Goal: Task Accomplishment & Management: Manage account settings

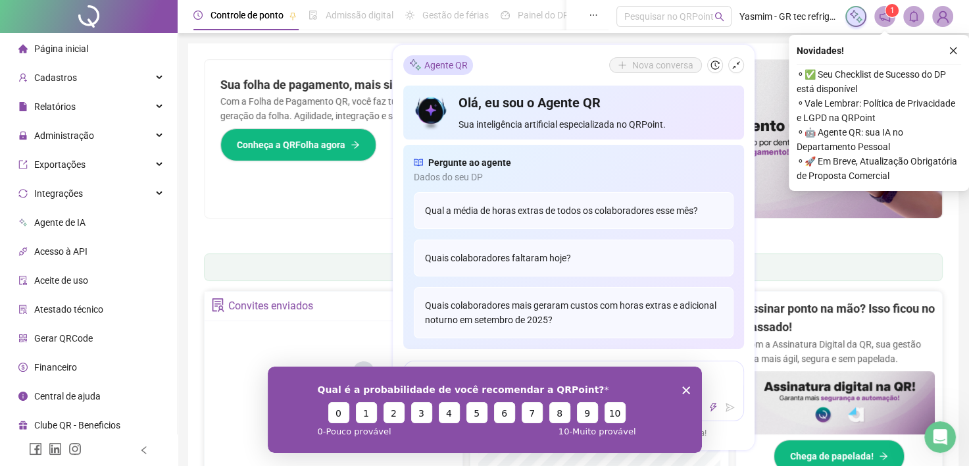
click at [691, 388] on div "Qual é a probabilidade de você recomendar a QRPoint? 0 1 2 3 4 5 6 7 8 9 10 0 -…" at bounding box center [484, 409] width 434 height 86
click at [685, 389] on polygon "Encerrar pesquisa" at bounding box center [686, 389] width 8 height 8
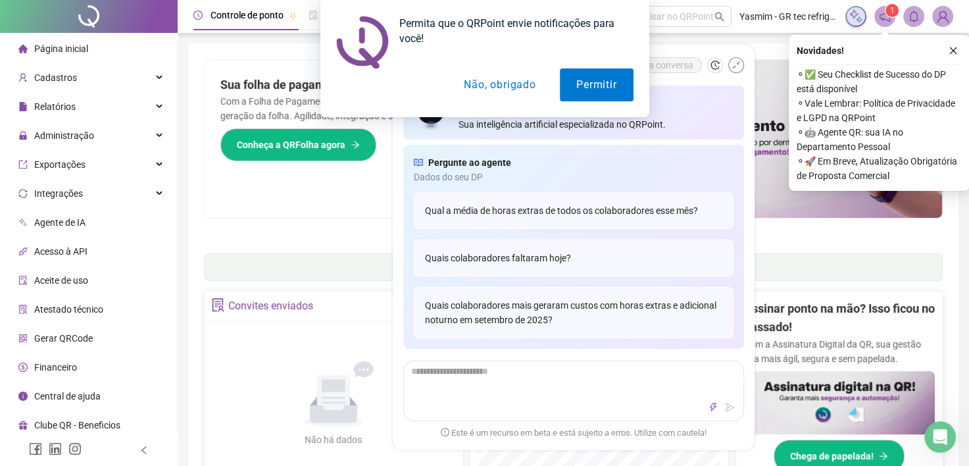
click at [733, 63] on div "Permita que o QRPoint envie notificações para você! Permitir Não, obrigado" at bounding box center [484, 58] width 969 height 117
click at [499, 89] on button "Não, obrigado" at bounding box center [499, 84] width 105 height 33
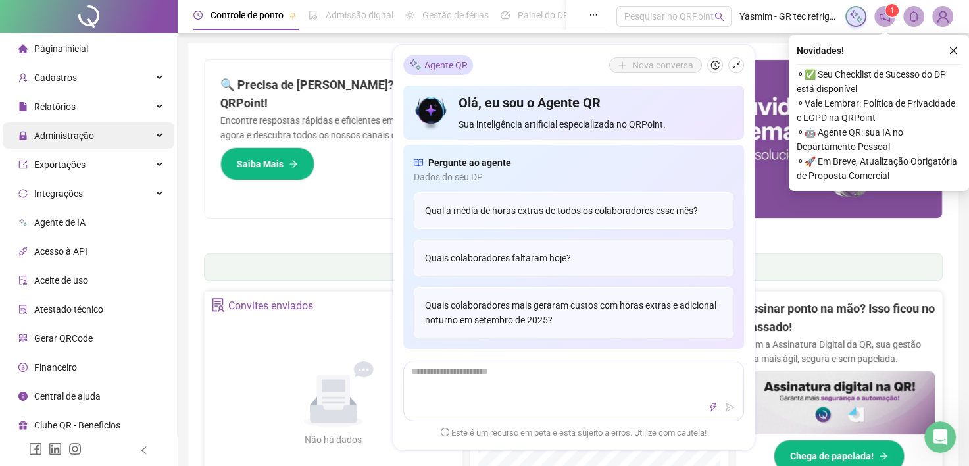
click at [85, 135] on span "Administração" at bounding box center [64, 135] width 60 height 11
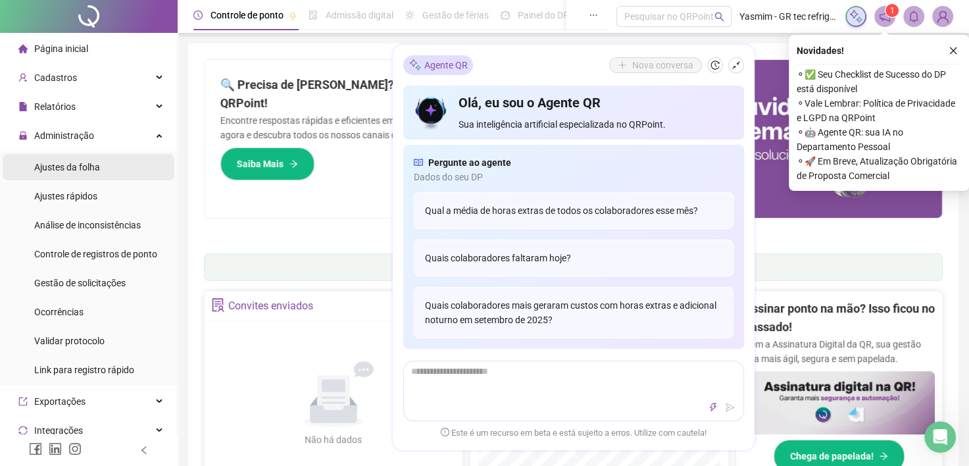
click at [72, 174] on div "Ajustes da folha" at bounding box center [67, 167] width 66 height 26
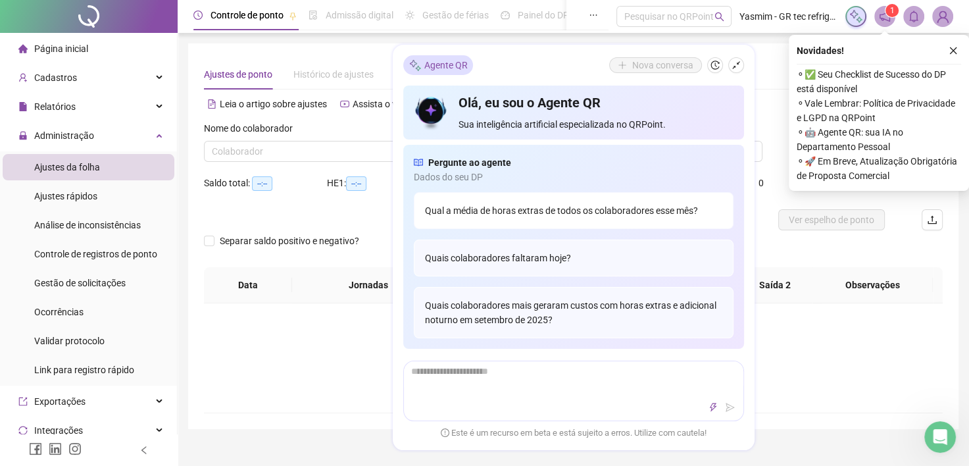
type input "**********"
click at [735, 69] on icon "shrink" at bounding box center [736, 65] width 9 height 9
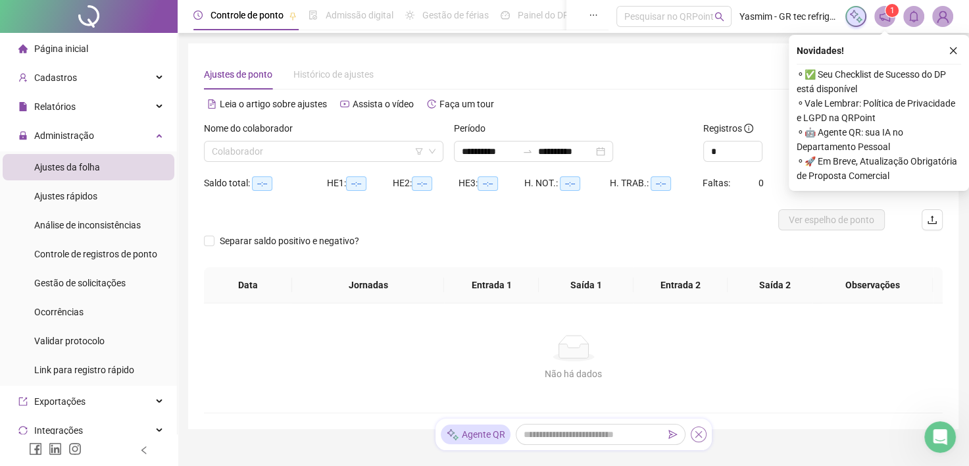
click at [697, 433] on icon "close" at bounding box center [698, 434] width 9 height 9
click at [407, 153] on input "search" at bounding box center [318, 151] width 212 height 20
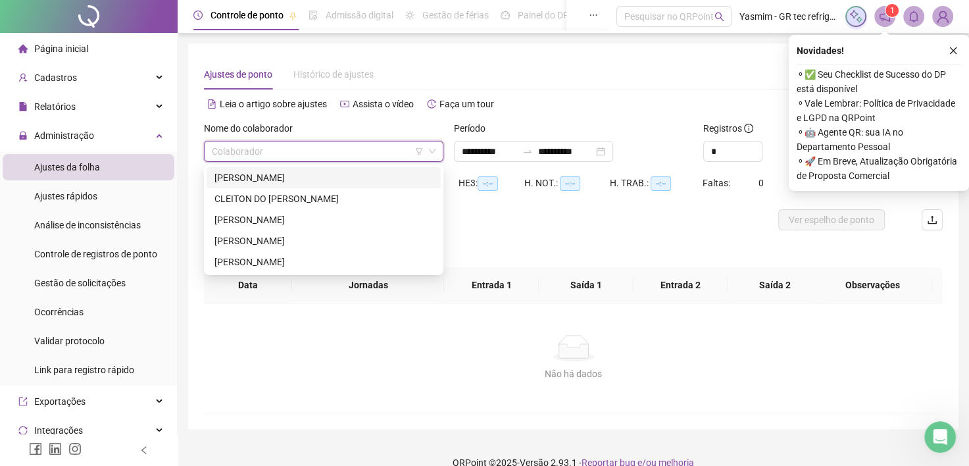
click at [320, 174] on div "[PERSON_NAME]" at bounding box center [323, 177] width 218 height 14
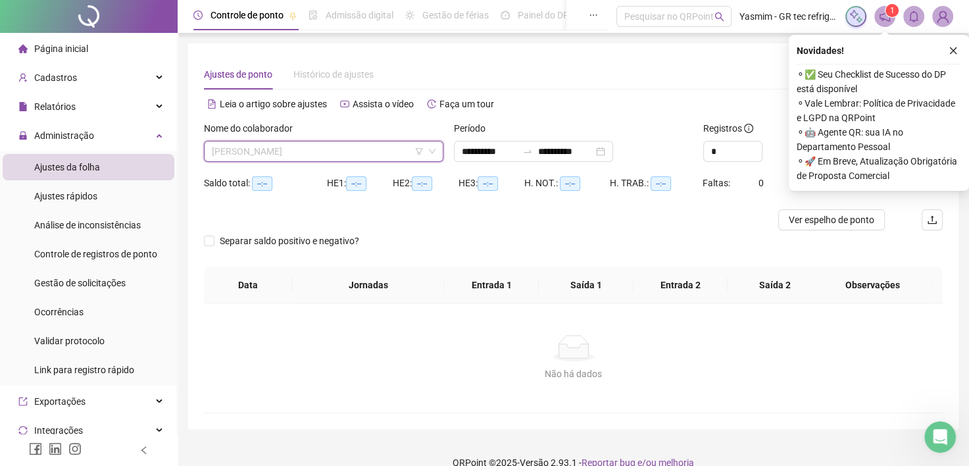
click at [313, 151] on span "[PERSON_NAME]" at bounding box center [324, 151] width 224 height 20
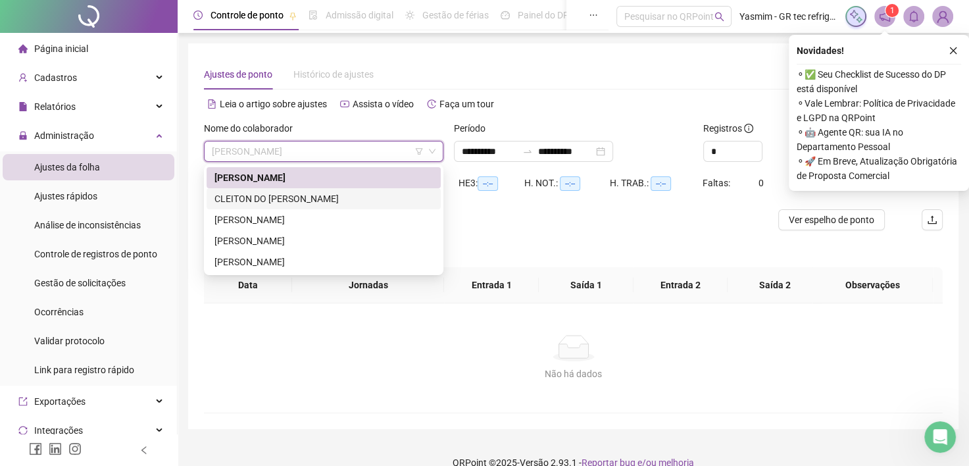
click at [310, 197] on div "CLEITON DO [PERSON_NAME]" at bounding box center [323, 198] width 218 height 14
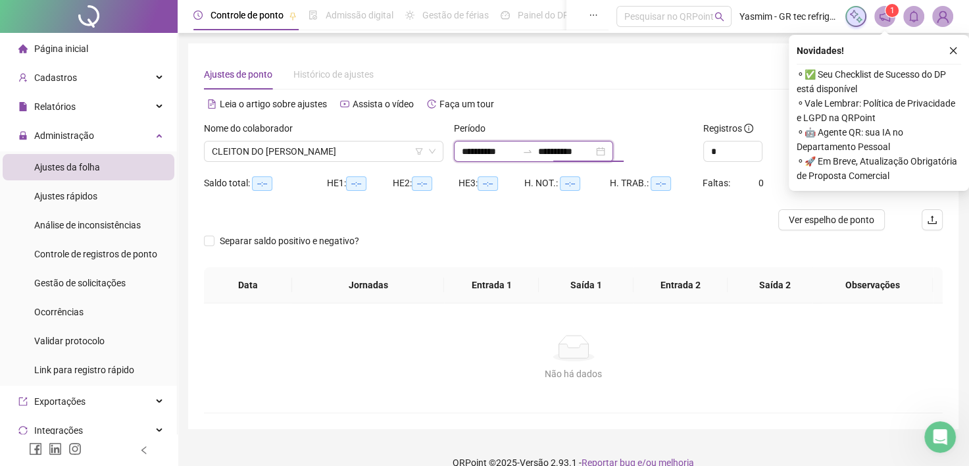
click at [563, 147] on input "**********" at bounding box center [565, 151] width 55 height 14
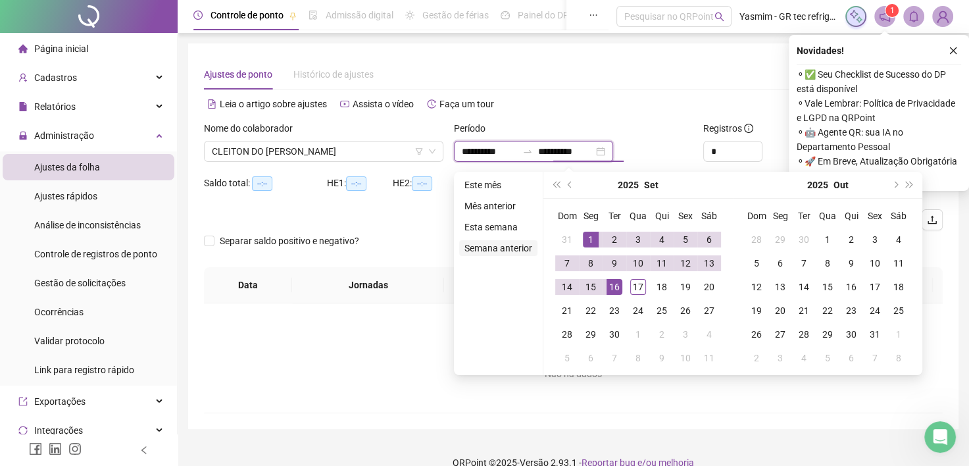
type input "**********"
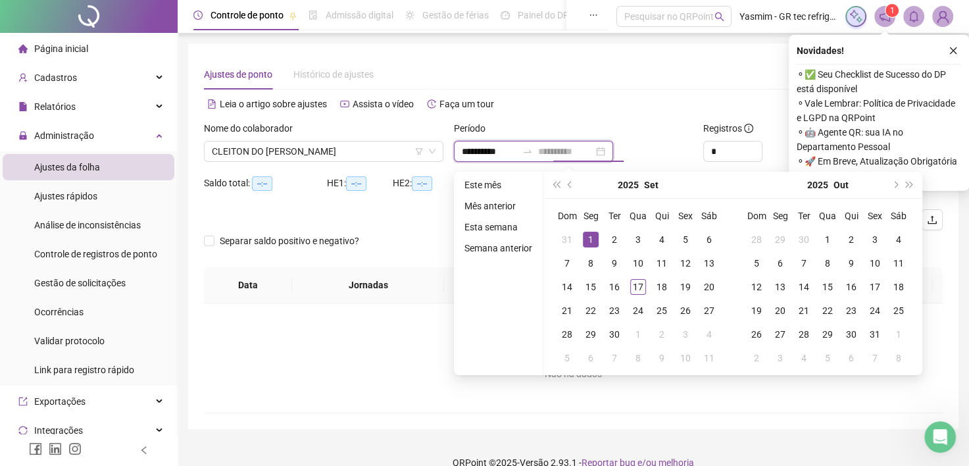
type input "**********"
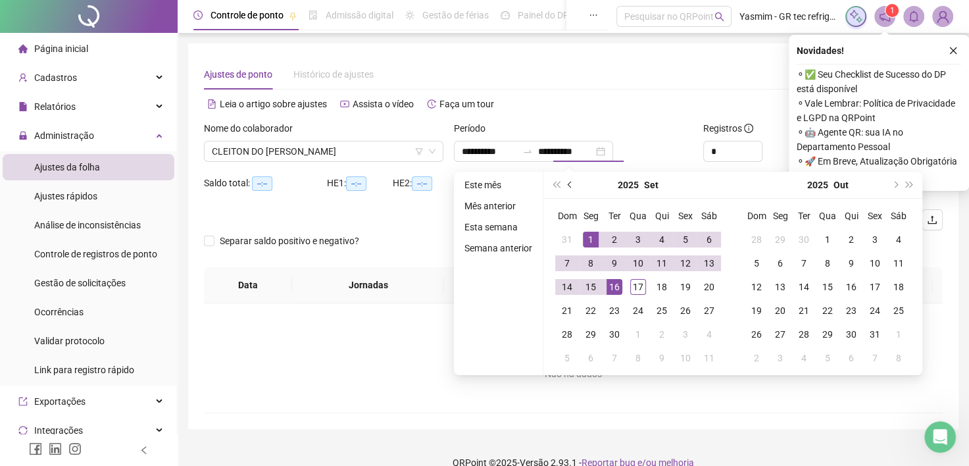
click at [572, 179] on button "prev-year" at bounding box center [570, 185] width 14 height 26
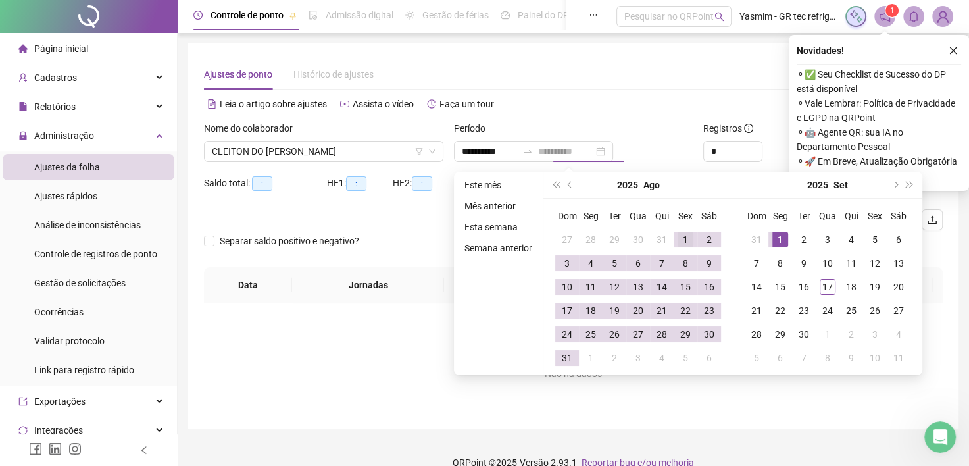
type input "**********"
click at [683, 230] on td "1" at bounding box center [686, 240] width 24 height 24
click at [569, 356] on div "31" at bounding box center [567, 358] width 16 height 16
type input "**********"
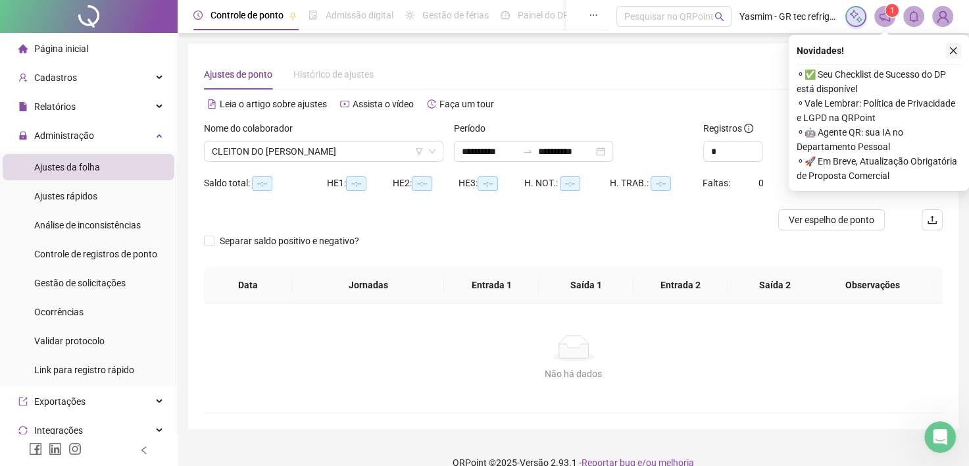
click at [953, 57] on button "button" at bounding box center [953, 51] width 16 height 16
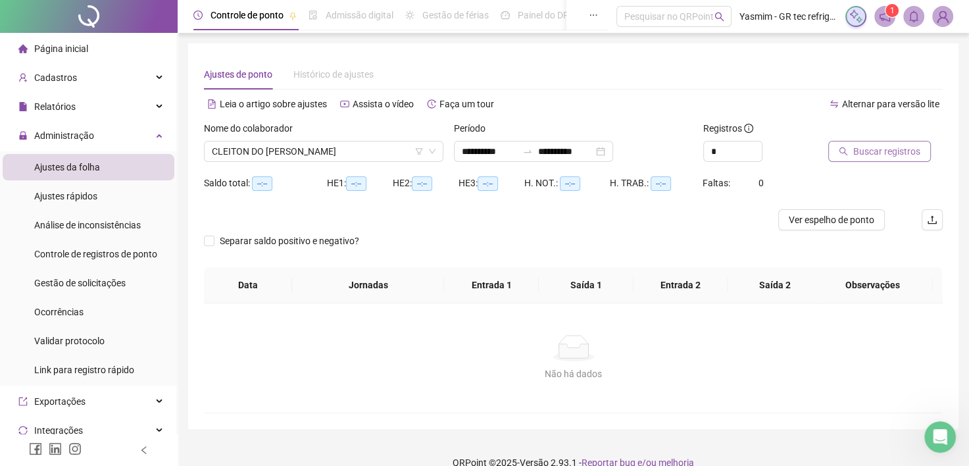
click at [899, 153] on span "Buscar registros" at bounding box center [886, 151] width 67 height 14
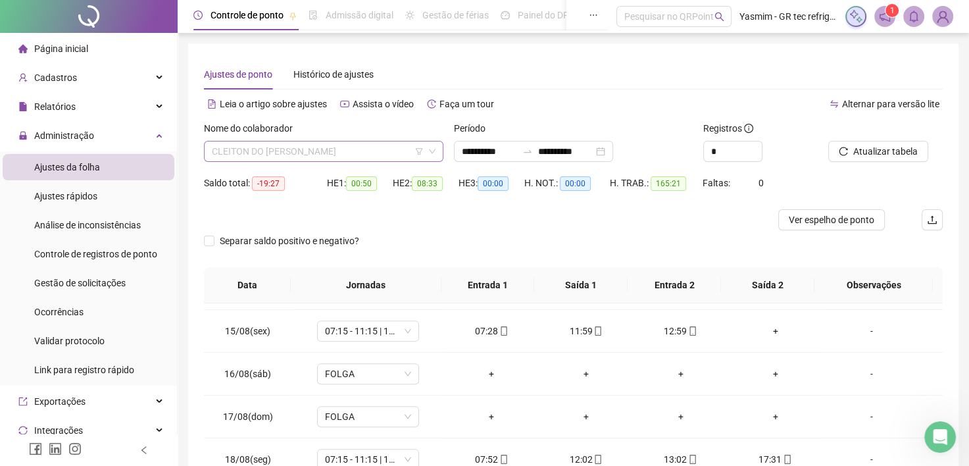
click at [356, 159] on span "CLEITON DO [PERSON_NAME]" at bounding box center [324, 151] width 224 height 20
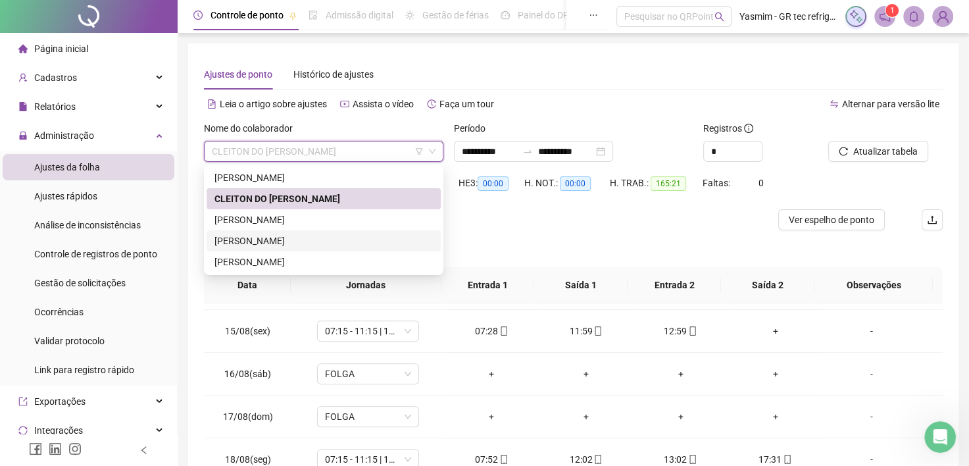
click at [264, 245] on div "[PERSON_NAME]" at bounding box center [323, 241] width 218 height 14
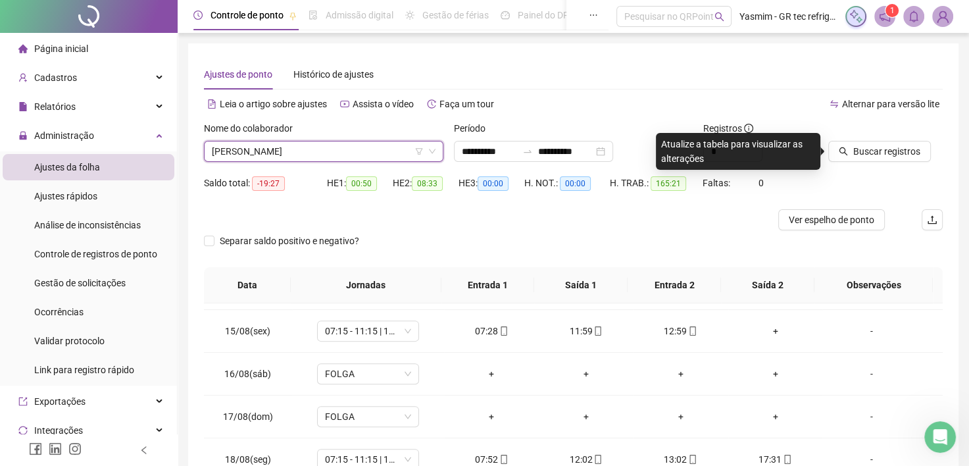
drag, startPoint x: 858, startPoint y: 154, endPoint x: 699, endPoint y: 259, distance: 190.5
click at [858, 154] on span "Buscar registros" at bounding box center [886, 151] width 67 height 14
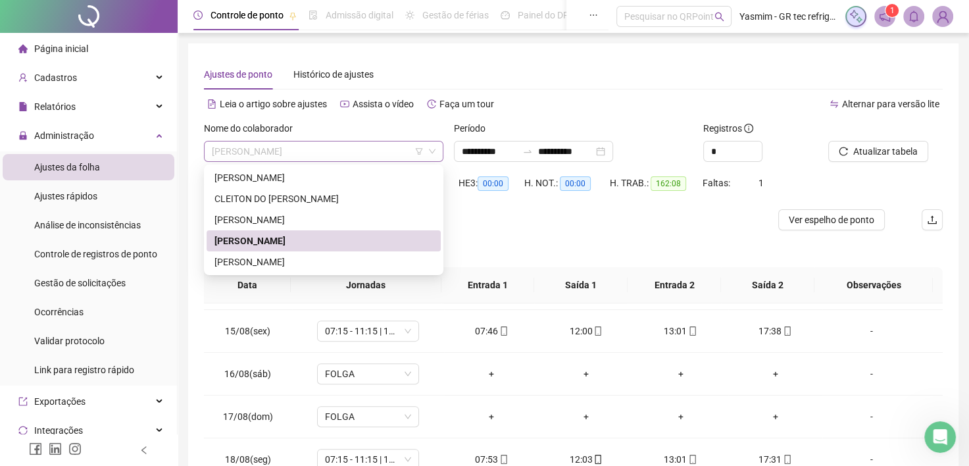
click at [354, 147] on span "[PERSON_NAME]" at bounding box center [324, 151] width 224 height 20
click at [318, 205] on div "CLEITON DO [PERSON_NAME]" at bounding box center [323, 198] width 218 height 14
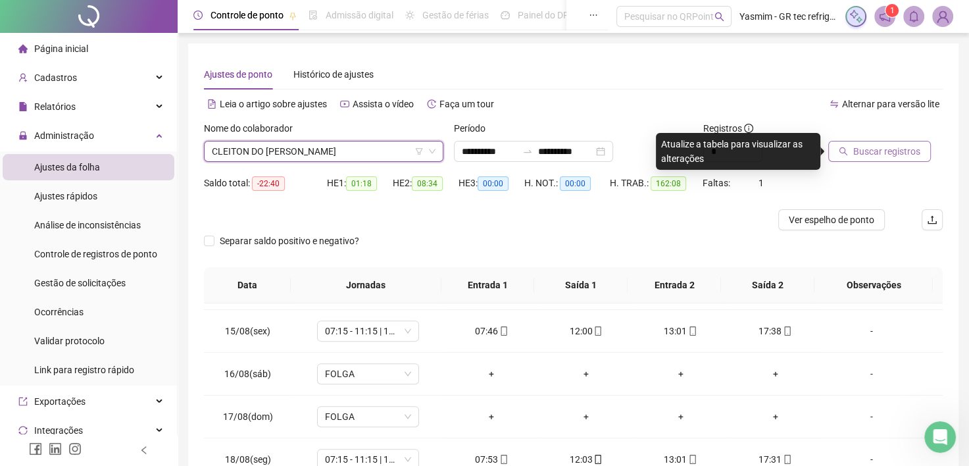
click at [868, 145] on span "Buscar registros" at bounding box center [886, 151] width 67 height 14
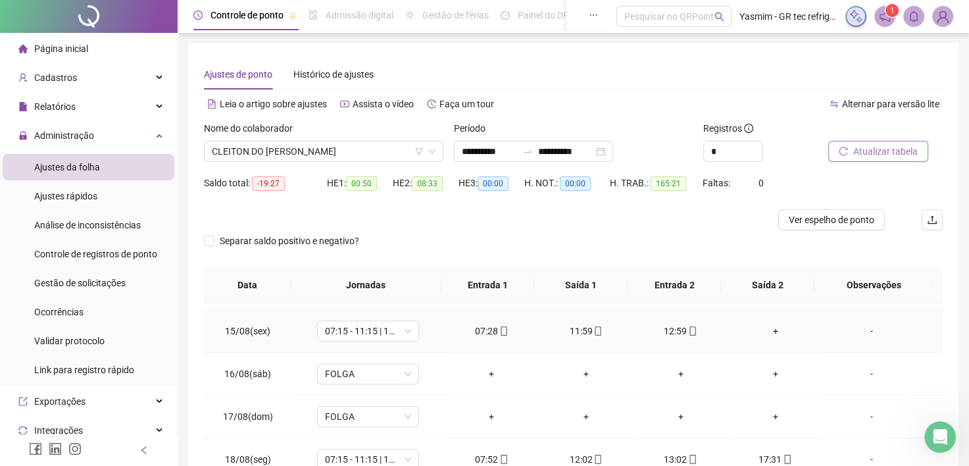
click at [766, 328] on div "+" at bounding box center [776, 331] width 74 height 14
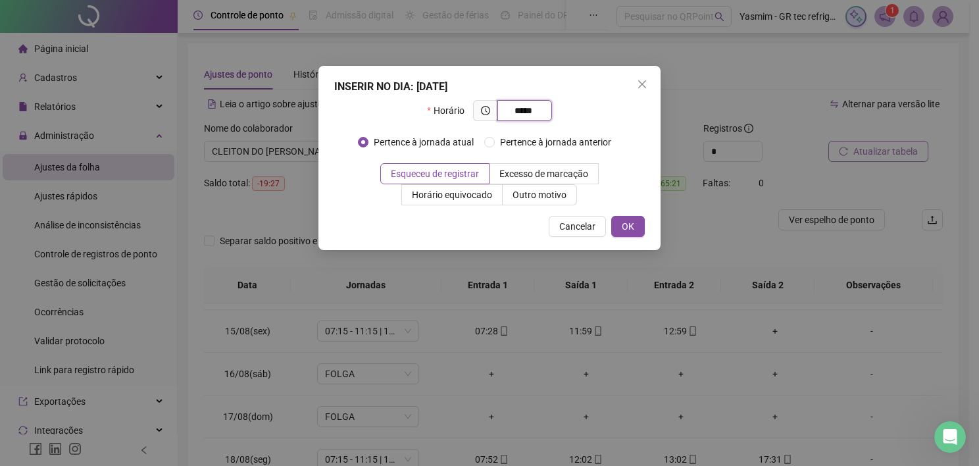
type input "*****"
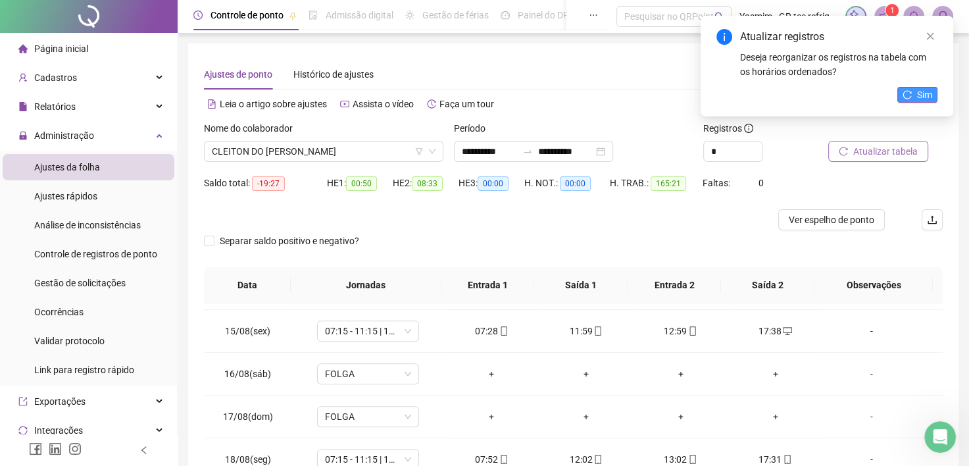
click at [909, 92] on icon "reload" at bounding box center [907, 94] width 9 height 9
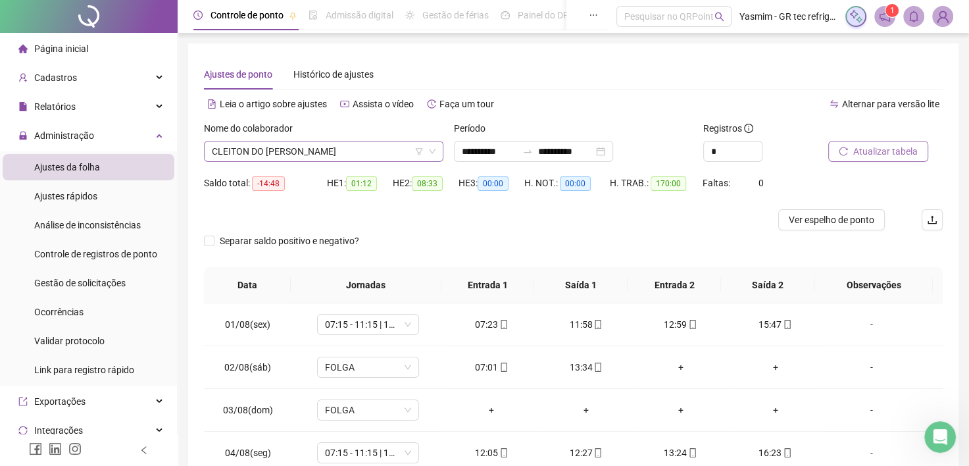
click at [318, 150] on span "CLEITON DO [PERSON_NAME]" at bounding box center [324, 151] width 224 height 20
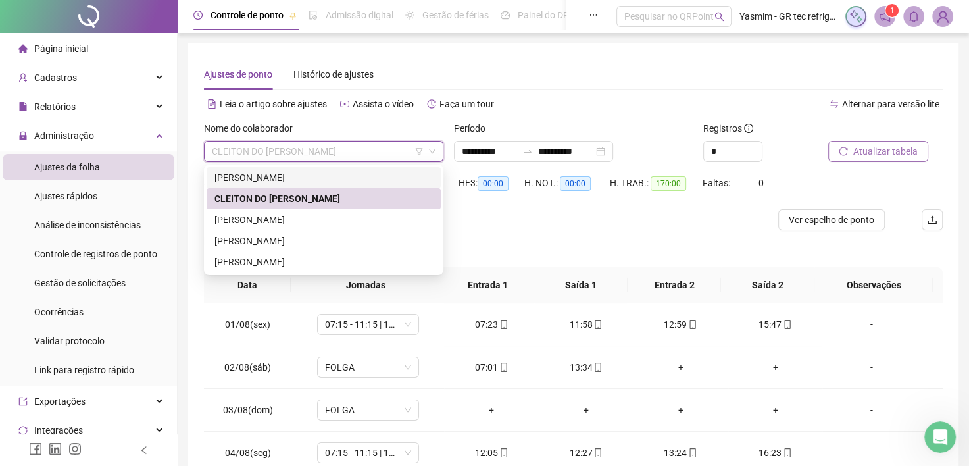
click at [287, 174] on div "[PERSON_NAME]" at bounding box center [323, 177] width 218 height 14
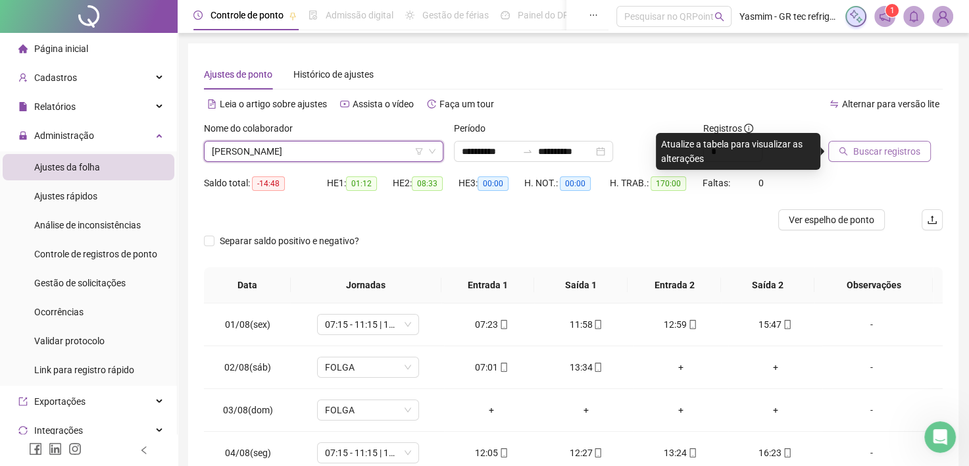
click at [855, 149] on span "Buscar registros" at bounding box center [886, 151] width 67 height 14
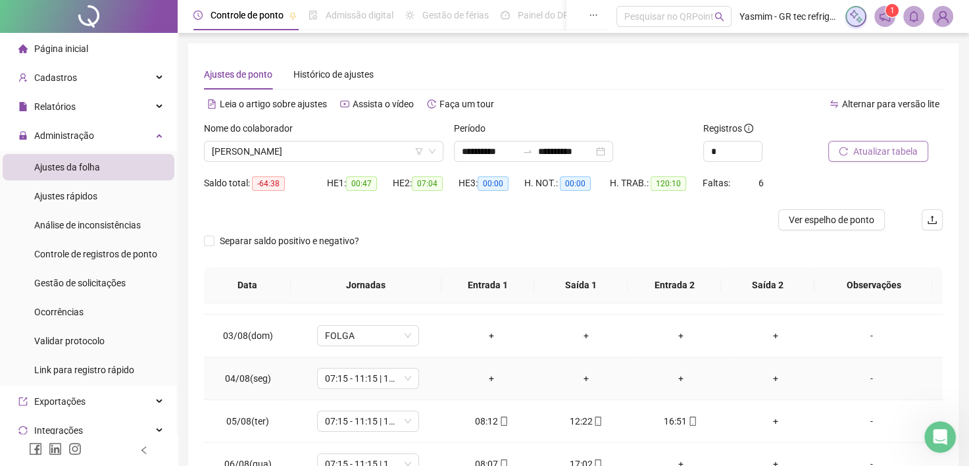
scroll to position [132, 0]
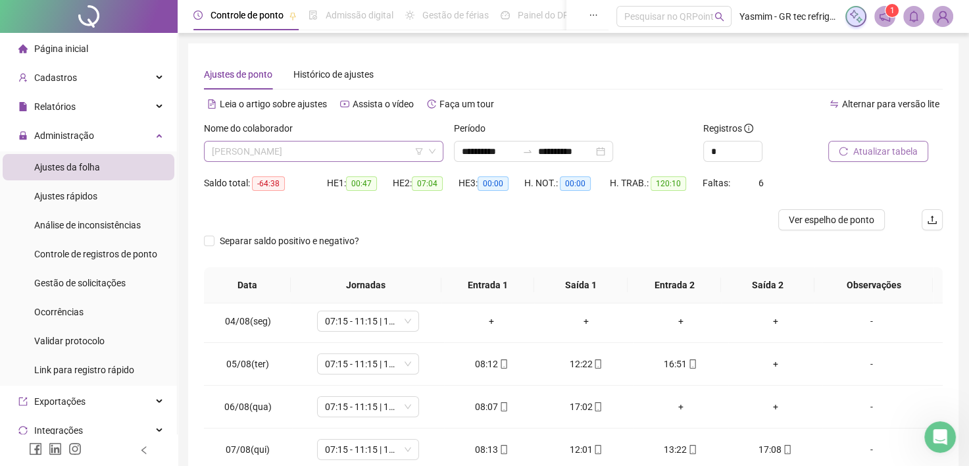
click at [391, 151] on span "[PERSON_NAME]" at bounding box center [324, 151] width 224 height 20
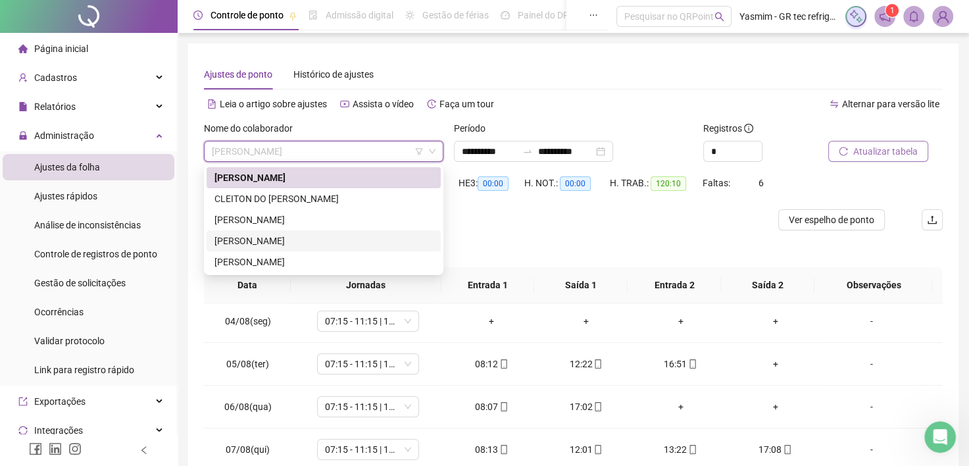
click at [291, 237] on div "[PERSON_NAME]" at bounding box center [323, 241] width 218 height 14
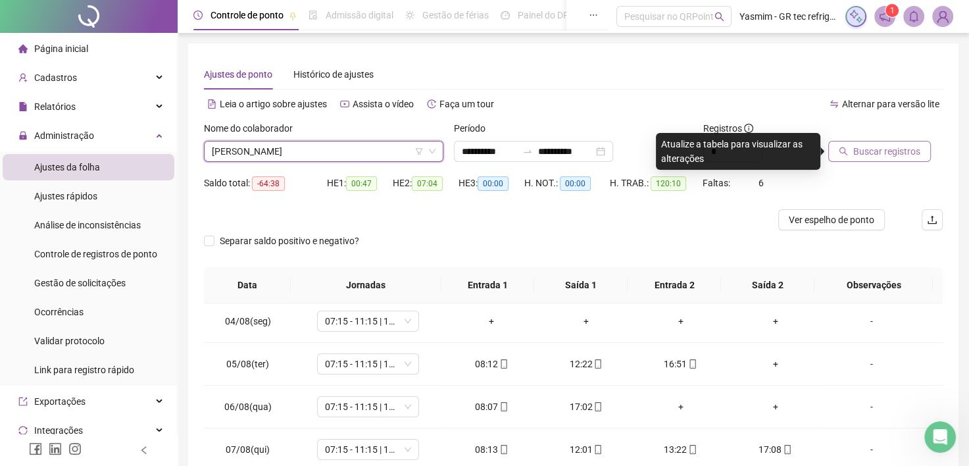
click at [885, 152] on span "Buscar registros" at bounding box center [886, 151] width 67 height 14
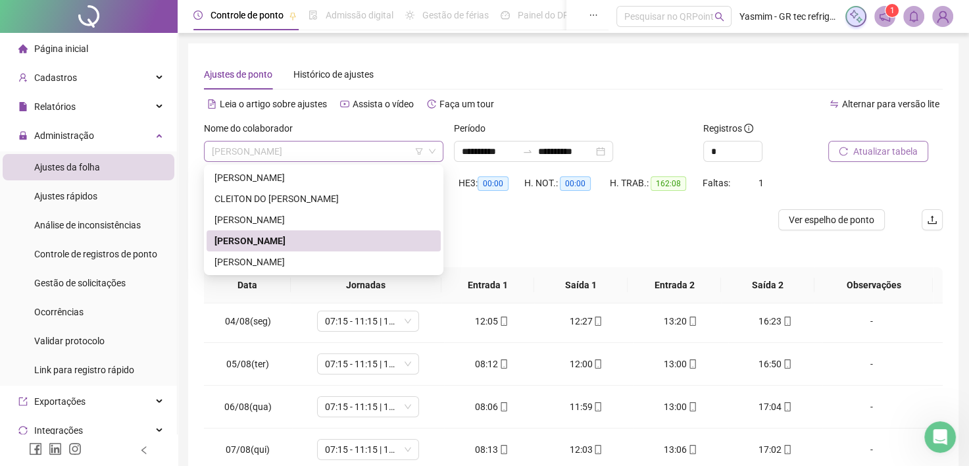
click at [247, 150] on span "[PERSON_NAME]" at bounding box center [324, 151] width 224 height 20
click at [275, 203] on div "CLEITON DO [PERSON_NAME]" at bounding box center [323, 198] width 218 height 14
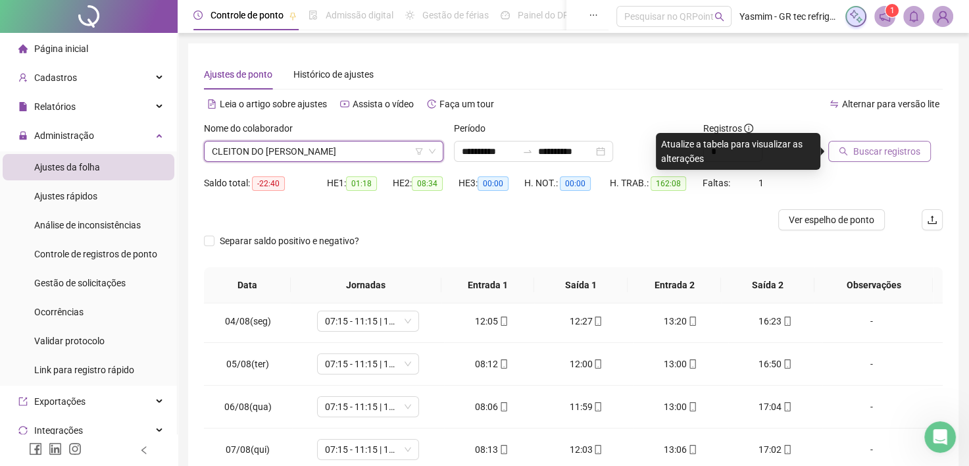
click at [849, 155] on button "Buscar registros" at bounding box center [879, 151] width 103 height 21
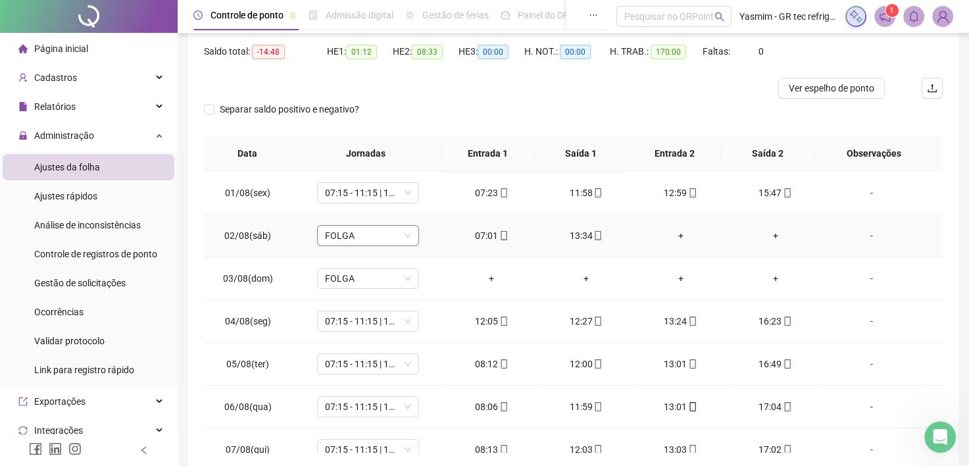
click at [342, 239] on span "FOLGA" at bounding box center [368, 236] width 86 height 20
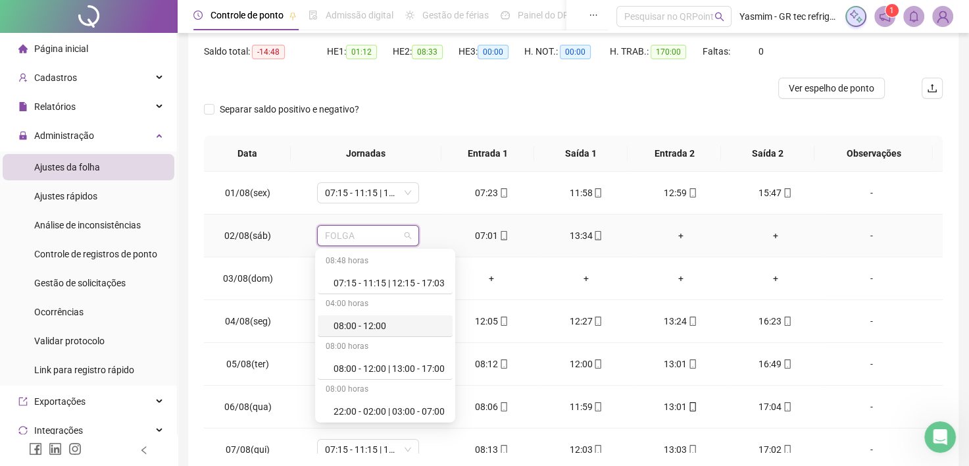
click at [353, 331] on div "08:00 - 12:00" at bounding box center [389, 325] width 111 height 14
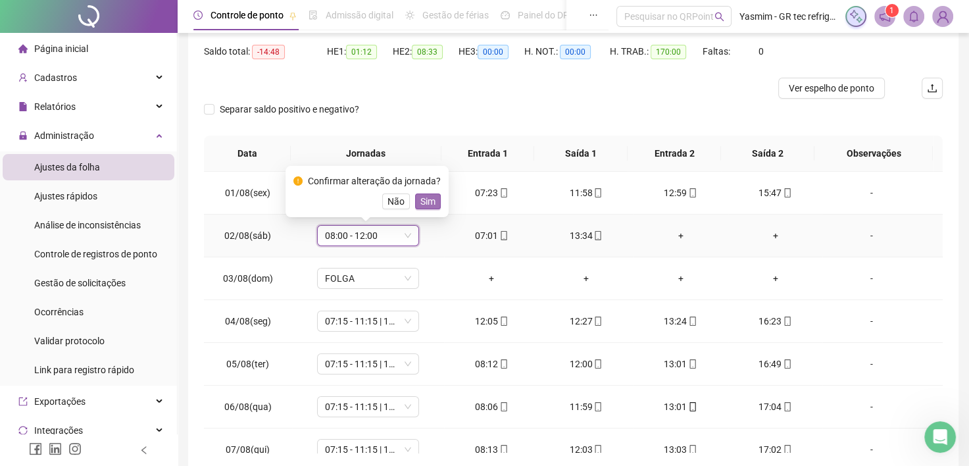
click at [426, 203] on span "Sim" at bounding box center [427, 201] width 15 height 14
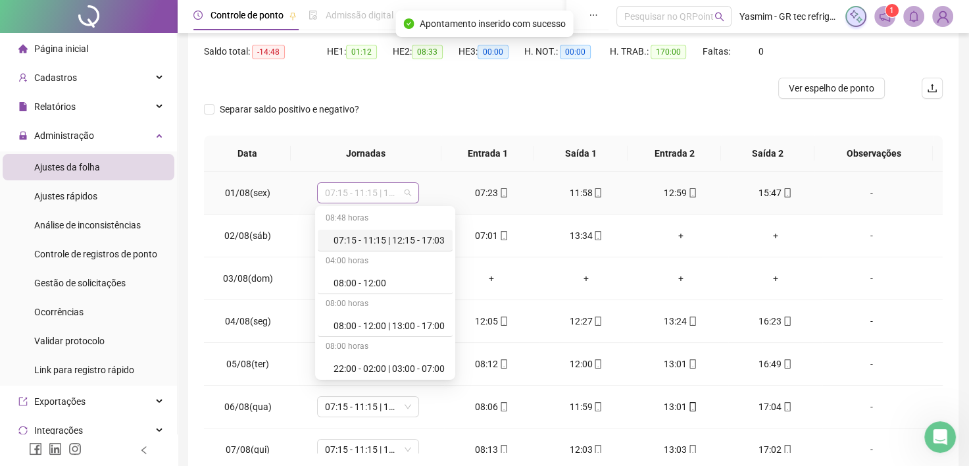
click at [380, 195] on span "07:15 - 11:15 | 12:15 - 17:03" at bounding box center [368, 193] width 86 height 20
click at [380, 323] on div "08:00 - 12:00 | 13:00 - 17:00" at bounding box center [389, 325] width 111 height 14
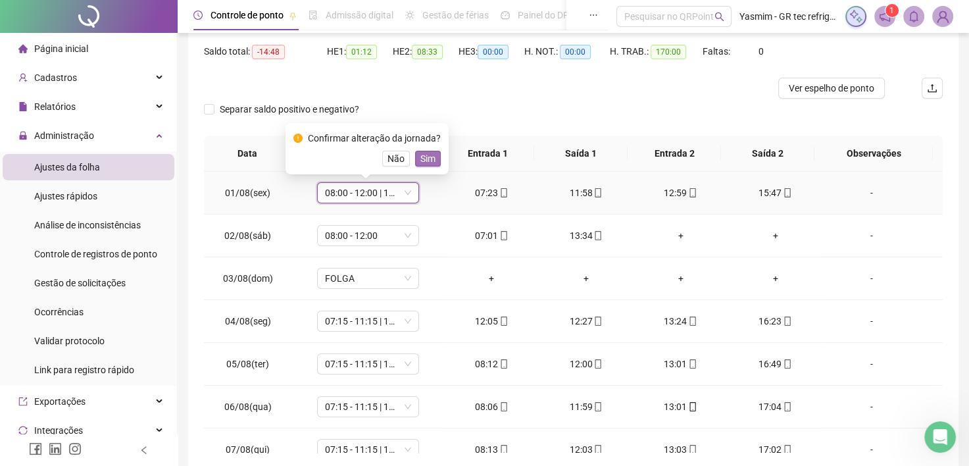
click at [426, 165] on span "Sim" at bounding box center [427, 158] width 15 height 14
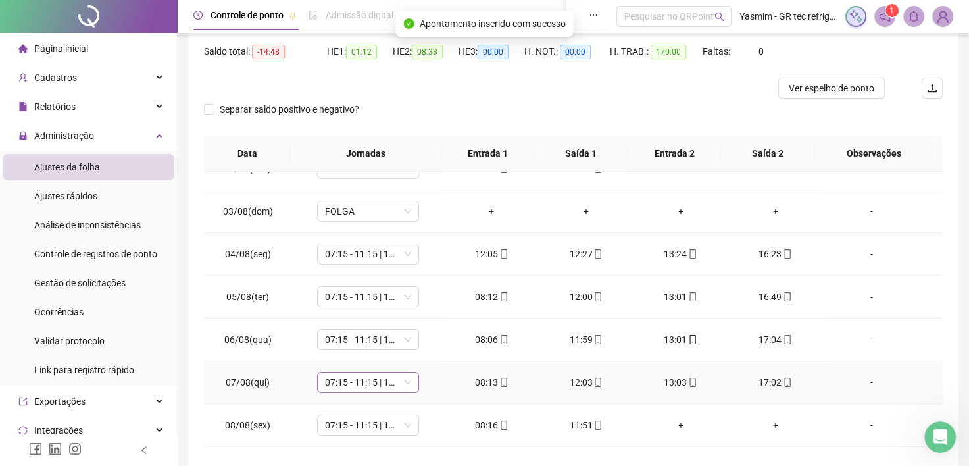
scroll to position [66, 0]
click at [395, 255] on span "07:15 - 11:15 | 12:15 - 17:03" at bounding box center [368, 255] width 86 height 20
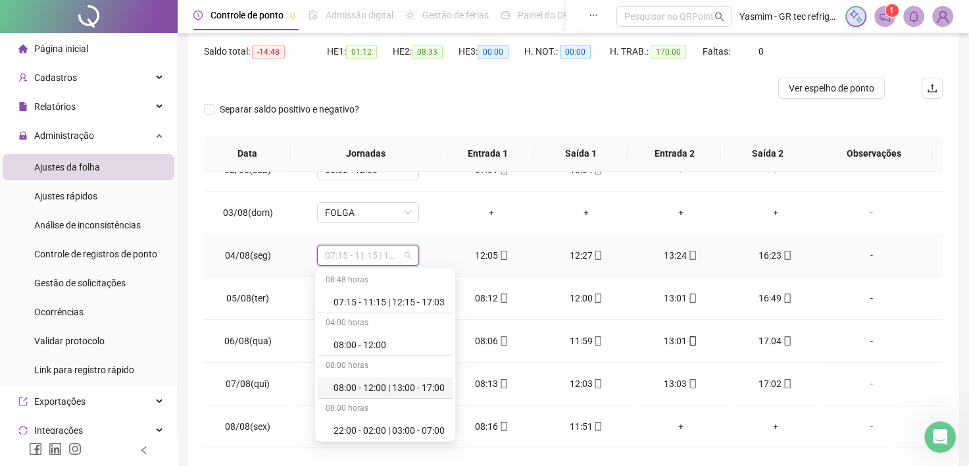
click at [399, 385] on div "08:00 - 12:00 | 13:00 - 17:00" at bounding box center [389, 387] width 111 height 14
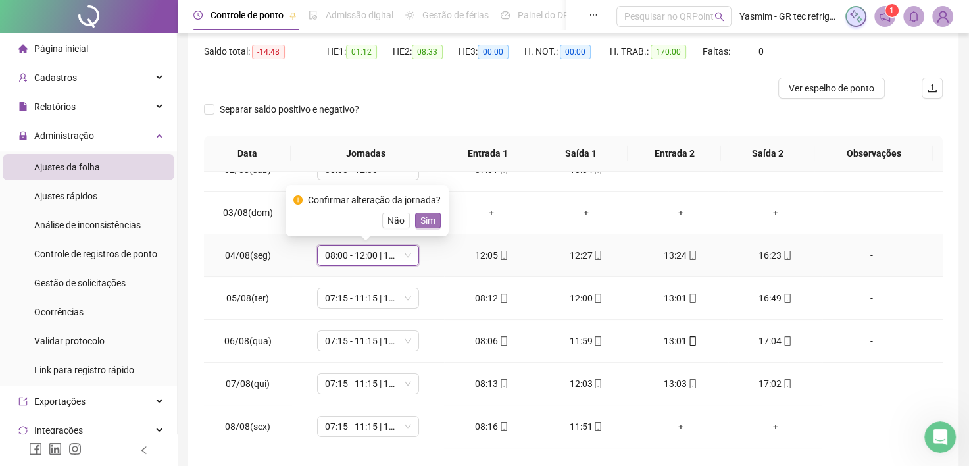
click at [425, 215] on span "Sim" at bounding box center [427, 220] width 15 height 14
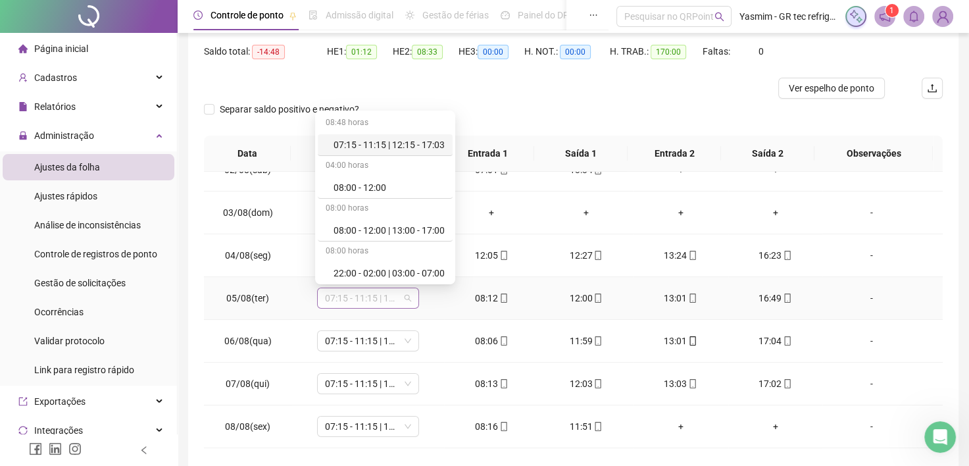
click at [380, 305] on span "07:15 - 11:15 | 12:15 - 17:03" at bounding box center [368, 298] width 86 height 20
click at [395, 234] on div "08:00 - 12:00 | 13:00 - 17:00" at bounding box center [389, 230] width 111 height 14
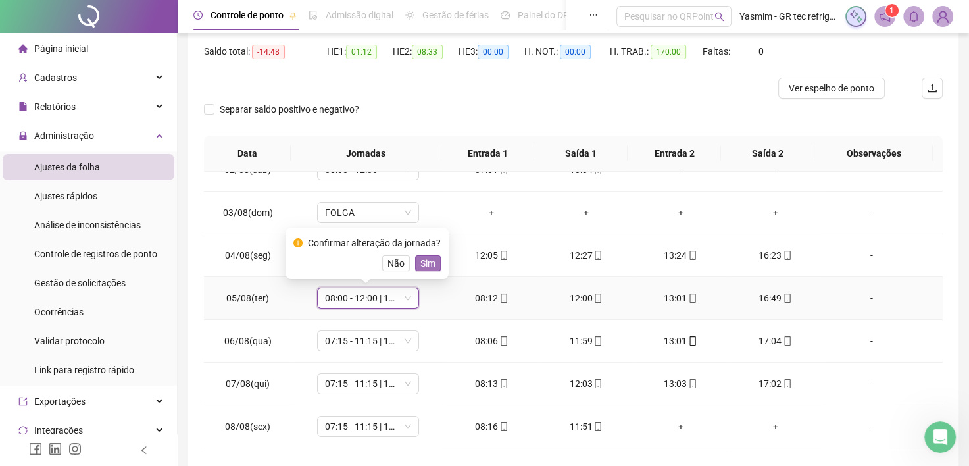
click at [424, 263] on span "Sim" at bounding box center [427, 263] width 15 height 14
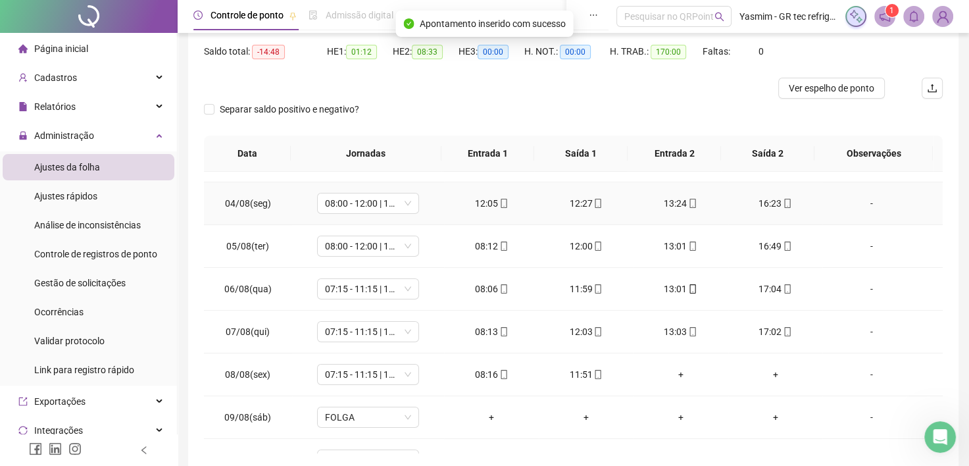
scroll to position [132, 0]
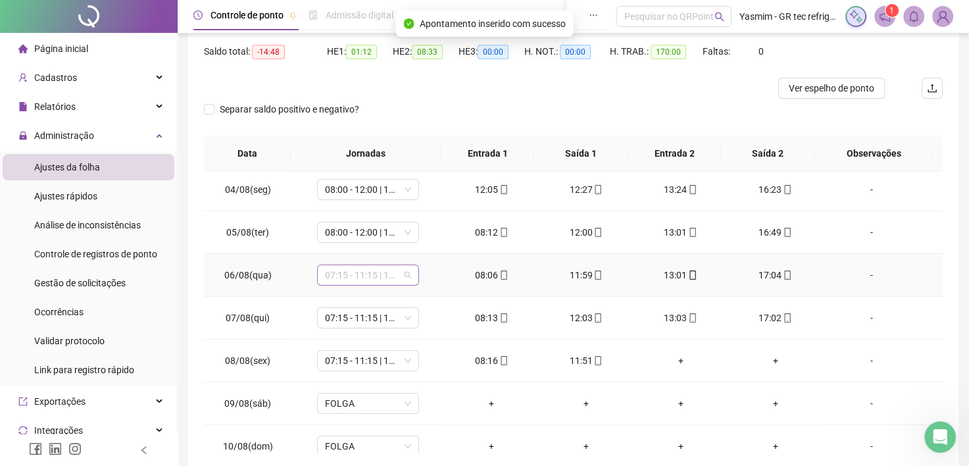
click at [384, 282] on span "07:15 - 11:15 | 12:15 - 17:03" at bounding box center [368, 275] width 86 height 20
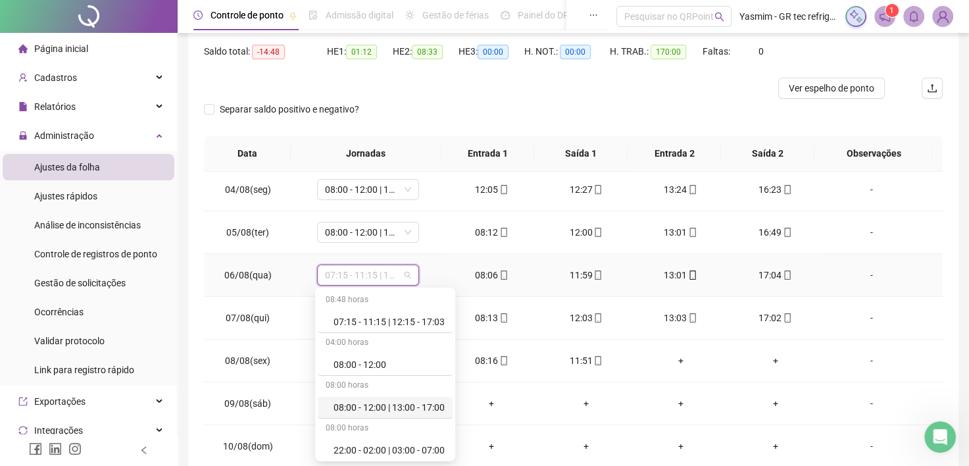
click at [371, 413] on div "08:00 - 12:00 | 13:00 - 17:00" at bounding box center [389, 407] width 111 height 14
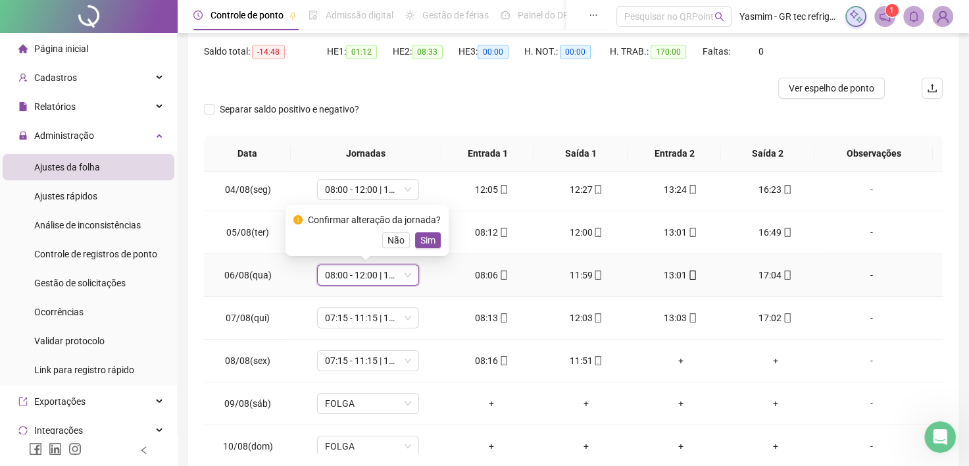
drag, startPoint x: 428, startPoint y: 236, endPoint x: 424, endPoint y: 242, distance: 7.1
click at [428, 236] on span "Sim" at bounding box center [427, 240] width 15 height 14
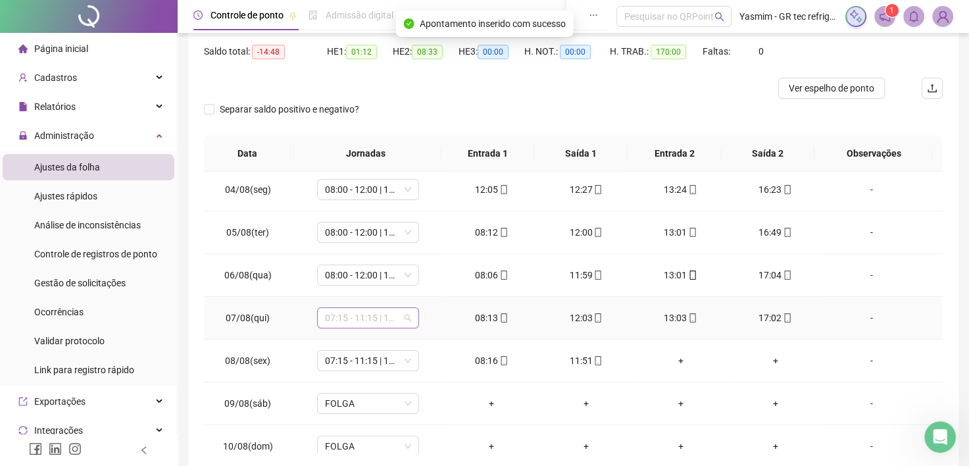
click at [376, 323] on span "07:15 - 11:15 | 12:15 - 17:03" at bounding box center [368, 318] width 86 height 20
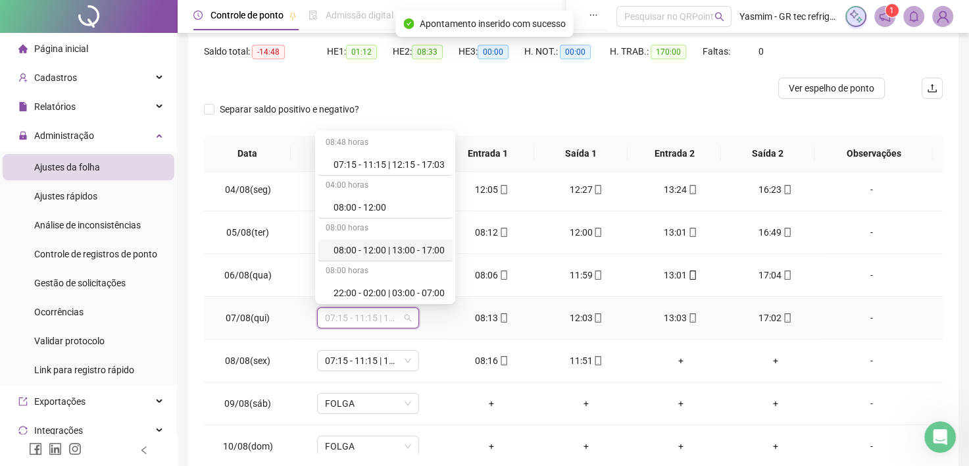
click at [399, 253] on div "08:00 - 12:00 | 13:00 - 17:00" at bounding box center [389, 250] width 111 height 14
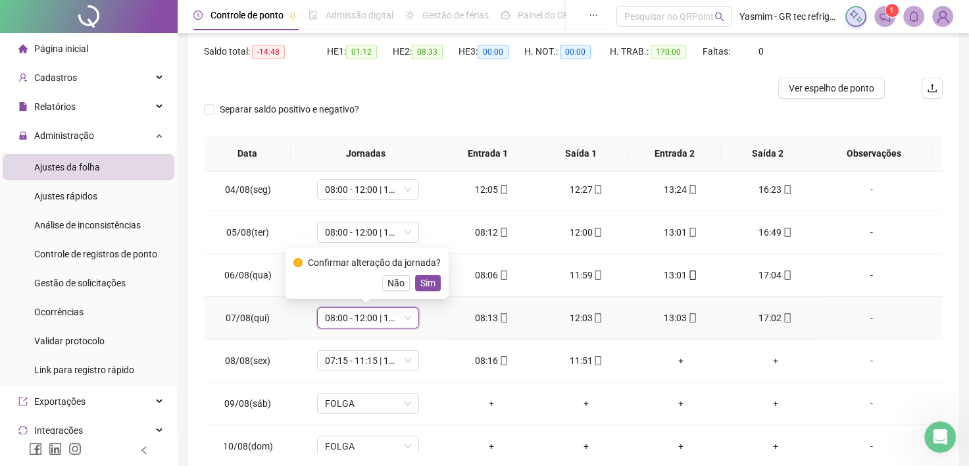
click at [423, 289] on span "Sim" at bounding box center [427, 283] width 15 height 14
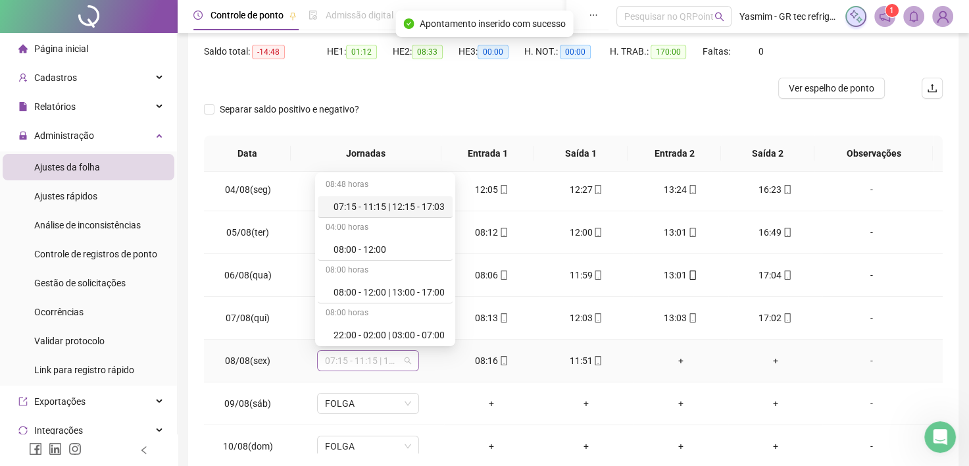
click at [388, 358] on span "07:15 - 11:15 | 12:15 - 17:03" at bounding box center [368, 361] width 86 height 20
click at [393, 296] on div "08:00 - 12:00 | 13:00 - 17:00" at bounding box center [389, 292] width 111 height 14
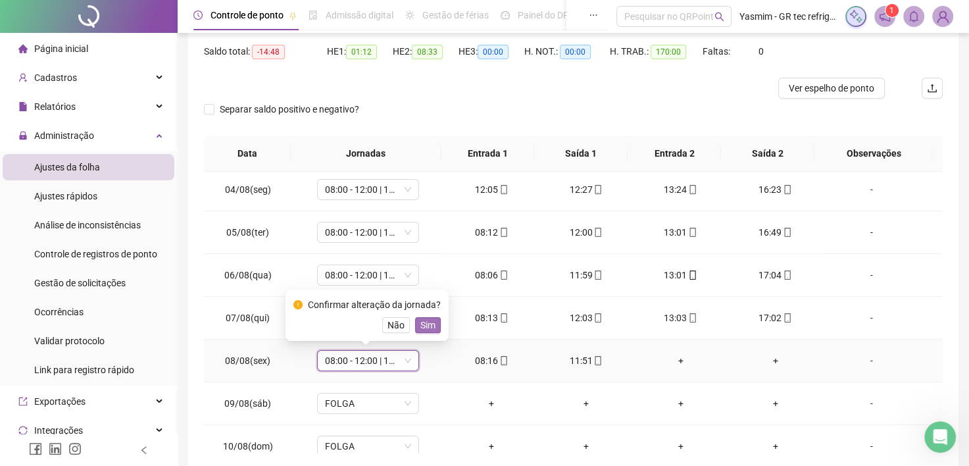
click at [429, 324] on span "Sim" at bounding box center [427, 325] width 15 height 14
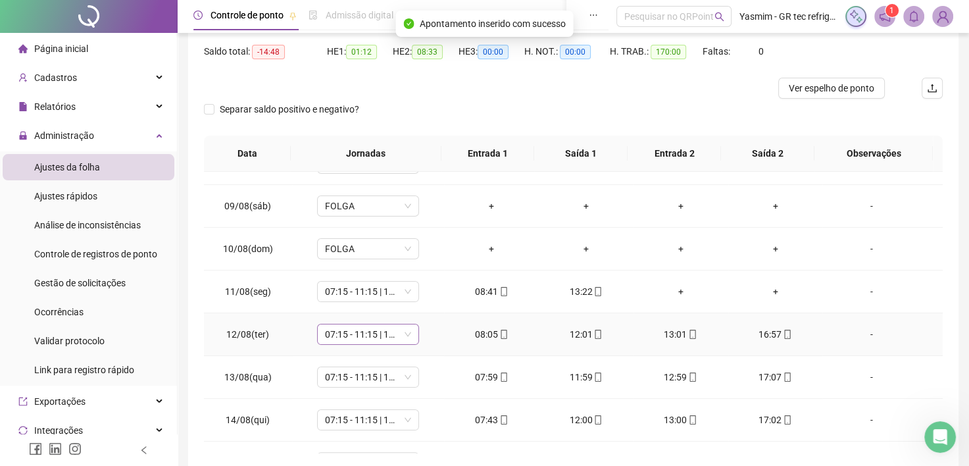
scroll to position [263, 0]
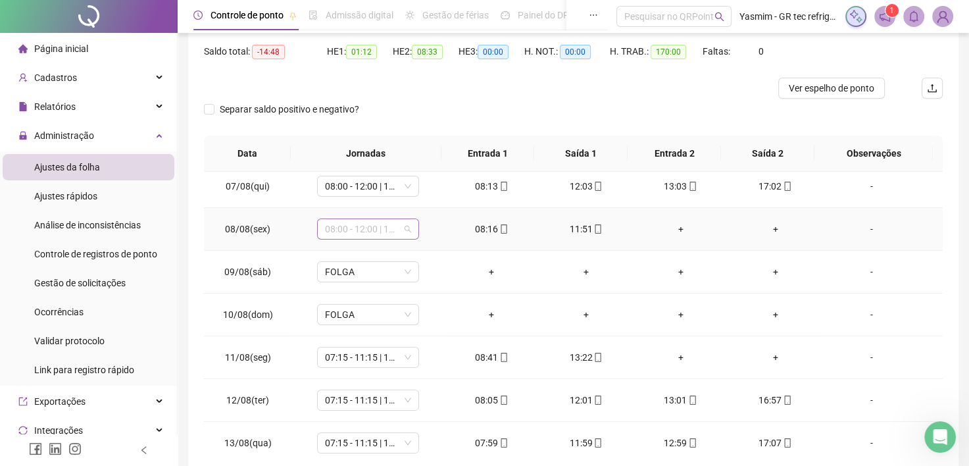
click at [350, 229] on span "08:00 - 12:00 | 13:00 - 17:00" at bounding box center [368, 229] width 86 height 20
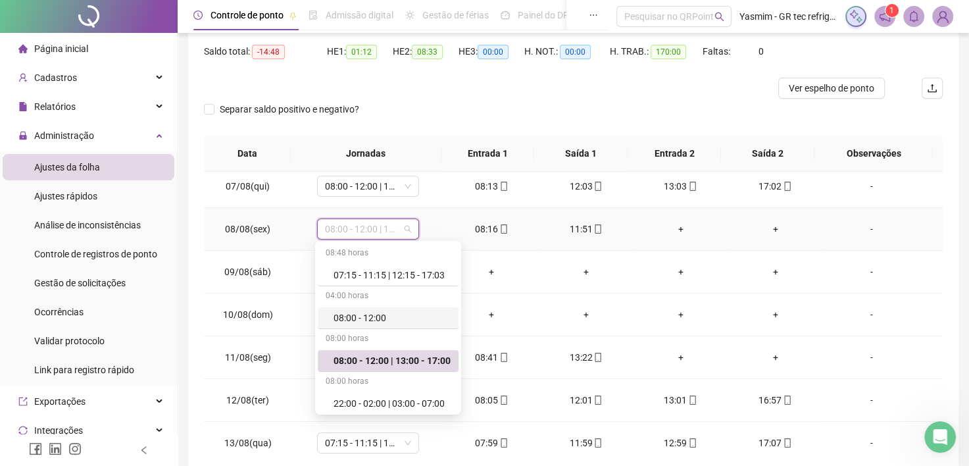
drag, startPoint x: 374, startPoint y: 318, endPoint x: 441, endPoint y: 277, distance: 79.4
click at [374, 318] on div "08:00 - 12:00" at bounding box center [392, 317] width 117 height 14
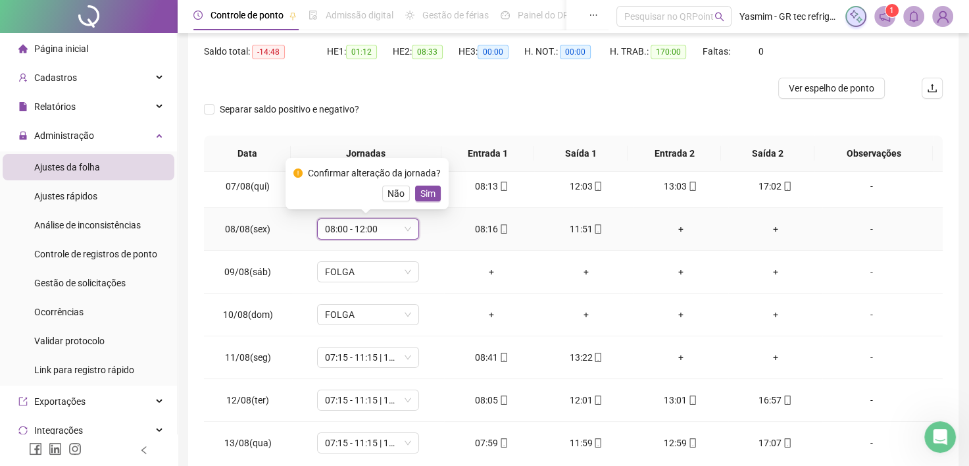
click at [428, 191] on span "Sim" at bounding box center [427, 193] width 15 height 14
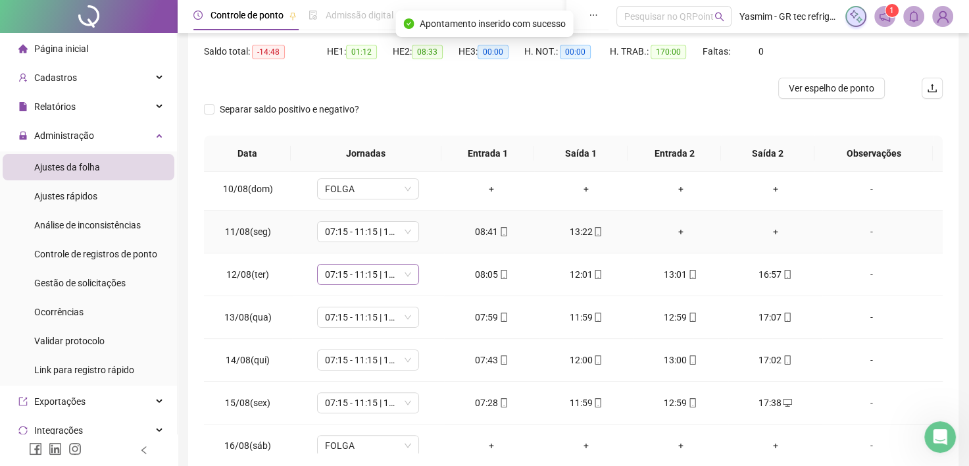
scroll to position [395, 0]
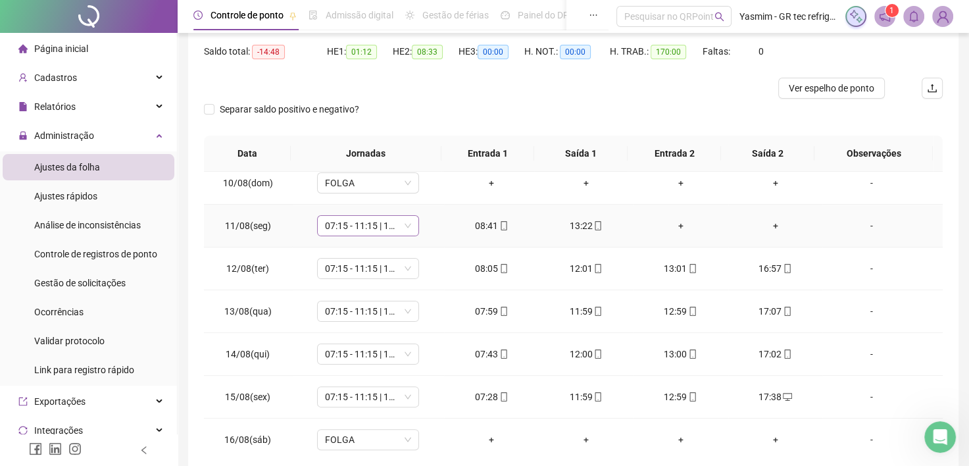
click at [374, 232] on span "07:15 - 11:15 | 12:15 - 17:03" at bounding box center [368, 226] width 86 height 20
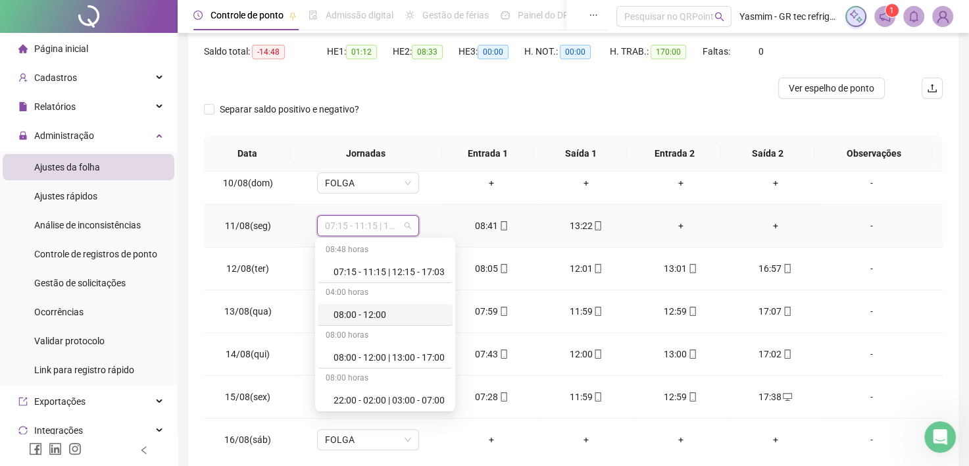
click at [378, 310] on div "08:00 - 12:00" at bounding box center [389, 314] width 111 height 14
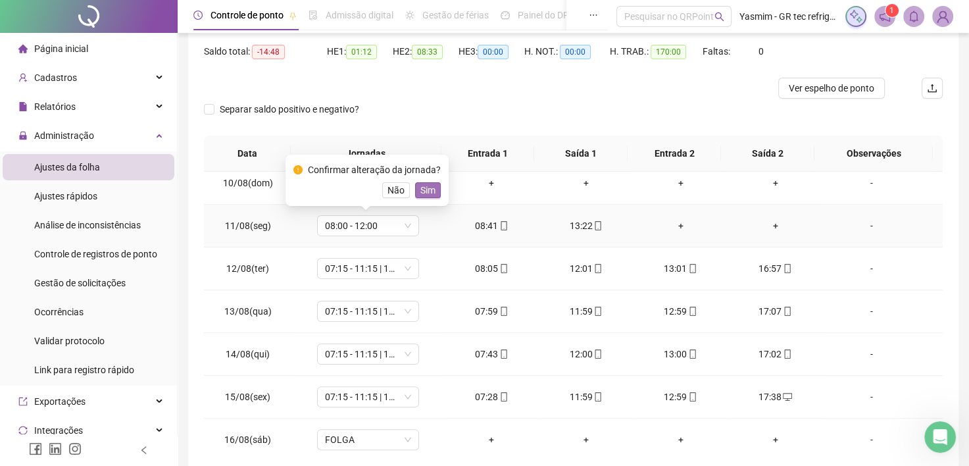
click at [420, 193] on span "Sim" at bounding box center [427, 190] width 15 height 14
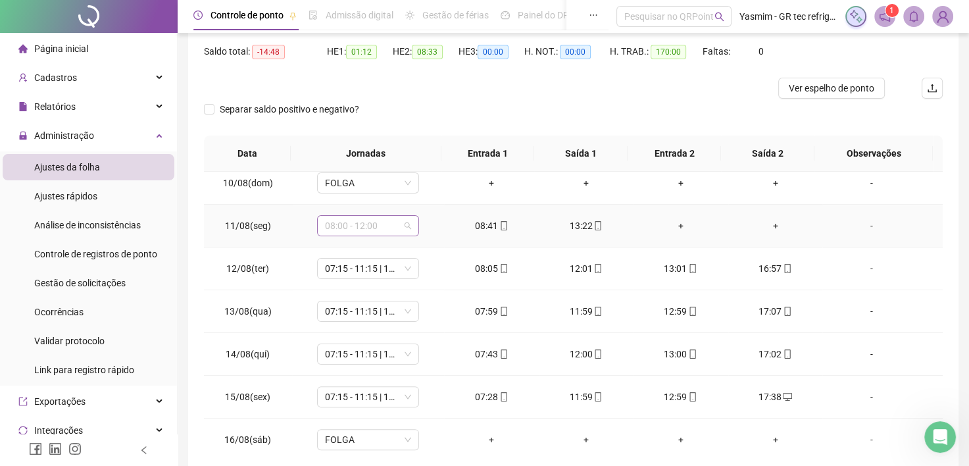
click at [389, 230] on span "08:00 - 12:00" at bounding box center [368, 226] width 86 height 20
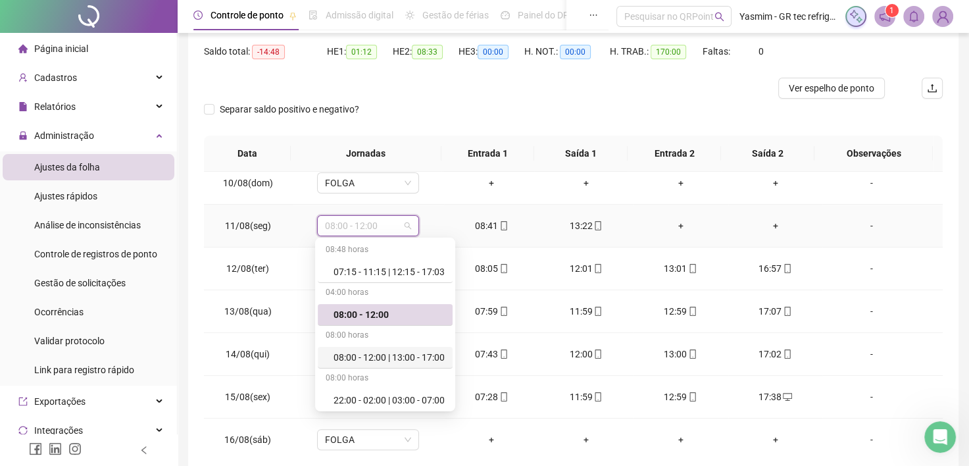
click at [388, 358] on div "08:00 - 12:00 | 13:00 - 17:00" at bounding box center [389, 357] width 111 height 14
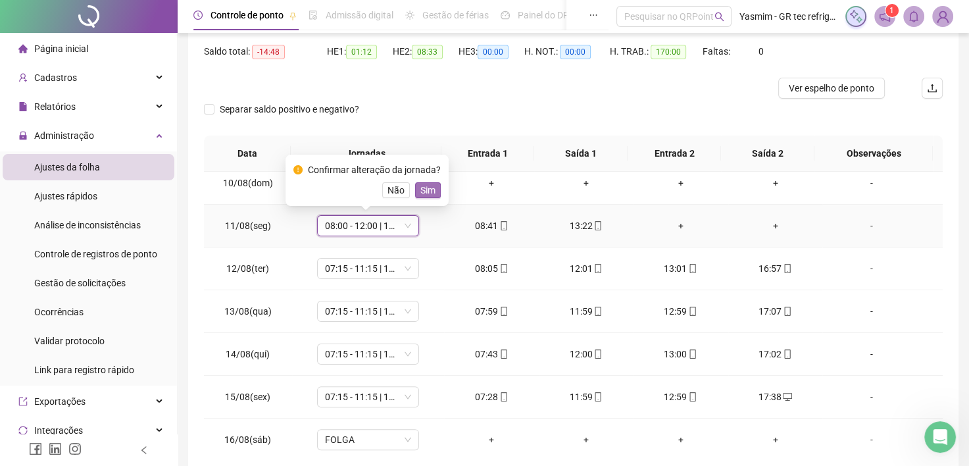
click at [428, 189] on span "Sim" at bounding box center [427, 190] width 15 height 14
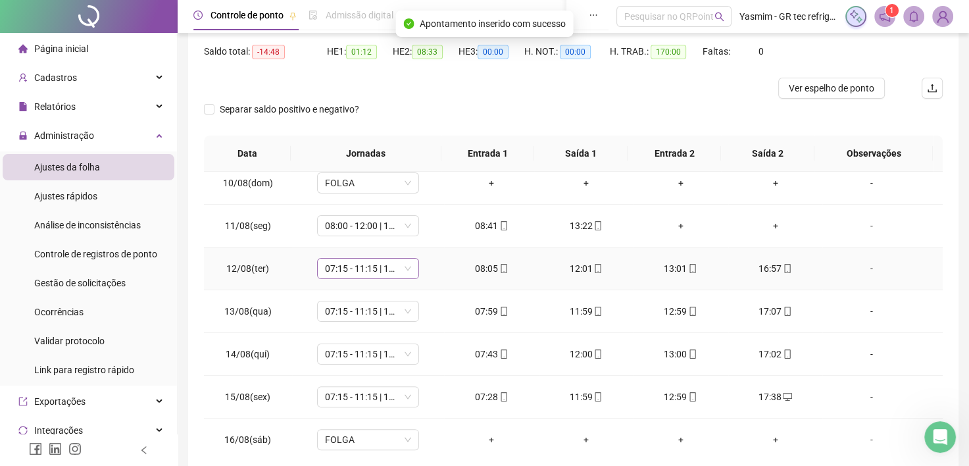
click at [383, 264] on span "07:15 - 11:15 | 12:15 - 17:03" at bounding box center [368, 269] width 86 height 20
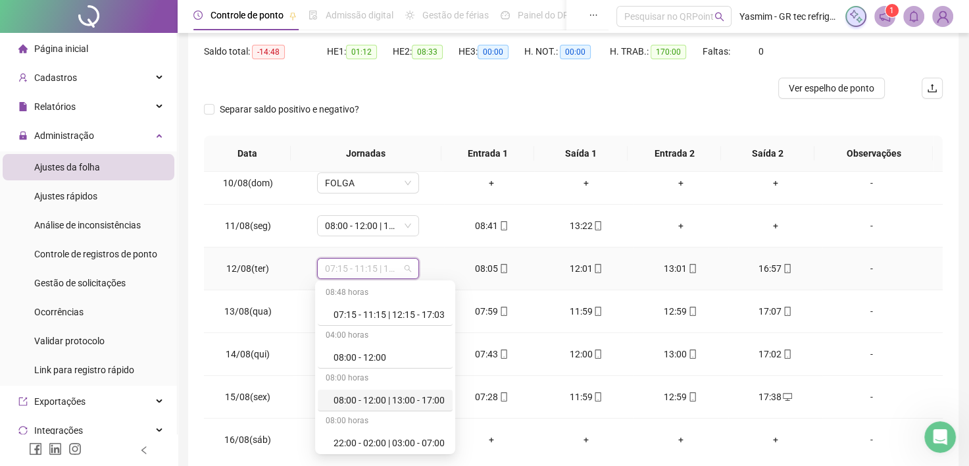
click at [392, 396] on div "08:00 - 12:00 | 13:00 - 17:00" at bounding box center [389, 400] width 111 height 14
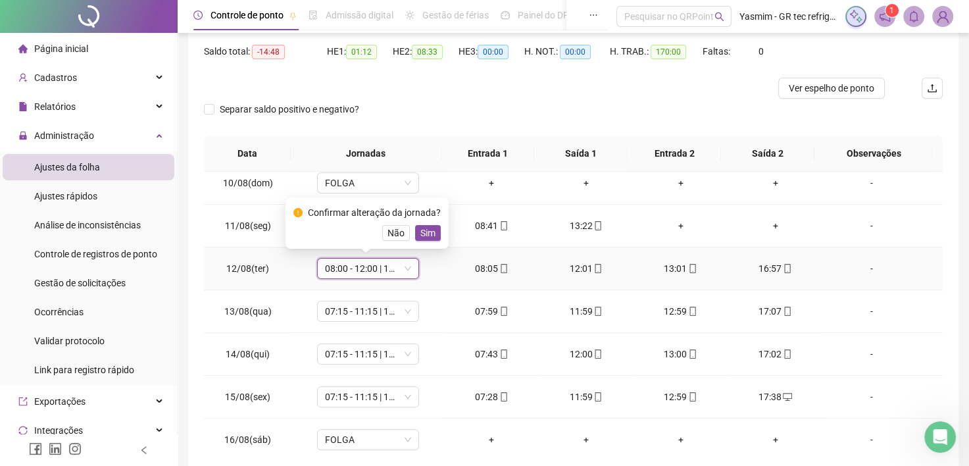
click at [420, 234] on span "Sim" at bounding box center [427, 233] width 15 height 14
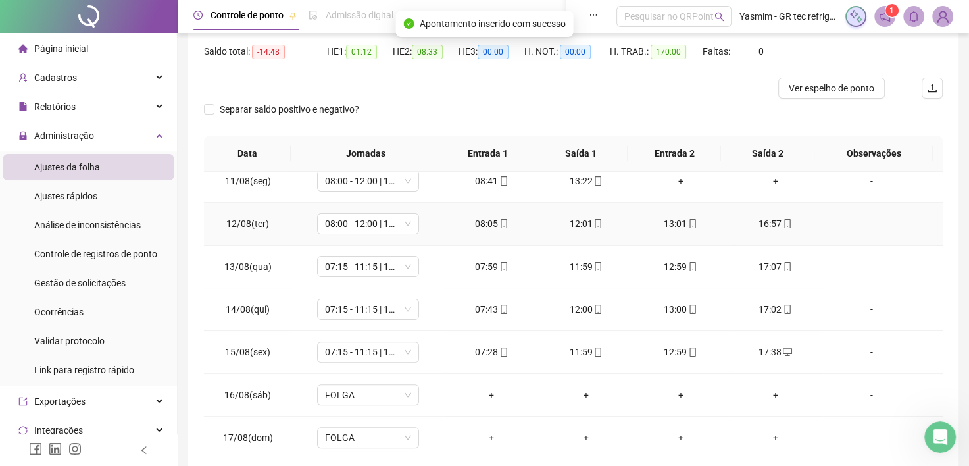
scroll to position [460, 0]
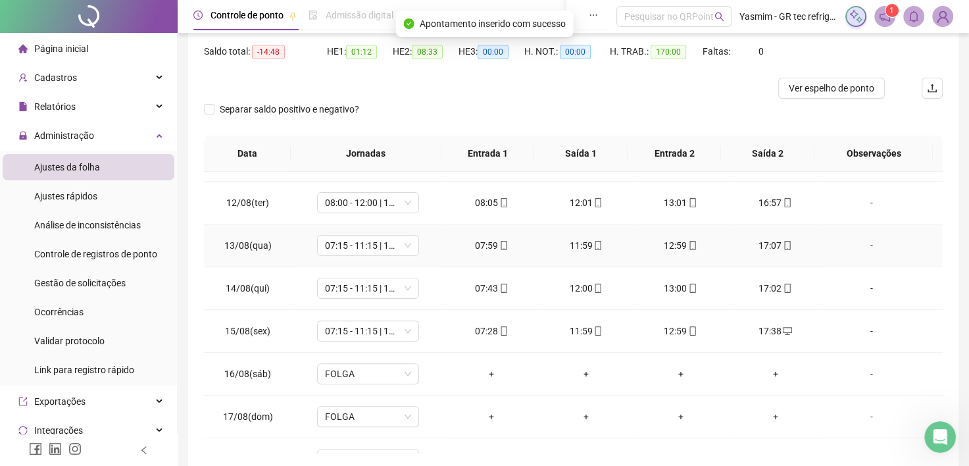
click at [360, 259] on td "07:15 - 11:15 | 12:15 - 17:03" at bounding box center [368, 245] width 152 height 43
click at [361, 249] on span "07:15 - 11:15 | 12:15 - 17:03" at bounding box center [368, 246] width 86 height 20
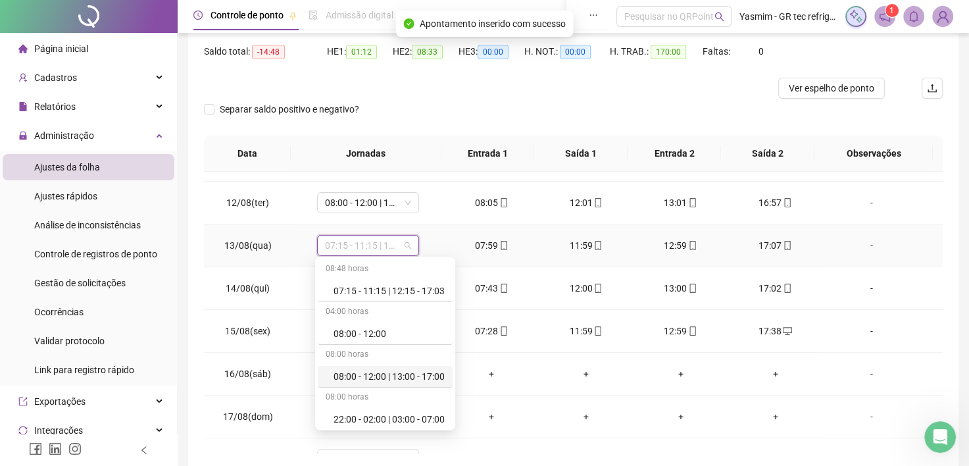
click at [392, 371] on div "08:00 - 12:00 | 13:00 - 17:00" at bounding box center [389, 376] width 111 height 14
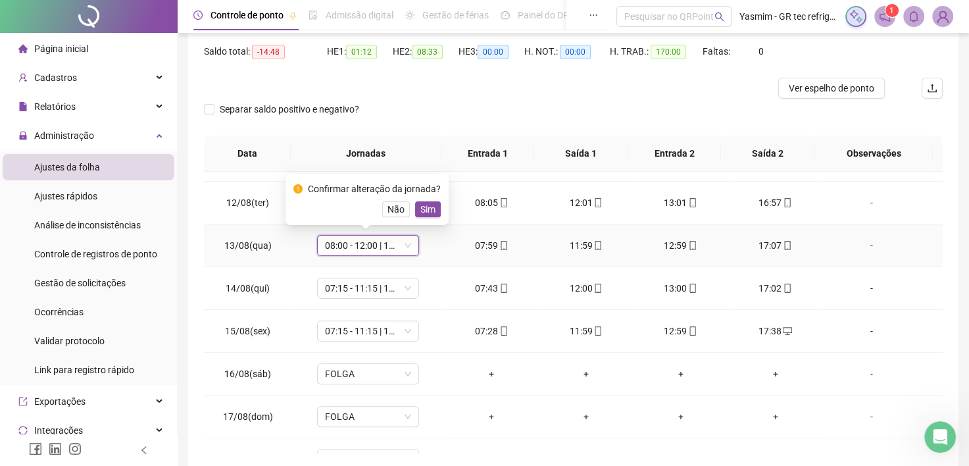
drag, startPoint x: 418, startPoint y: 201, endPoint x: 412, endPoint y: 259, distance: 57.5
click at [420, 202] on span "Sim" at bounding box center [427, 209] width 15 height 14
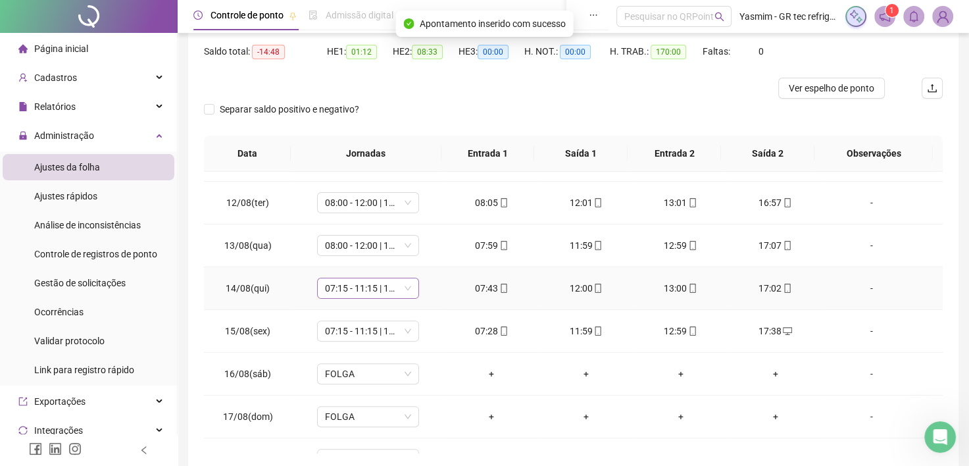
click at [379, 285] on span "07:15 - 11:15 | 12:15 - 17:03" at bounding box center [368, 288] width 86 height 20
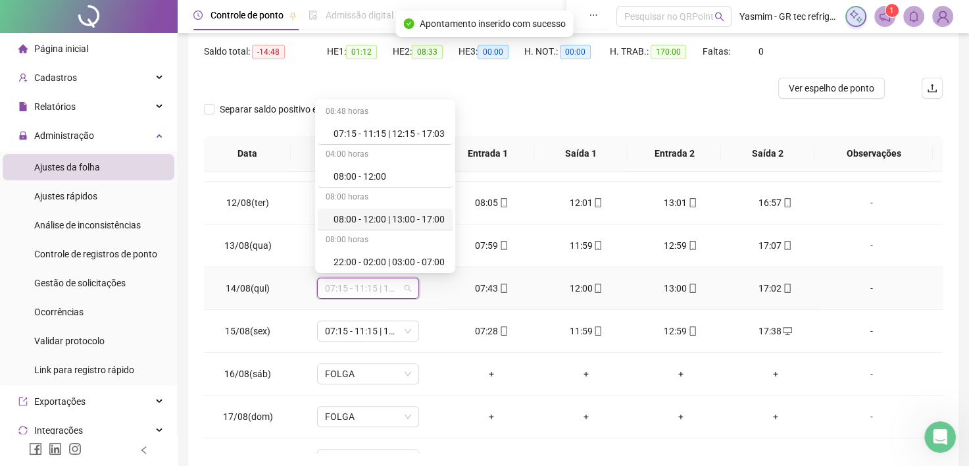
click at [404, 217] on div "08:00 - 12:00 | 13:00 - 17:00" at bounding box center [389, 219] width 111 height 14
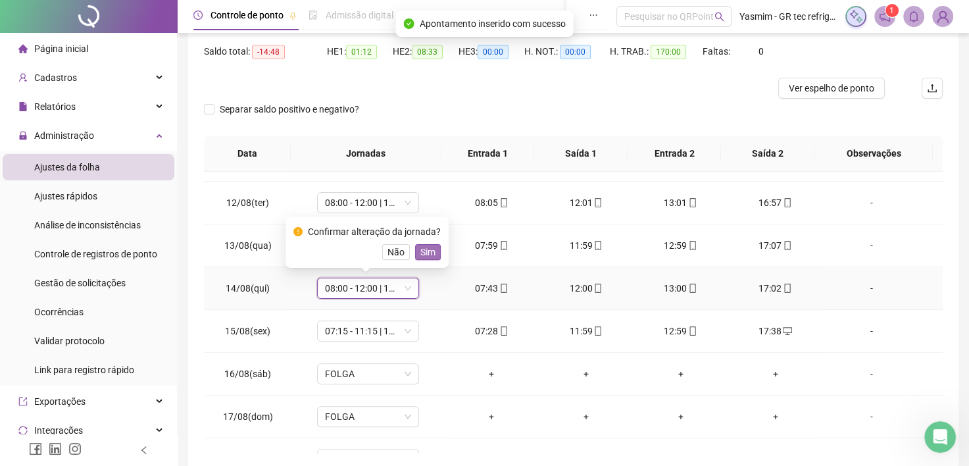
click at [429, 249] on span "Sim" at bounding box center [427, 252] width 15 height 14
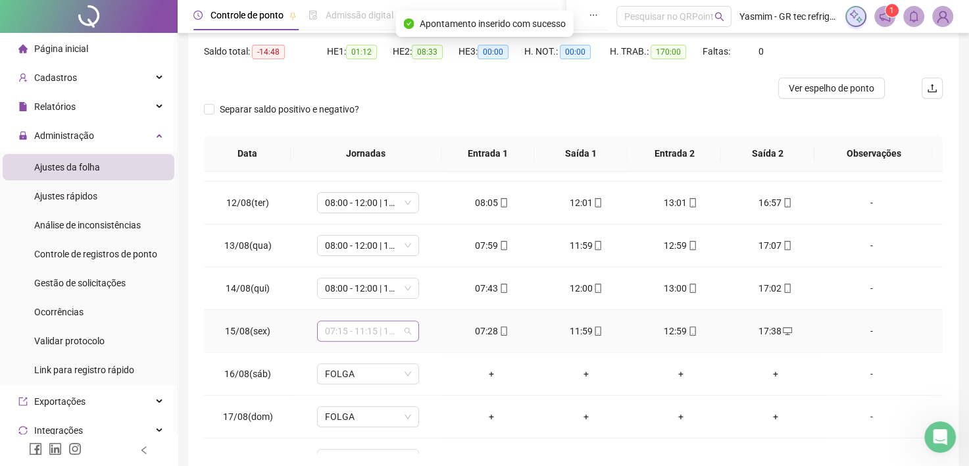
click at [379, 332] on span "07:15 - 11:15 | 12:15 - 17:03" at bounding box center [368, 331] width 86 height 20
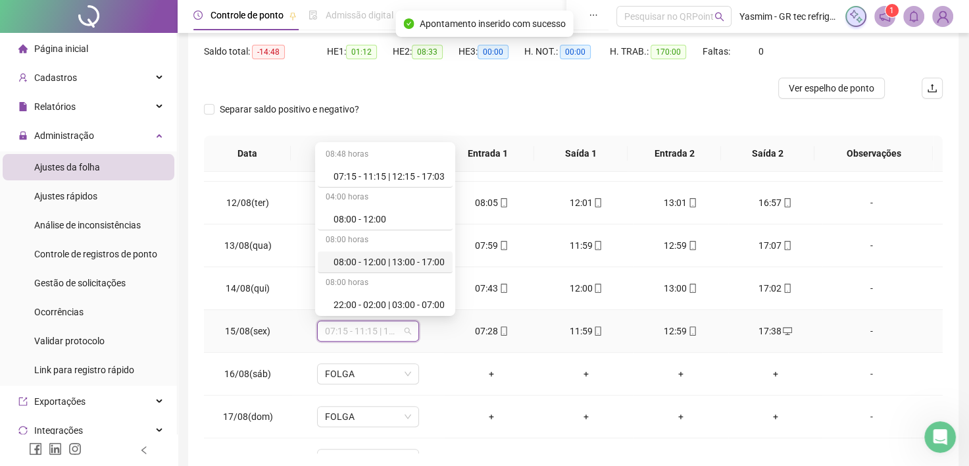
click at [382, 263] on div "08:00 - 12:00 | 13:00 - 17:00" at bounding box center [389, 262] width 111 height 14
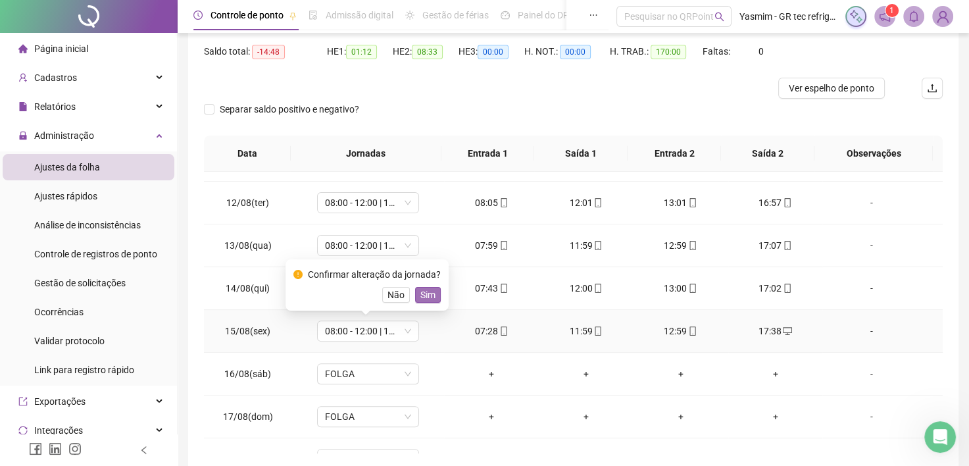
click at [429, 287] on span "Sim" at bounding box center [427, 294] width 15 height 14
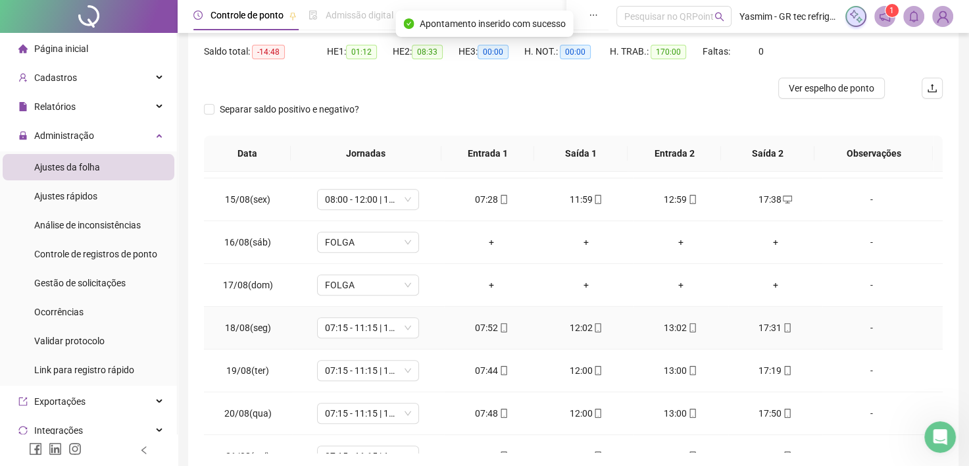
scroll to position [658, 0]
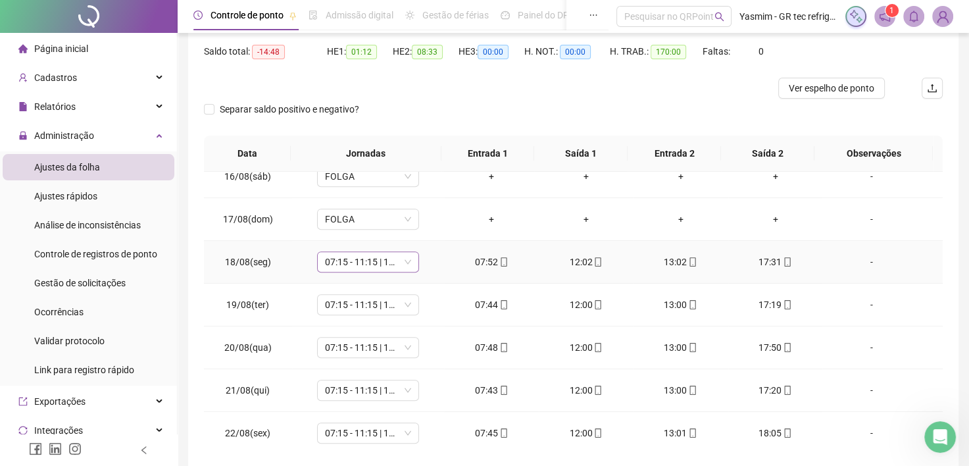
click at [374, 258] on span "07:15 - 11:15 | 12:15 - 17:03" at bounding box center [368, 262] width 86 height 20
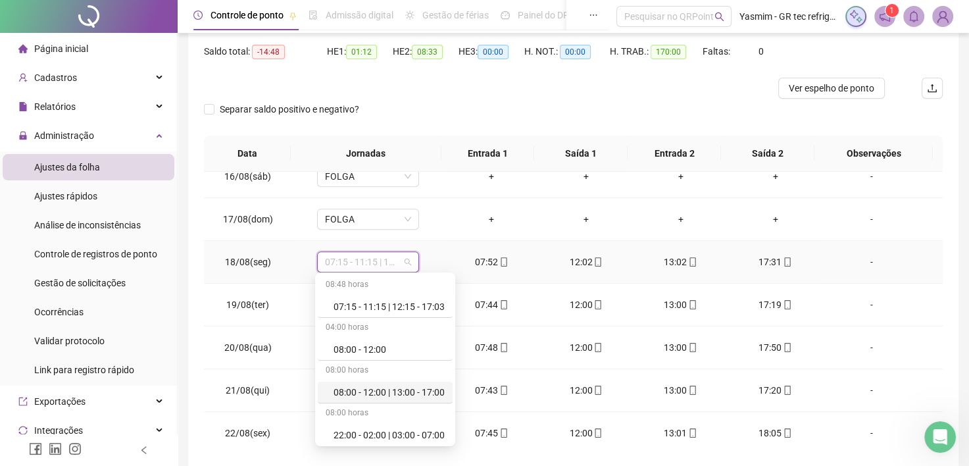
click at [391, 387] on div "08:00 - 12:00 | 13:00 - 17:00" at bounding box center [389, 392] width 111 height 14
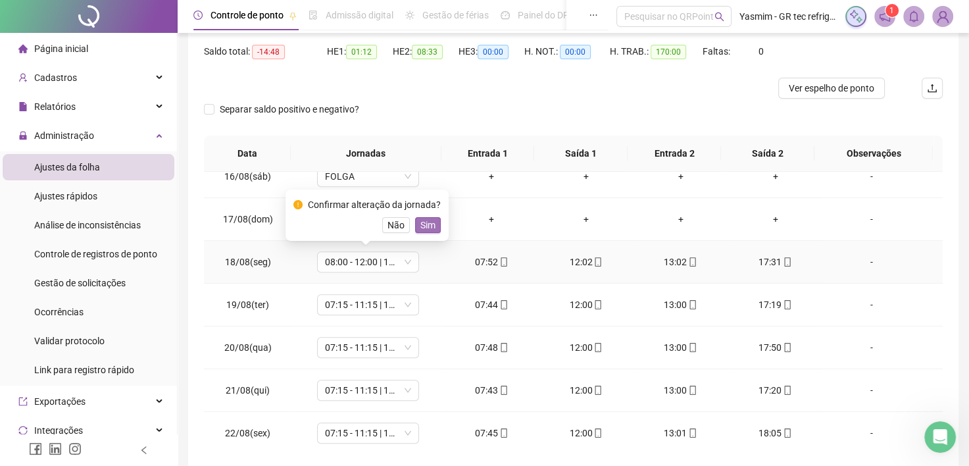
click at [420, 229] on span "Sim" at bounding box center [427, 225] width 15 height 14
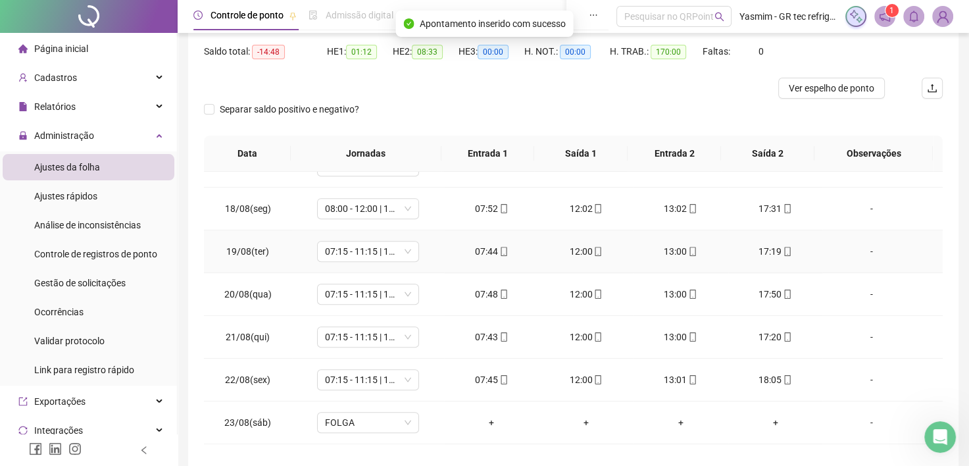
scroll to position [724, 0]
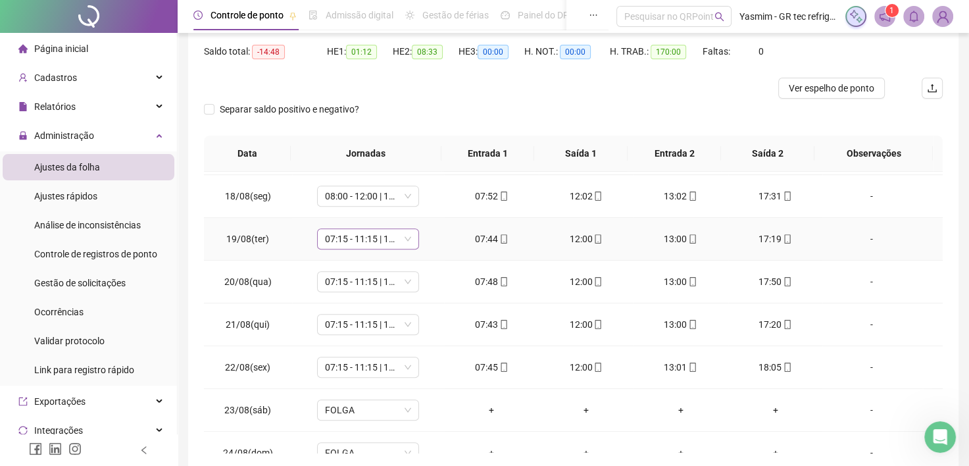
click at [384, 236] on span "07:15 - 11:15 | 12:15 - 17:03" at bounding box center [368, 239] width 86 height 20
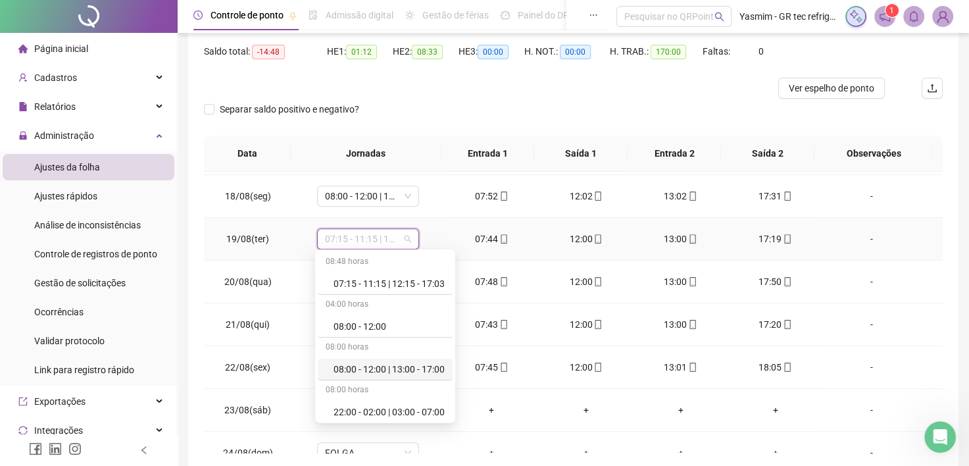
click at [399, 371] on div "08:00 - 12:00 | 13:00 - 17:00" at bounding box center [389, 369] width 111 height 14
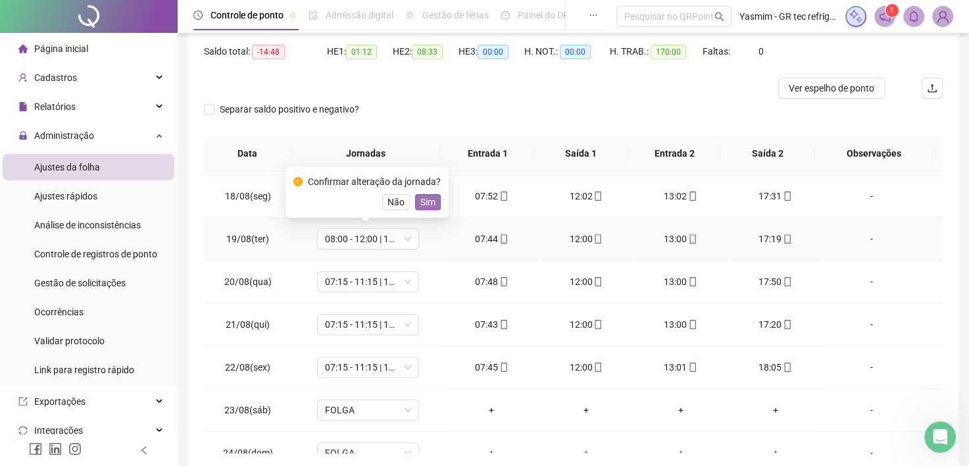
click at [424, 199] on span "Sim" at bounding box center [427, 202] width 15 height 14
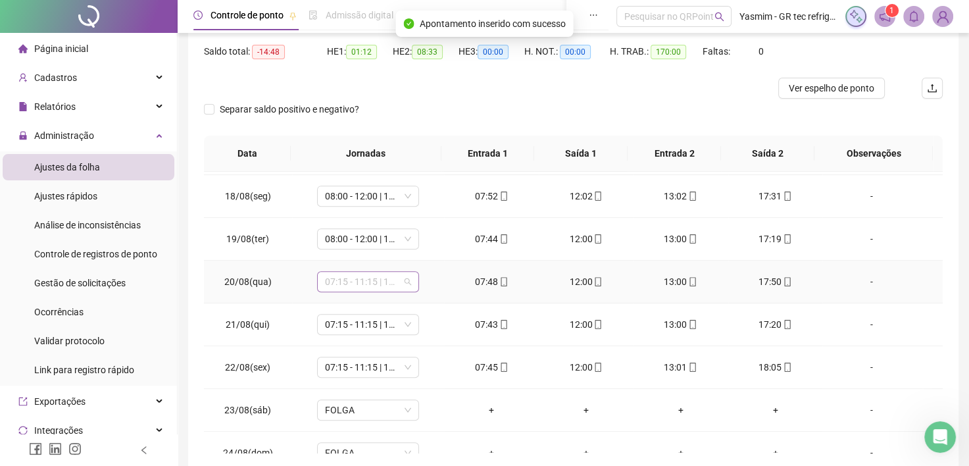
click at [380, 282] on span "07:15 - 11:15 | 12:15 - 17:03" at bounding box center [368, 282] width 86 height 20
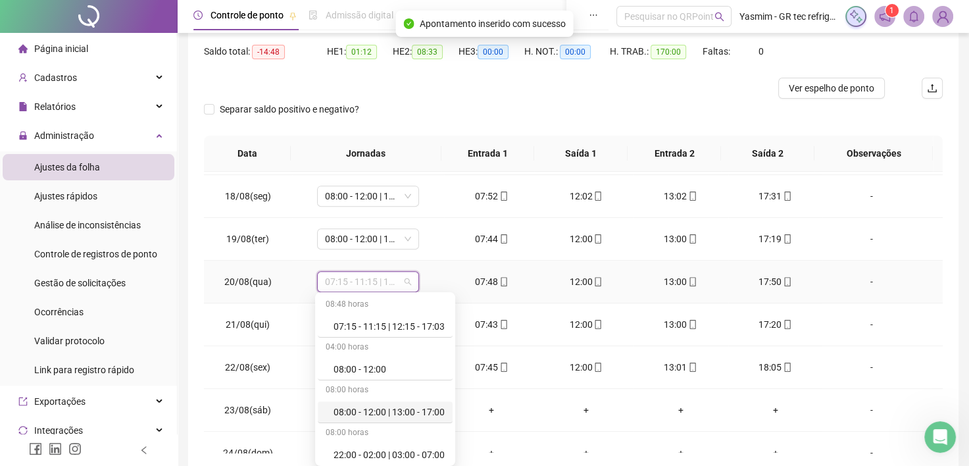
click at [410, 416] on div "08:00 - 12:00 | 13:00 - 17:00" at bounding box center [389, 412] width 111 height 14
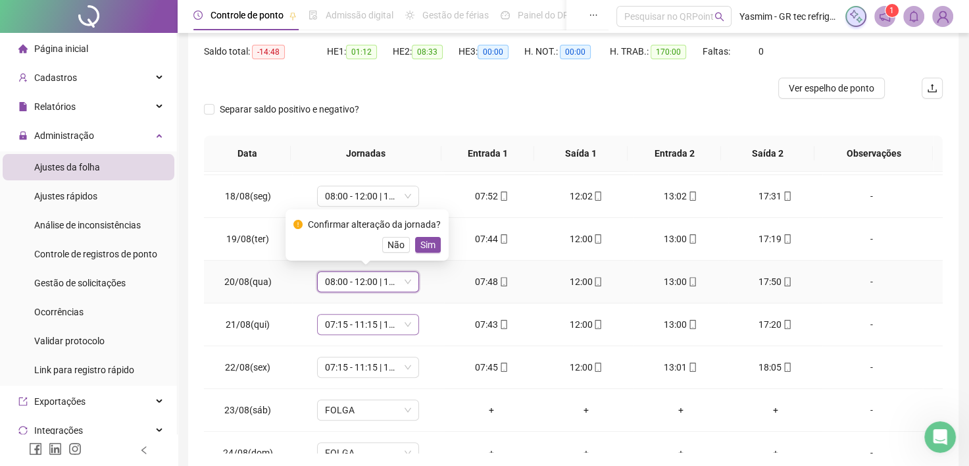
drag, startPoint x: 427, startPoint y: 247, endPoint x: 384, endPoint y: 328, distance: 91.5
click at [427, 247] on span "Sim" at bounding box center [427, 244] width 15 height 14
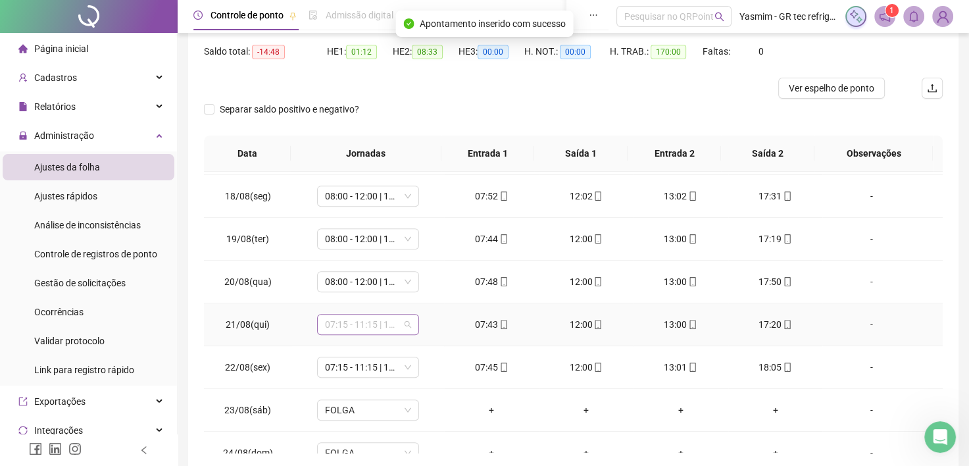
click at [380, 326] on span "07:15 - 11:15 | 12:15 - 17:03" at bounding box center [368, 324] width 86 height 20
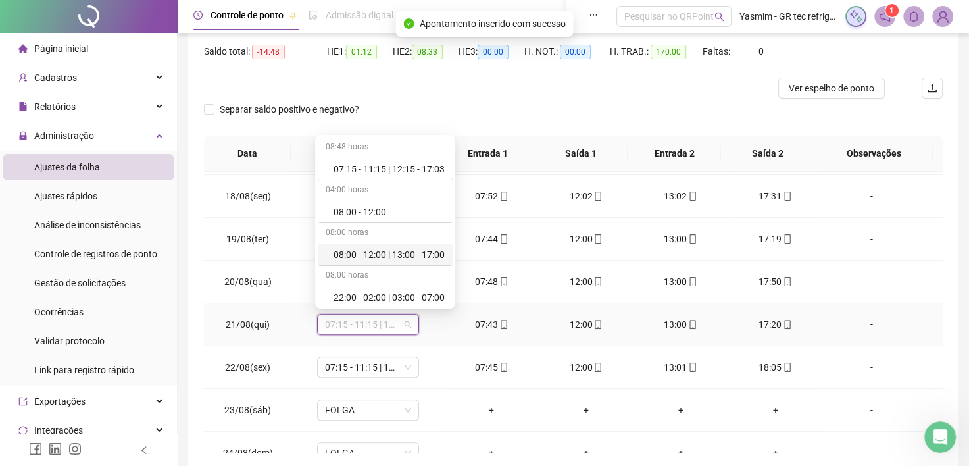
click at [414, 250] on div "08:00 - 12:00 | 13:00 - 17:00" at bounding box center [389, 254] width 111 height 14
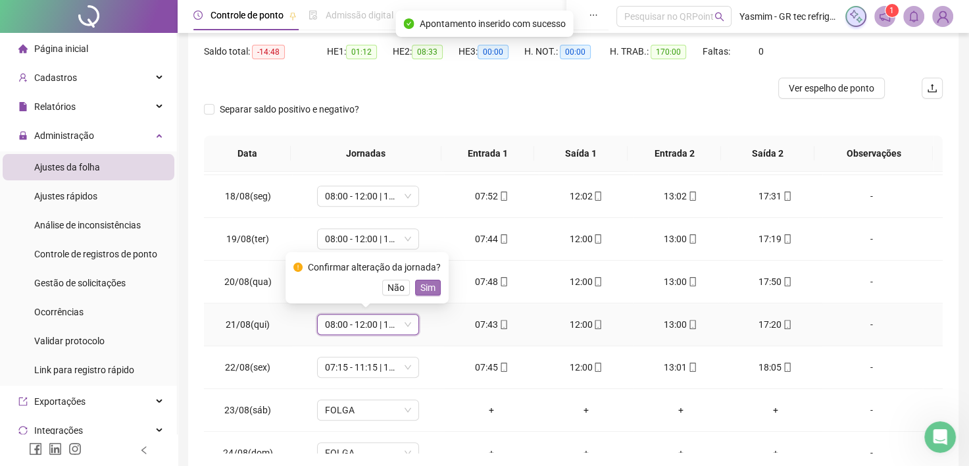
click at [431, 289] on span "Sim" at bounding box center [427, 287] width 15 height 14
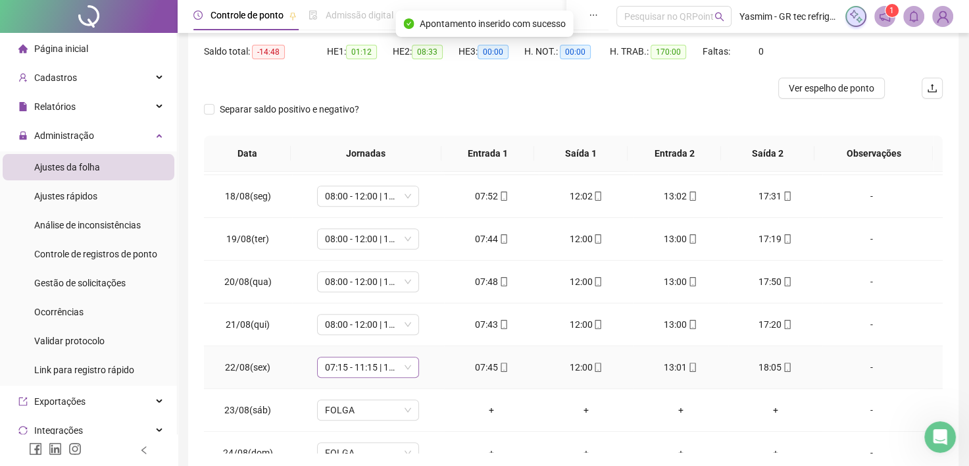
click at [391, 364] on span "07:15 - 11:15 | 12:15 - 17:03" at bounding box center [368, 367] width 86 height 20
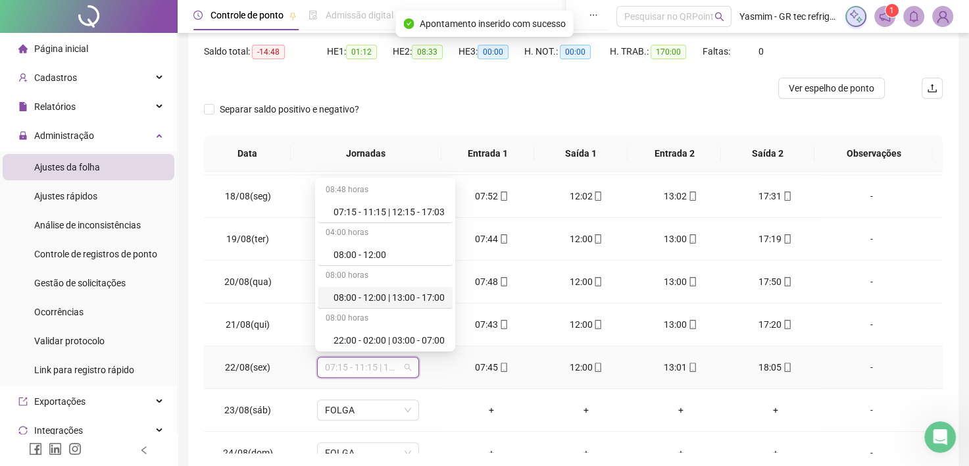
click at [404, 303] on div "08:00 - 12:00 | 13:00 - 17:00" at bounding box center [389, 297] width 111 height 14
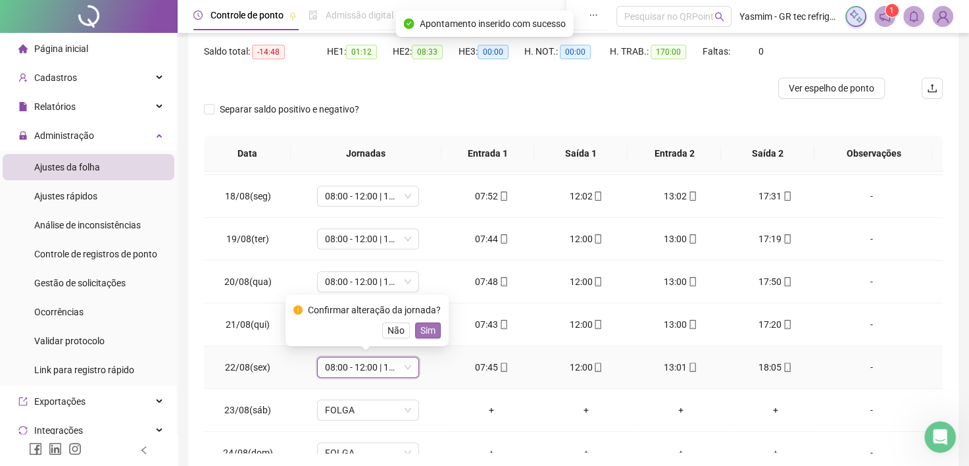
click at [432, 330] on span "Sim" at bounding box center [427, 330] width 15 height 14
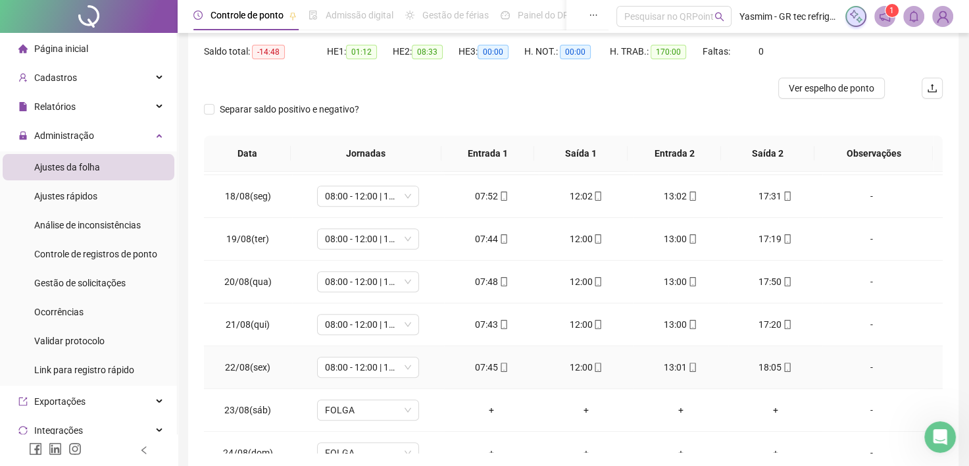
scroll to position [658, 0]
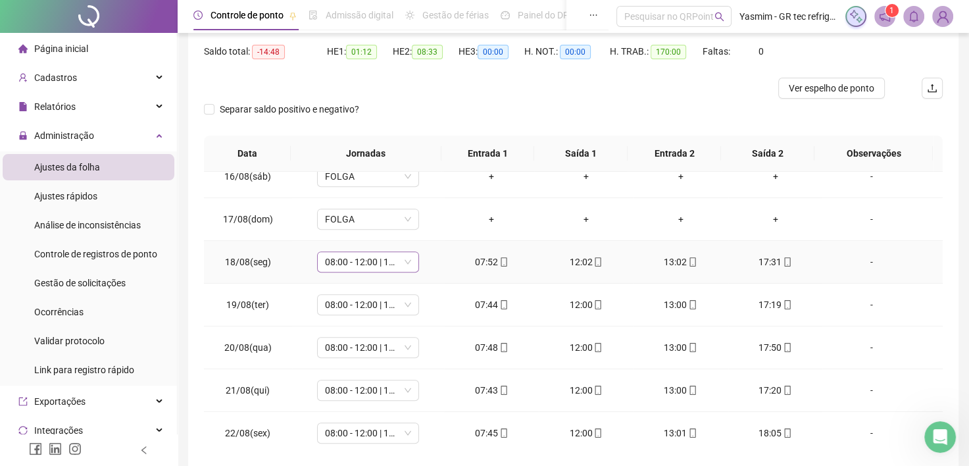
click at [345, 261] on span "08:00 - 12:00 | 13:00 - 17:00" at bounding box center [368, 262] width 86 height 20
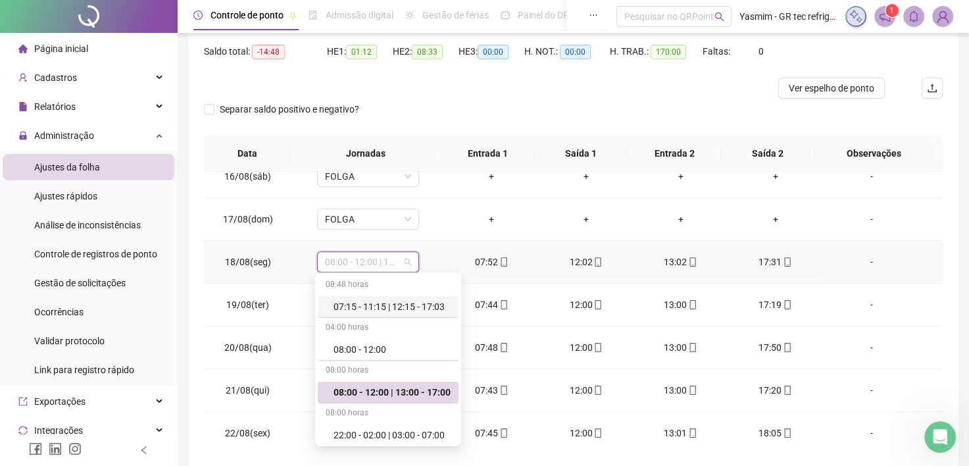
drag, startPoint x: 371, startPoint y: 311, endPoint x: 393, endPoint y: 307, distance: 22.8
click at [371, 311] on div "07:15 - 11:15 | 12:15 - 17:03" at bounding box center [392, 306] width 117 height 14
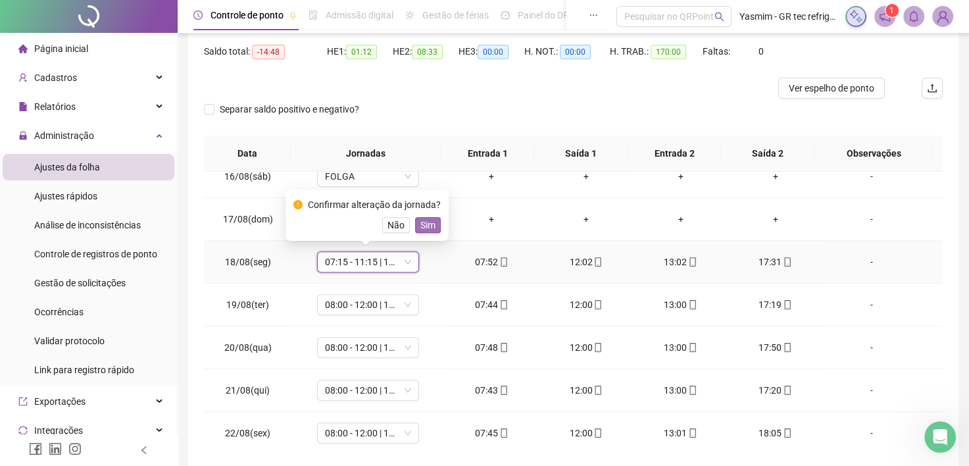
click at [421, 223] on span "Sim" at bounding box center [427, 225] width 15 height 14
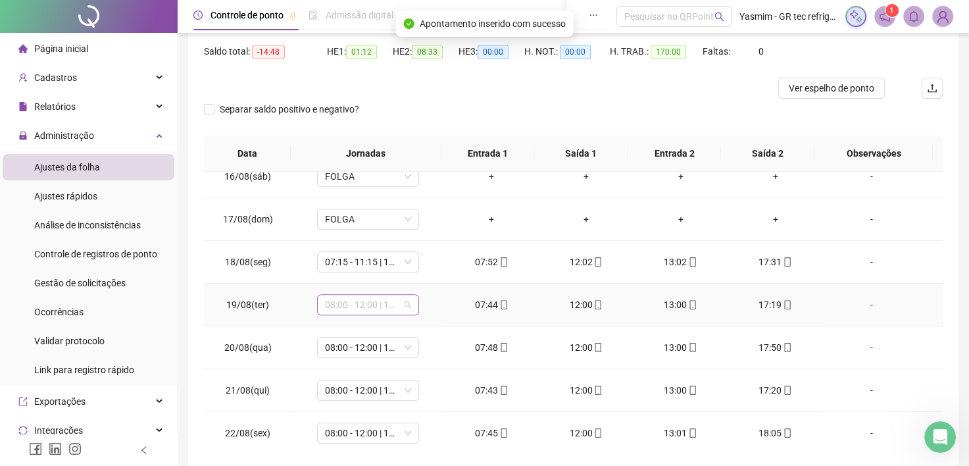
click at [395, 300] on span "08:00 - 12:00 | 13:00 - 17:00" at bounding box center [368, 305] width 86 height 20
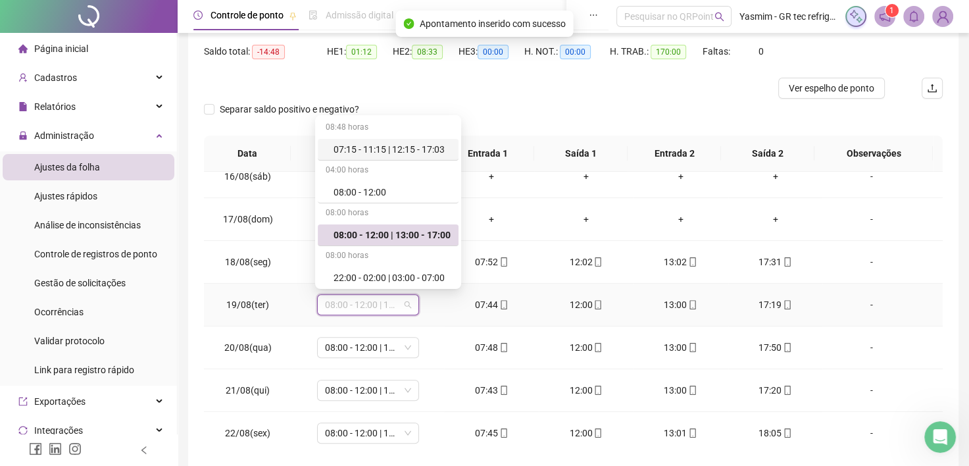
click at [394, 147] on div "07:15 - 11:15 | 12:15 - 17:03" at bounding box center [392, 149] width 117 height 14
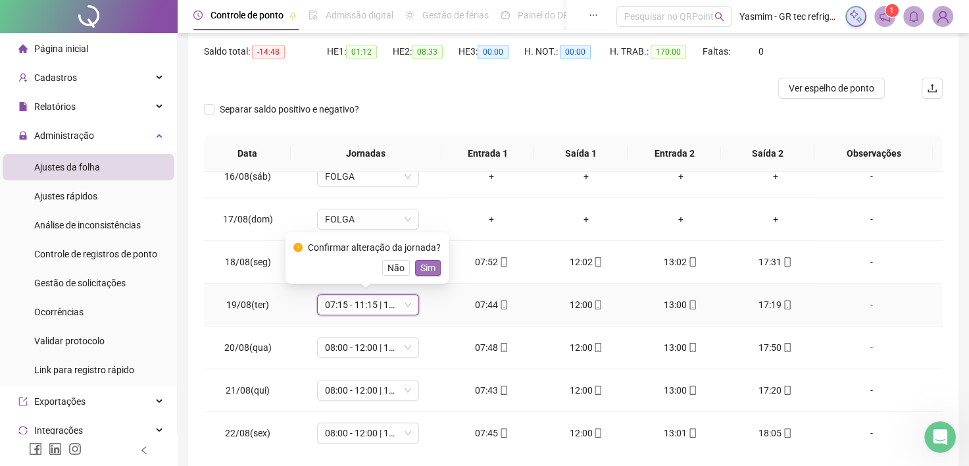
click at [426, 266] on span "Sim" at bounding box center [427, 267] width 15 height 14
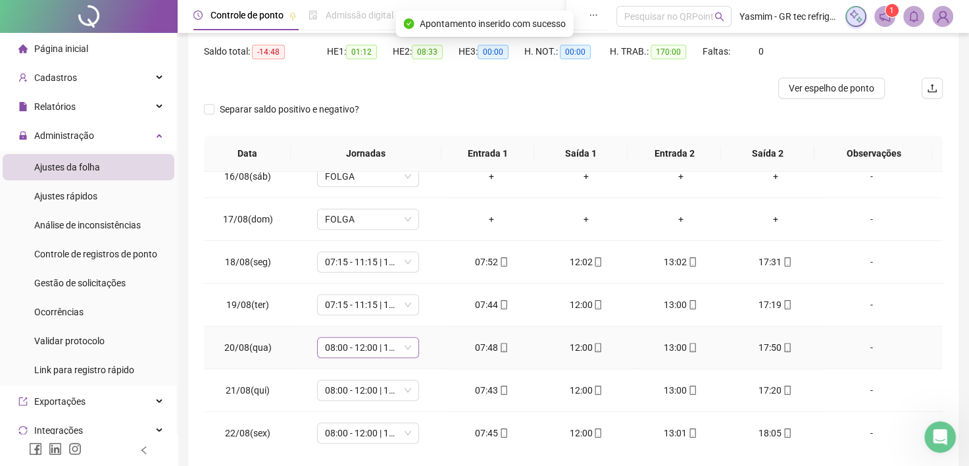
click at [399, 352] on span "08:00 - 12:00 | 13:00 - 17:00" at bounding box center [368, 347] width 86 height 20
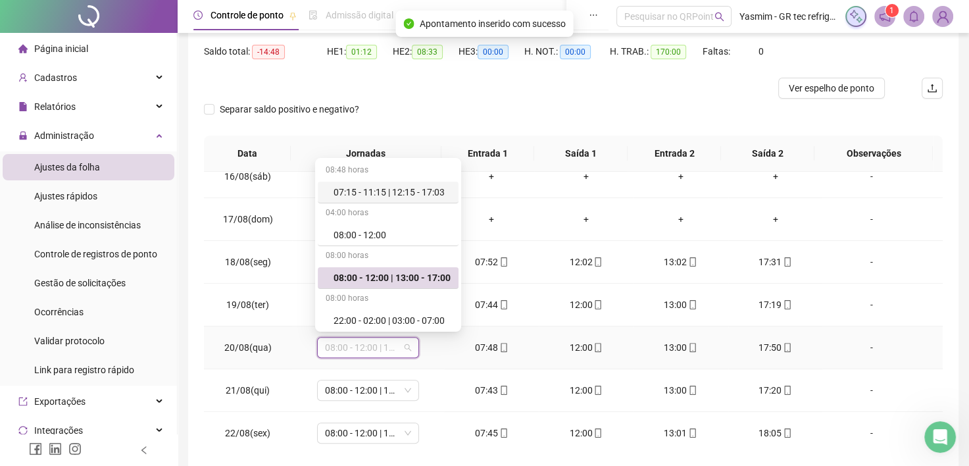
click at [409, 176] on div "08:48 horas" at bounding box center [388, 171] width 141 height 21
click at [413, 191] on div "07:15 - 11:15 | 12:15 - 17:03" at bounding box center [392, 192] width 117 height 14
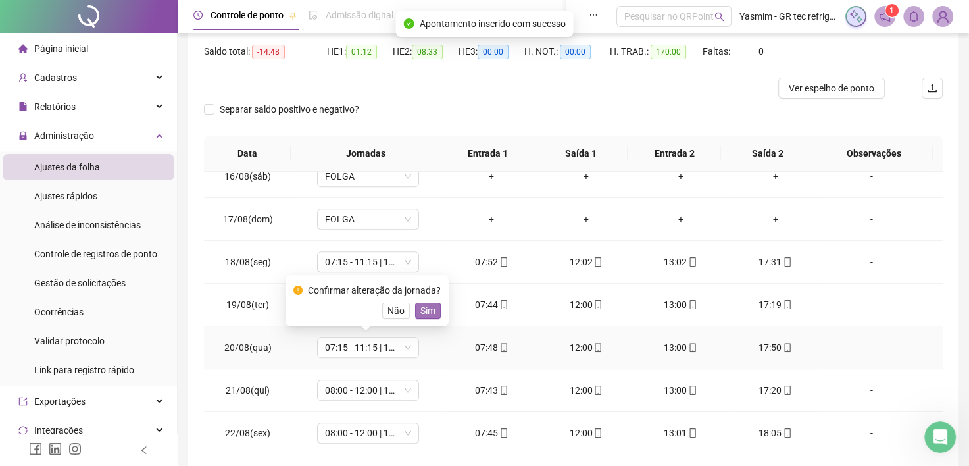
click at [425, 312] on span "Sim" at bounding box center [427, 310] width 15 height 14
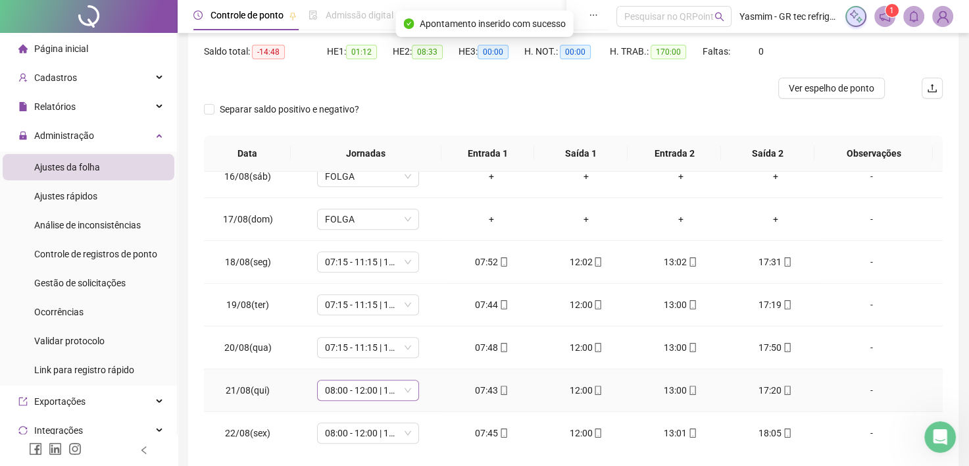
click at [368, 389] on span "08:00 - 12:00 | 13:00 - 17:00" at bounding box center [368, 390] width 86 height 20
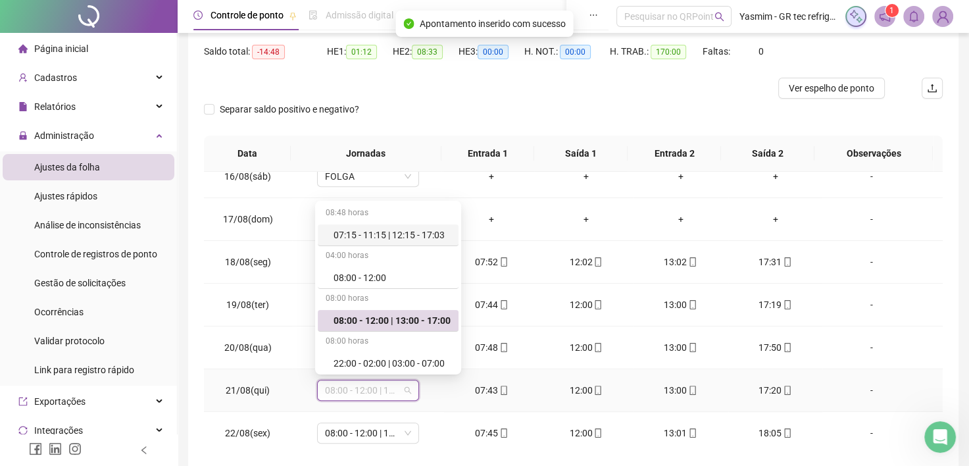
click at [395, 229] on div "07:15 - 11:15 | 12:15 - 17:03" at bounding box center [392, 235] width 117 height 14
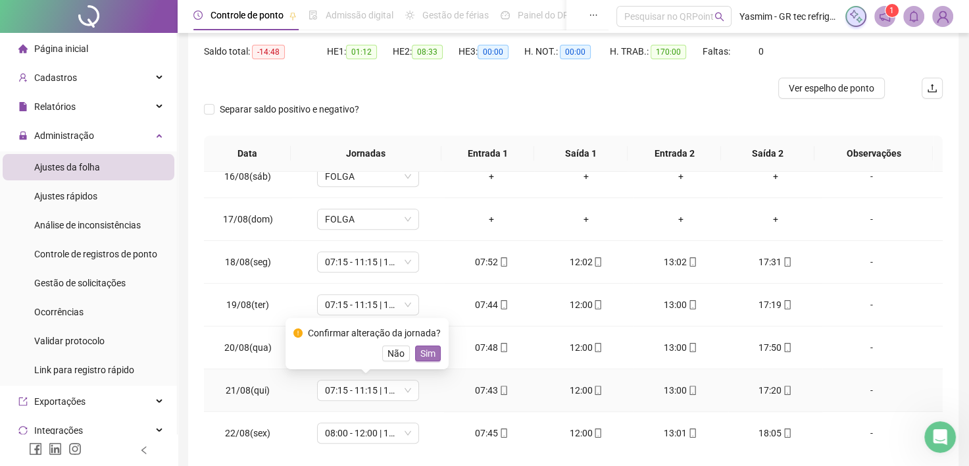
click at [430, 351] on span "Sim" at bounding box center [427, 353] width 15 height 14
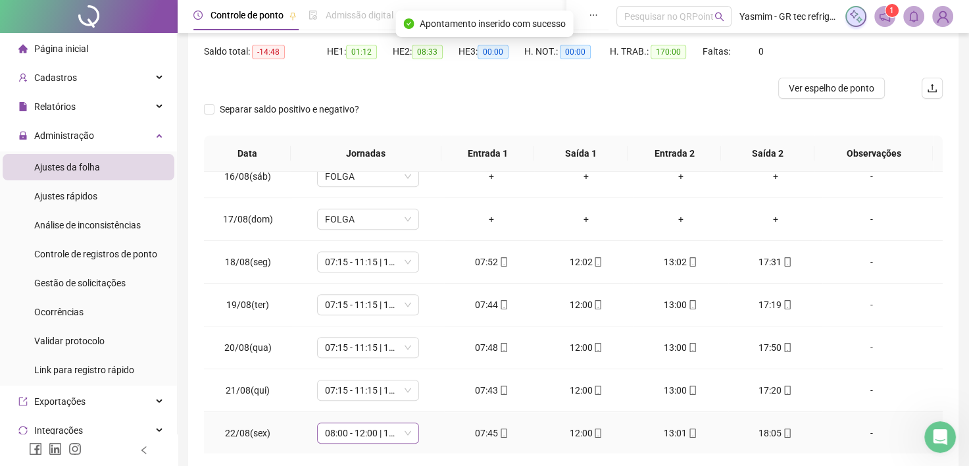
click at [405, 431] on span "08:00 - 12:00 | 13:00 - 17:00" at bounding box center [368, 433] width 86 height 20
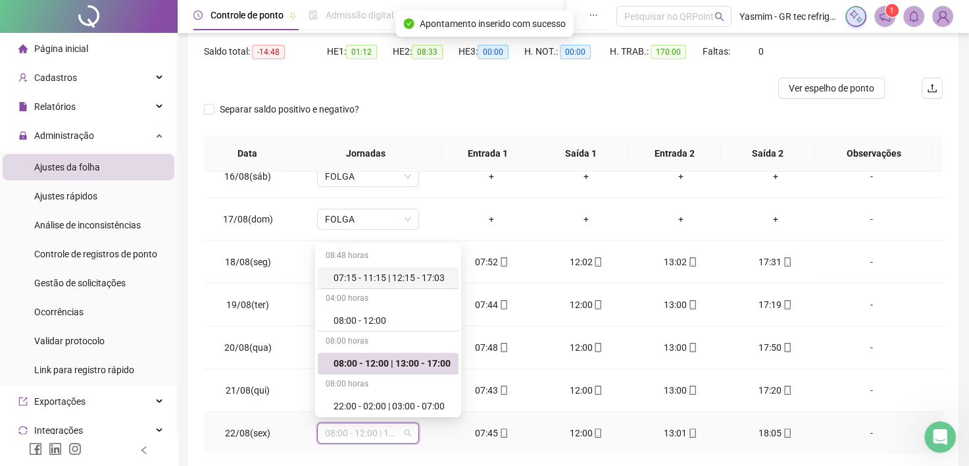
click at [395, 280] on div "07:15 - 11:15 | 12:15 - 17:03" at bounding box center [392, 277] width 117 height 14
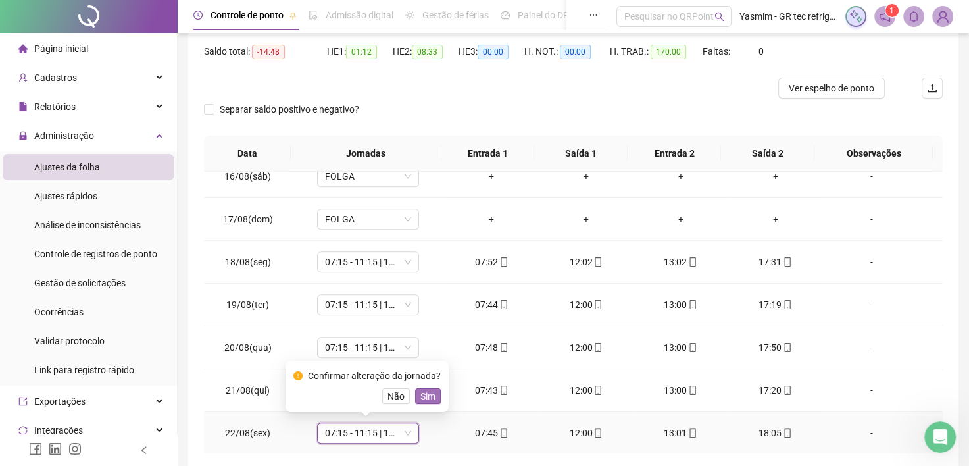
click at [428, 398] on span "Sim" at bounding box center [427, 396] width 15 height 14
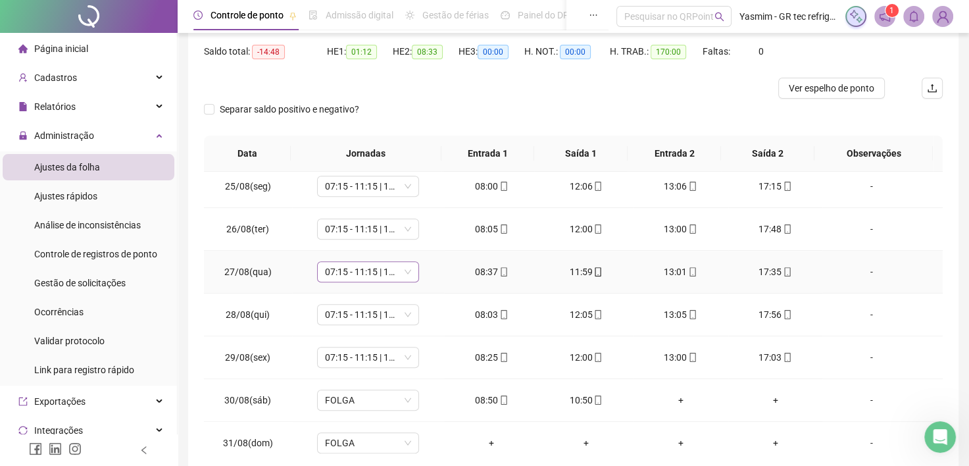
scroll to position [1040, 0]
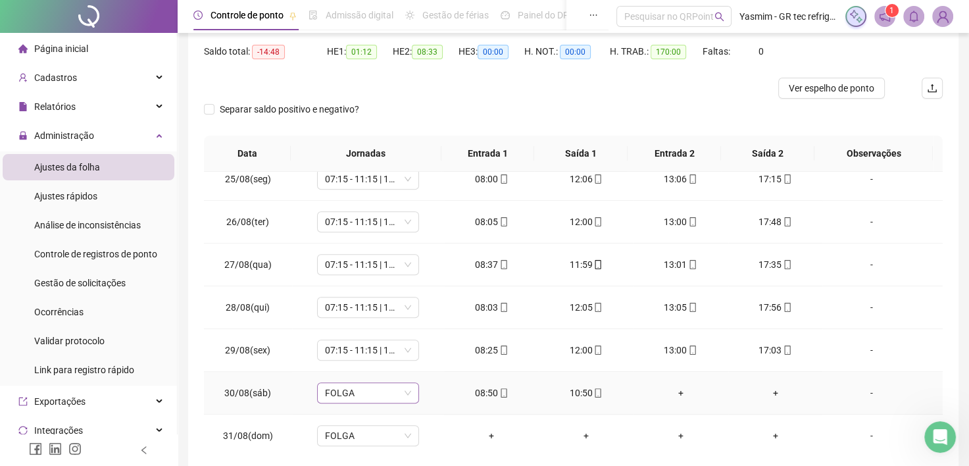
click at [392, 385] on span "FOLGA" at bounding box center [368, 393] width 86 height 20
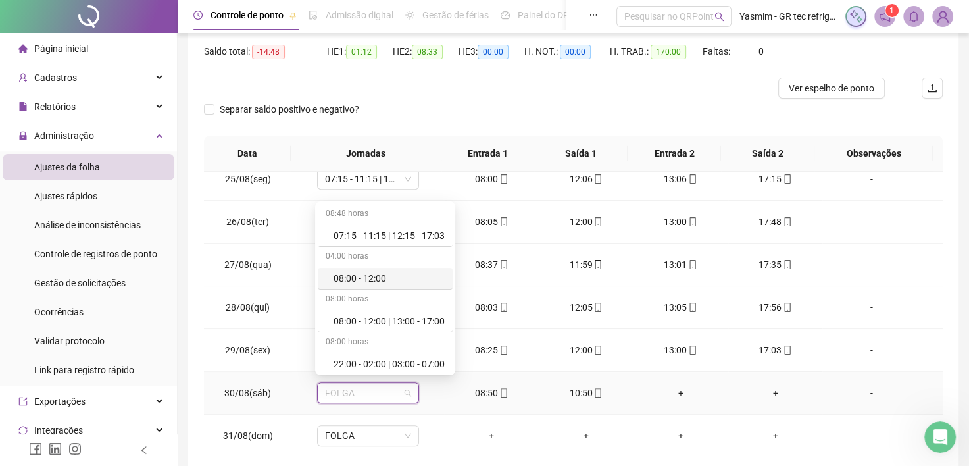
click at [392, 273] on div "08:00 - 12:00" at bounding box center [389, 278] width 111 height 14
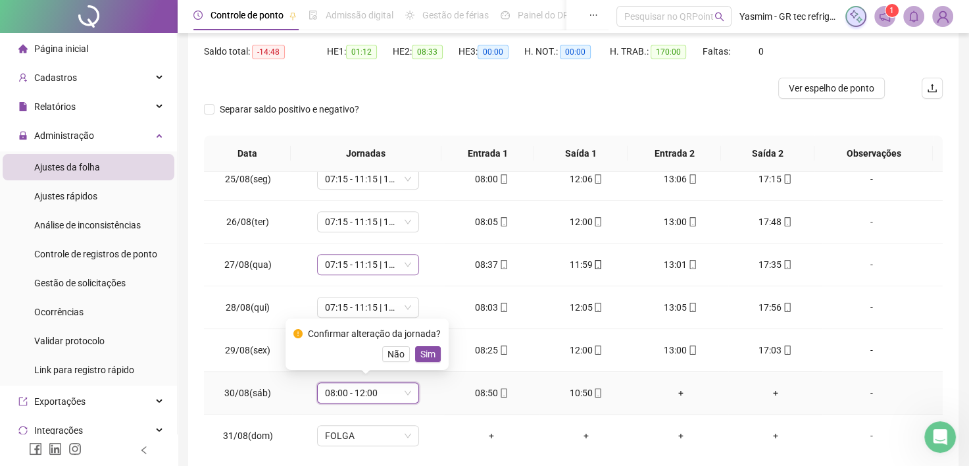
drag, startPoint x: 428, startPoint y: 358, endPoint x: 399, endPoint y: 251, distance: 110.3
click at [427, 358] on span "Sim" at bounding box center [427, 354] width 15 height 14
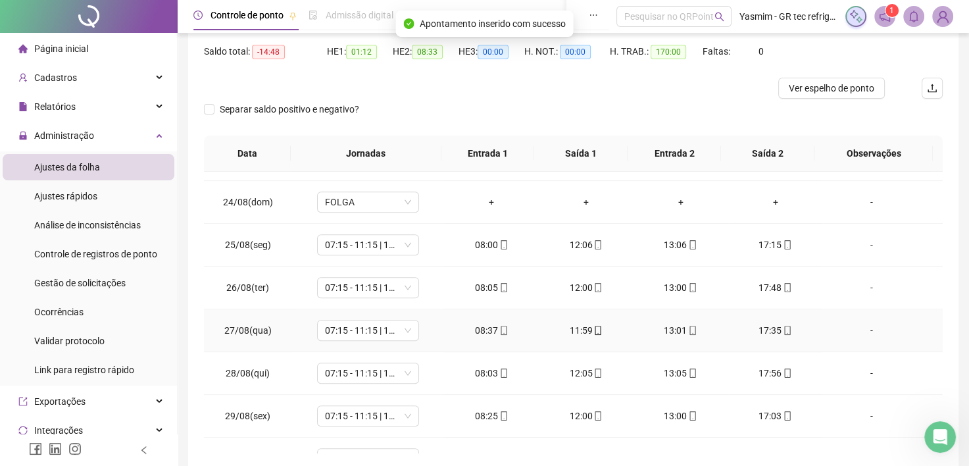
scroll to position [908, 0]
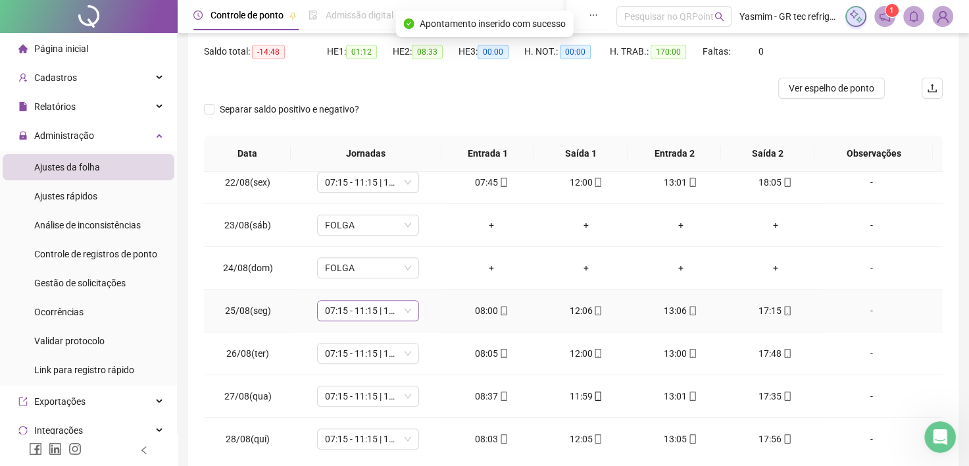
click at [392, 300] on div "07:15 - 11:15 | 12:15 - 17:03" at bounding box center [368, 310] width 102 height 21
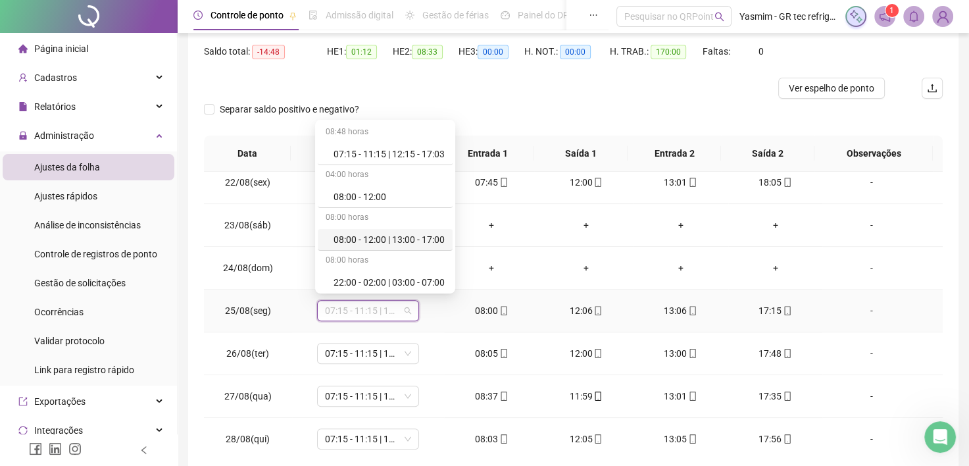
click at [398, 239] on div "08:00 - 12:00 | 13:00 - 17:00" at bounding box center [389, 239] width 111 height 14
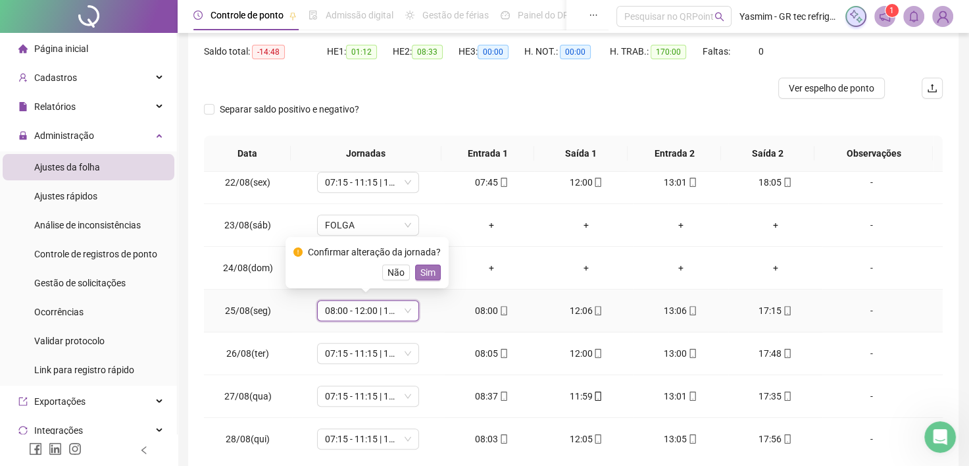
click at [432, 277] on span "Sim" at bounding box center [427, 272] width 15 height 14
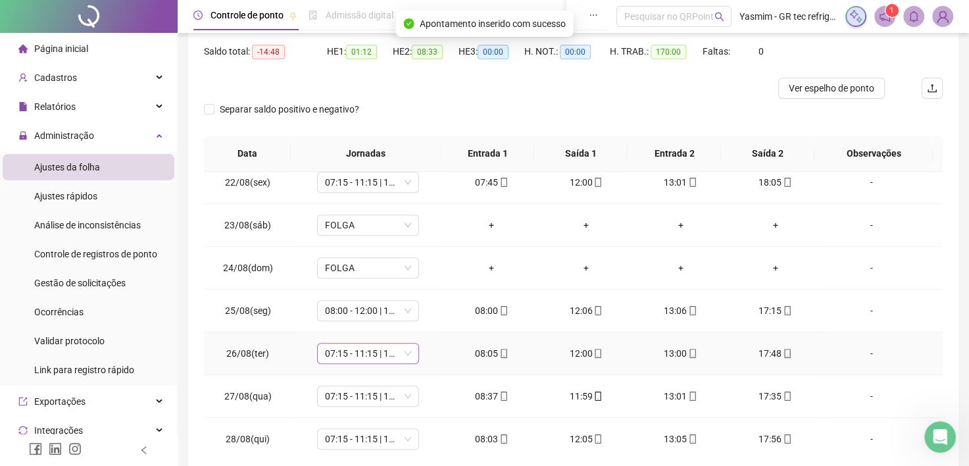
click at [392, 354] on span "07:15 - 11:15 | 12:15 - 17:03" at bounding box center [368, 353] width 86 height 20
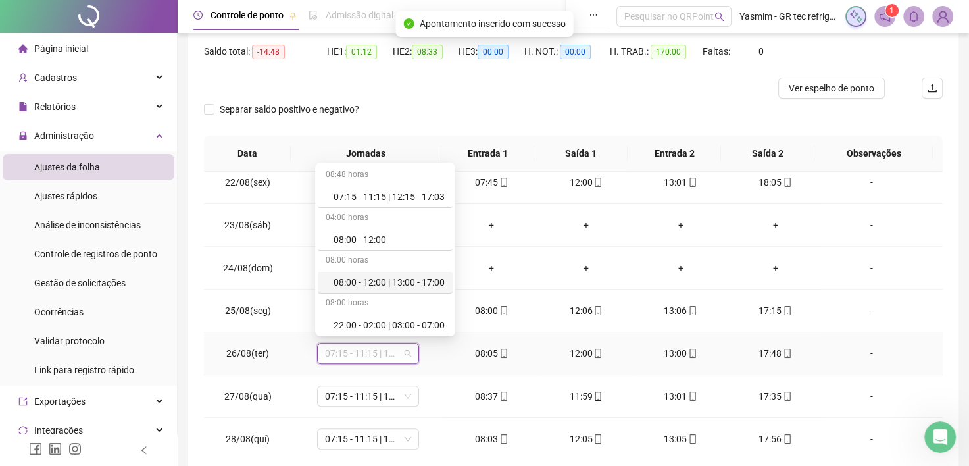
click at [405, 279] on div "08:00 - 12:00 | 13:00 - 17:00" at bounding box center [389, 282] width 111 height 14
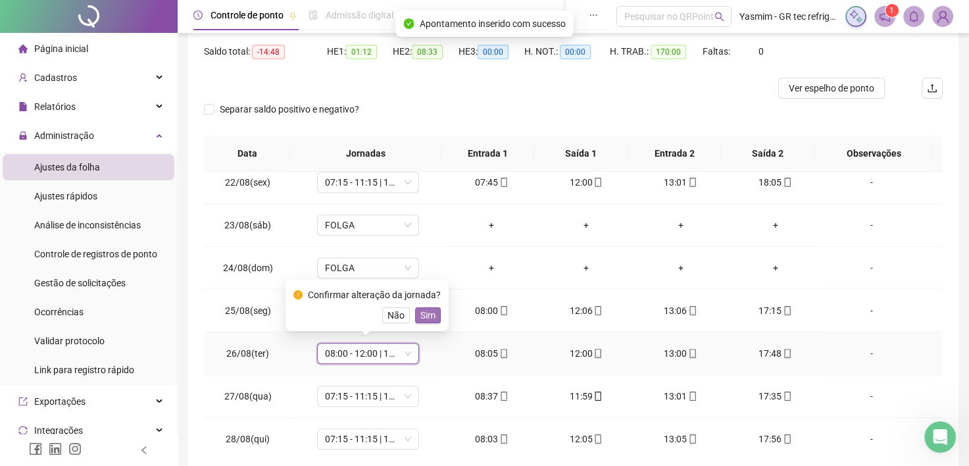
click at [428, 311] on span "Sim" at bounding box center [427, 315] width 15 height 14
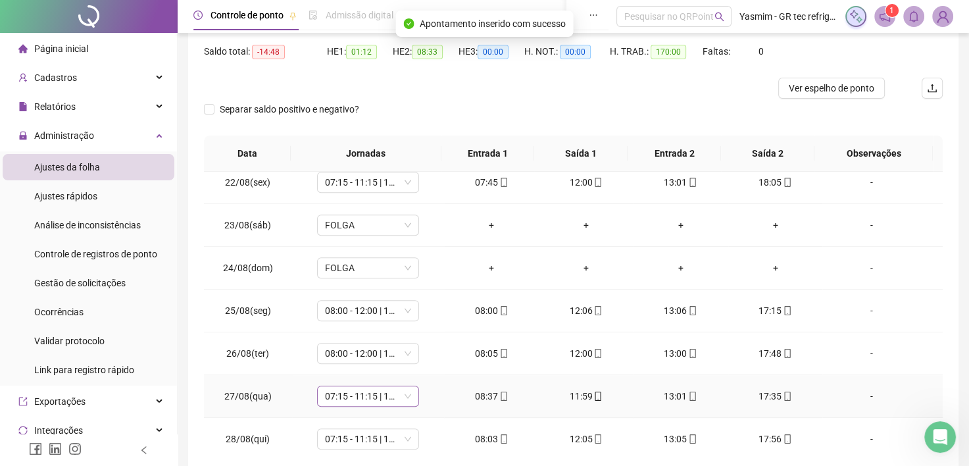
click at [395, 391] on span "07:15 - 11:15 | 12:15 - 17:03" at bounding box center [368, 396] width 86 height 20
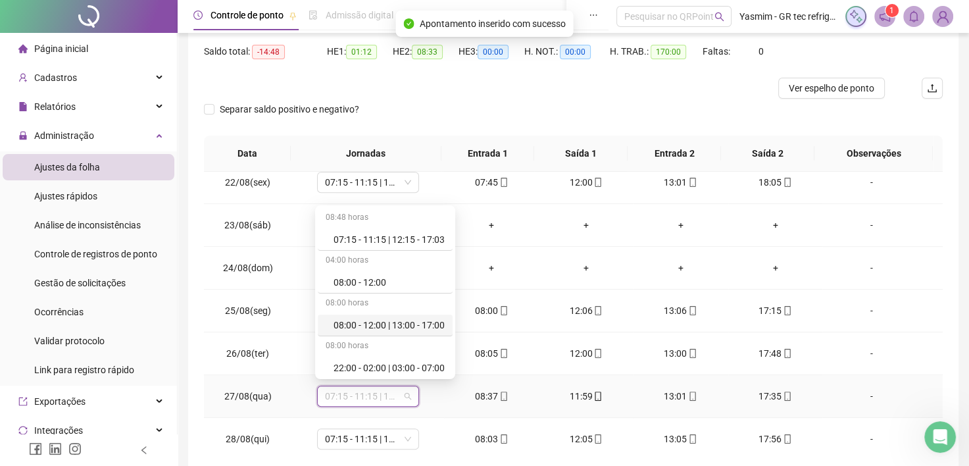
click at [430, 324] on div "08:00 - 12:00 | 13:00 - 17:00" at bounding box center [389, 325] width 111 height 14
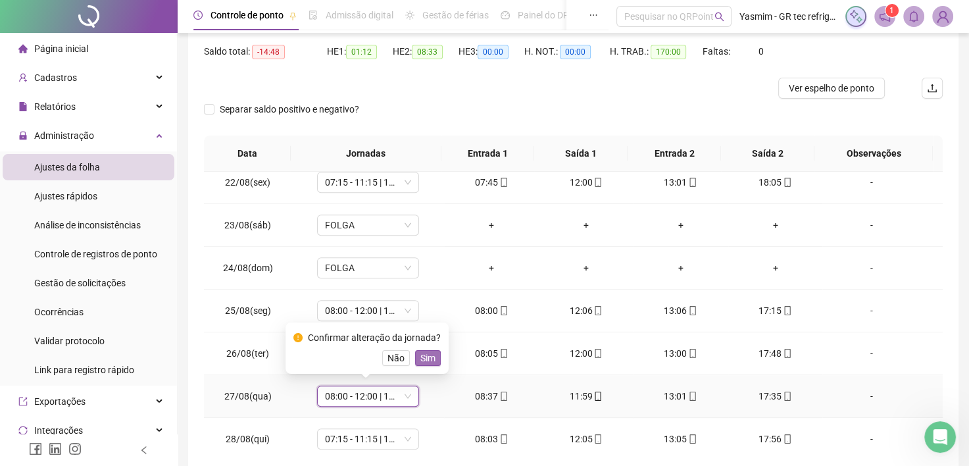
click at [432, 355] on span "Sim" at bounding box center [427, 358] width 15 height 14
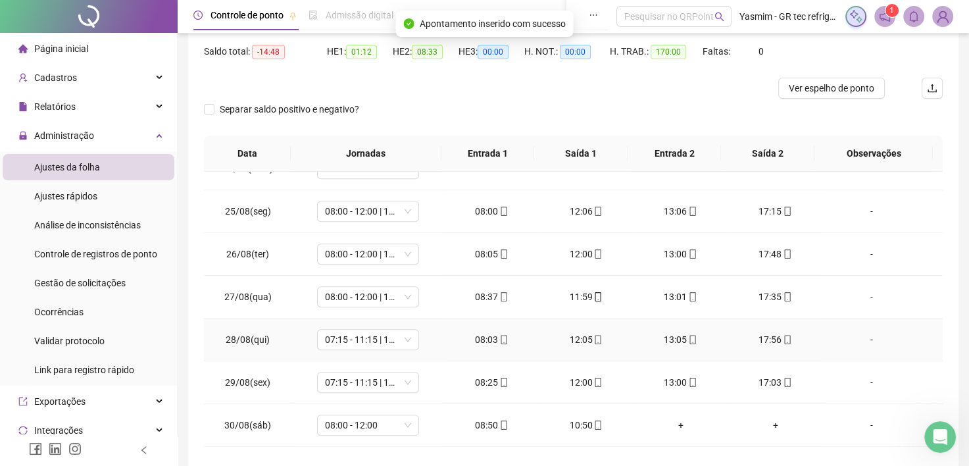
scroll to position [1040, 0]
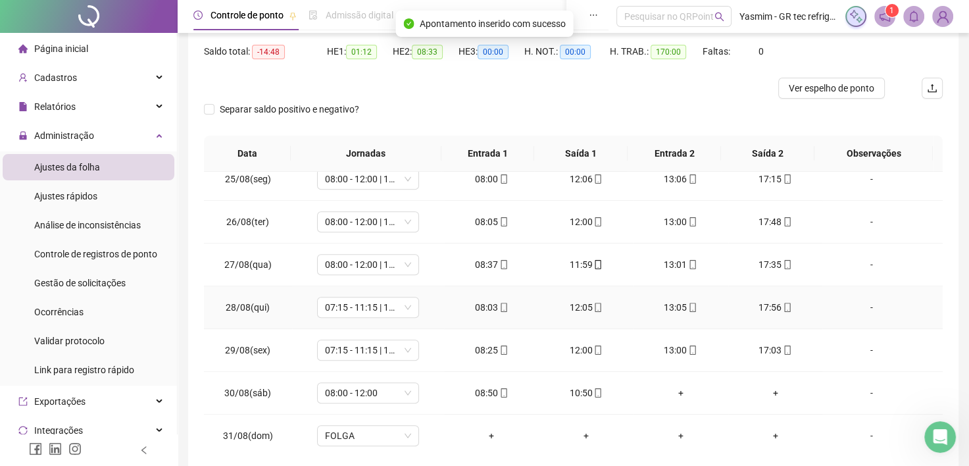
click at [389, 313] on td "07:15 - 11:15 | 12:15 - 17:03" at bounding box center [368, 307] width 152 height 43
click at [387, 303] on span "07:15 - 11:15 | 12:15 - 17:03" at bounding box center [368, 307] width 86 height 20
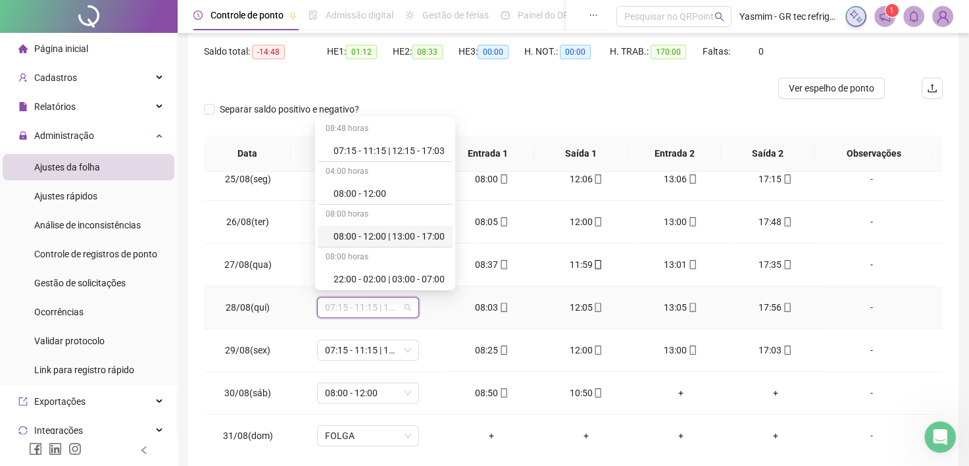
click at [384, 232] on div "08:00 - 12:00 | 13:00 - 17:00" at bounding box center [389, 236] width 111 height 14
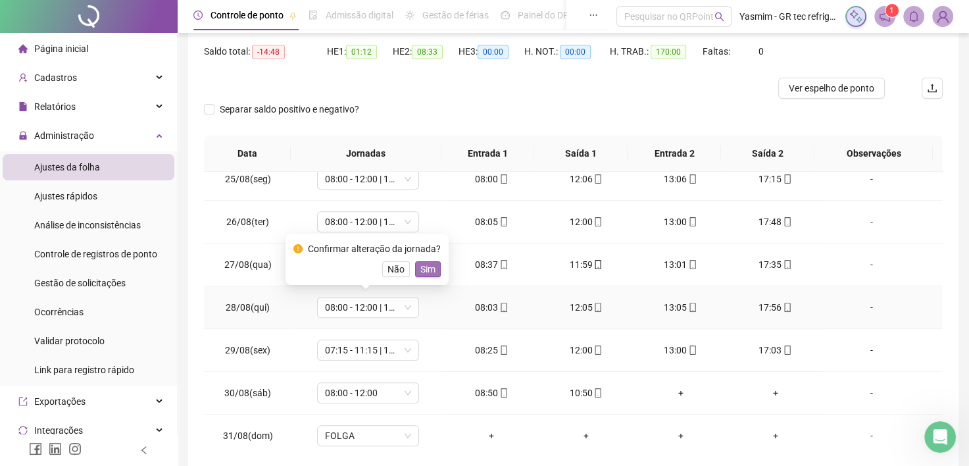
click at [416, 271] on button "Sim" at bounding box center [428, 269] width 26 height 16
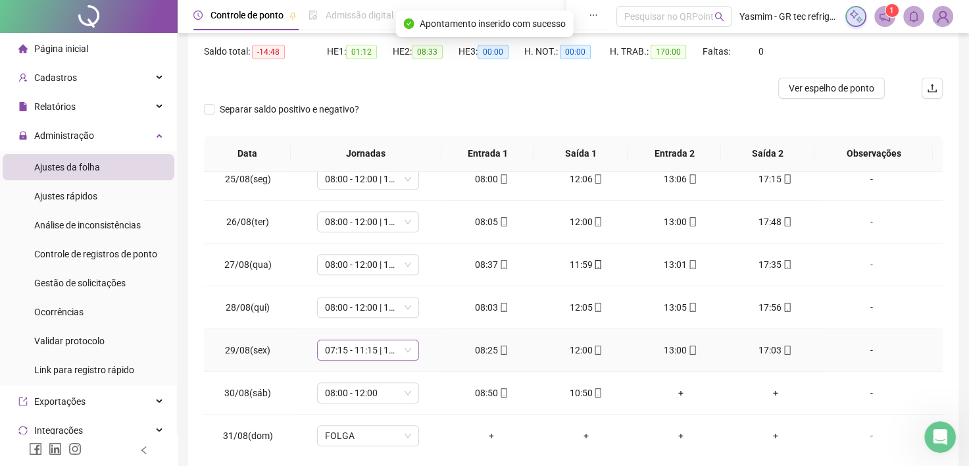
click at [405, 340] on span "07:15 - 11:15 | 12:15 - 17:03" at bounding box center [368, 350] width 86 height 20
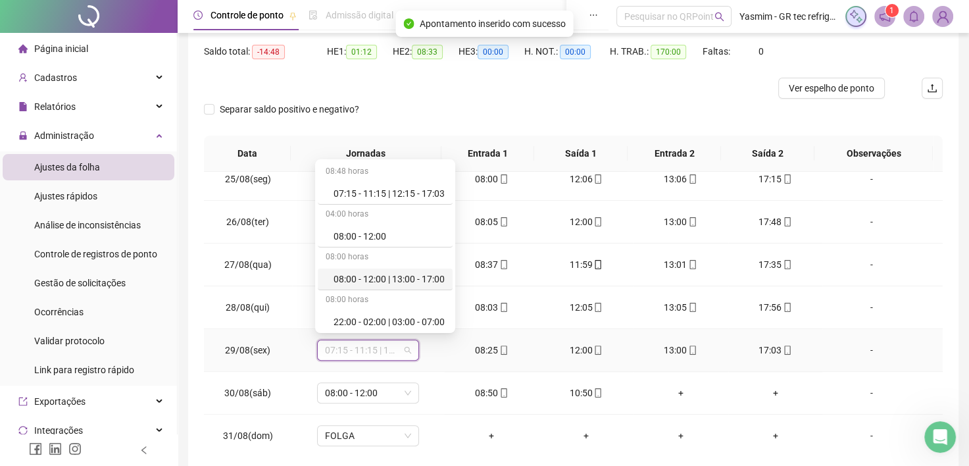
click at [399, 279] on div "08:00 - 12:00 | 13:00 - 17:00" at bounding box center [389, 279] width 111 height 14
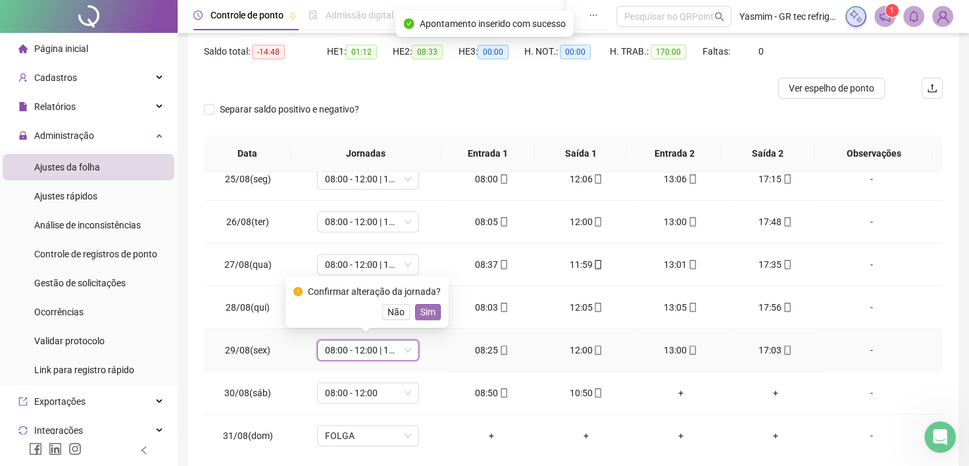
click at [422, 311] on span "Sim" at bounding box center [427, 312] width 15 height 14
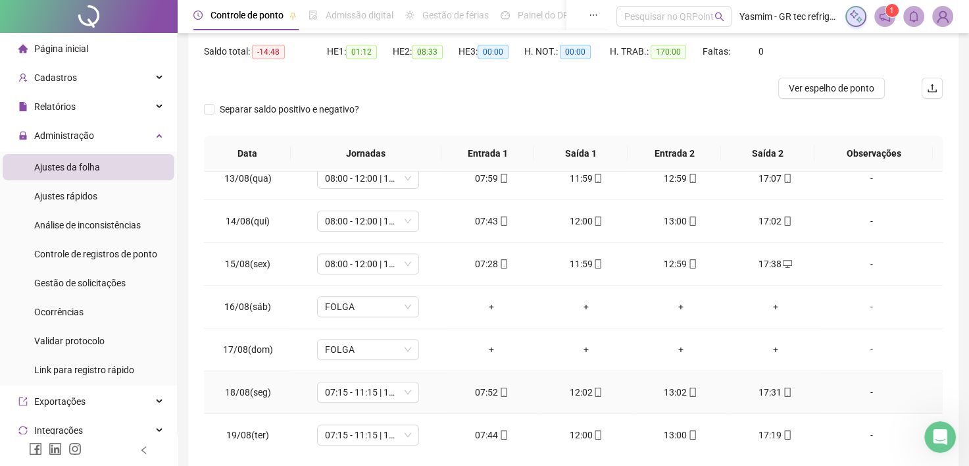
scroll to position [514, 0]
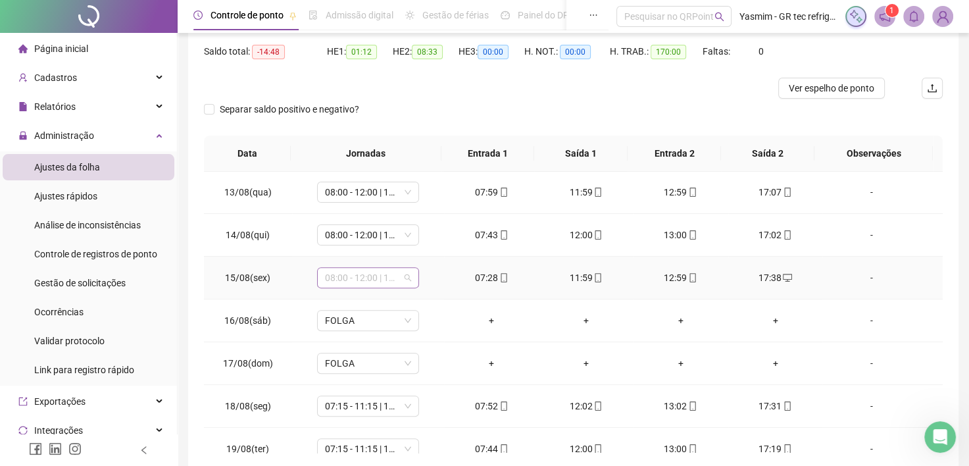
click at [395, 276] on span "08:00 - 12:00 | 13:00 - 17:00" at bounding box center [368, 278] width 86 height 20
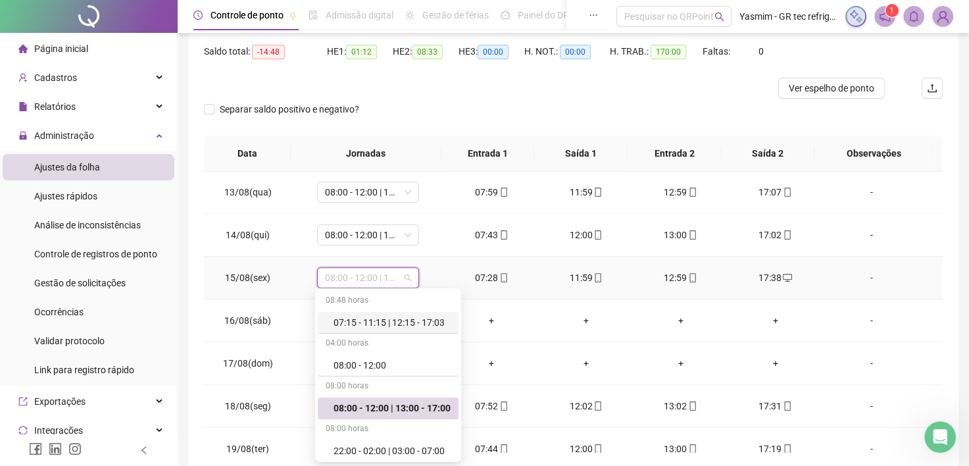
click at [408, 321] on div "07:15 - 11:15 | 12:15 - 17:03" at bounding box center [392, 322] width 117 height 14
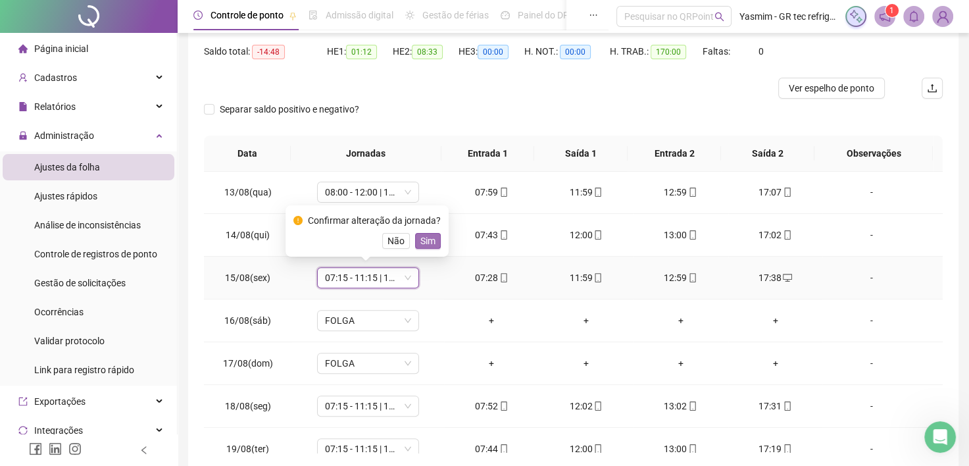
click at [425, 239] on span "Sim" at bounding box center [427, 241] width 15 height 14
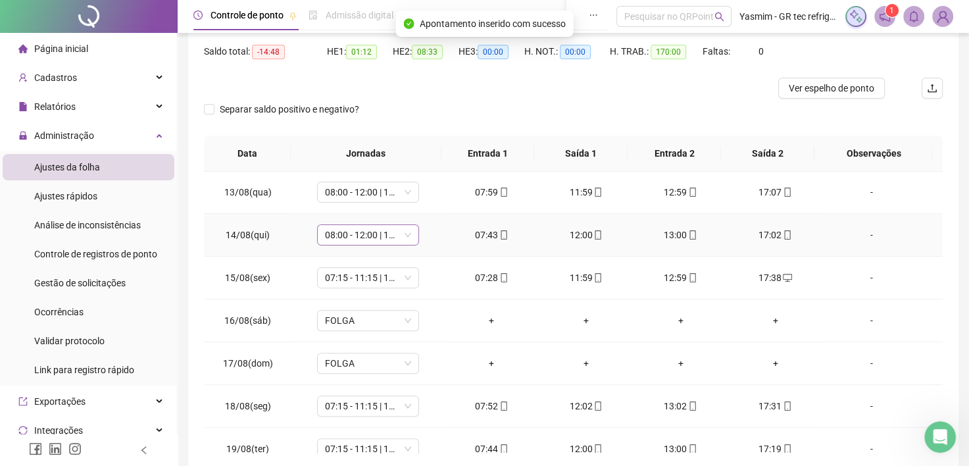
click at [403, 228] on span "08:00 - 12:00 | 13:00 - 17:00" at bounding box center [368, 235] width 86 height 20
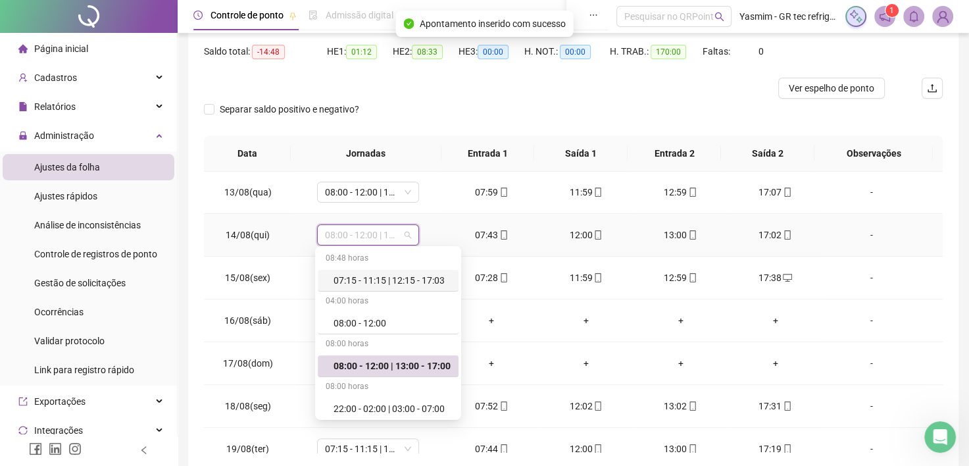
click at [405, 287] on div "07:15 - 11:15 | 12:15 - 17:03" at bounding box center [392, 280] width 117 height 14
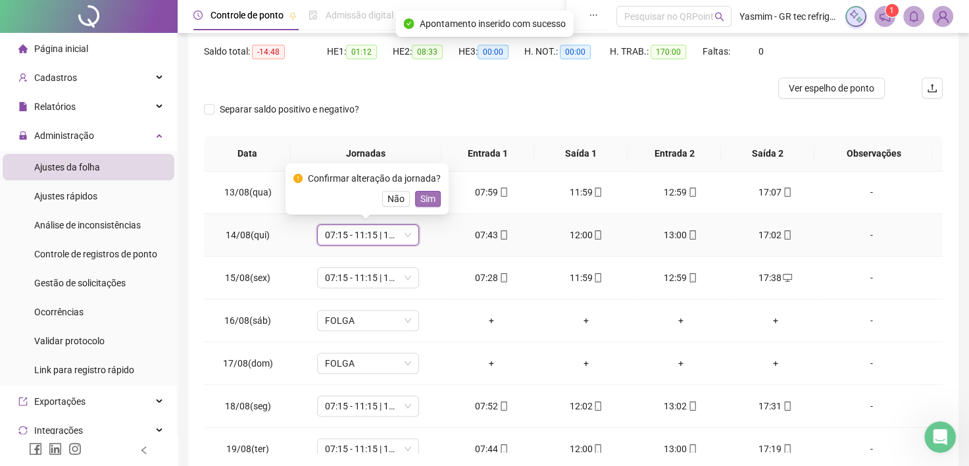
click at [424, 197] on span "Sim" at bounding box center [427, 198] width 15 height 14
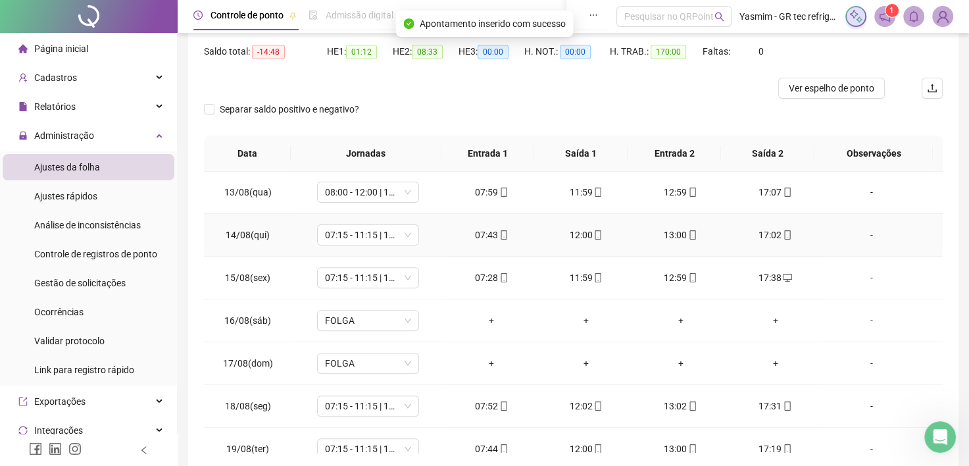
scroll to position [448, 0]
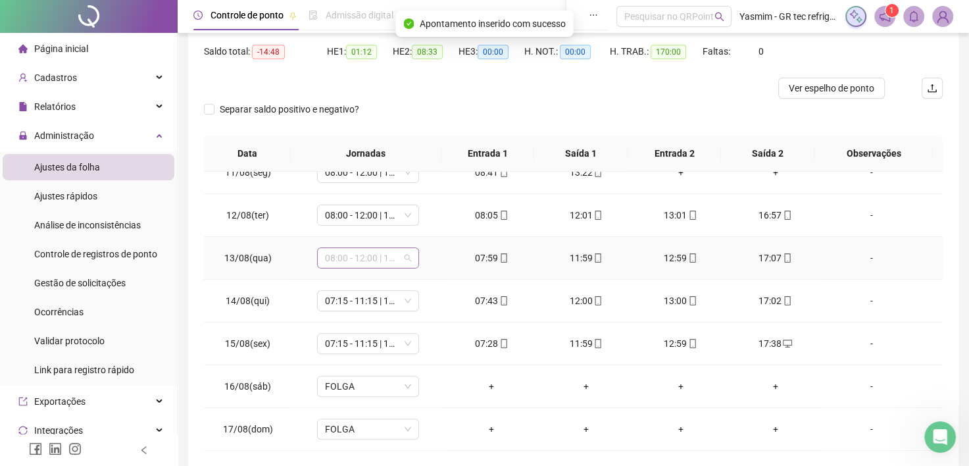
click at [387, 255] on span "08:00 - 12:00 | 13:00 - 17:00" at bounding box center [368, 258] width 86 height 20
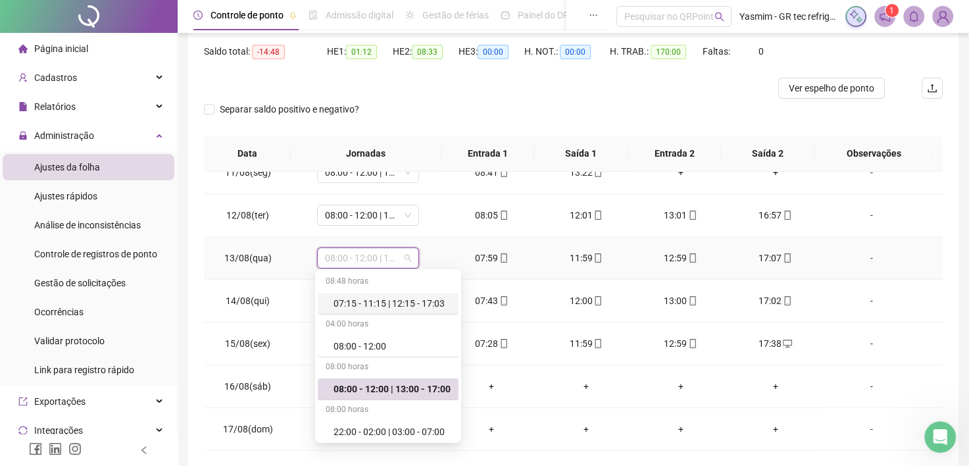
click at [397, 303] on div "07:15 - 11:15 | 12:15 - 17:03" at bounding box center [392, 303] width 117 height 14
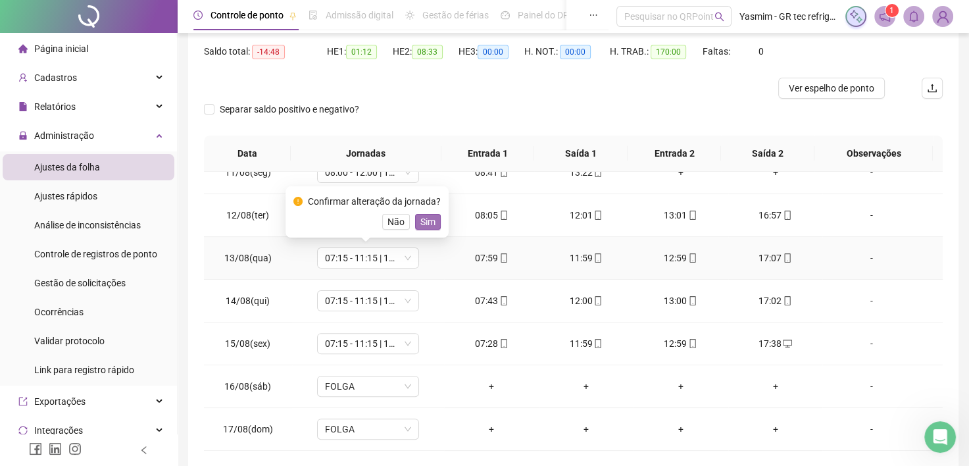
click at [422, 220] on span "Sim" at bounding box center [427, 221] width 15 height 14
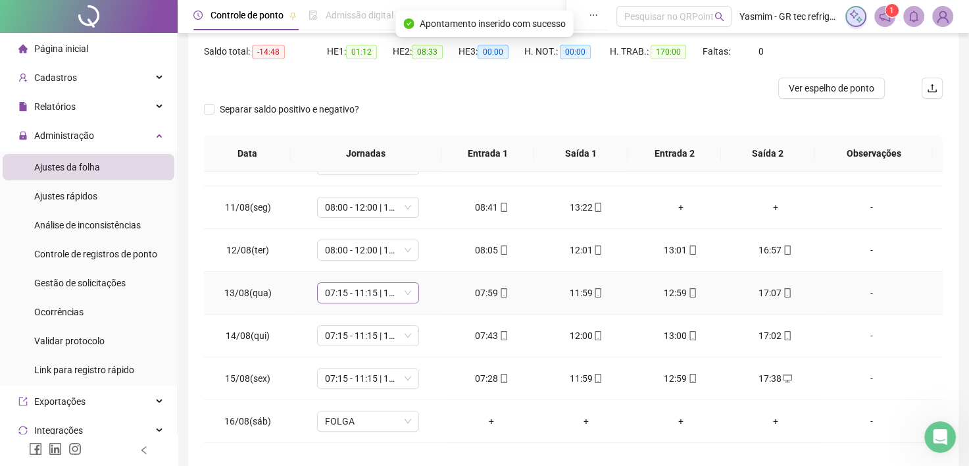
scroll to position [382, 0]
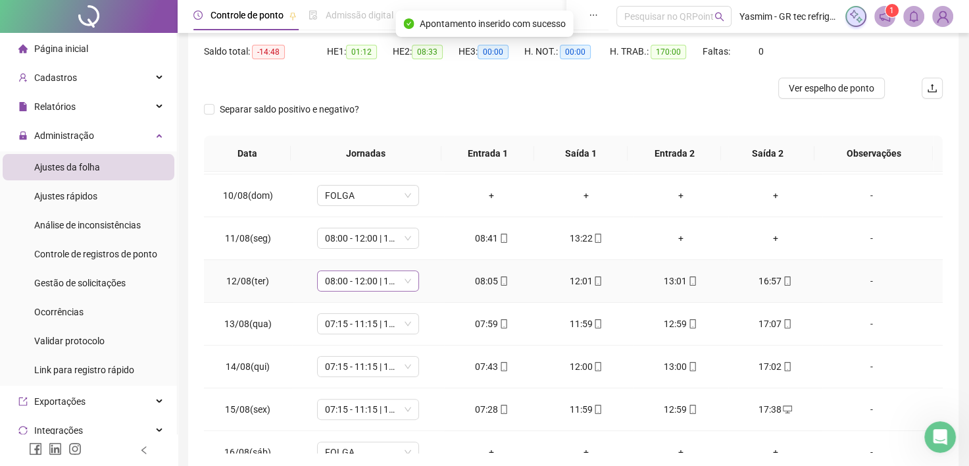
click at [379, 285] on span "08:00 - 12:00 | 13:00 - 17:00" at bounding box center [368, 281] width 86 height 20
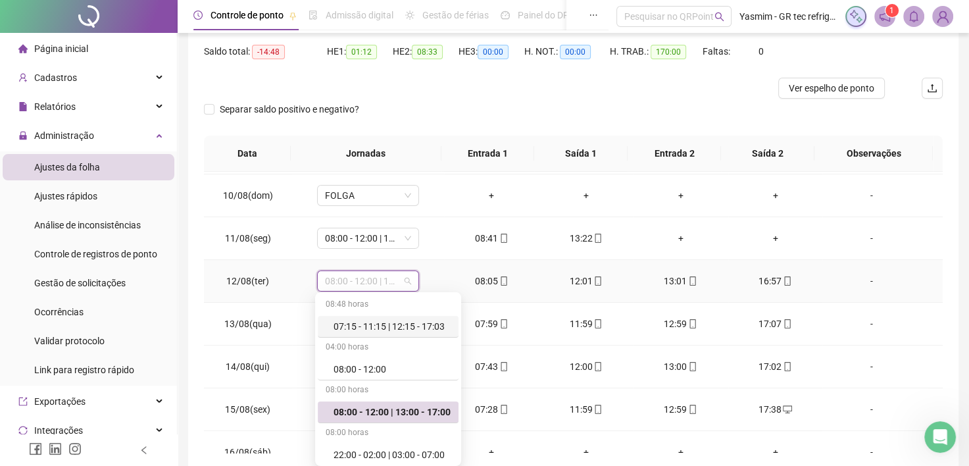
click at [390, 326] on div "07:15 - 11:15 | 12:15 - 17:03" at bounding box center [392, 326] width 117 height 14
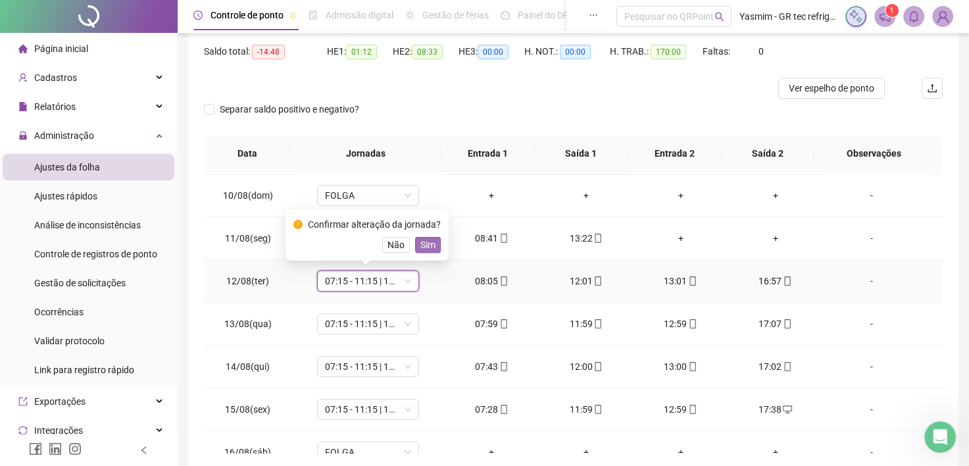
click at [424, 243] on span "Sim" at bounding box center [427, 244] width 15 height 14
click at [432, 245] on td "08:00 - 12:00 | 13:00 - 17:00" at bounding box center [368, 238] width 152 height 43
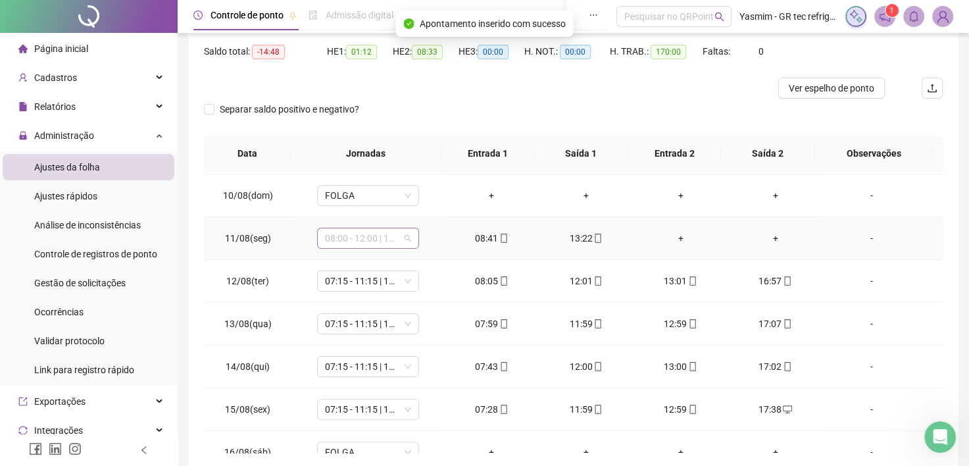
click at [379, 240] on span "08:00 - 12:00 | 13:00 - 17:00" at bounding box center [368, 238] width 86 height 20
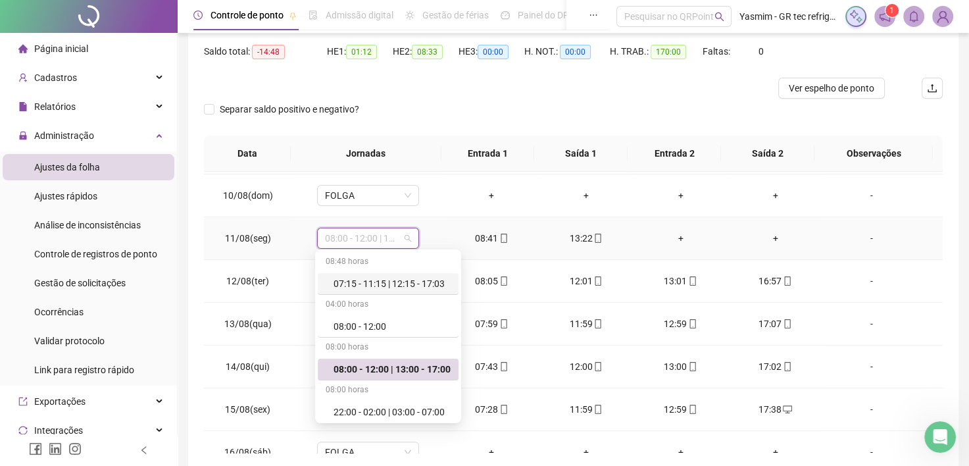
click at [400, 275] on div "07:15 - 11:15 | 12:15 - 17:03" at bounding box center [388, 284] width 141 height 22
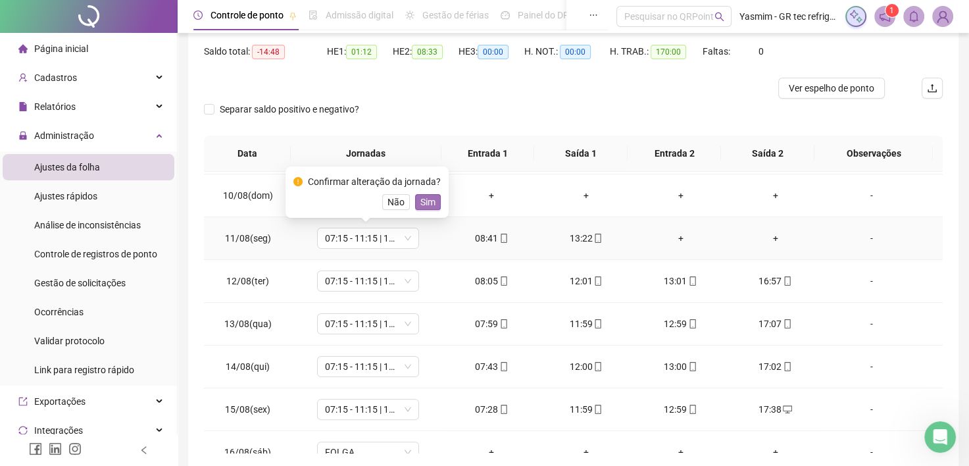
click at [420, 207] on span "Sim" at bounding box center [427, 202] width 15 height 14
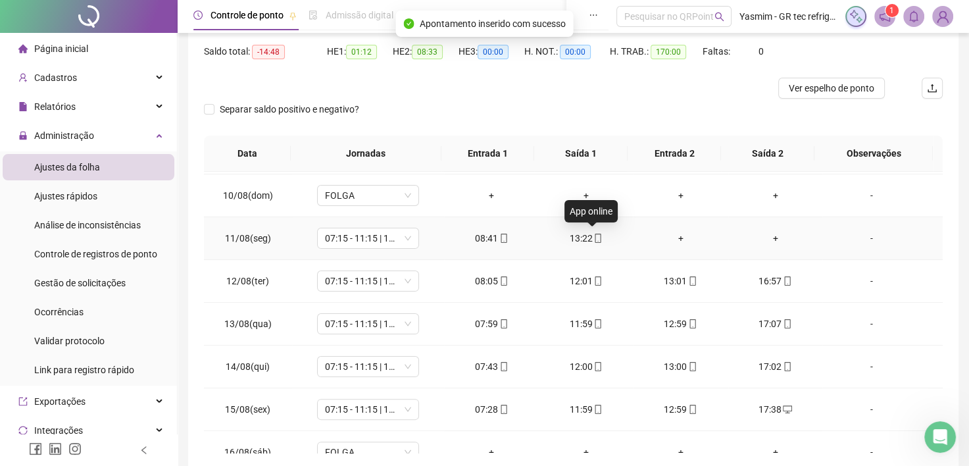
click at [595, 240] on icon "mobile" at bounding box center [598, 238] width 6 height 9
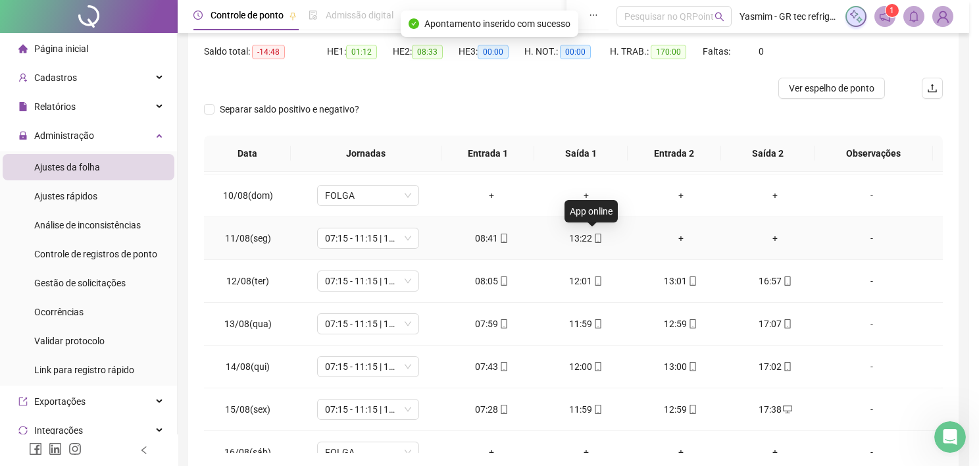
type input "**********"
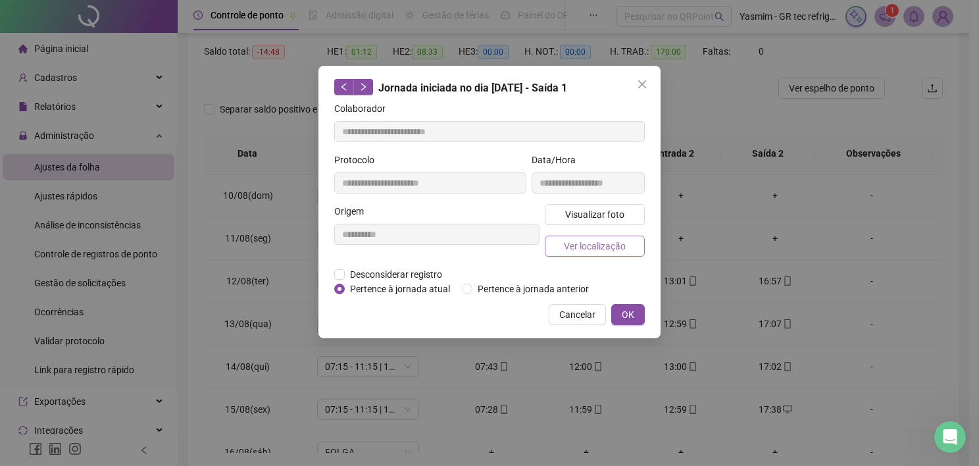
click at [603, 251] on span "Ver localização" at bounding box center [595, 246] width 62 height 14
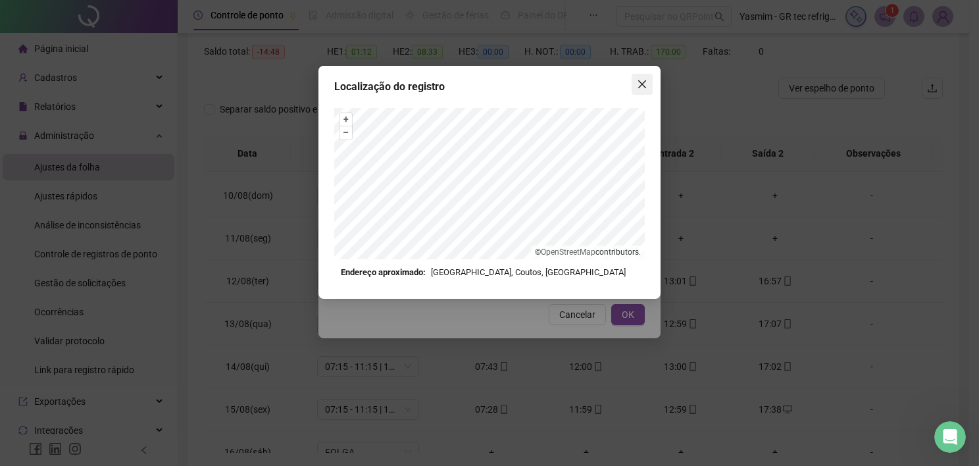
click at [637, 89] on button "Close" at bounding box center [642, 84] width 21 height 21
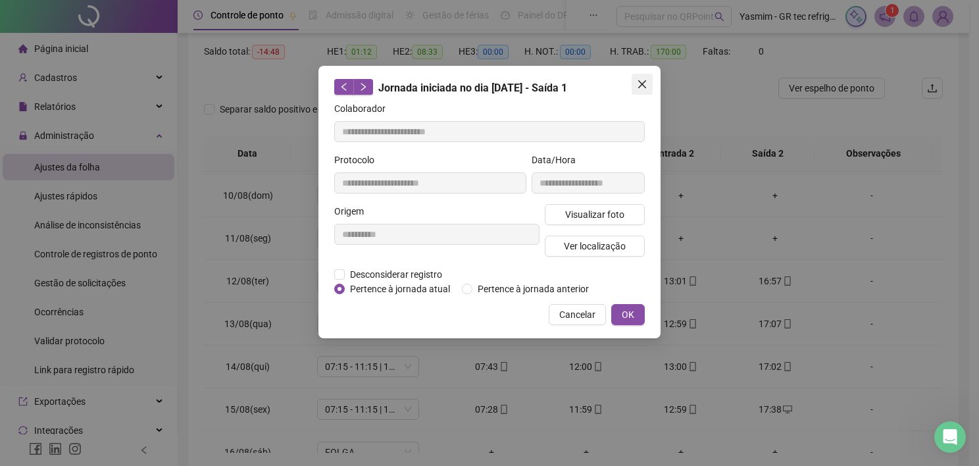
click at [644, 87] on icon "close" at bounding box center [642, 84] width 8 height 8
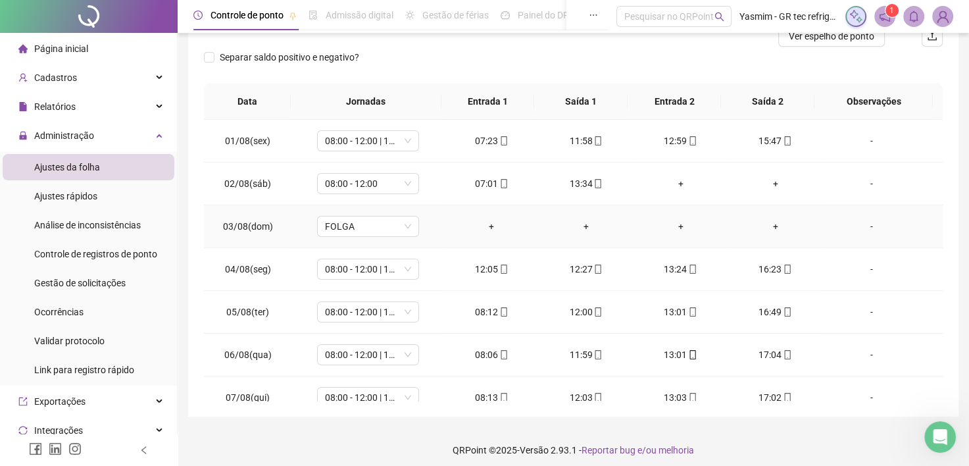
scroll to position [0, 0]
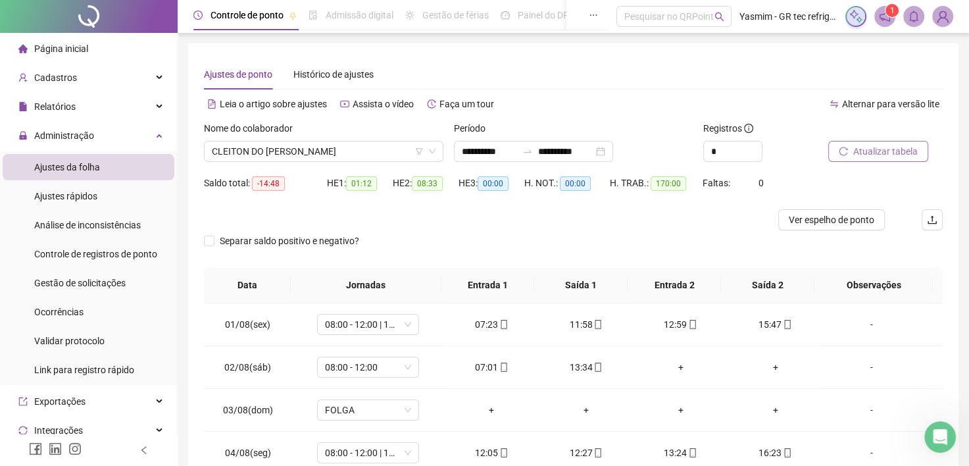
click at [893, 153] on span "Atualizar tabela" at bounding box center [885, 151] width 64 height 14
click at [268, 179] on span "-09:57" at bounding box center [268, 183] width 33 height 14
click at [887, 157] on span "Atualizar tabela" at bounding box center [885, 151] width 64 height 14
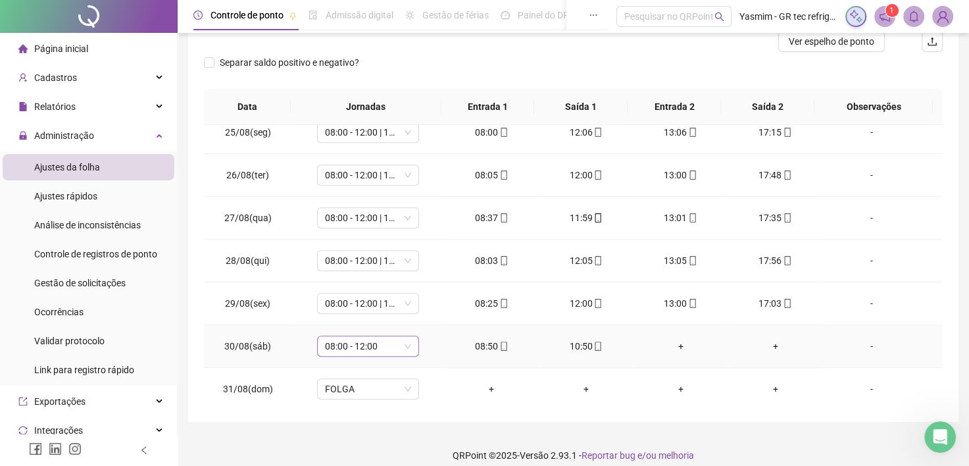
scroll to position [190, 0]
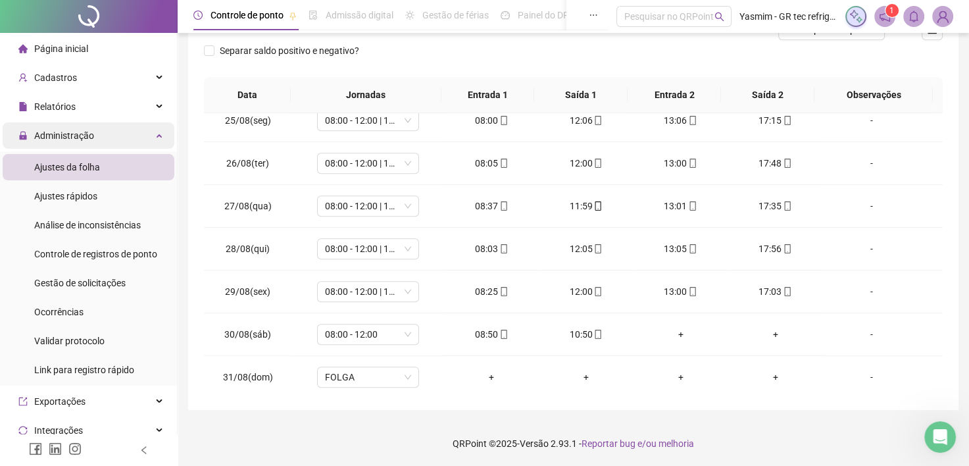
click at [78, 147] on span "Administração" at bounding box center [56, 135] width 76 height 26
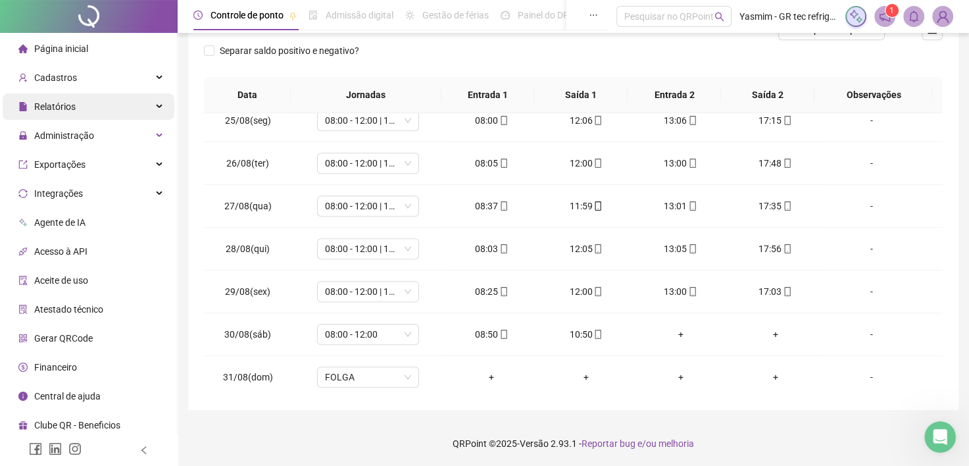
click at [89, 95] on div "Relatórios" at bounding box center [89, 106] width 172 height 26
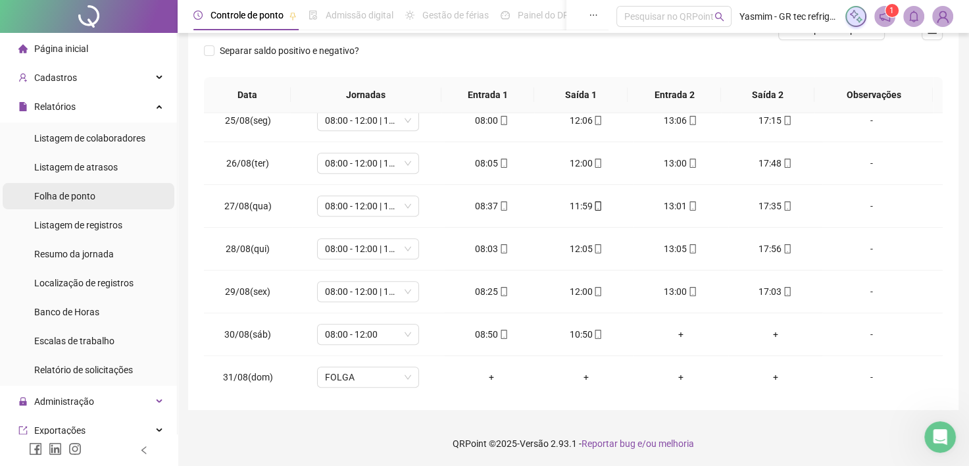
click at [103, 190] on li "Folha de ponto" at bounding box center [89, 196] width 172 height 26
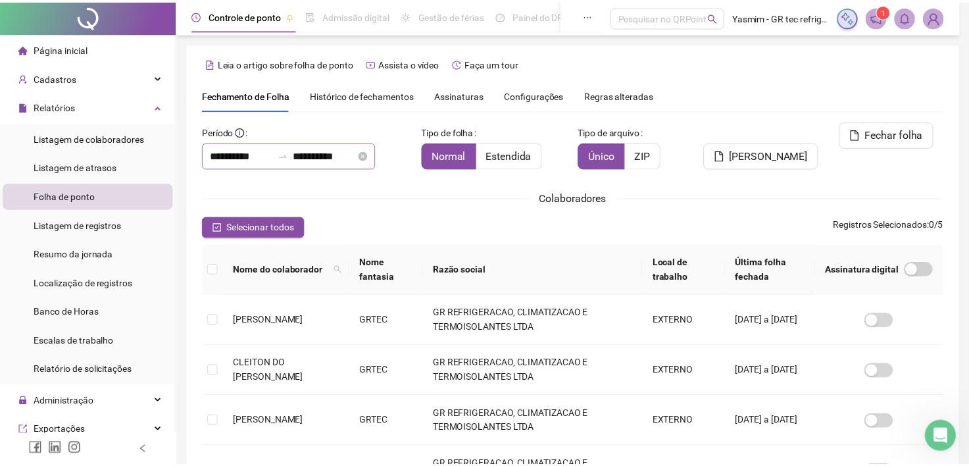
scroll to position [36, 0]
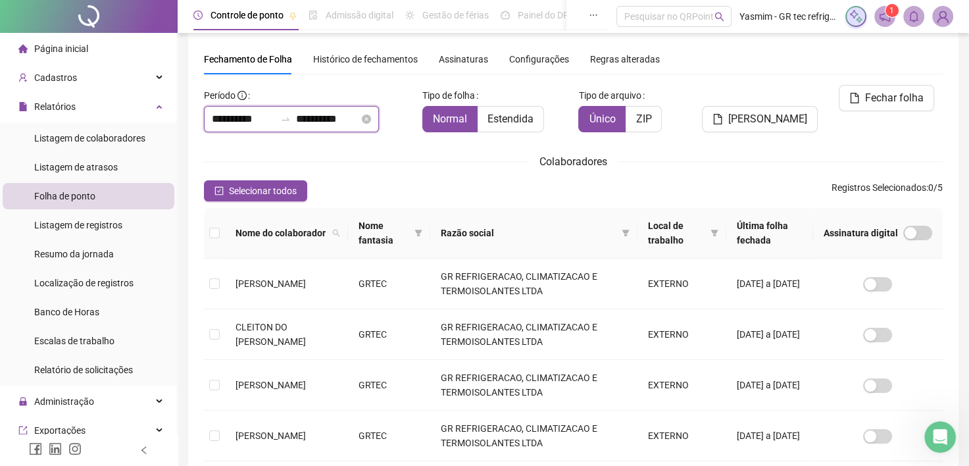
click at [242, 117] on input "**********" at bounding box center [243, 119] width 63 height 16
type input "**********"
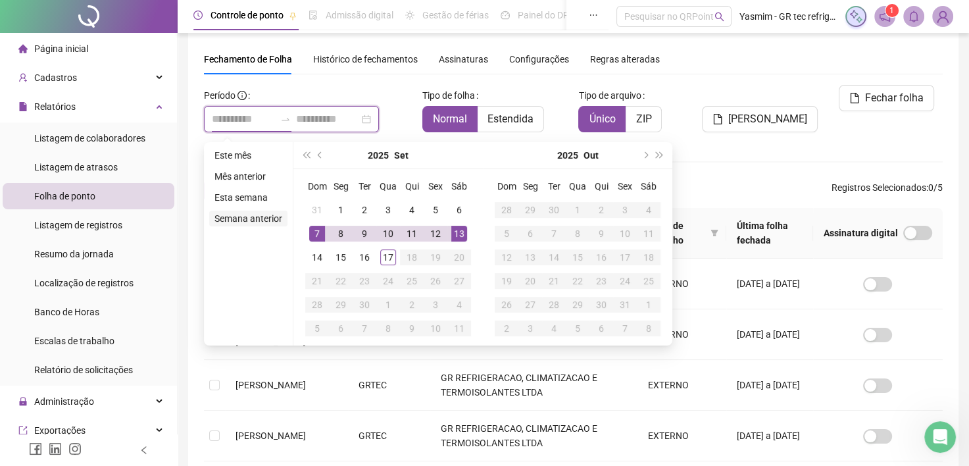
type input "**********"
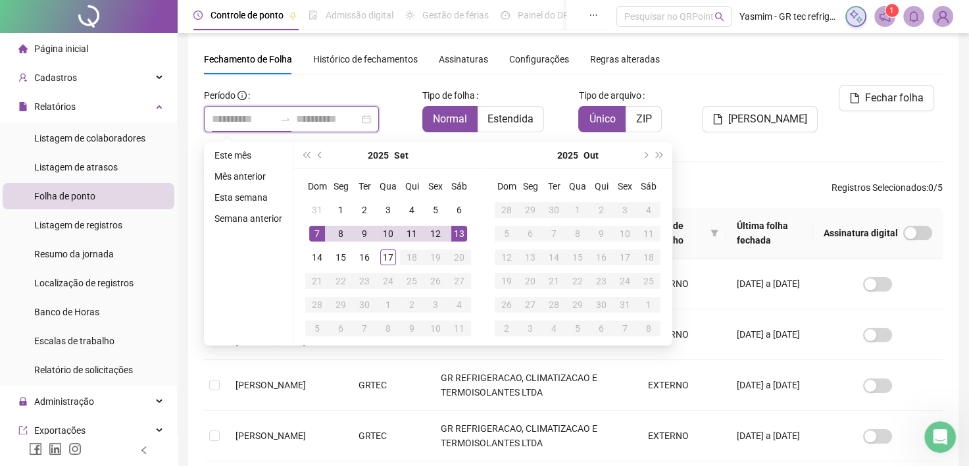
type input "**********"
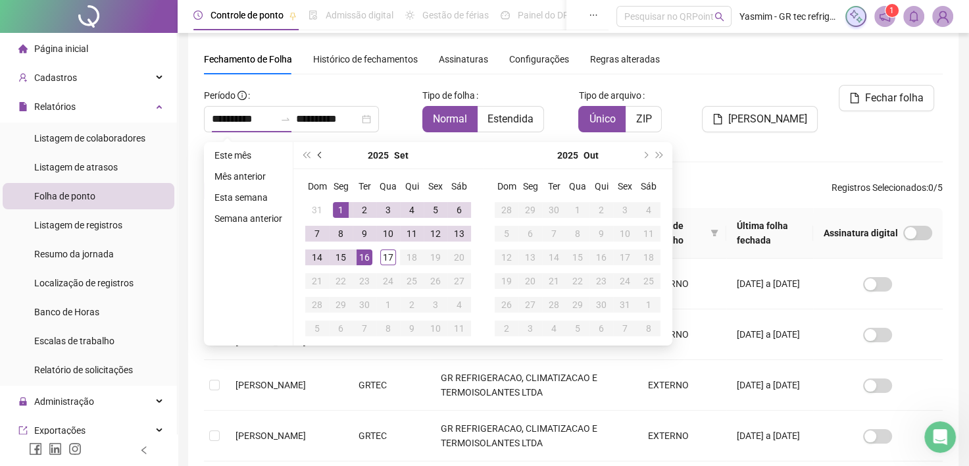
click at [318, 155] on span "prev-year" at bounding box center [321, 155] width 7 height 7
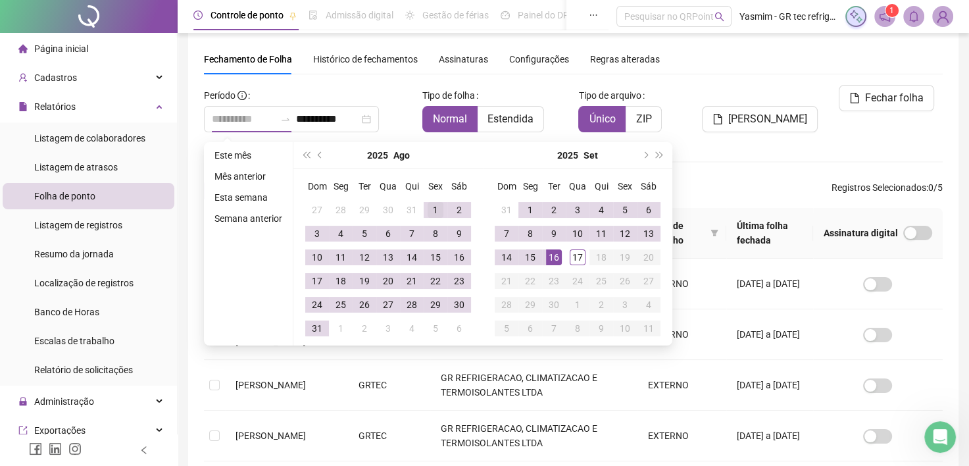
type input "**********"
click at [432, 210] on div "1" at bounding box center [436, 210] width 16 height 16
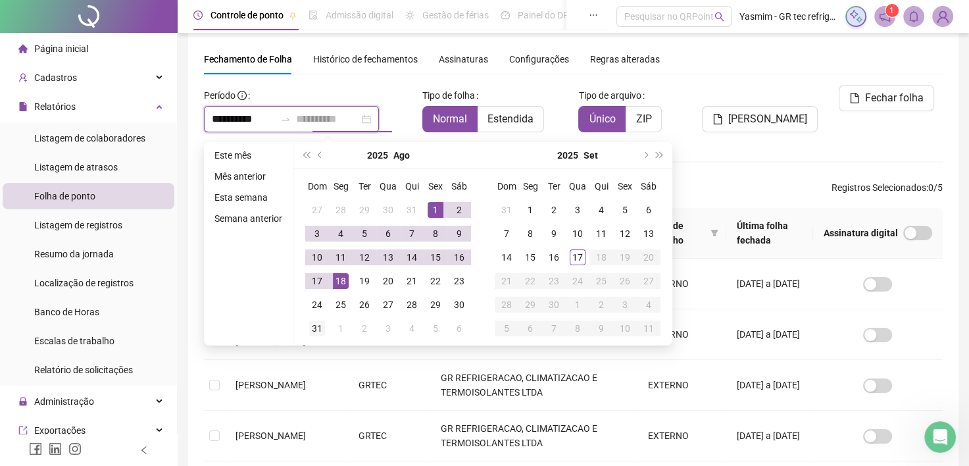
type input "**********"
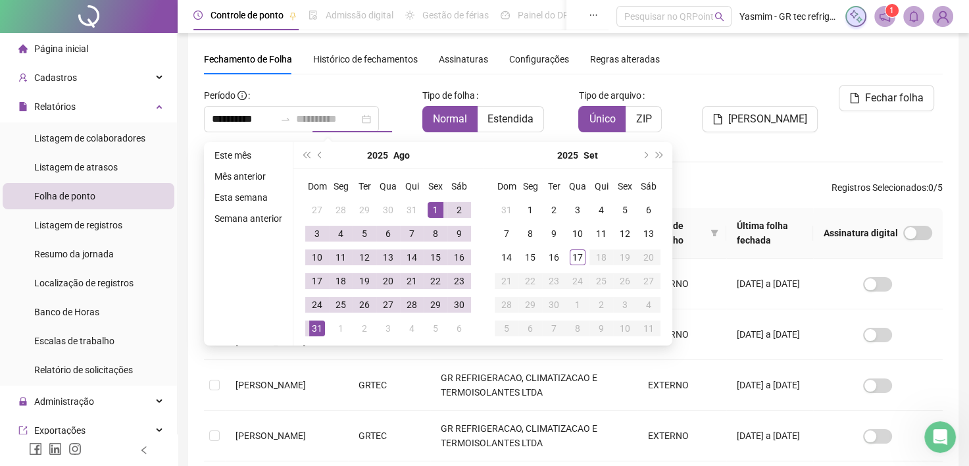
drag, startPoint x: 318, startPoint y: 321, endPoint x: 310, endPoint y: 278, distance: 44.0
click at [318, 322] on div "31" at bounding box center [317, 328] width 16 height 16
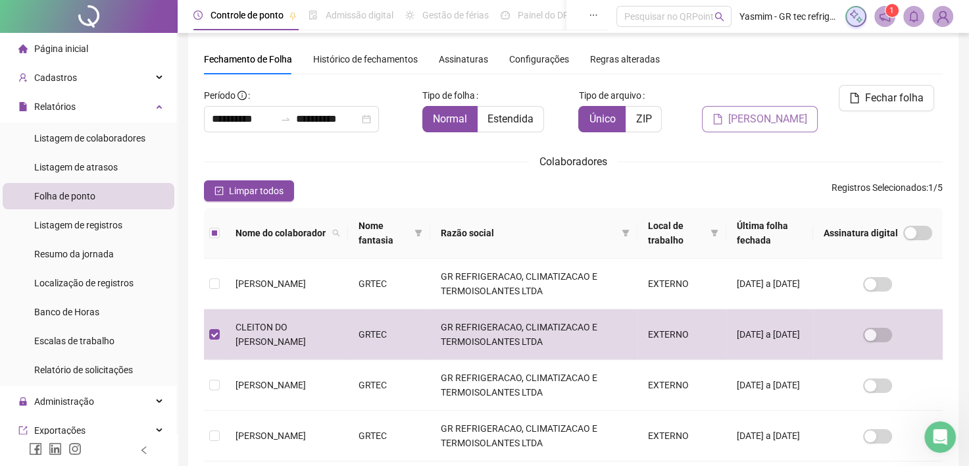
click at [749, 108] on button "[PERSON_NAME]" at bounding box center [760, 119] width 116 height 26
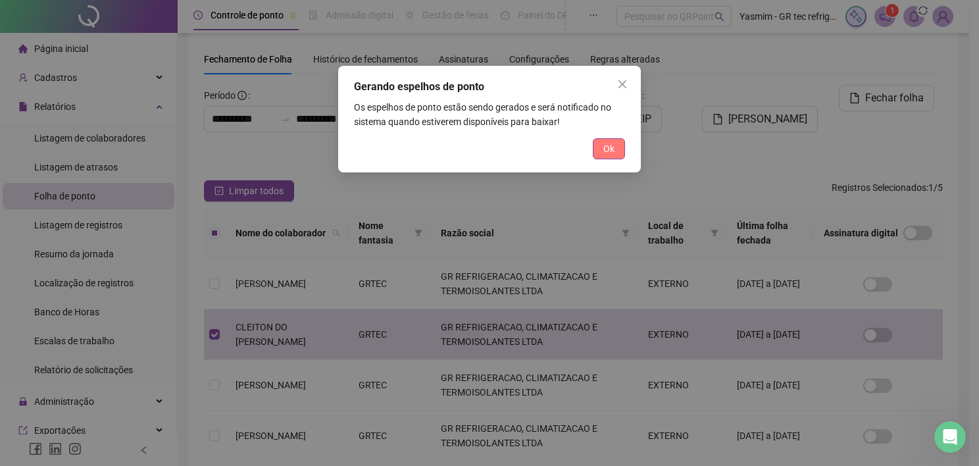
click at [614, 150] on span "Ok" at bounding box center [608, 148] width 11 height 14
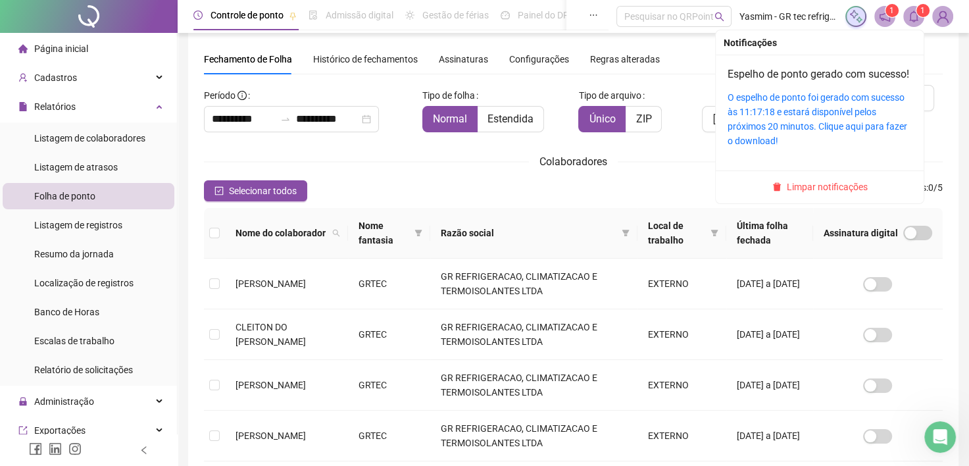
click at [912, 14] on icon "bell" at bounding box center [914, 17] width 12 height 12
click at [831, 131] on link "O espelho de ponto foi gerado com sucesso às 11:17:18 e estará disponível pelos…" at bounding box center [818, 119] width 180 height 54
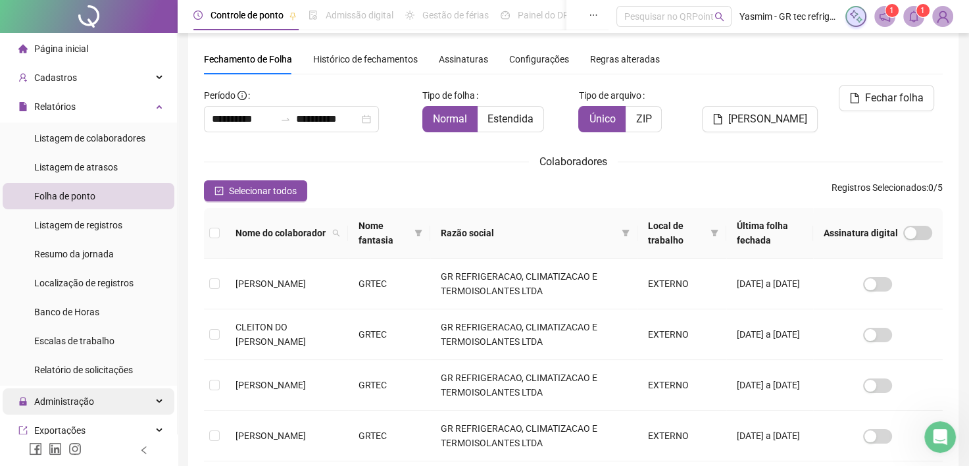
click at [64, 394] on span "Administração" at bounding box center [56, 401] width 76 height 26
click at [78, 399] on span "Administração" at bounding box center [64, 401] width 60 height 11
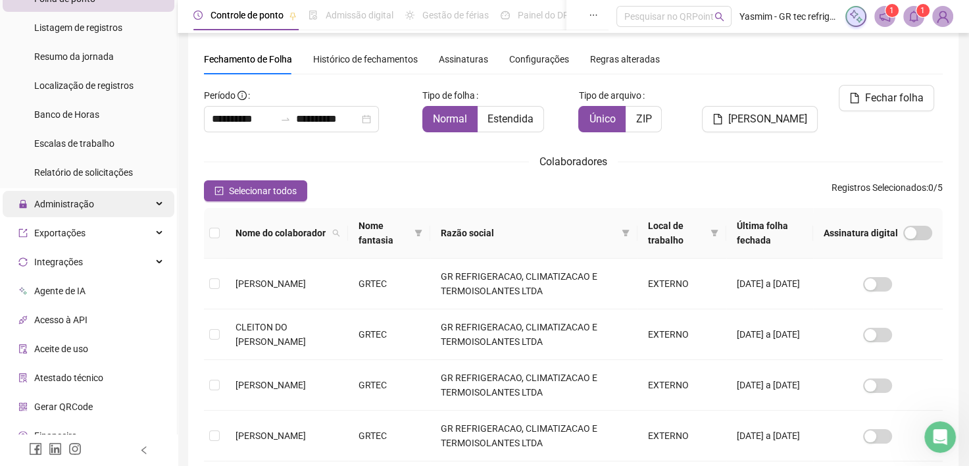
click at [74, 208] on span "Administração" at bounding box center [64, 204] width 60 height 11
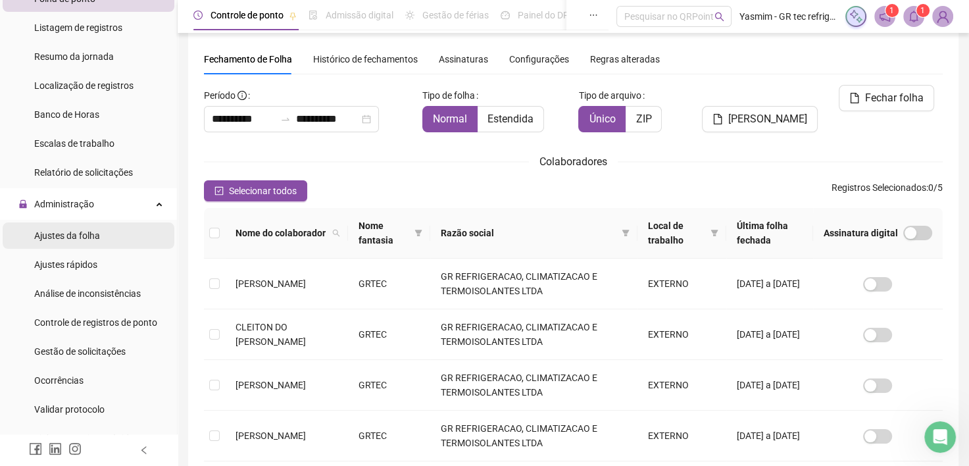
click at [66, 232] on span "Ajustes da folha" at bounding box center [67, 235] width 66 height 11
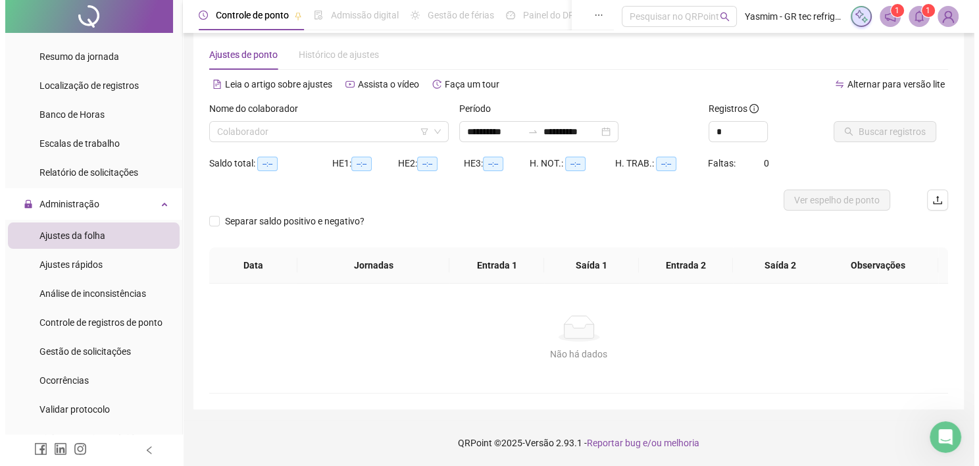
scroll to position [19, 0]
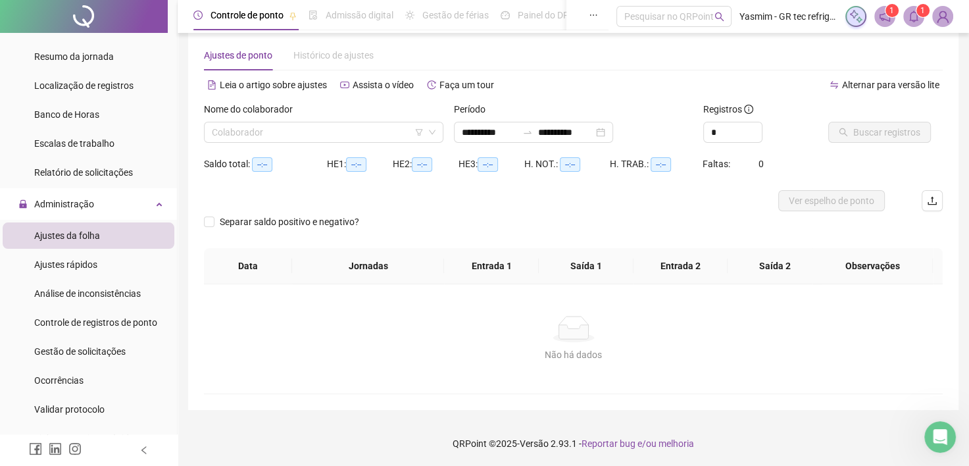
type input "**********"
click at [384, 132] on input "search" at bounding box center [318, 132] width 212 height 20
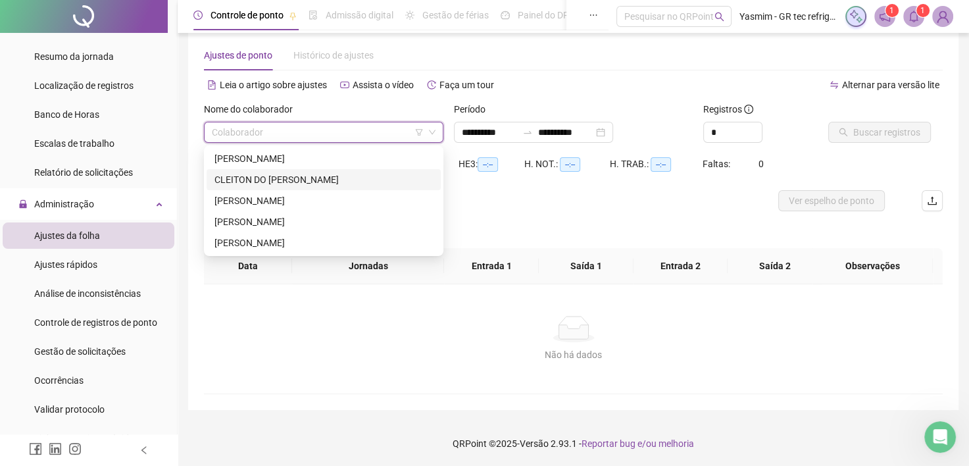
click at [291, 182] on div "CLEITON DO [PERSON_NAME]" at bounding box center [323, 179] width 218 height 14
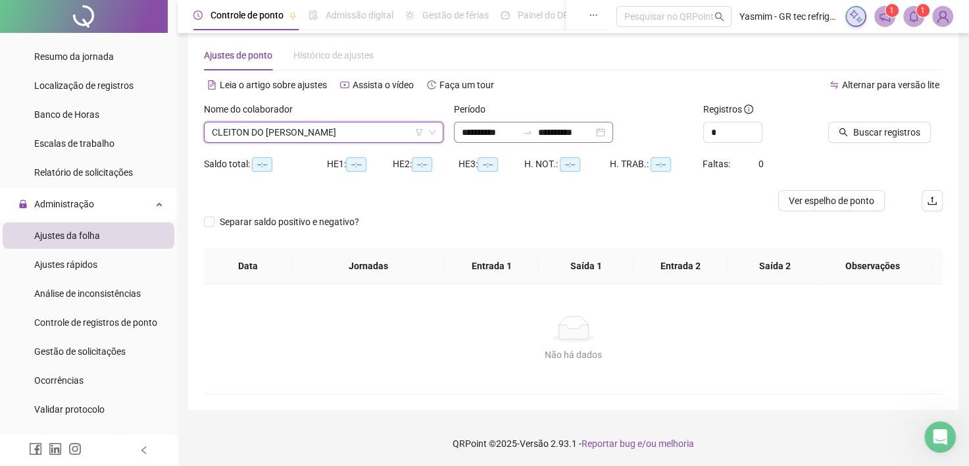
click at [539, 137] on div "**********" at bounding box center [533, 132] width 159 height 21
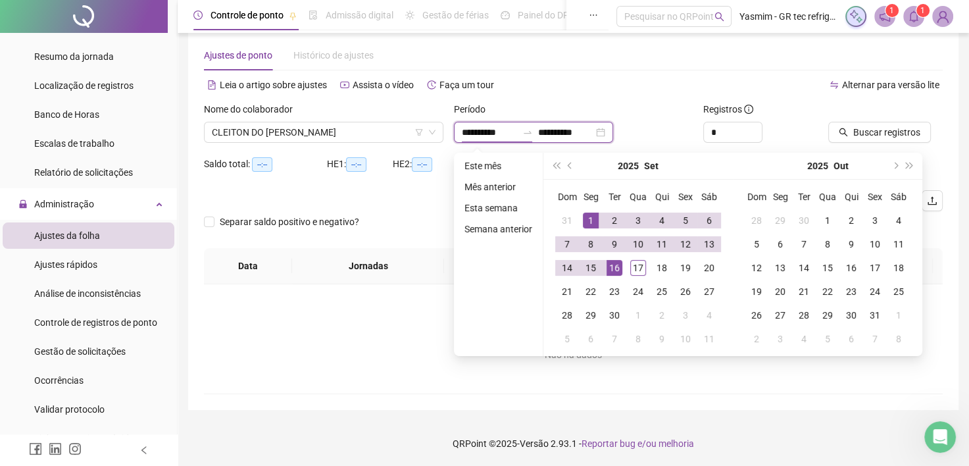
click at [537, 137] on div "**********" at bounding box center [533, 132] width 159 height 21
click at [569, 166] on span "prev-year" at bounding box center [571, 165] width 7 height 7
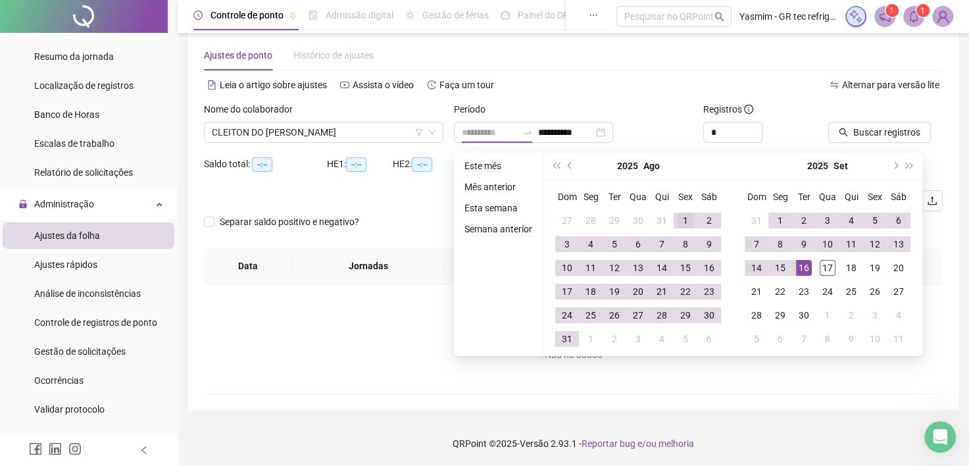
type input "**********"
click at [674, 218] on td "1" at bounding box center [686, 221] width 24 height 24
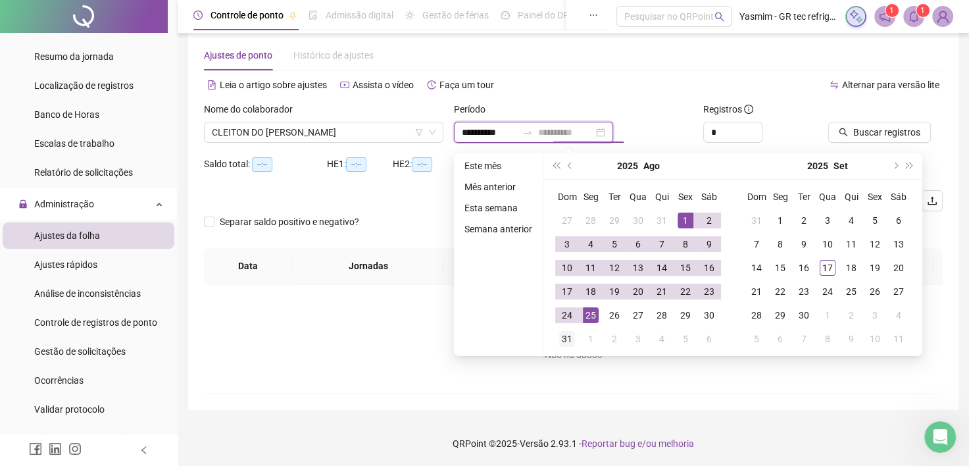
type input "**********"
click at [563, 338] on div "31" at bounding box center [567, 339] width 16 height 16
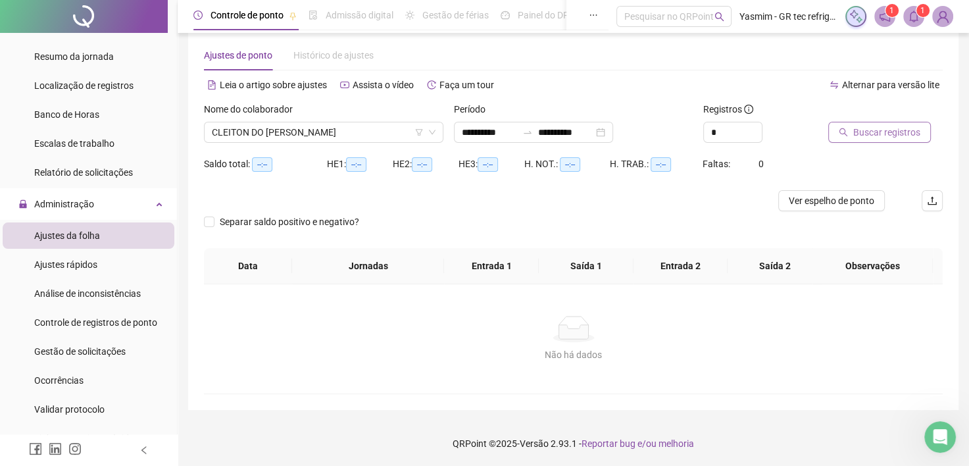
click at [860, 135] on span "Buscar registros" at bounding box center [886, 132] width 67 height 14
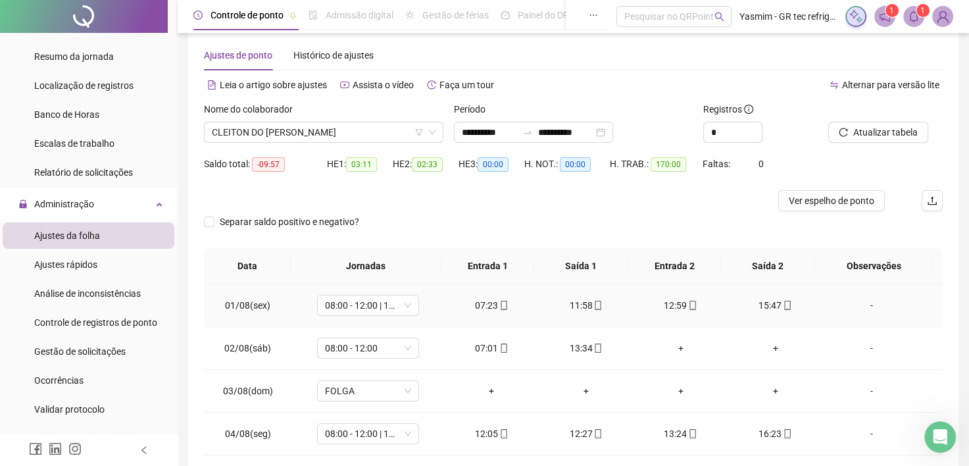
click at [867, 303] on div "-" at bounding box center [872, 305] width 78 height 14
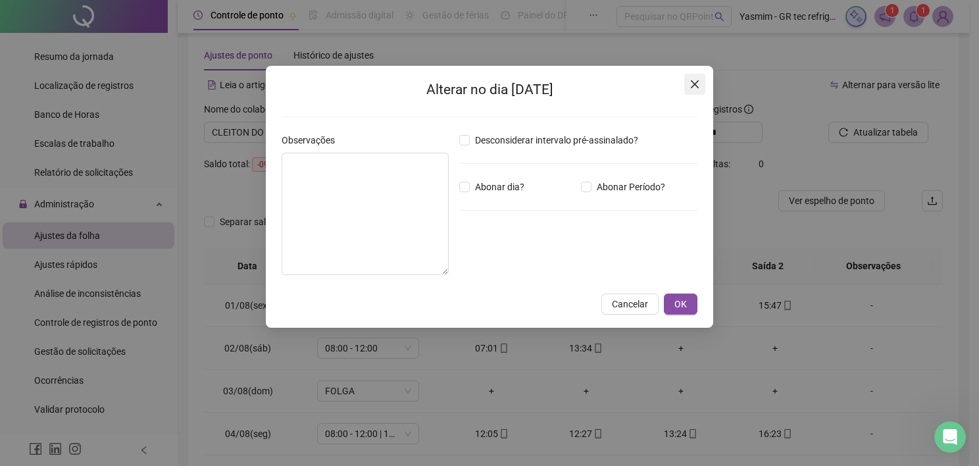
click at [687, 84] on span "Close" at bounding box center [694, 84] width 21 height 11
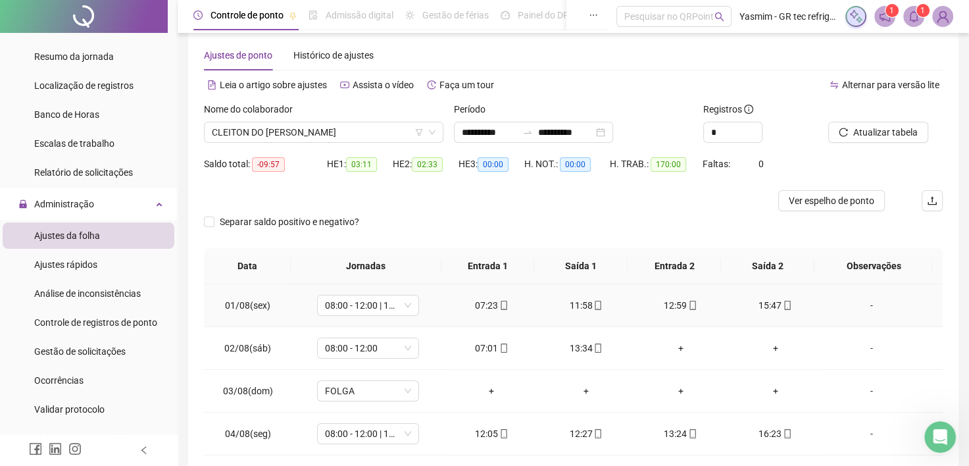
click at [863, 304] on div "-" at bounding box center [872, 305] width 78 height 14
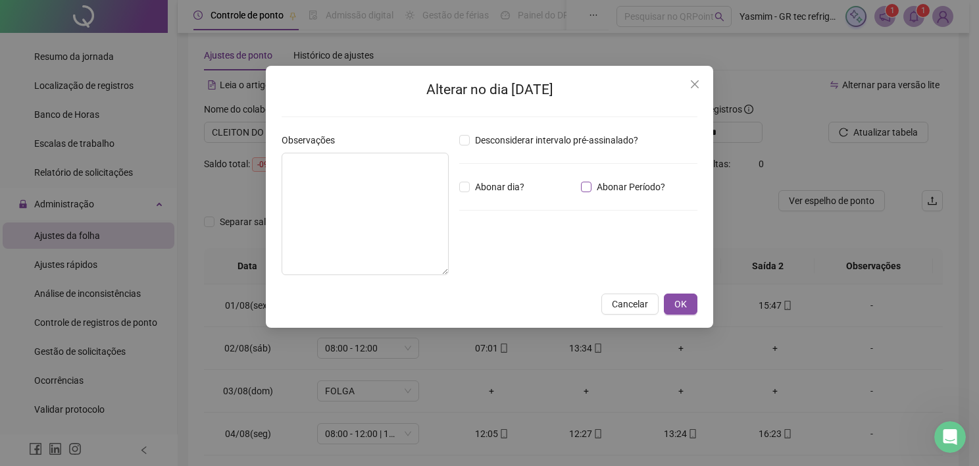
click at [602, 182] on span "Abonar Período?" at bounding box center [630, 187] width 79 height 14
click at [519, 256] on input "*****" at bounding box center [493, 259] width 53 height 16
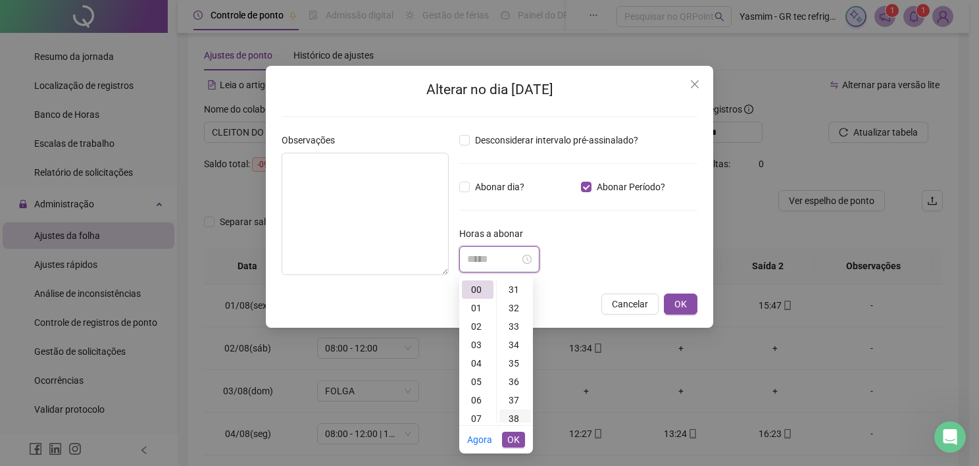
scroll to position [592, 0]
click at [513, 382] on div "37" at bounding box center [515, 379] width 32 height 18
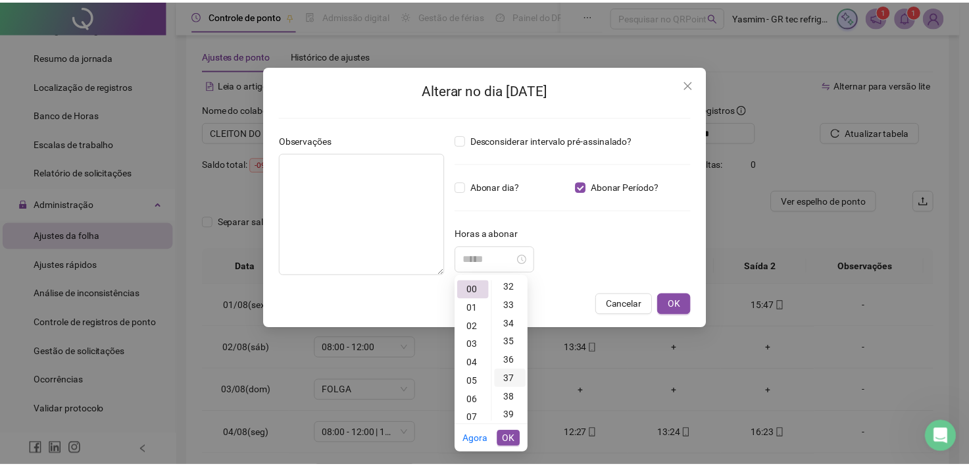
scroll to position [682, 0]
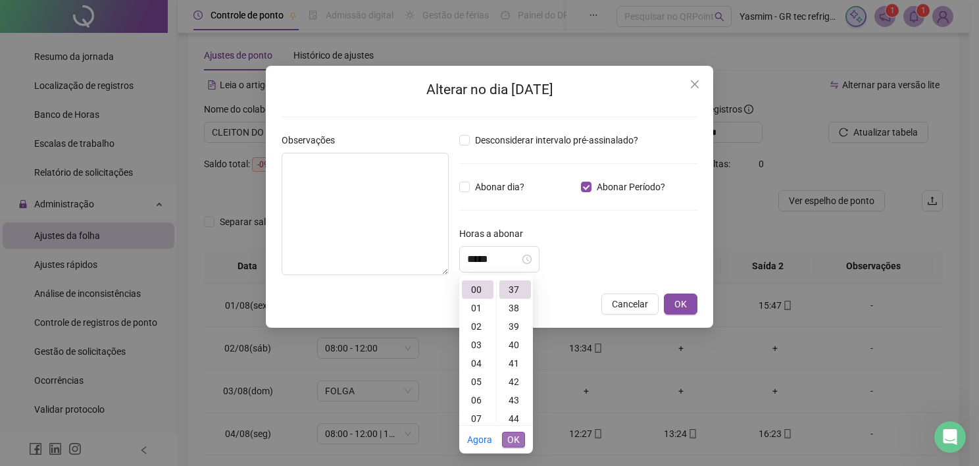
click at [514, 439] on span "OK" at bounding box center [513, 439] width 12 height 14
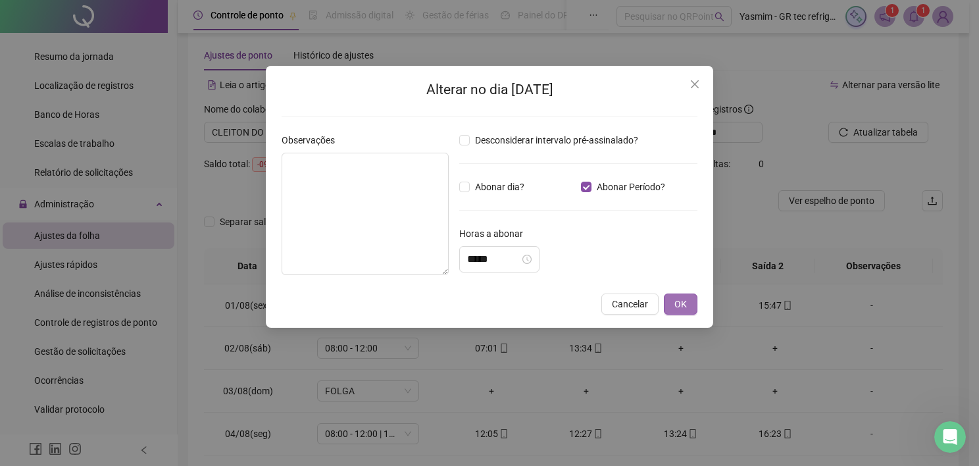
click at [674, 302] on button "OK" at bounding box center [681, 303] width 34 height 21
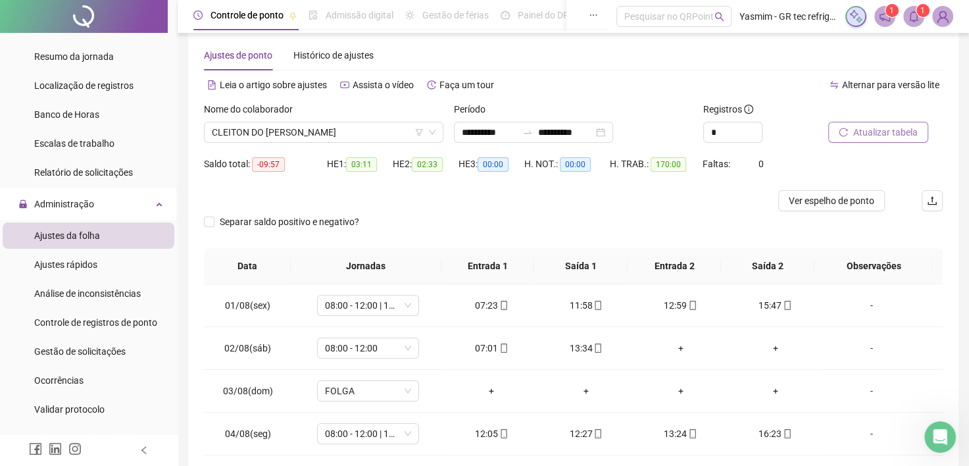
click at [893, 137] on span "Atualizar tabela" at bounding box center [885, 132] width 64 height 14
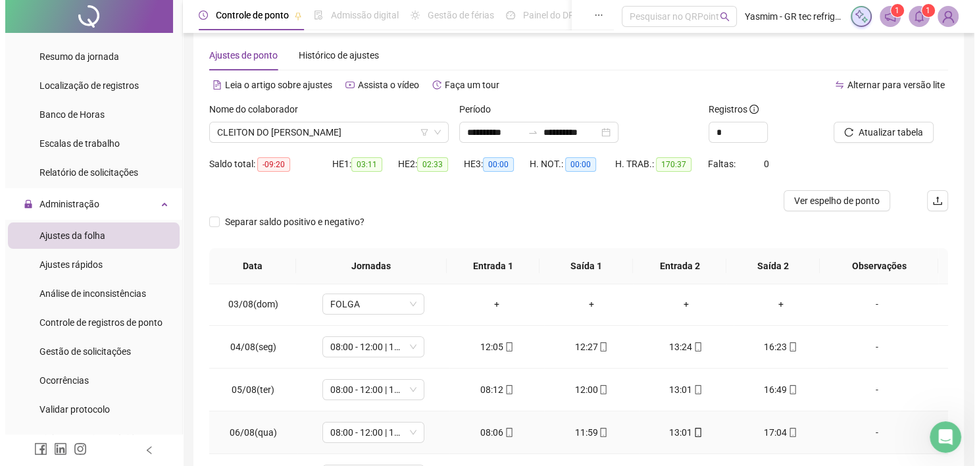
scroll to position [66, 0]
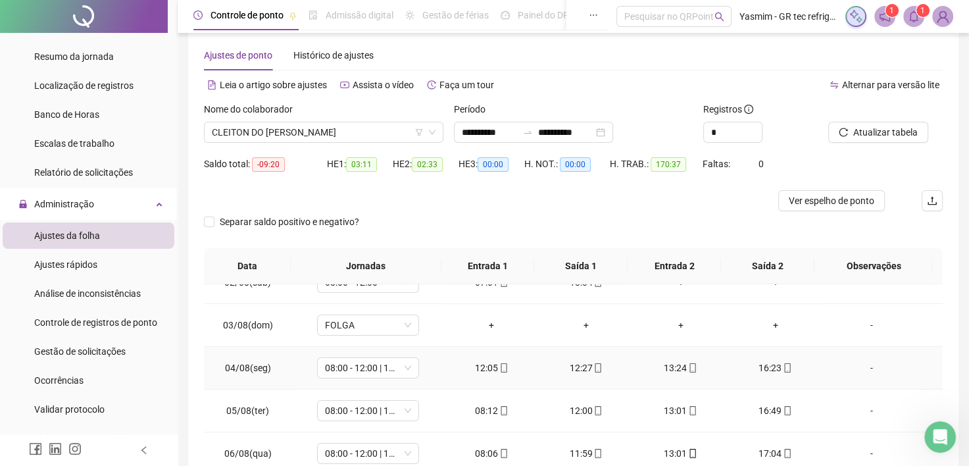
click at [861, 365] on div "-" at bounding box center [872, 367] width 78 height 14
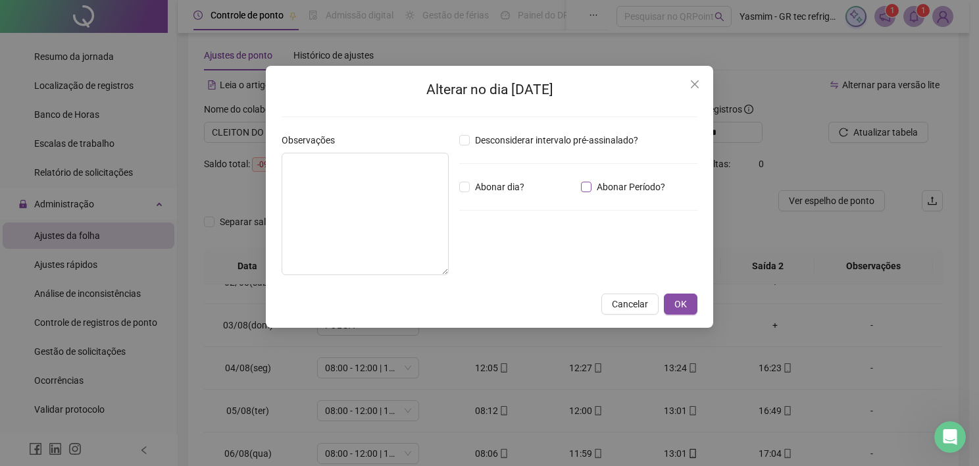
click at [595, 186] on span "Abonar Período?" at bounding box center [630, 187] width 79 height 14
click at [513, 259] on input "*****" at bounding box center [493, 259] width 53 height 16
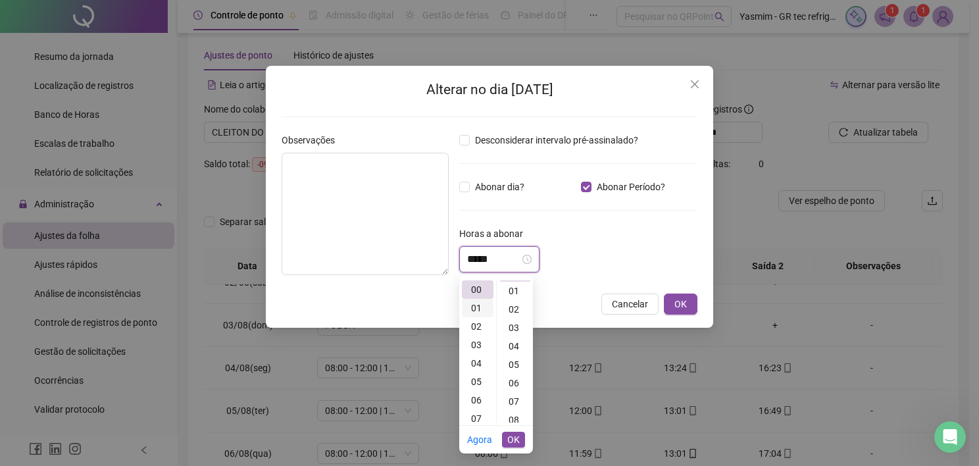
scroll to position [0, 0]
click at [480, 363] on div "04" at bounding box center [478, 363] width 32 height 18
click at [511, 351] on div "39" at bounding box center [515, 350] width 32 height 18
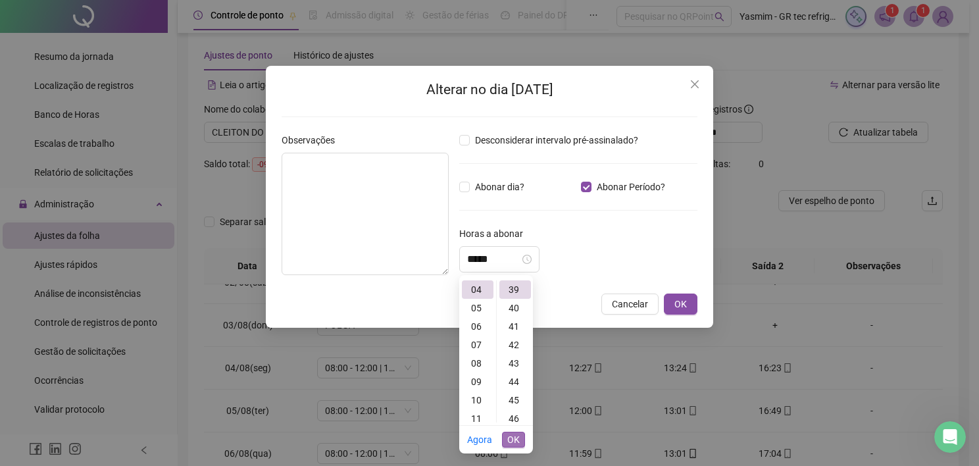
click at [520, 440] on button "OK" at bounding box center [513, 440] width 23 height 16
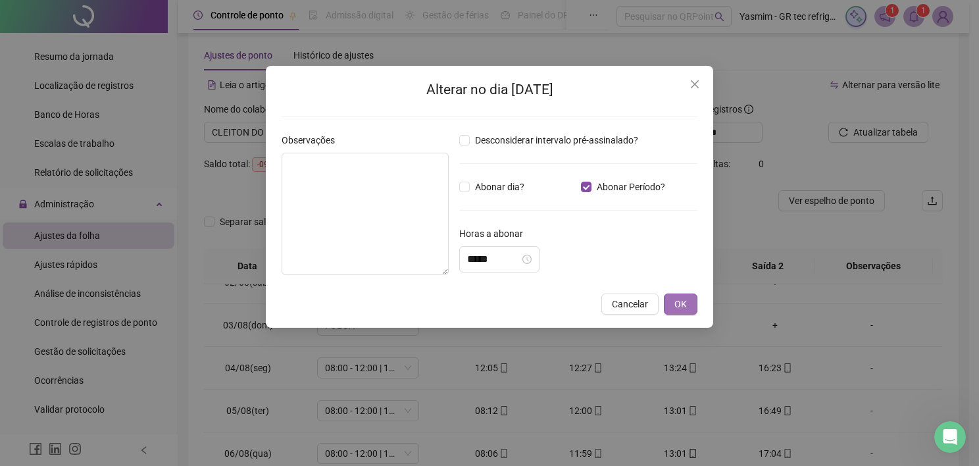
click at [690, 296] on button "OK" at bounding box center [681, 303] width 34 height 21
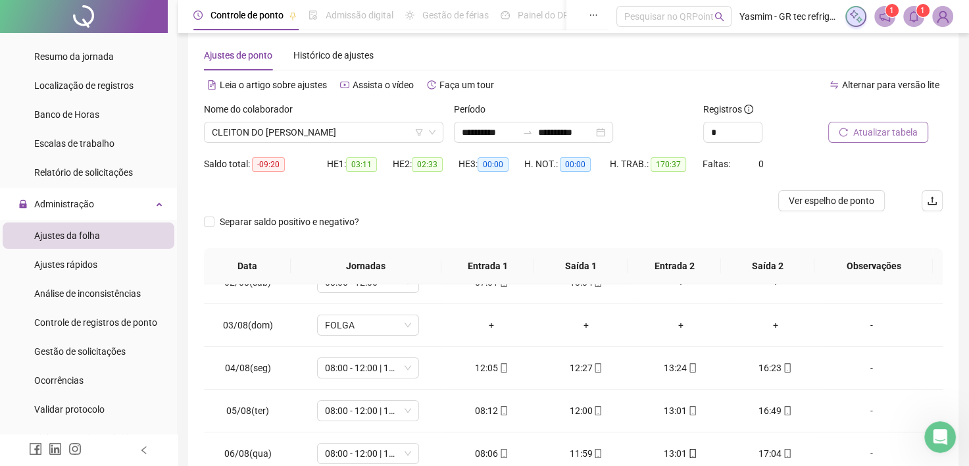
click at [876, 139] on button "Atualizar tabela" at bounding box center [878, 132] width 100 height 21
click at [865, 132] on span "Atualizar tabela" at bounding box center [885, 132] width 64 height 14
click at [864, 410] on div "-" at bounding box center [872, 410] width 78 height 14
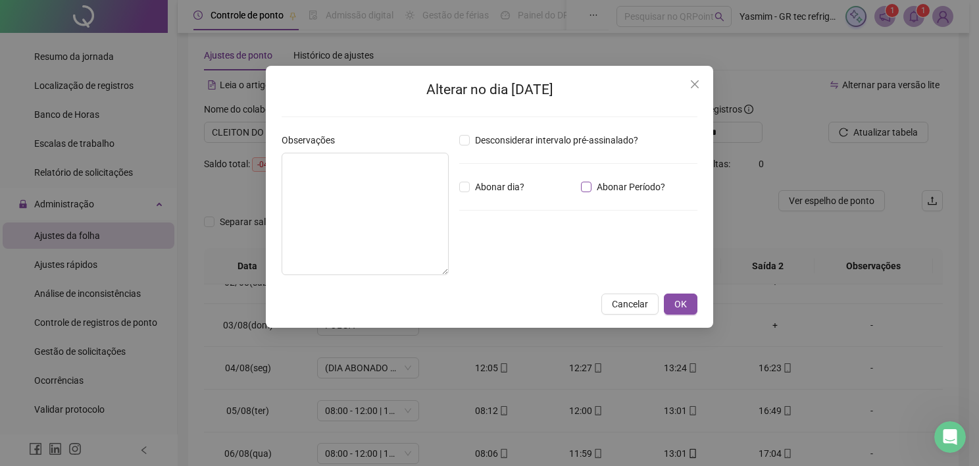
click at [649, 187] on span "Abonar Período?" at bounding box center [630, 187] width 79 height 14
click at [520, 258] on input "*****" at bounding box center [493, 259] width 53 height 16
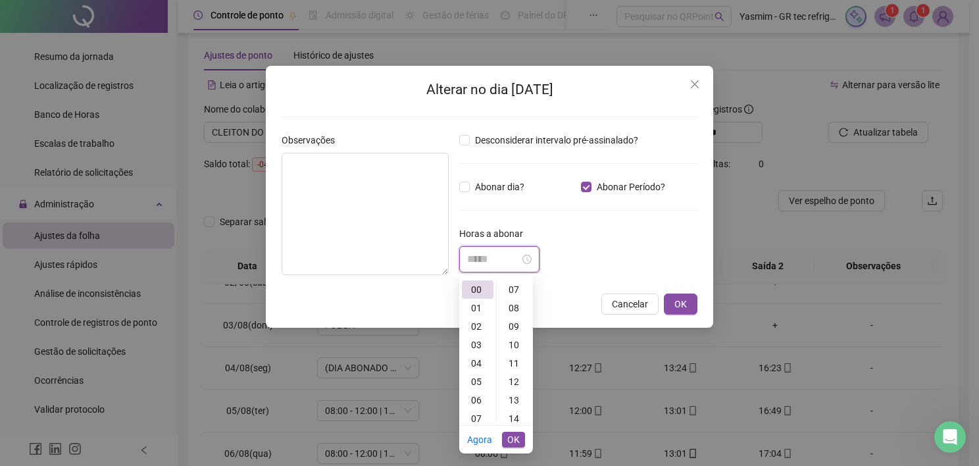
scroll to position [329, 0]
click at [516, 399] on div "24" at bounding box center [515, 402] width 32 height 18
click at [518, 442] on span "OK" at bounding box center [513, 439] width 12 height 14
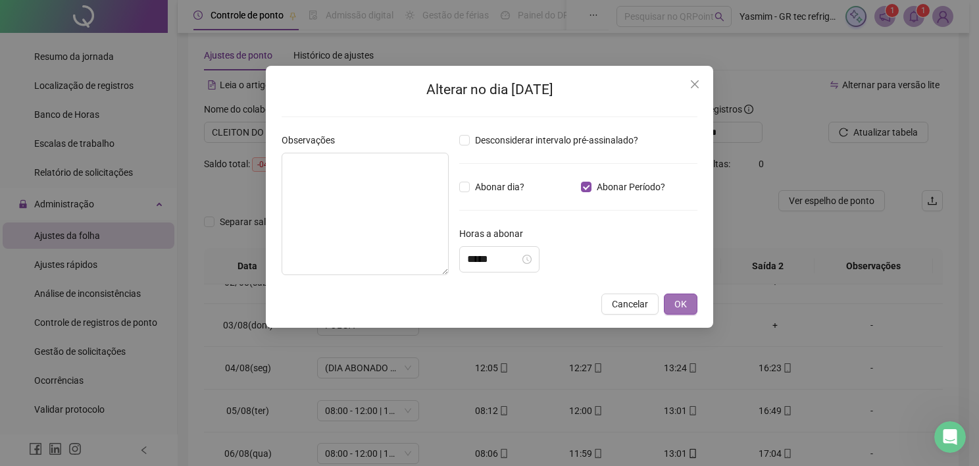
click at [672, 305] on button "OK" at bounding box center [681, 303] width 34 height 21
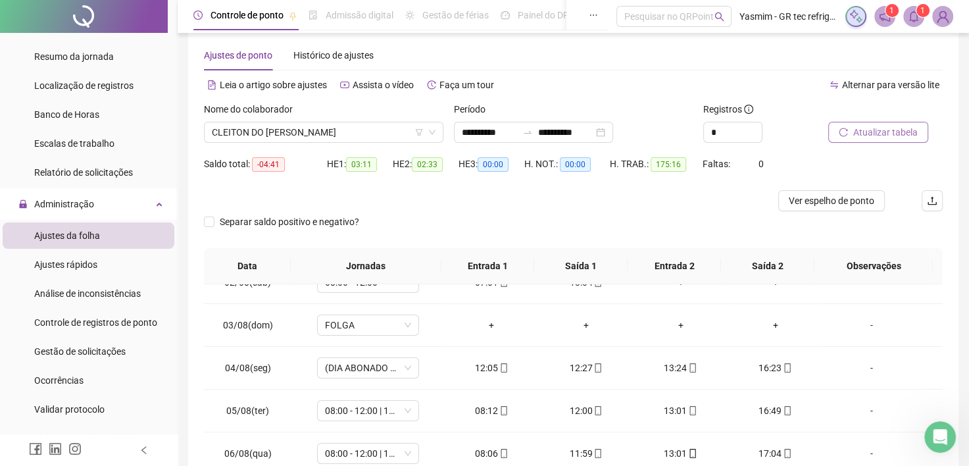
click at [840, 126] on button "Atualizar tabela" at bounding box center [878, 132] width 100 height 21
click at [864, 450] on div "-" at bounding box center [872, 453] width 78 height 14
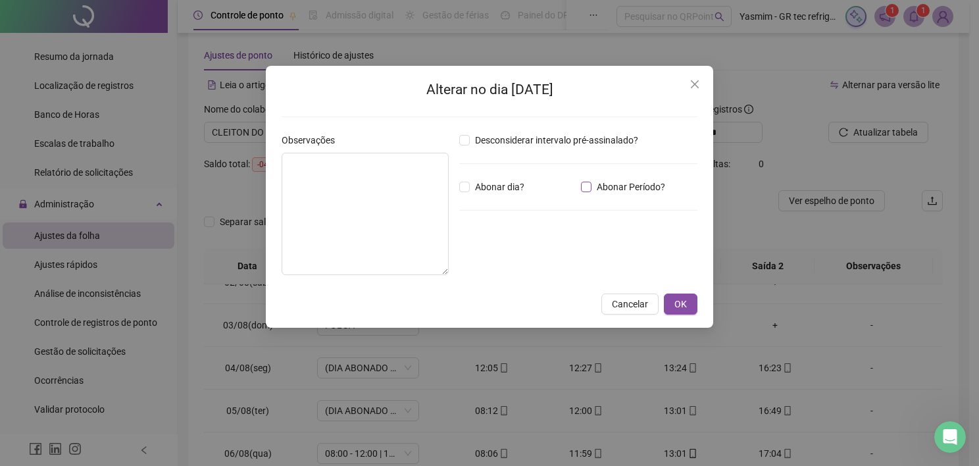
click at [612, 187] on span "Abonar Período?" at bounding box center [630, 187] width 79 height 14
click at [520, 261] on input "*****" at bounding box center [493, 259] width 53 height 16
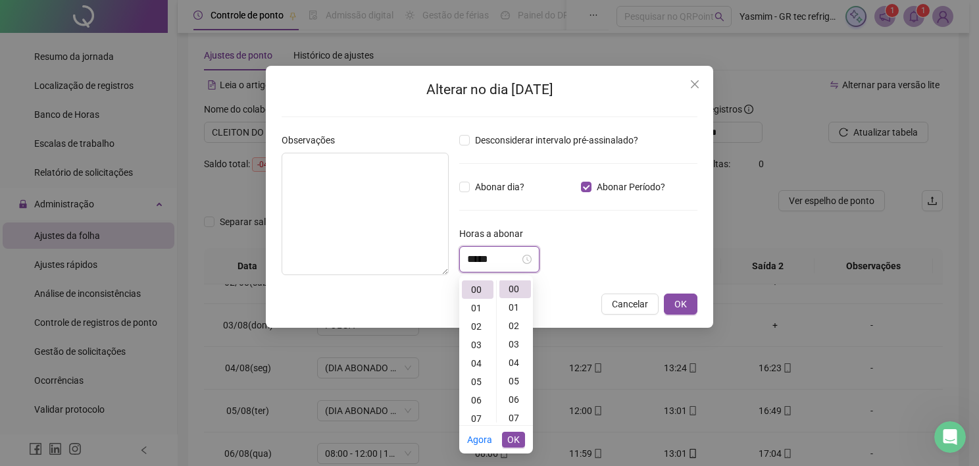
scroll to position [0, 0]
click at [516, 399] on div "06" at bounding box center [515, 400] width 32 height 18
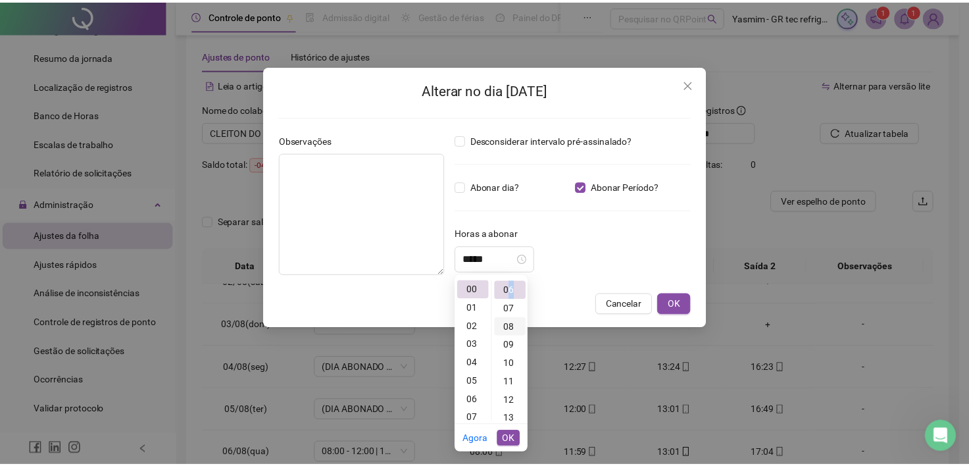
scroll to position [111, 0]
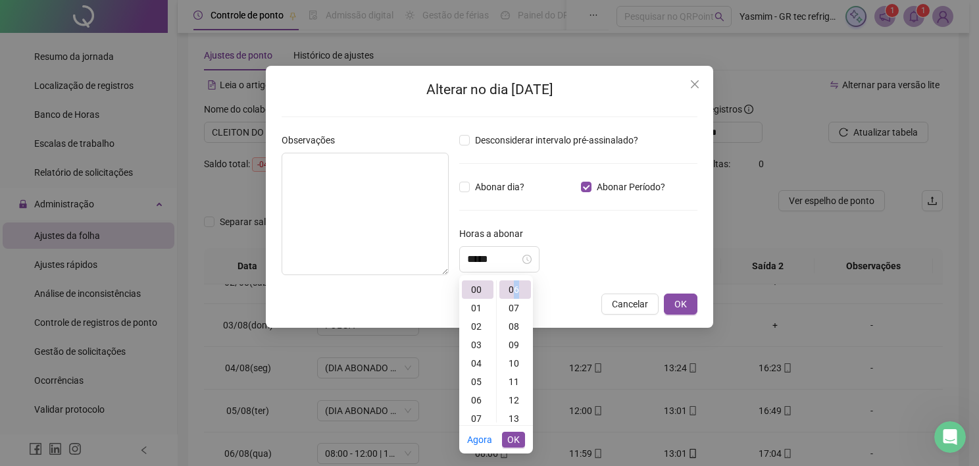
drag, startPoint x: 516, startPoint y: 399, endPoint x: 513, endPoint y: 438, distance: 38.9
click at [513, 438] on span "OK" at bounding box center [513, 439] width 12 height 14
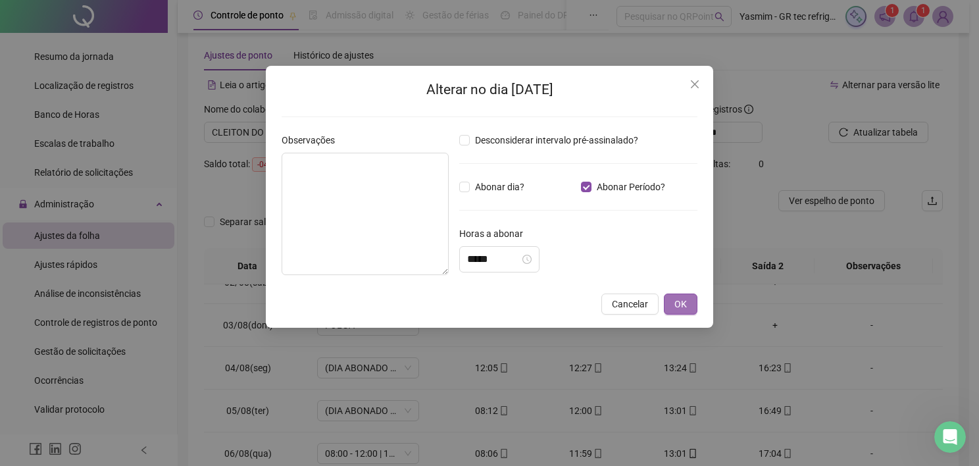
click at [679, 302] on span "OK" at bounding box center [680, 304] width 12 height 14
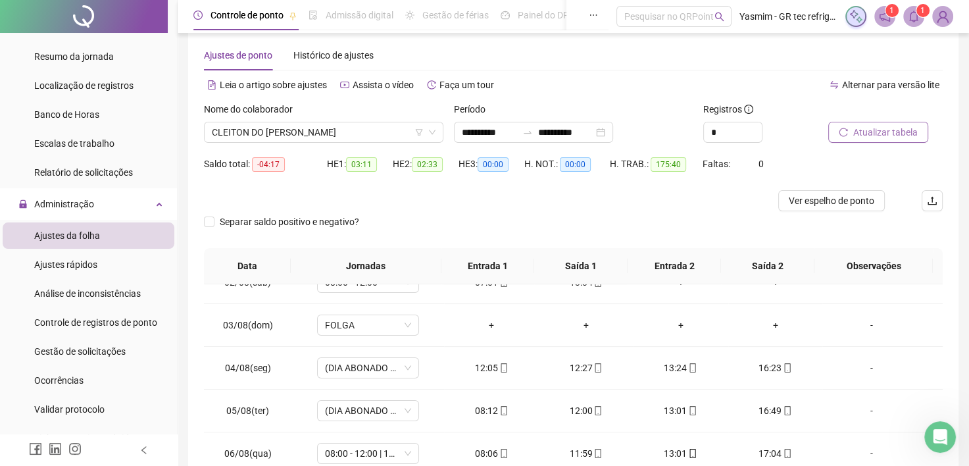
click at [851, 124] on button "Atualizar tabela" at bounding box center [878, 132] width 100 height 21
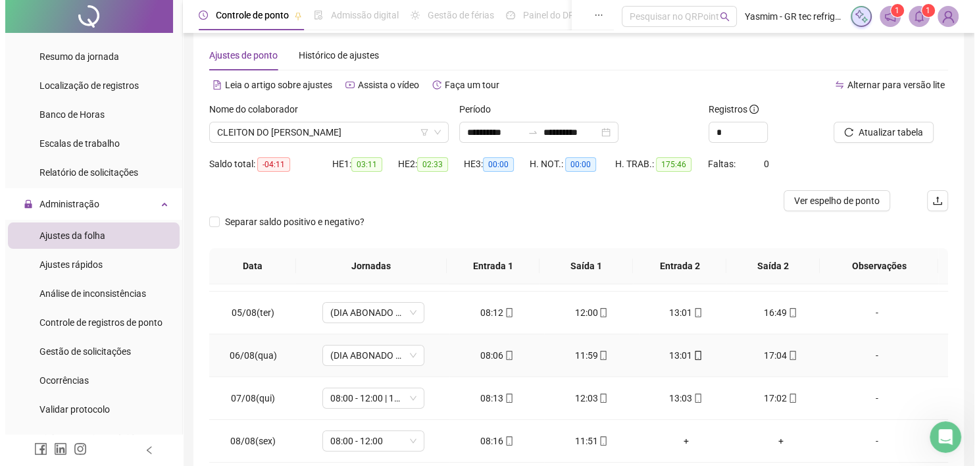
scroll to position [197, 0]
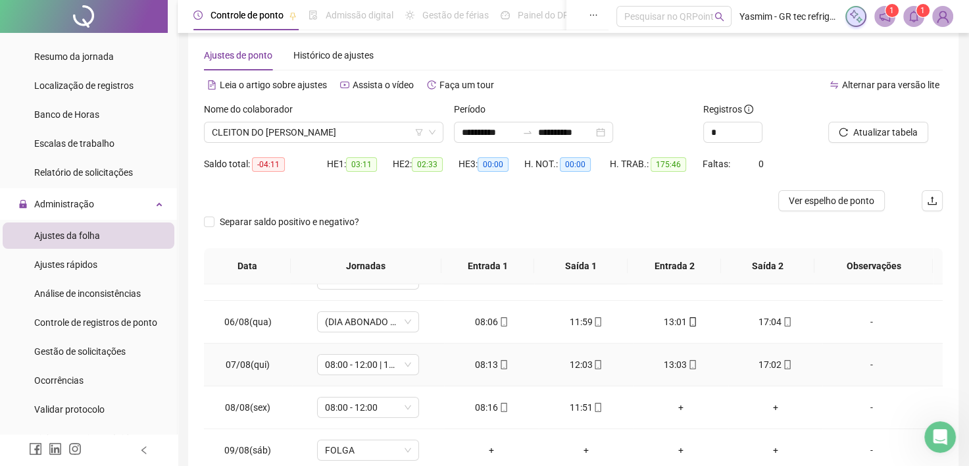
click at [863, 364] on div "-" at bounding box center [872, 364] width 78 height 14
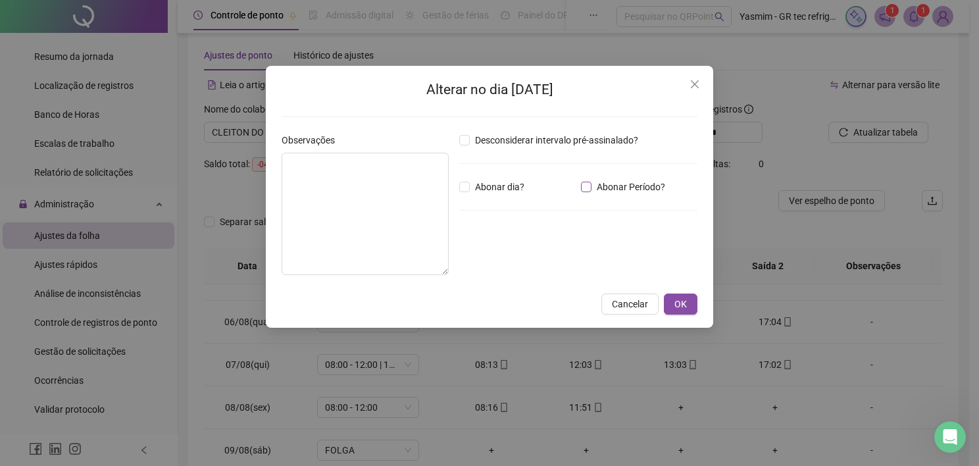
click at [635, 187] on span "Abonar Período?" at bounding box center [630, 187] width 79 height 14
click at [491, 259] on input "*****" at bounding box center [493, 259] width 53 height 16
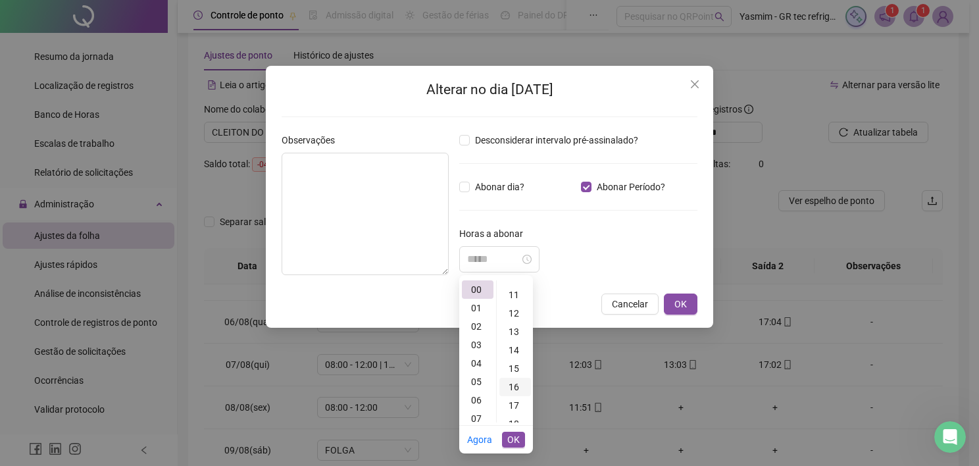
click at [513, 385] on div "16" at bounding box center [515, 387] width 32 height 18
drag, startPoint x: 520, startPoint y: 442, endPoint x: 530, endPoint y: 431, distance: 15.4
click at [519, 442] on button "OK" at bounding box center [513, 440] width 23 height 16
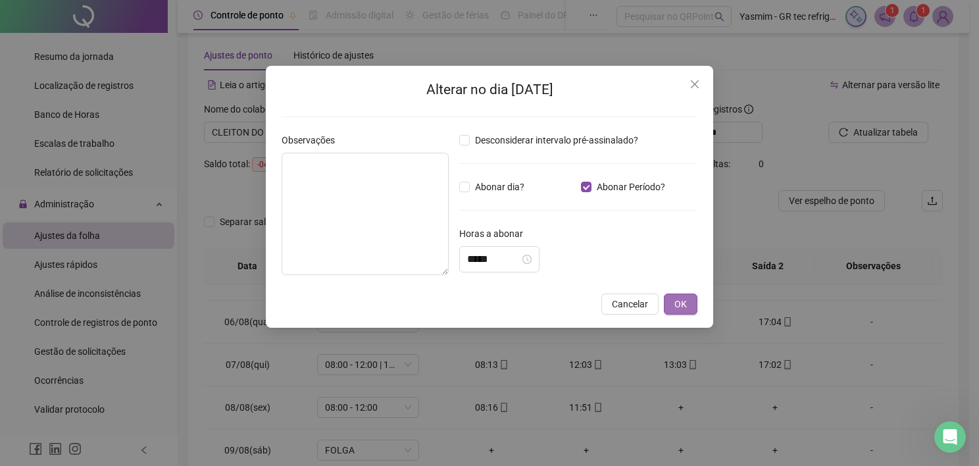
click at [671, 300] on button "OK" at bounding box center [681, 303] width 34 height 21
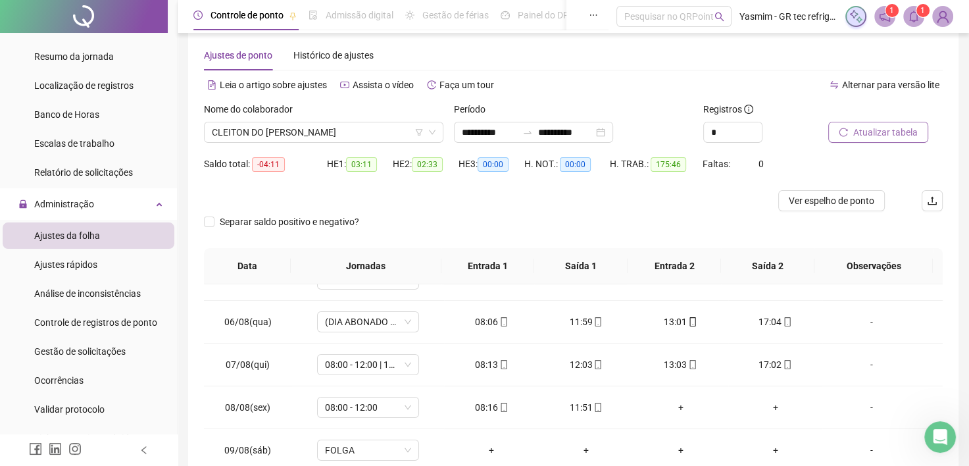
click at [870, 137] on span "Atualizar tabela" at bounding box center [885, 132] width 64 height 14
click at [859, 405] on div "-" at bounding box center [872, 407] width 78 height 14
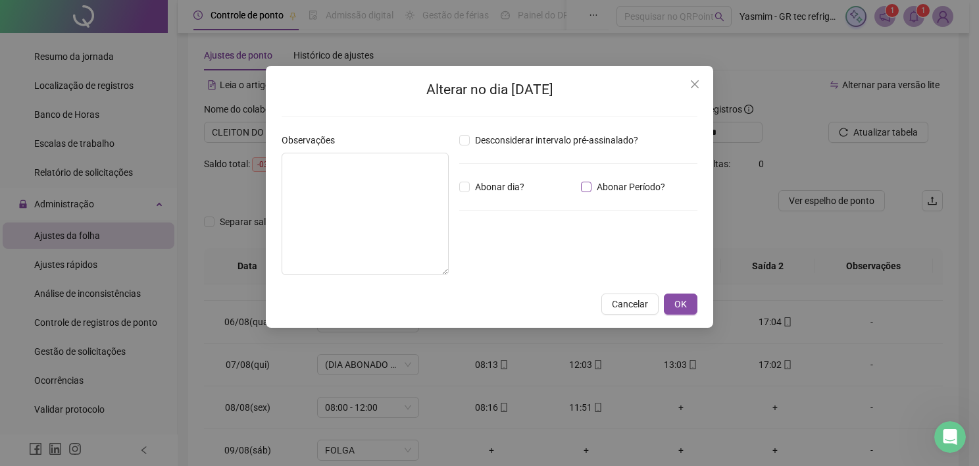
click at [605, 187] on span "Abonar Período?" at bounding box center [630, 187] width 79 height 14
click at [513, 265] on input "*****" at bounding box center [493, 259] width 53 height 16
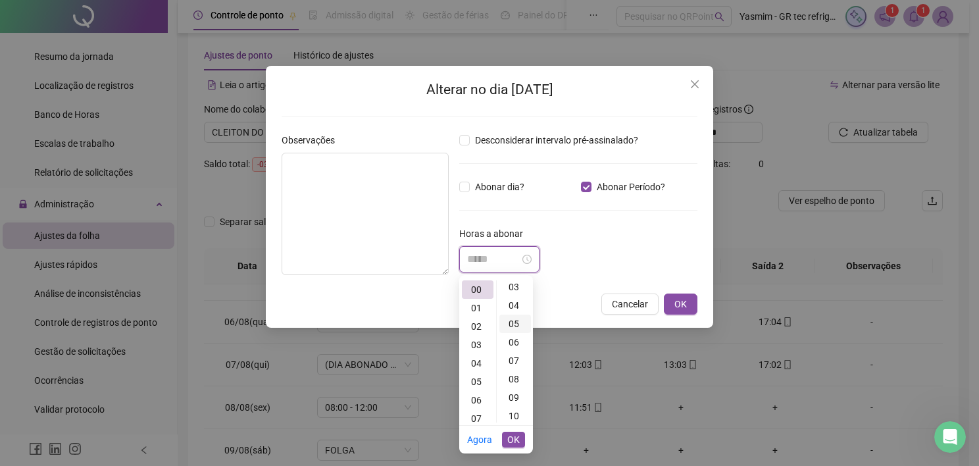
scroll to position [132, 0]
drag, startPoint x: 698, startPoint y: 81, endPoint x: 694, endPoint y: 91, distance: 10.6
click at [698, 84] on icon "close" at bounding box center [694, 84] width 11 height 11
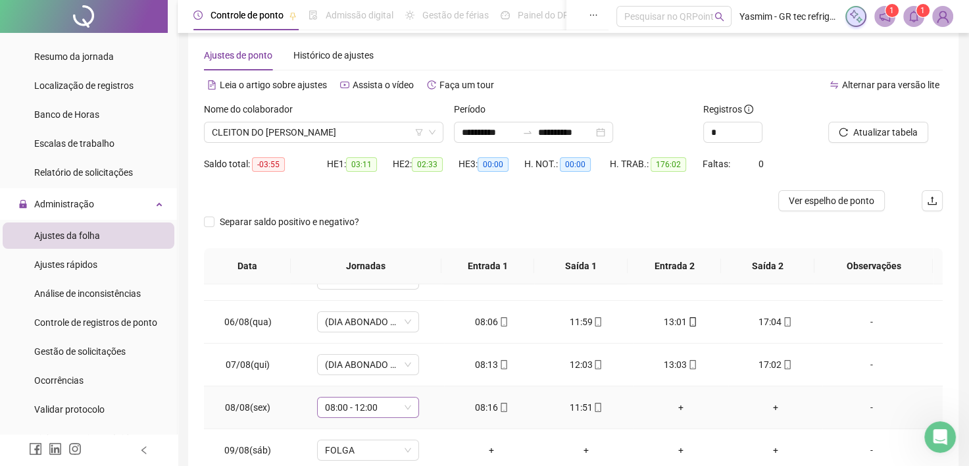
click at [370, 409] on span "08:00 - 12:00" at bounding box center [368, 407] width 86 height 20
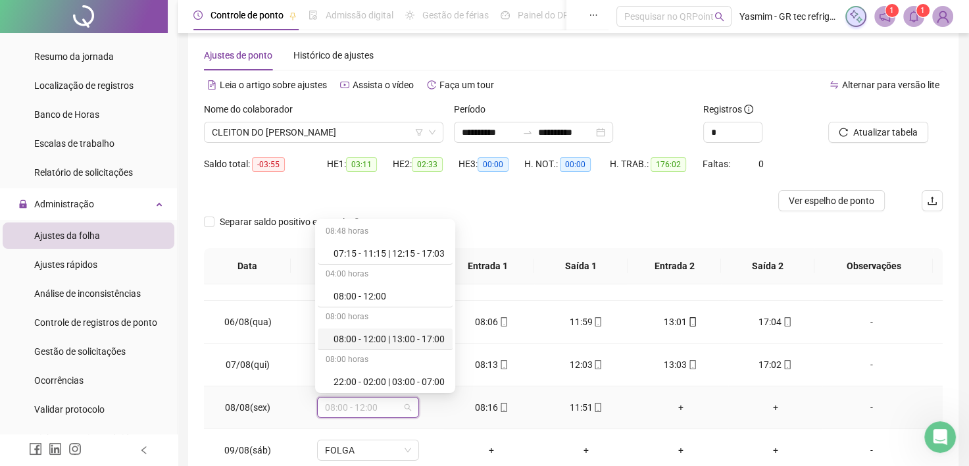
click at [372, 337] on div "08:00 - 12:00 | 13:00 - 17:00" at bounding box center [389, 339] width 111 height 14
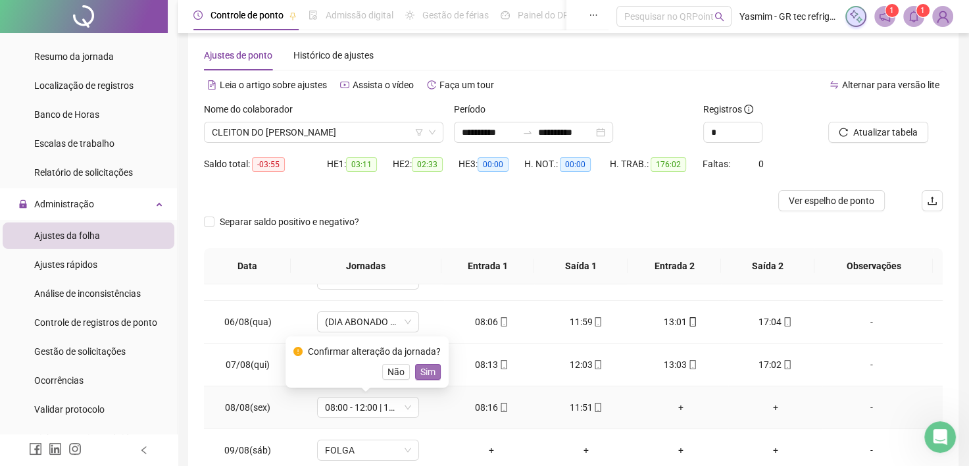
click at [434, 368] on button "Sim" at bounding box center [428, 372] width 26 height 16
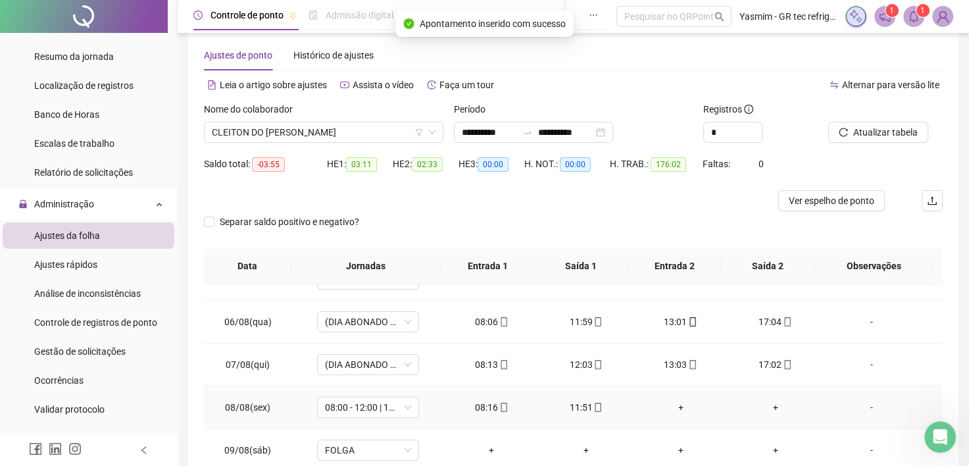
click at [859, 411] on div "-" at bounding box center [872, 407] width 78 height 14
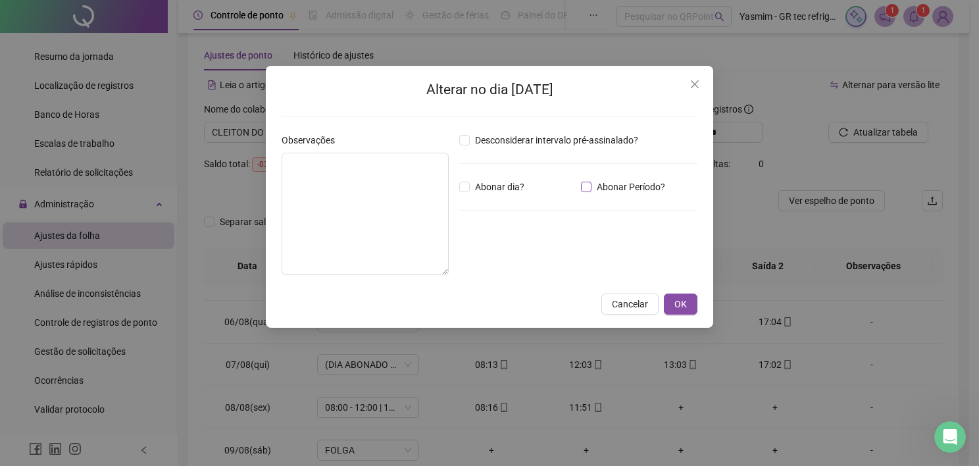
click at [601, 183] on span "Abonar Período?" at bounding box center [630, 187] width 79 height 14
click at [520, 265] on input "*****" at bounding box center [493, 259] width 53 height 16
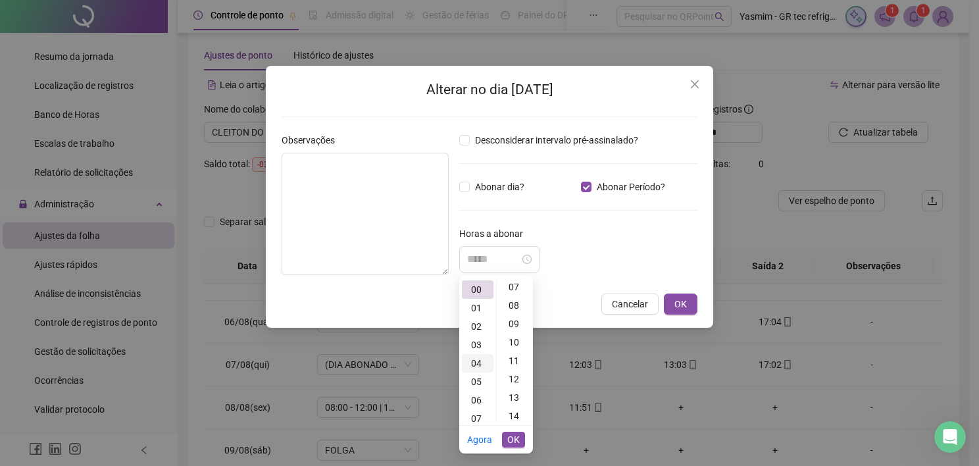
click at [474, 363] on div "04" at bounding box center [478, 363] width 32 height 18
click at [511, 356] on div "25" at bounding box center [515, 355] width 32 height 18
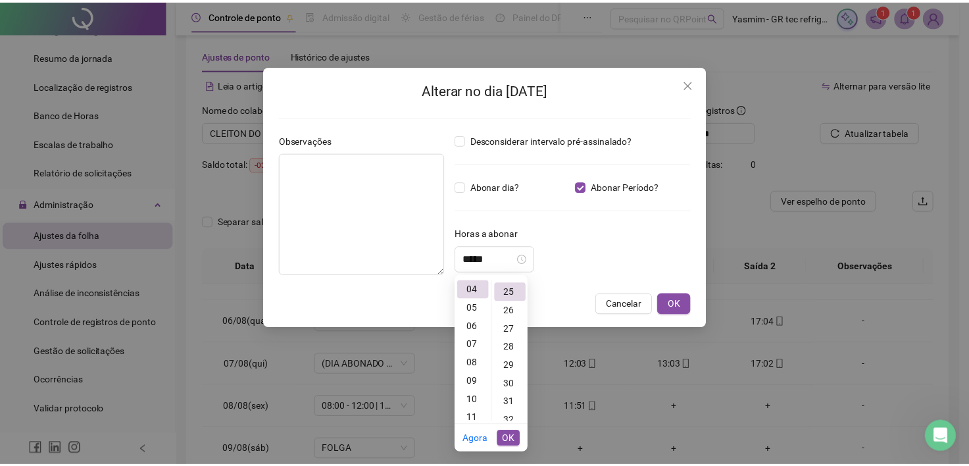
scroll to position [460, 0]
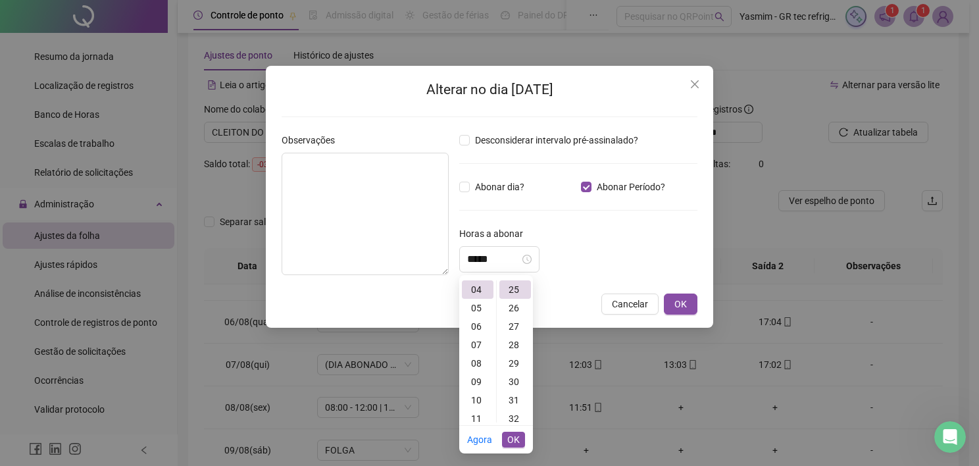
click at [513, 440] on span "OK" at bounding box center [513, 439] width 12 height 14
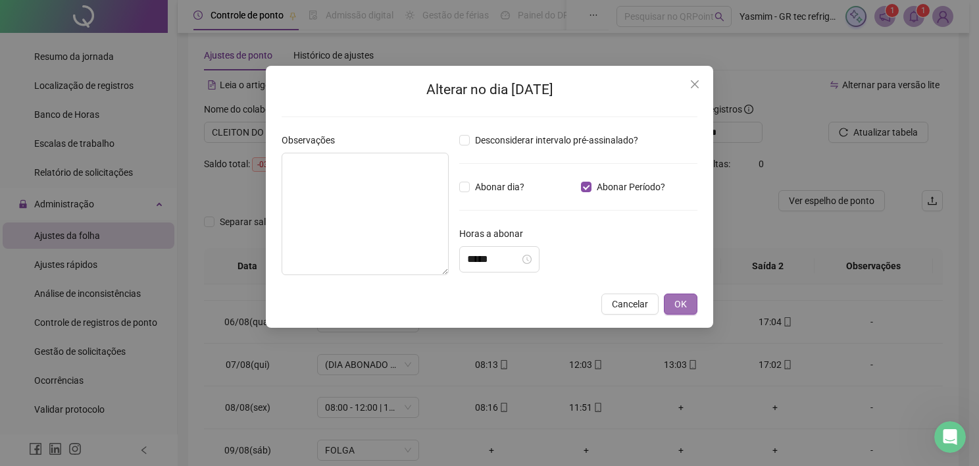
click at [672, 303] on button "OK" at bounding box center [681, 303] width 34 height 21
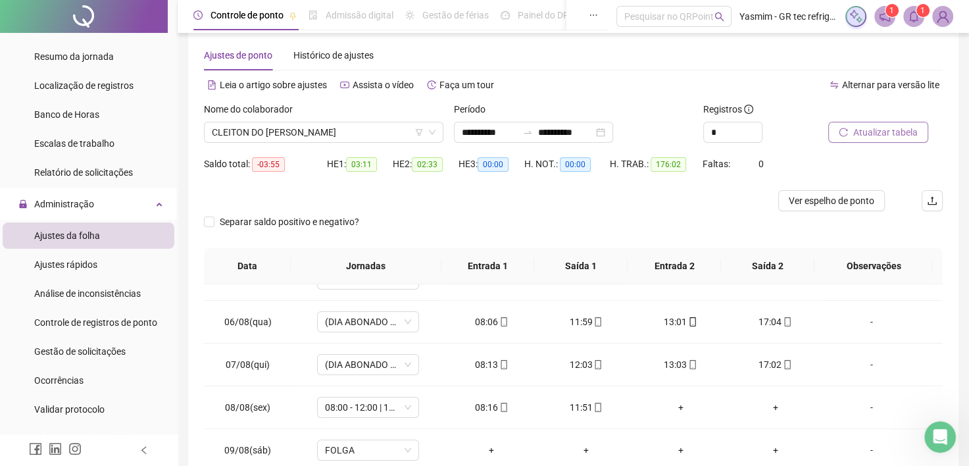
click at [903, 127] on span "Atualizar tabela" at bounding box center [885, 132] width 64 height 14
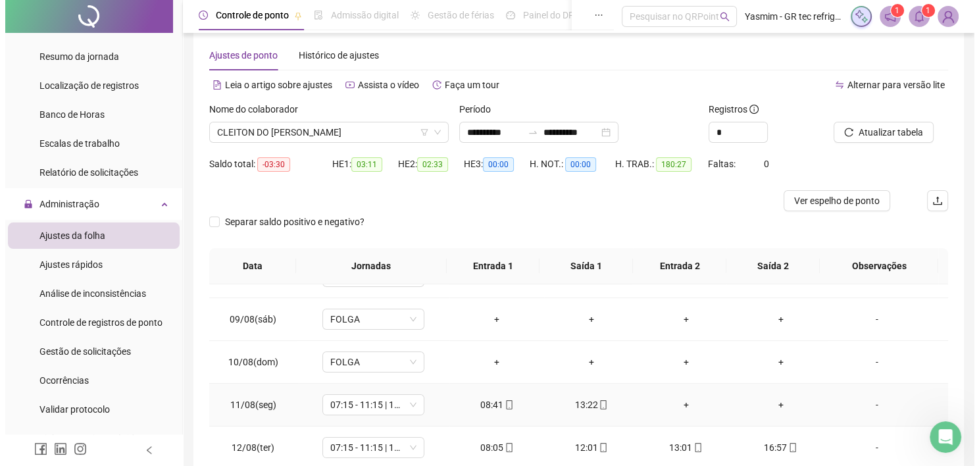
scroll to position [329, 0]
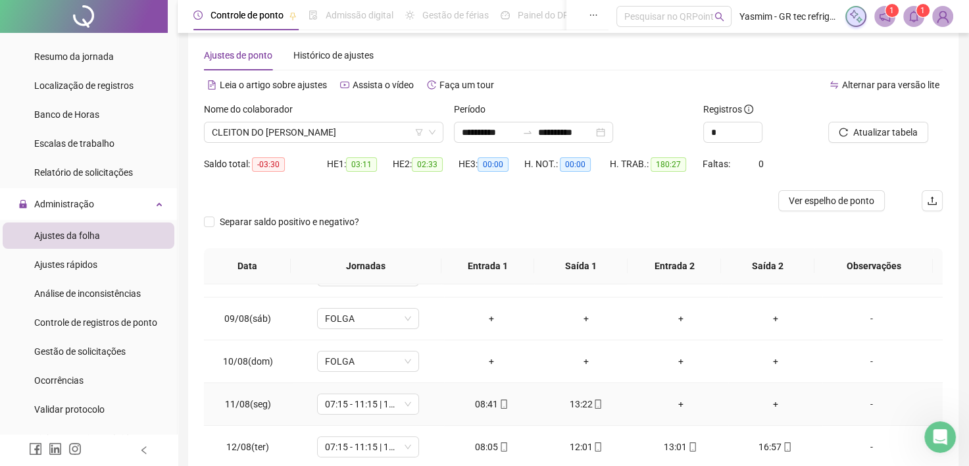
click at [860, 400] on div "-" at bounding box center [872, 404] width 78 height 14
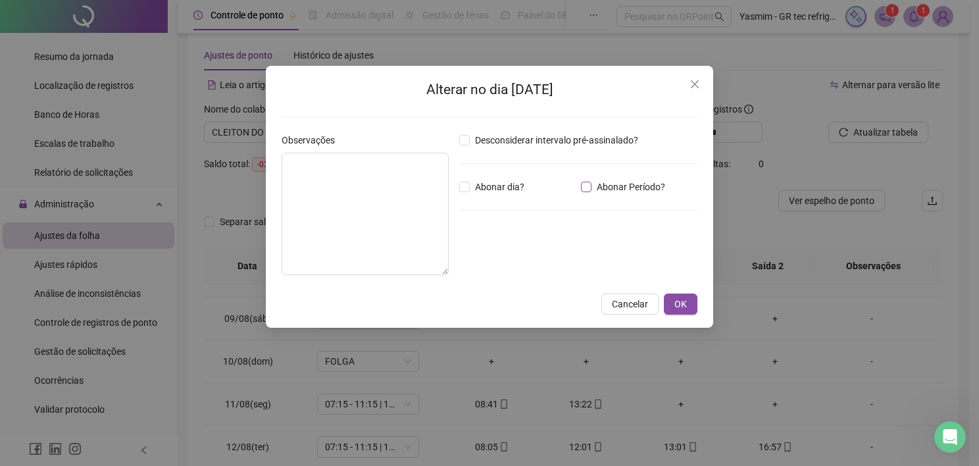
drag, startPoint x: 592, startPoint y: 185, endPoint x: 593, endPoint y: 191, distance: 6.6
click at [593, 185] on span "Abonar Período?" at bounding box center [630, 187] width 79 height 14
click at [515, 261] on input "*****" at bounding box center [493, 259] width 53 height 16
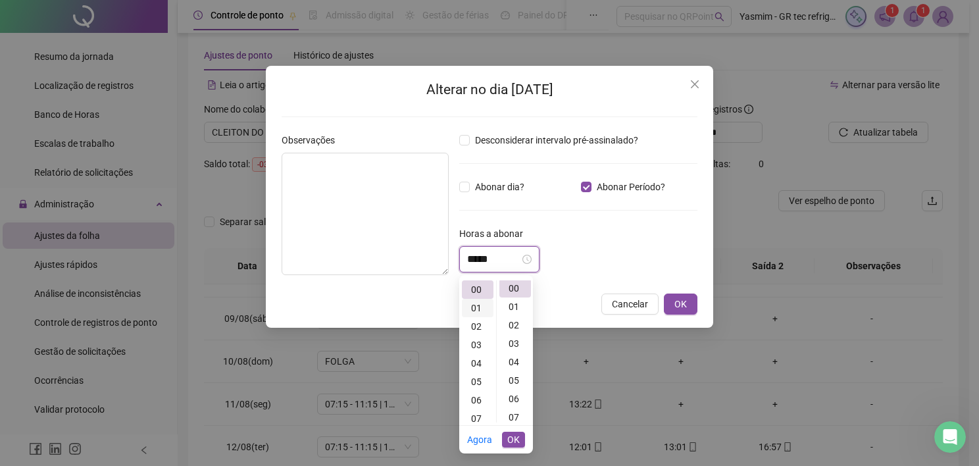
scroll to position [0, 0]
click at [476, 365] on div "04" at bounding box center [478, 363] width 32 height 18
click at [507, 416] on div "07" at bounding box center [515, 418] width 32 height 18
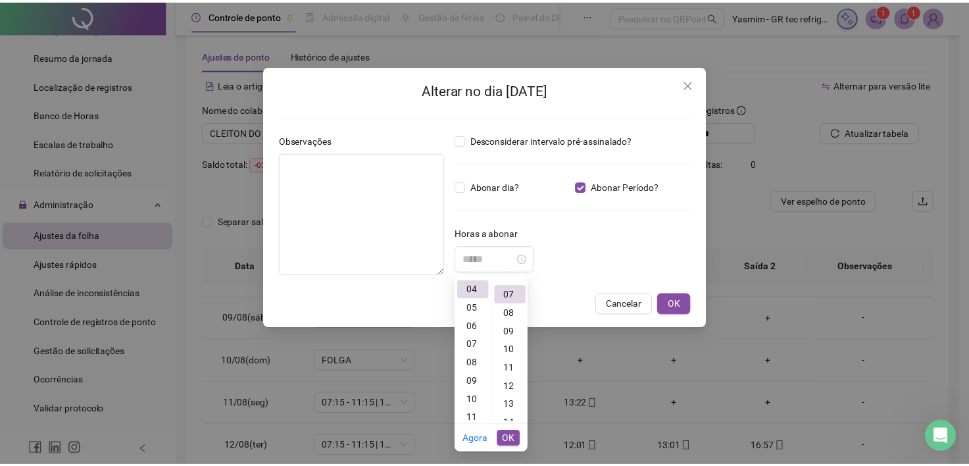
scroll to position [129, 0]
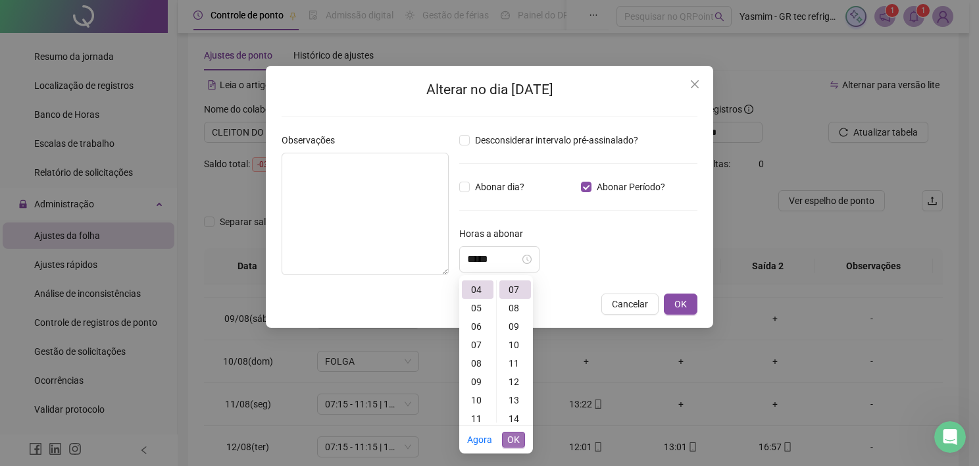
click at [514, 438] on span "OK" at bounding box center [513, 439] width 12 height 14
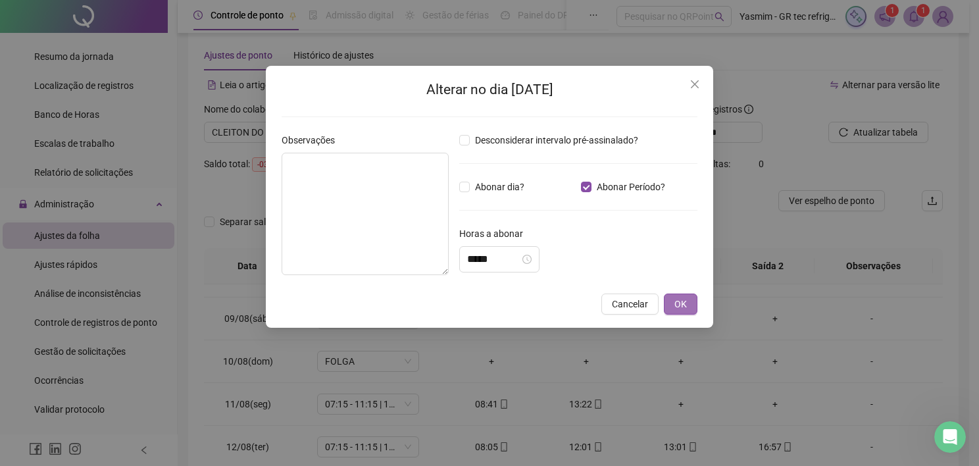
click at [682, 308] on span "OK" at bounding box center [680, 304] width 12 height 14
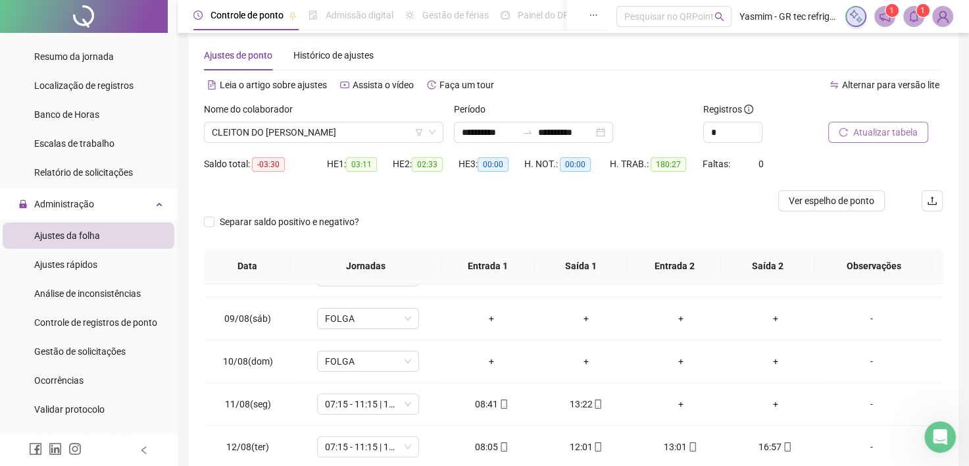
click at [849, 132] on button "Atualizar tabela" at bounding box center [878, 132] width 100 height 21
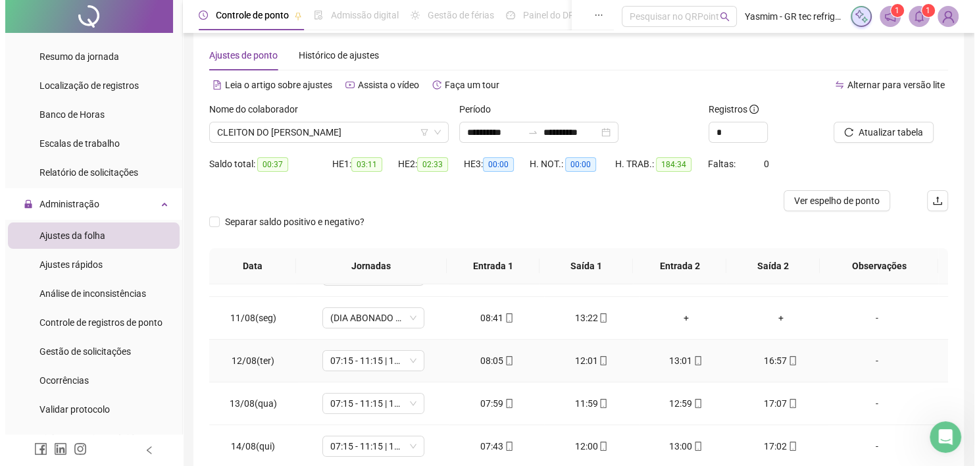
scroll to position [395, 0]
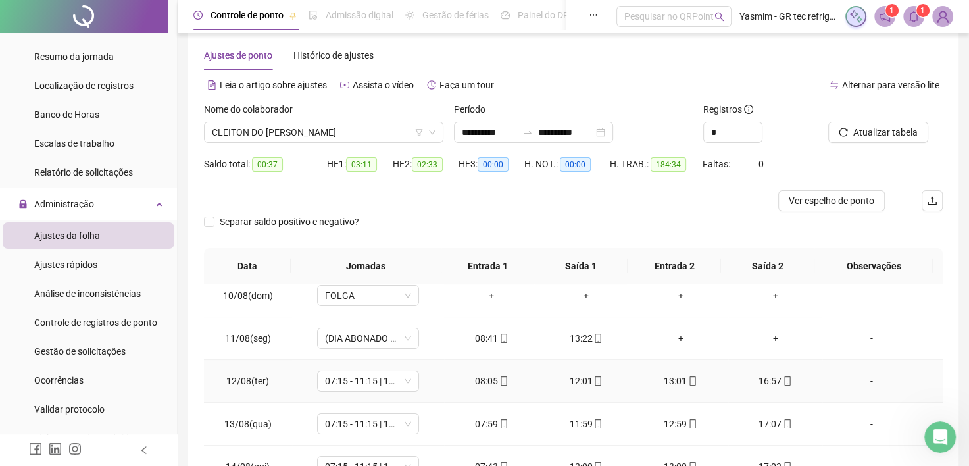
click at [860, 381] on div "-" at bounding box center [872, 381] width 78 height 14
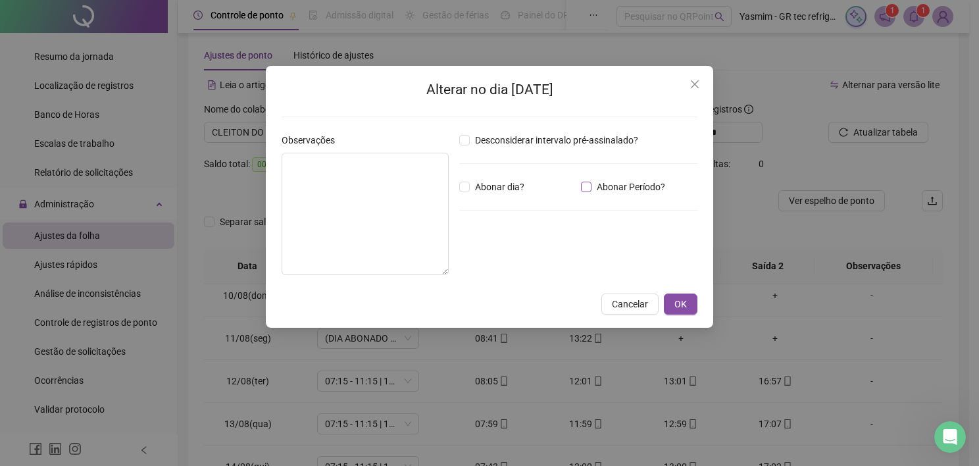
click at [613, 193] on div "Desconsiderar intervalo pré-assinalado? Abonar dia? Abonar Período? Horas a abo…" at bounding box center [578, 209] width 249 height 153
drag, startPoint x: 613, startPoint y: 193, endPoint x: 593, endPoint y: 186, distance: 21.9
click at [593, 186] on span "Abonar Período?" at bounding box center [630, 187] width 79 height 14
click at [495, 260] on input "*****" at bounding box center [493, 259] width 53 height 16
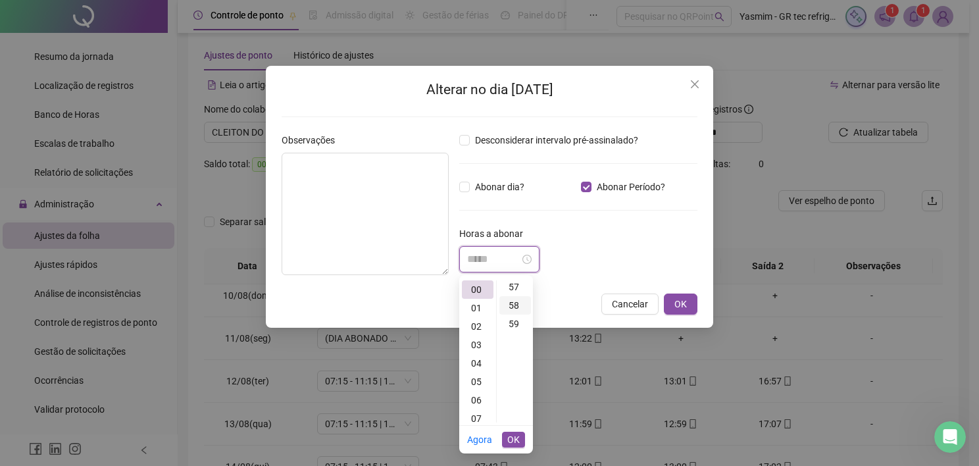
scroll to position [987, 0]
click at [514, 335] on div "56" at bounding box center [515, 334] width 32 height 18
click at [512, 445] on span "OK" at bounding box center [513, 439] width 12 height 14
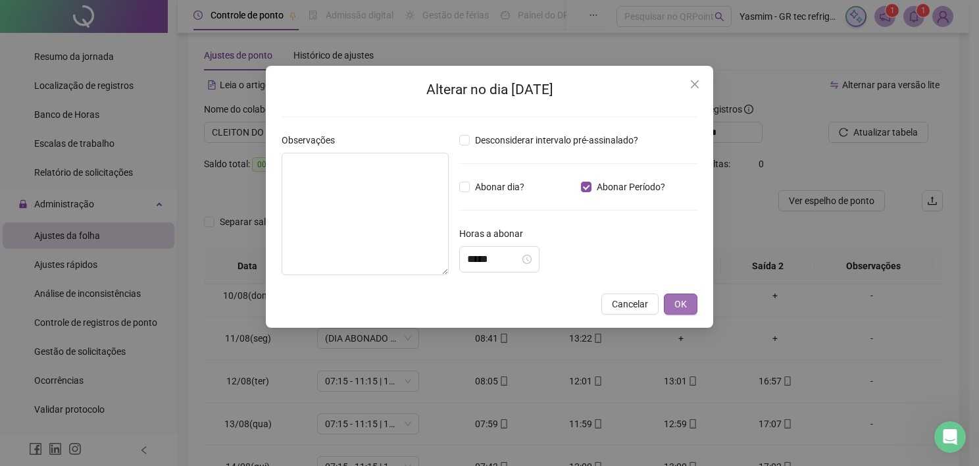
click at [676, 298] on span "OK" at bounding box center [680, 304] width 12 height 14
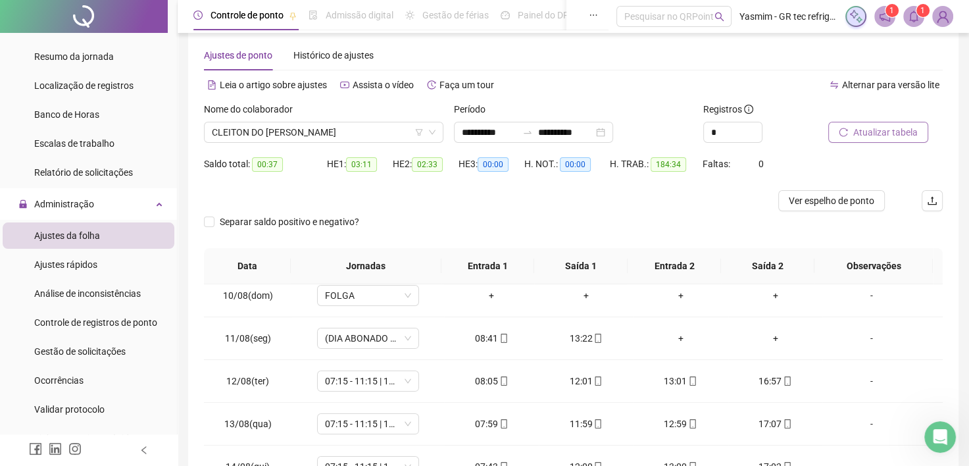
click at [864, 136] on span "Atualizar tabela" at bounding box center [885, 132] width 64 height 14
click at [861, 417] on div "-" at bounding box center [872, 423] width 78 height 14
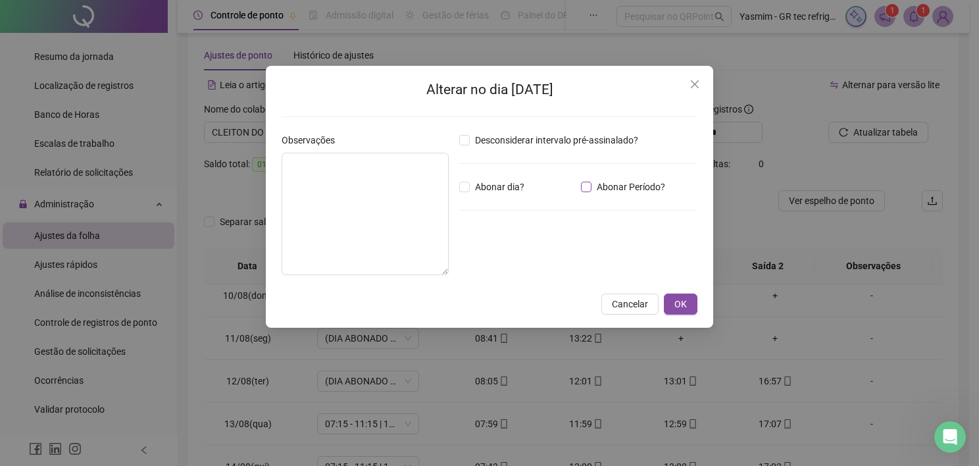
click at [604, 192] on span "Abonar Período?" at bounding box center [630, 187] width 79 height 14
click at [507, 276] on div "Desconsiderar intervalo pré-assinalado? Abonar dia? Abonar Período? Horas a abo…" at bounding box center [578, 209] width 249 height 153
click at [509, 260] on input "*****" at bounding box center [493, 259] width 53 height 16
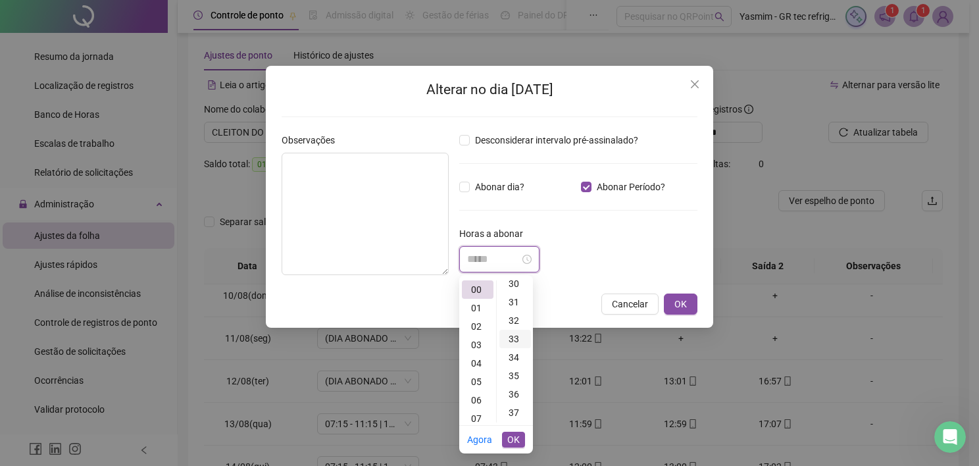
scroll to position [658, 0]
click at [516, 369] on div "40" at bounding box center [515, 368] width 32 height 18
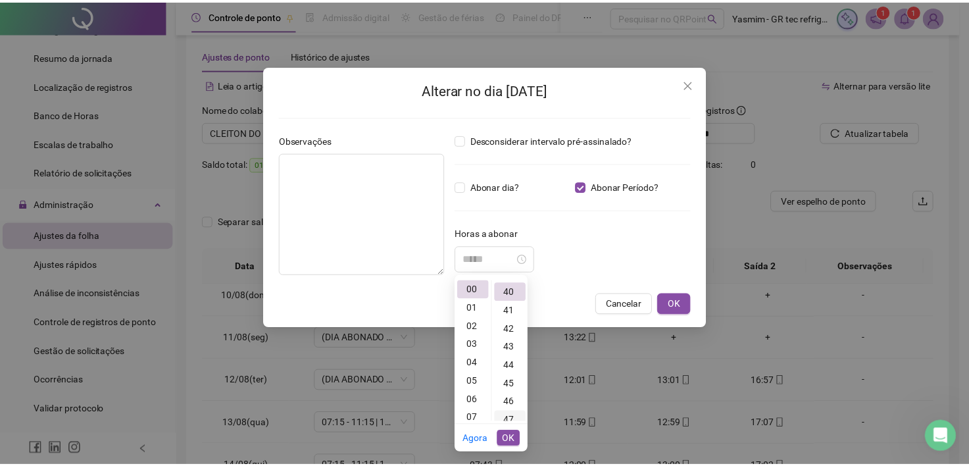
scroll to position [737, 0]
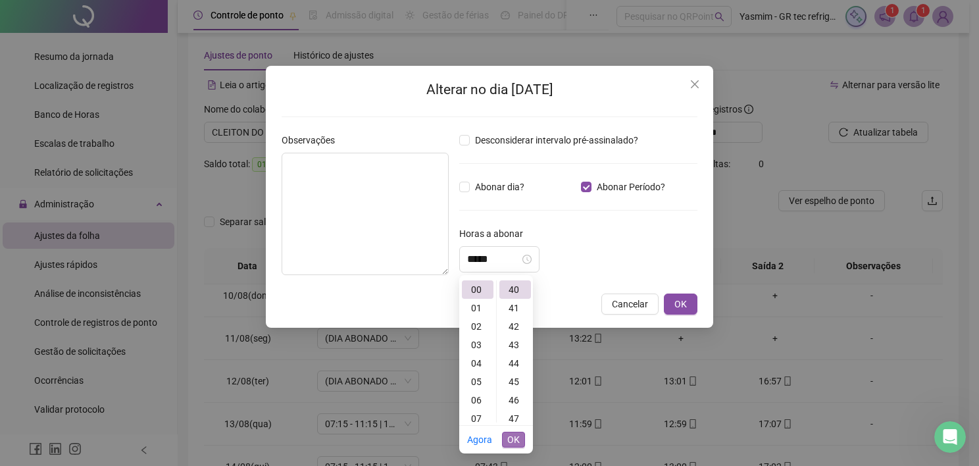
click at [516, 443] on span "OK" at bounding box center [513, 439] width 12 height 14
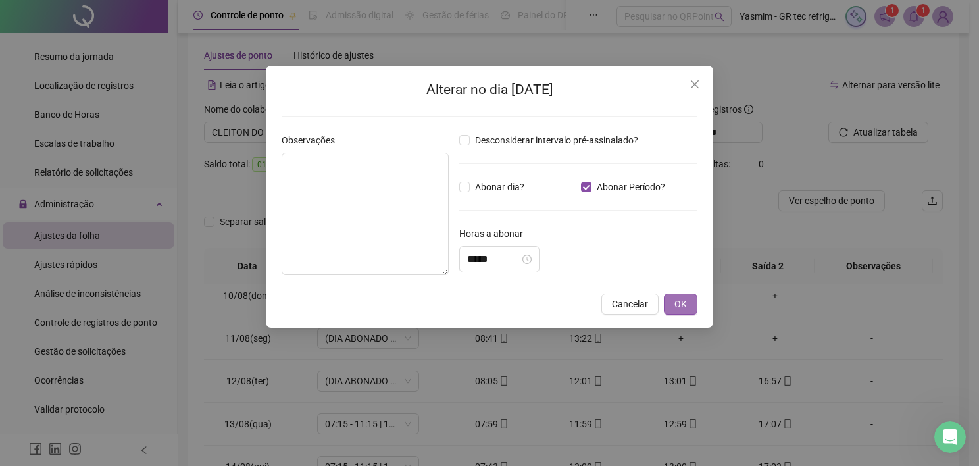
click at [674, 305] on button "OK" at bounding box center [681, 303] width 34 height 21
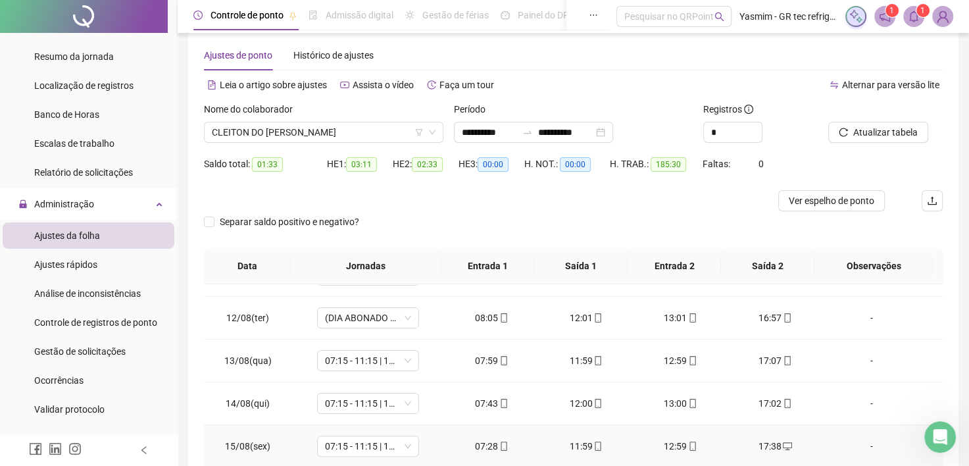
scroll to position [395, 0]
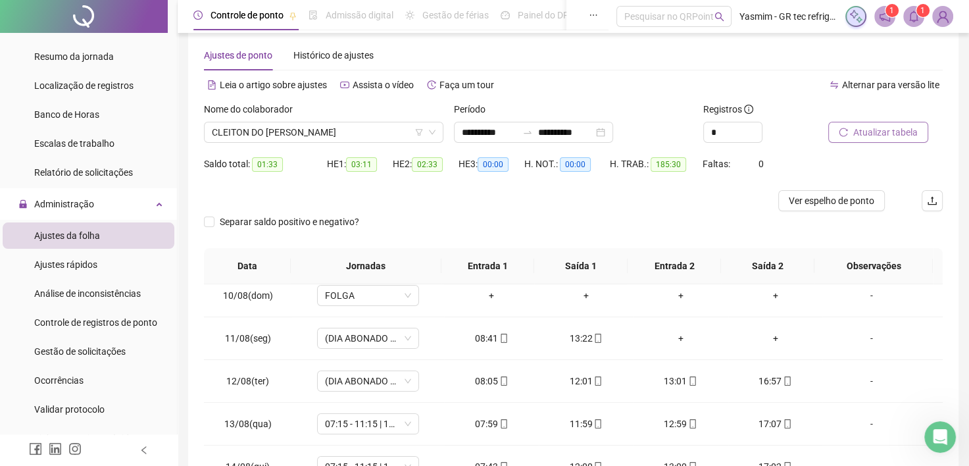
click at [872, 139] on span "Atualizar tabela" at bounding box center [885, 132] width 64 height 14
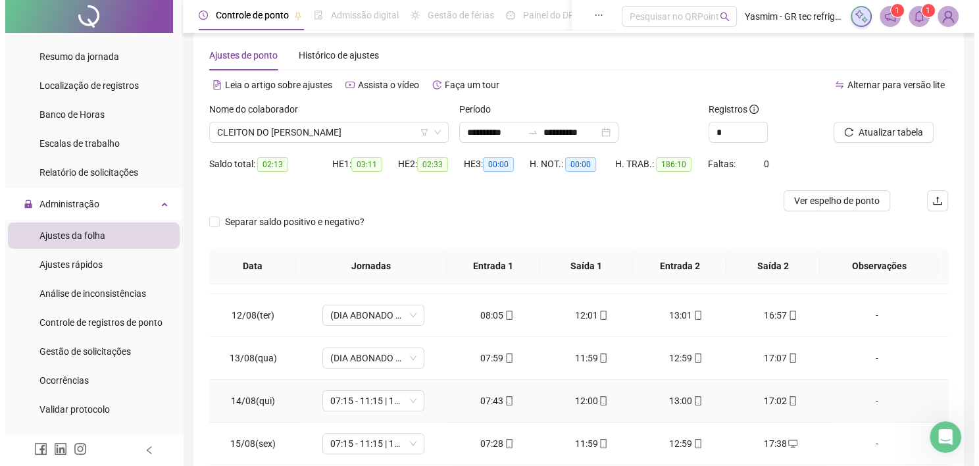
scroll to position [526, 0]
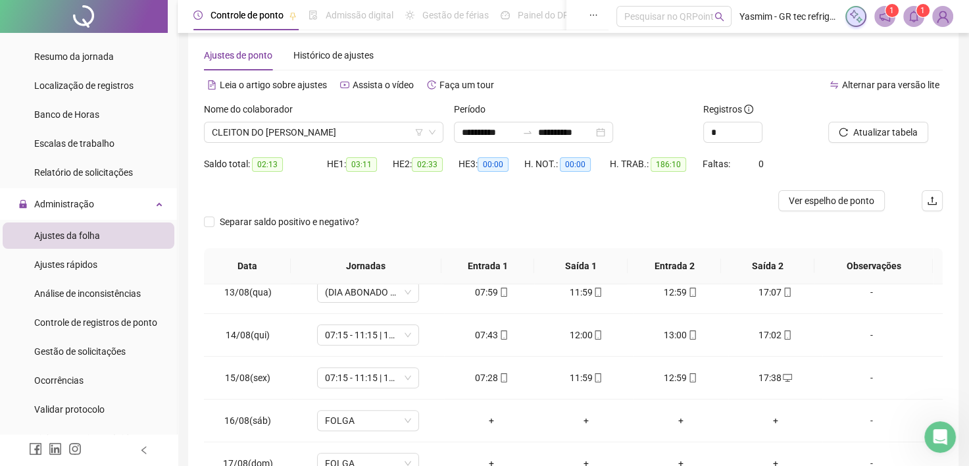
click at [864, 334] on div "-" at bounding box center [872, 335] width 78 height 14
click at [860, 338] on div "-" at bounding box center [864, 335] width 78 height 14
click at [862, 332] on div "-" at bounding box center [864, 335] width 78 height 14
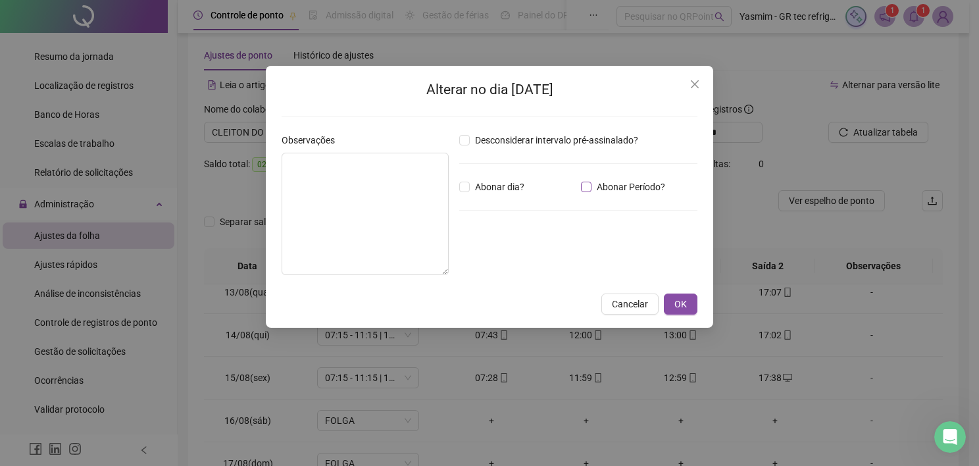
click at [593, 189] on span "Abonar Período?" at bounding box center [630, 187] width 79 height 14
click at [532, 252] on div "*****" at bounding box center [499, 259] width 64 height 16
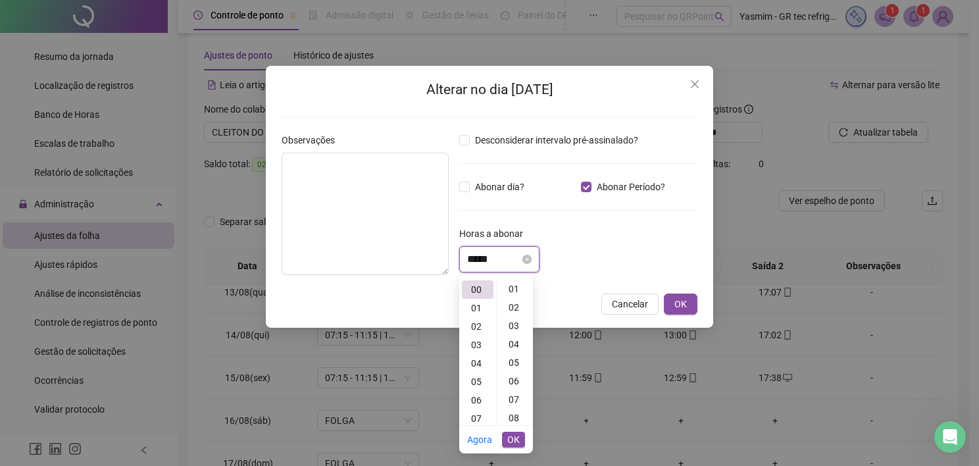
scroll to position [0, 0]
click at [514, 362] on div "29" at bounding box center [515, 363] width 32 height 18
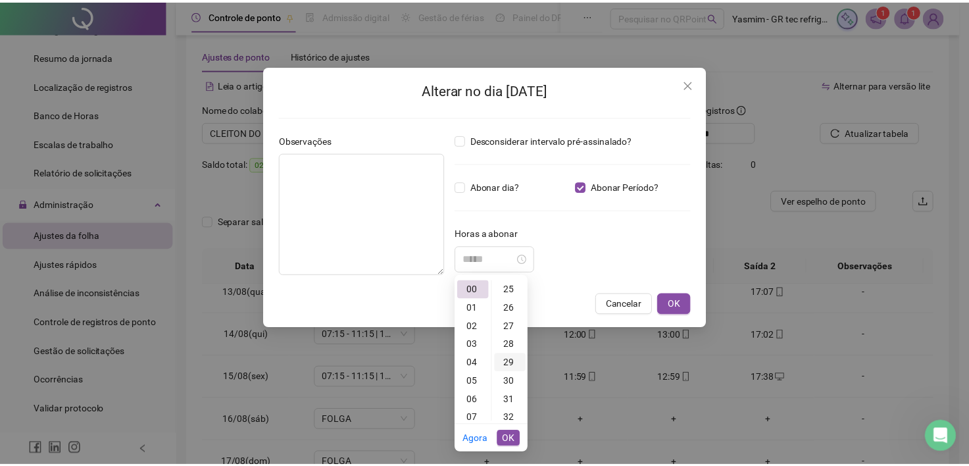
scroll to position [534, 0]
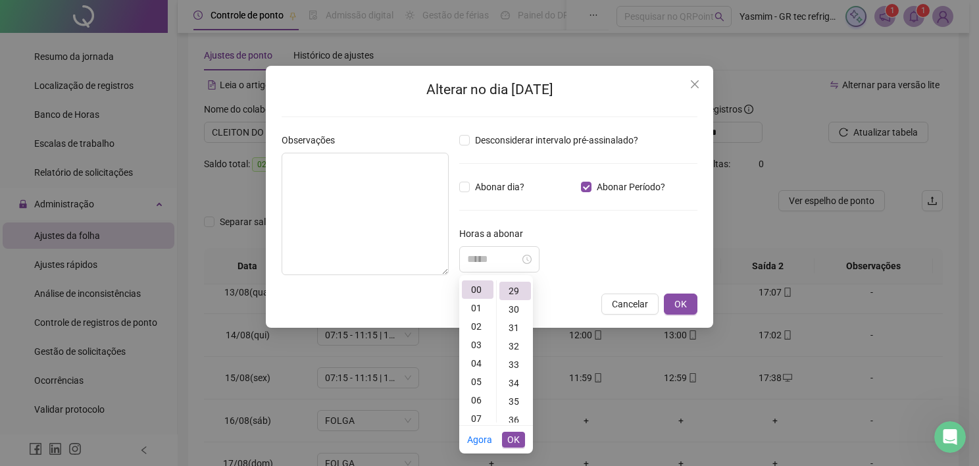
type input "*****"
click at [516, 439] on span "OK" at bounding box center [513, 439] width 12 height 14
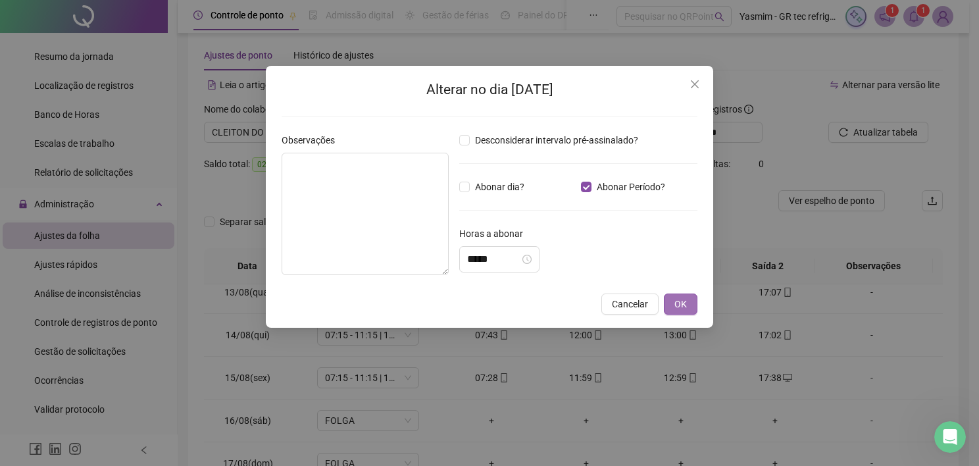
click at [681, 301] on span "OK" at bounding box center [680, 304] width 12 height 14
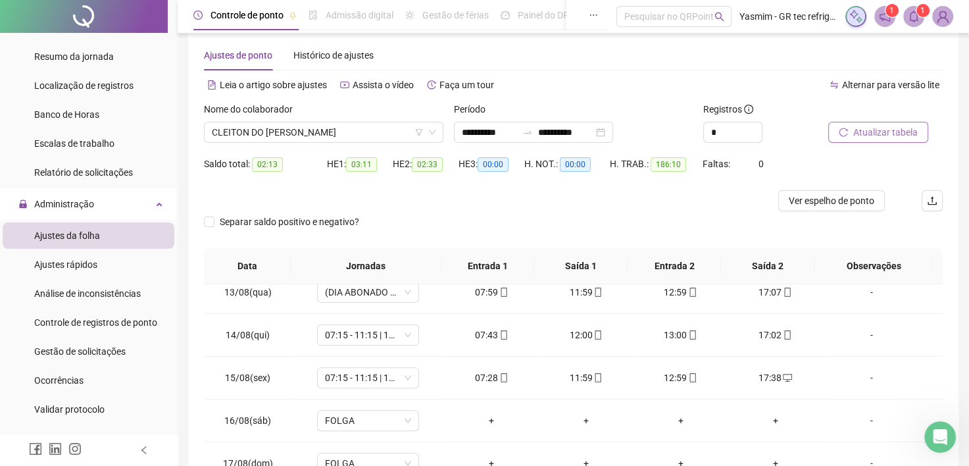
click at [868, 126] on span "Atualizar tabela" at bounding box center [885, 132] width 64 height 14
click at [778, 381] on div "17:38" at bounding box center [776, 377] width 74 height 14
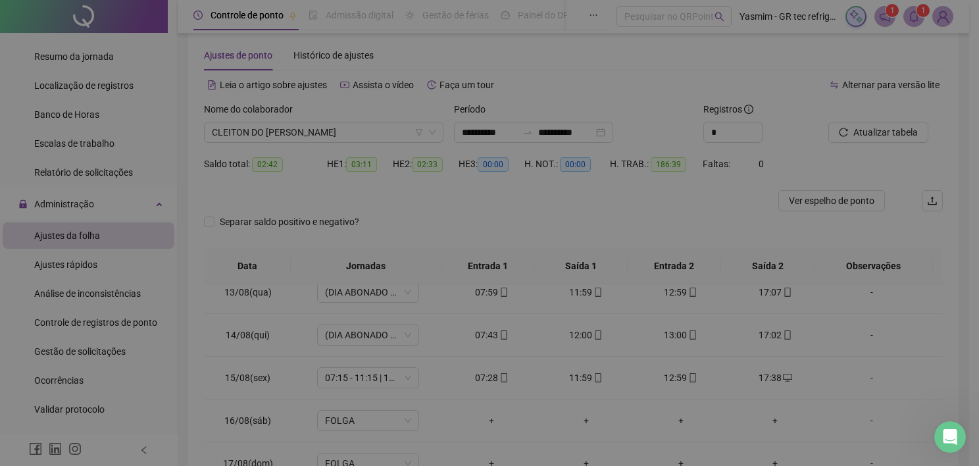
type input "**********"
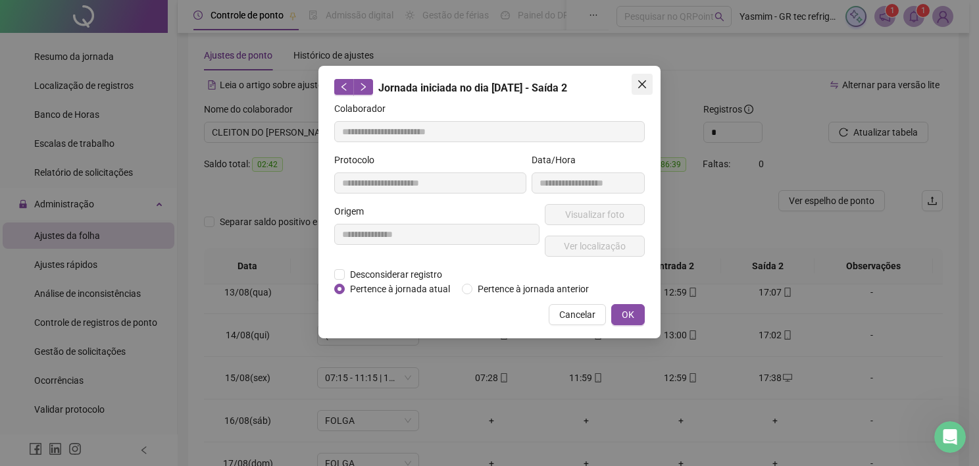
click at [643, 82] on icon "close" at bounding box center [642, 84] width 8 height 8
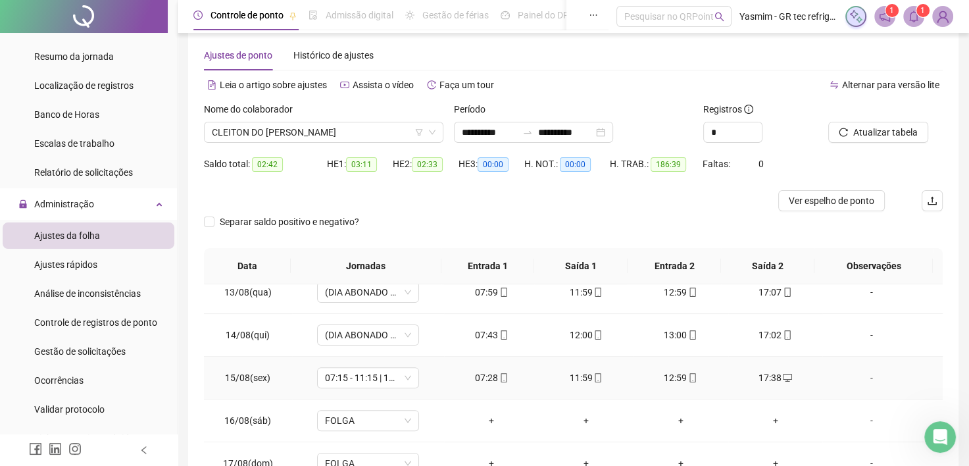
click at [675, 381] on div "12:59" at bounding box center [681, 377] width 74 height 14
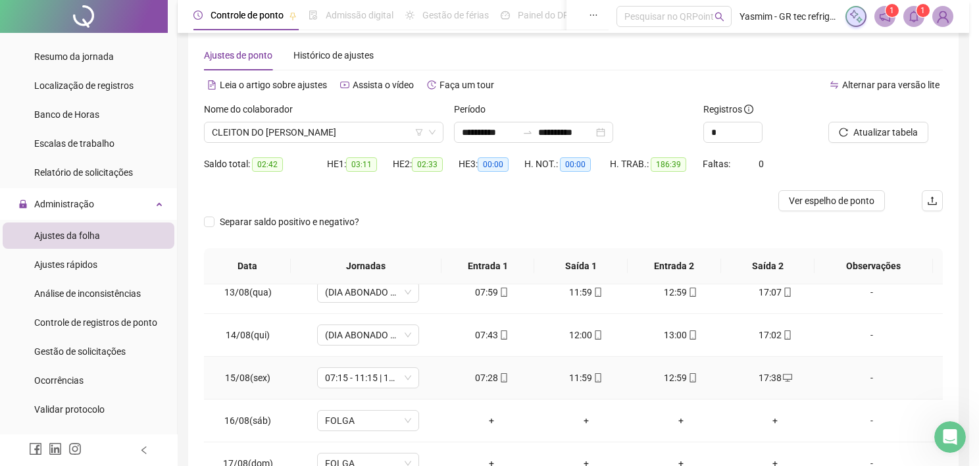
type input "**********"
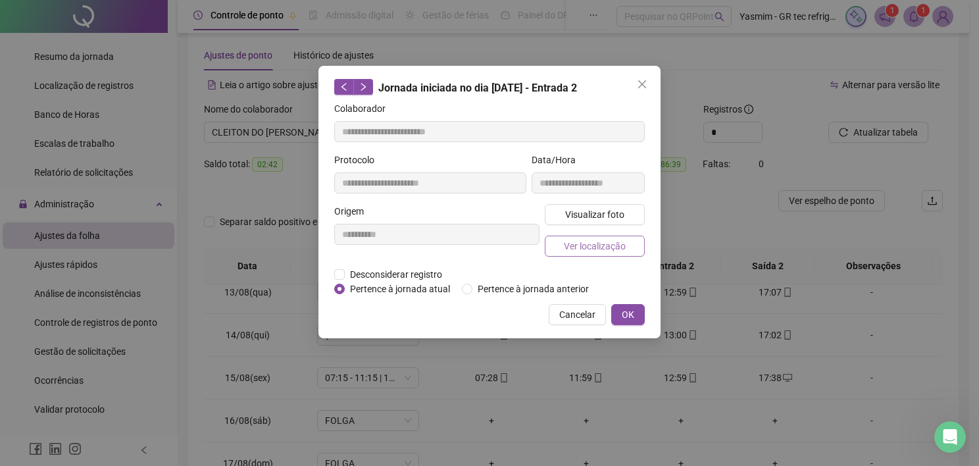
click at [607, 253] on button "Ver localização" at bounding box center [595, 246] width 100 height 21
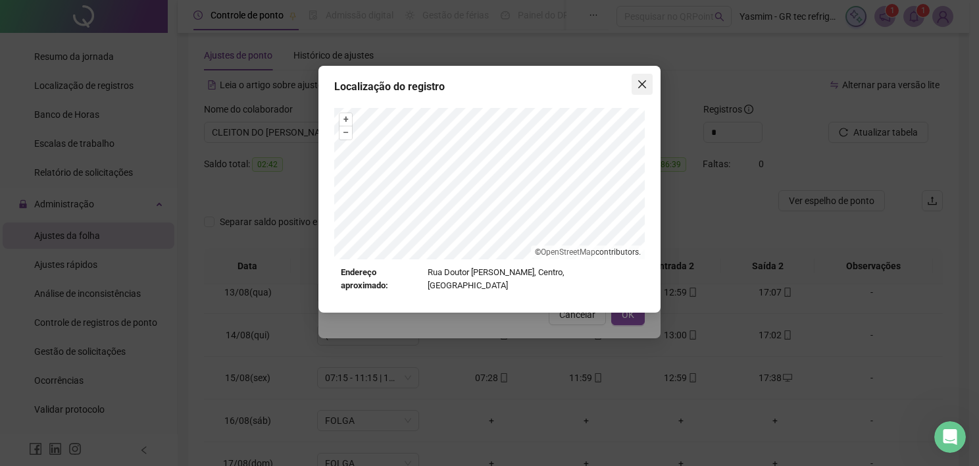
click at [640, 84] on icon "close" at bounding box center [642, 84] width 11 height 11
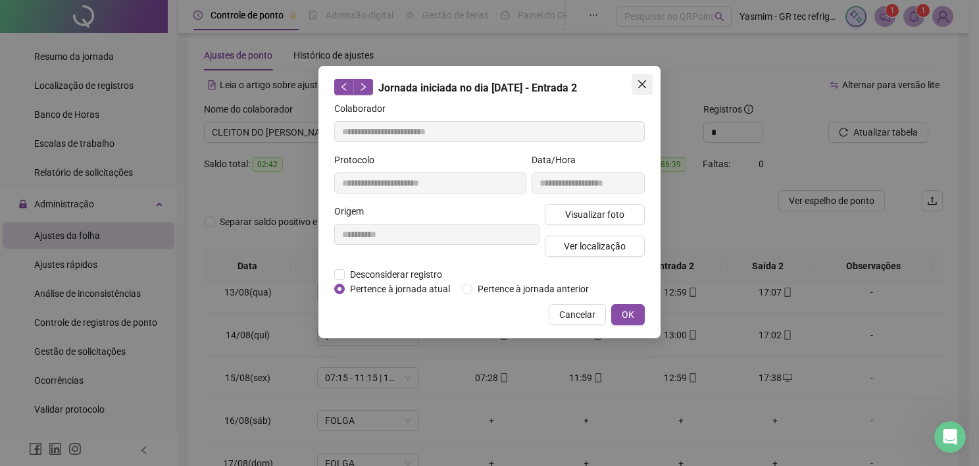
click at [643, 74] on button "Close" at bounding box center [642, 84] width 21 height 21
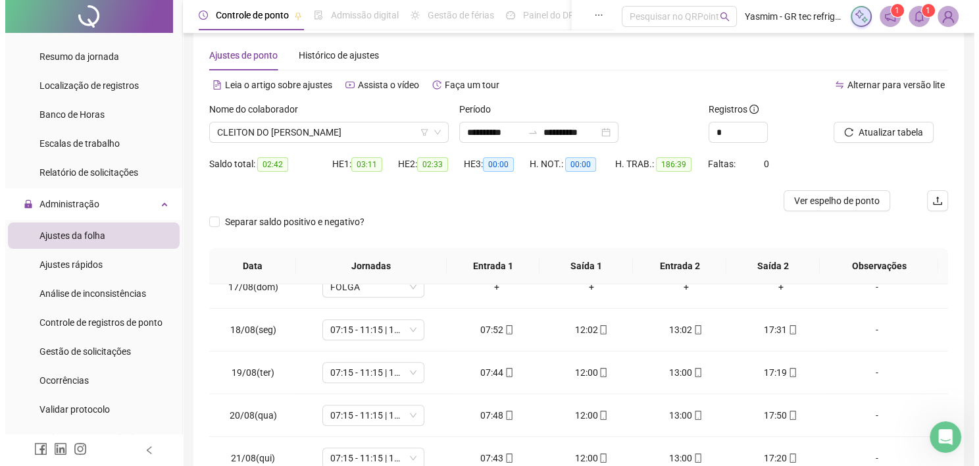
scroll to position [724, 0]
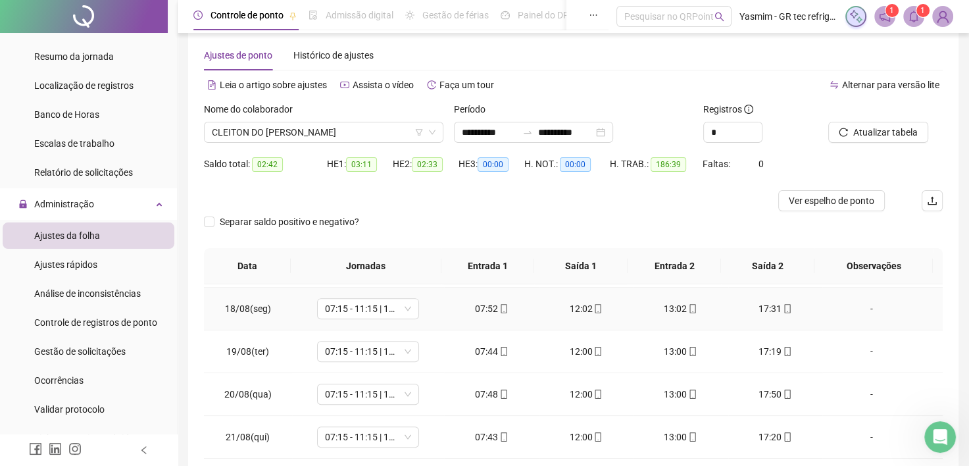
click at [864, 309] on div "-" at bounding box center [872, 308] width 78 height 14
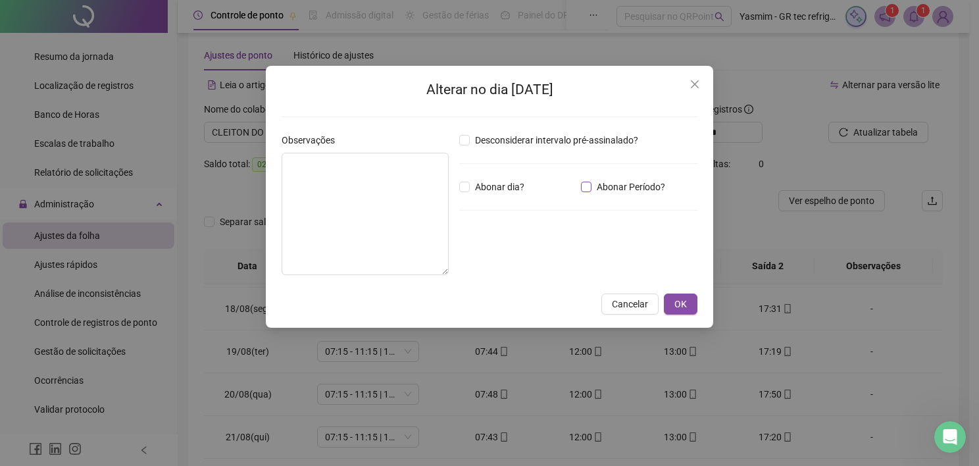
click at [637, 182] on span "Abonar Período?" at bounding box center [630, 187] width 79 height 14
click at [506, 251] on input "*****" at bounding box center [493, 259] width 53 height 16
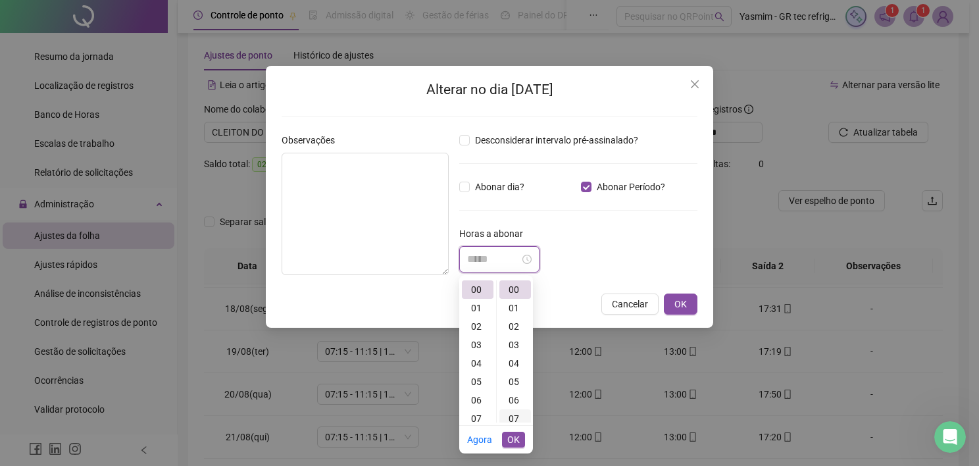
scroll to position [66, 0]
click at [515, 391] on div "09" at bounding box center [515, 389] width 32 height 18
click at [522, 441] on button "OK" at bounding box center [513, 440] width 23 height 16
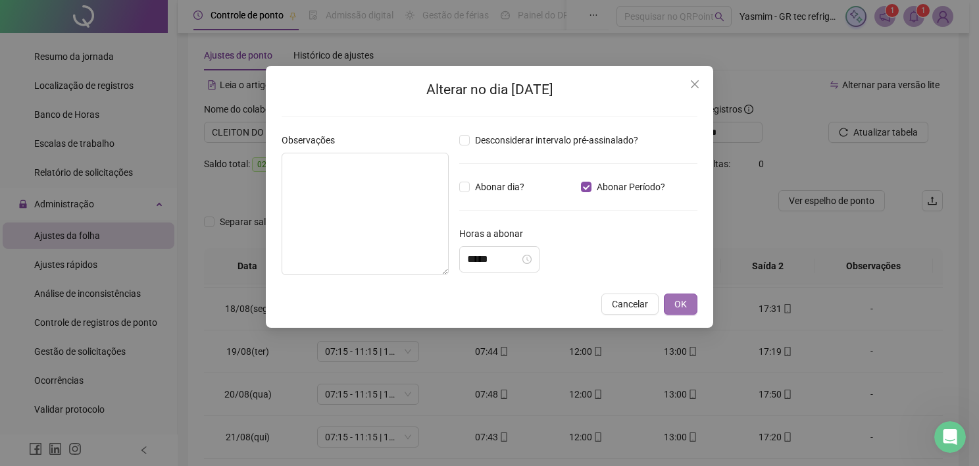
click at [678, 305] on span "OK" at bounding box center [680, 304] width 12 height 14
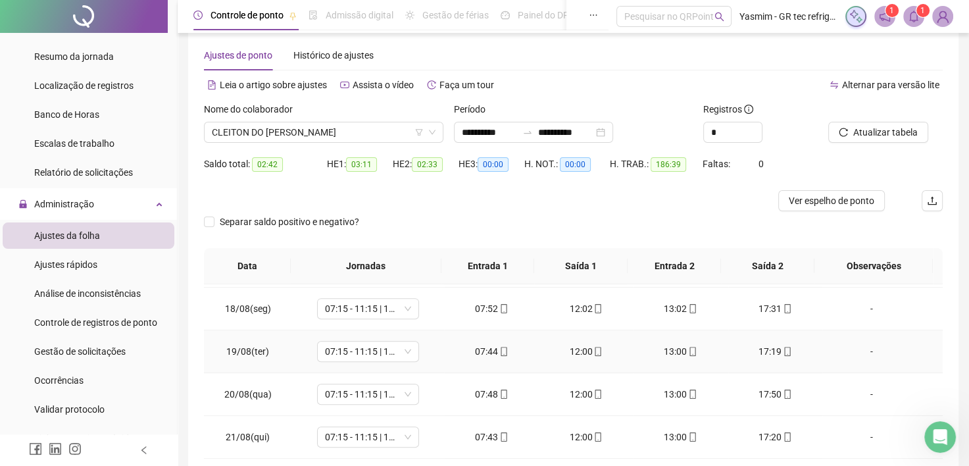
click at [866, 352] on div "-" at bounding box center [872, 351] width 78 height 14
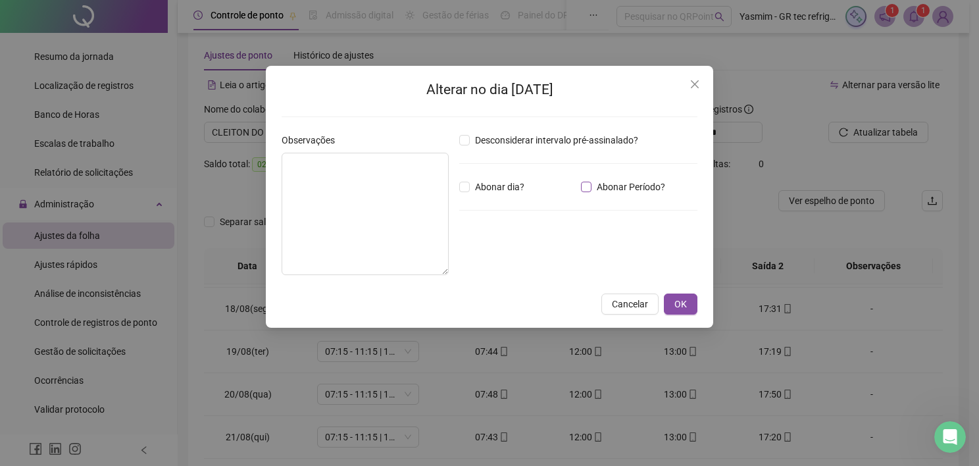
click at [610, 189] on span "Abonar Período?" at bounding box center [630, 187] width 79 height 14
click at [520, 268] on div "*****" at bounding box center [499, 259] width 80 height 26
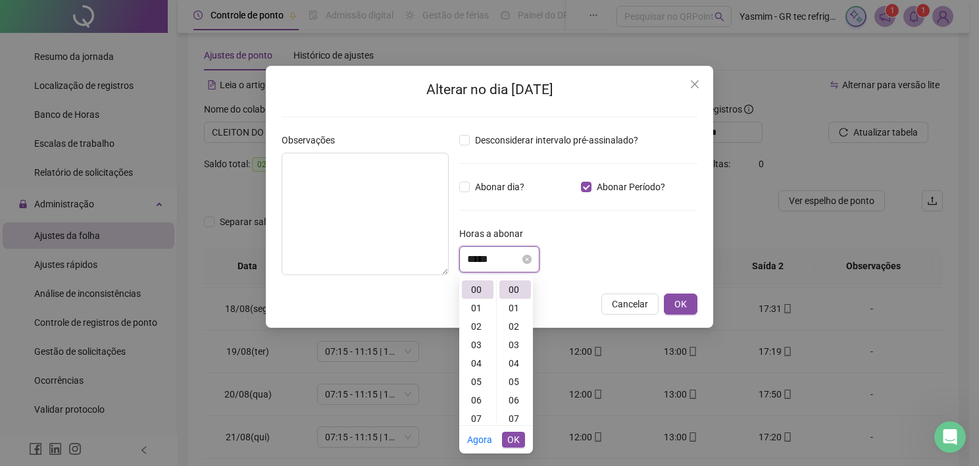
click at [520, 255] on input "*****" at bounding box center [493, 259] width 53 height 16
click at [513, 330] on div "13" at bounding box center [515, 331] width 32 height 18
click at [518, 445] on span "OK" at bounding box center [513, 439] width 12 height 14
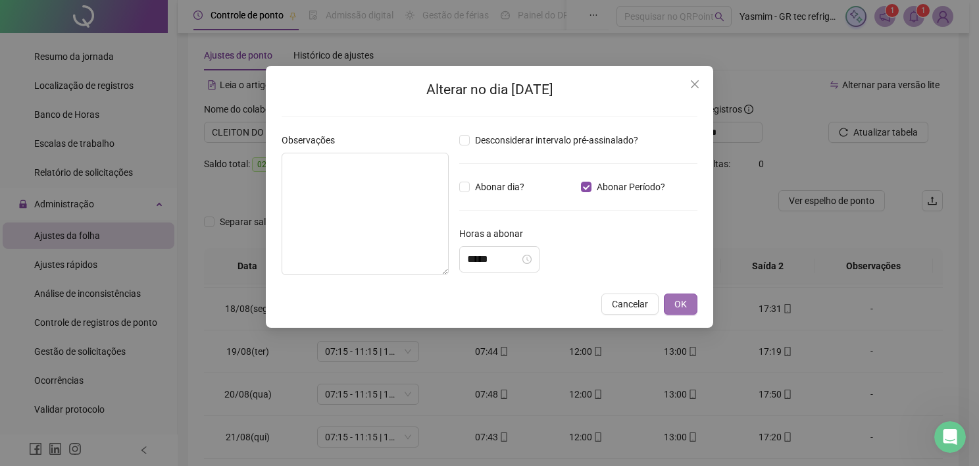
click at [687, 295] on button "OK" at bounding box center [681, 303] width 34 height 21
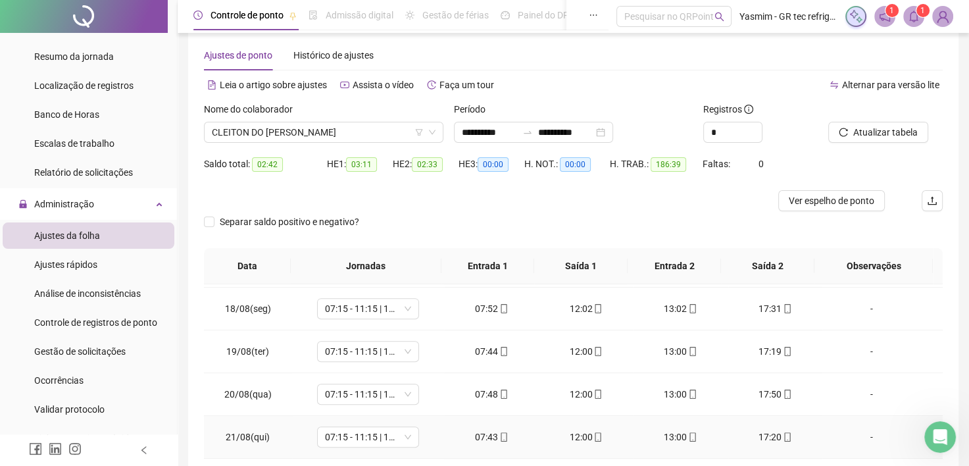
click at [862, 434] on div "-" at bounding box center [872, 437] width 78 height 14
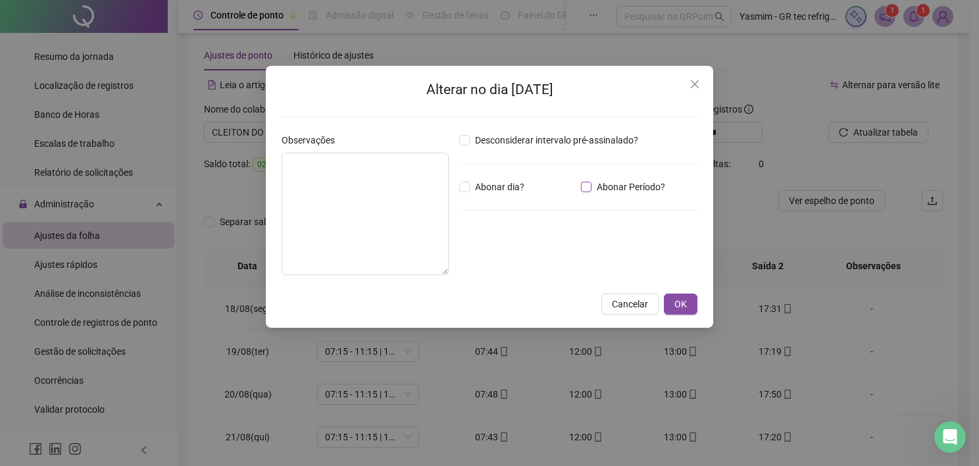
click at [605, 180] on span "Abonar Período?" at bounding box center [630, 187] width 79 height 14
click at [489, 256] on input "*****" at bounding box center [493, 259] width 53 height 16
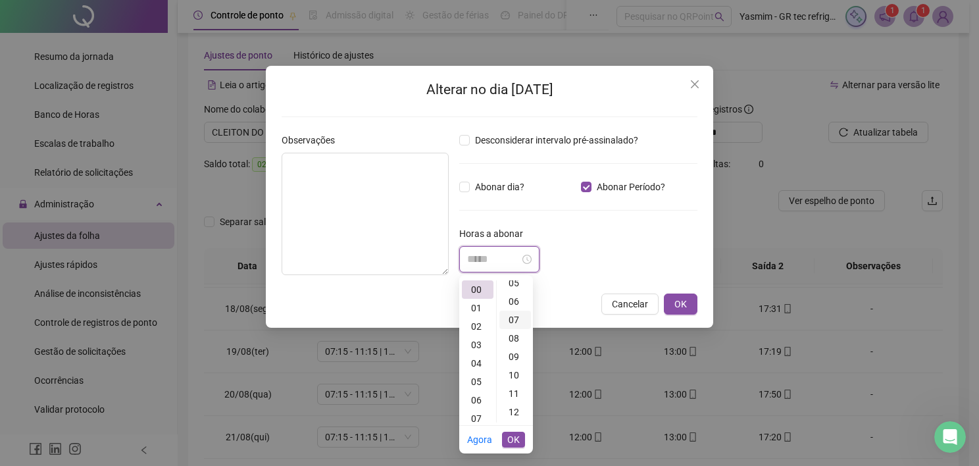
scroll to position [197, 0]
click at [510, 290] on div "11" at bounding box center [515, 294] width 32 height 18
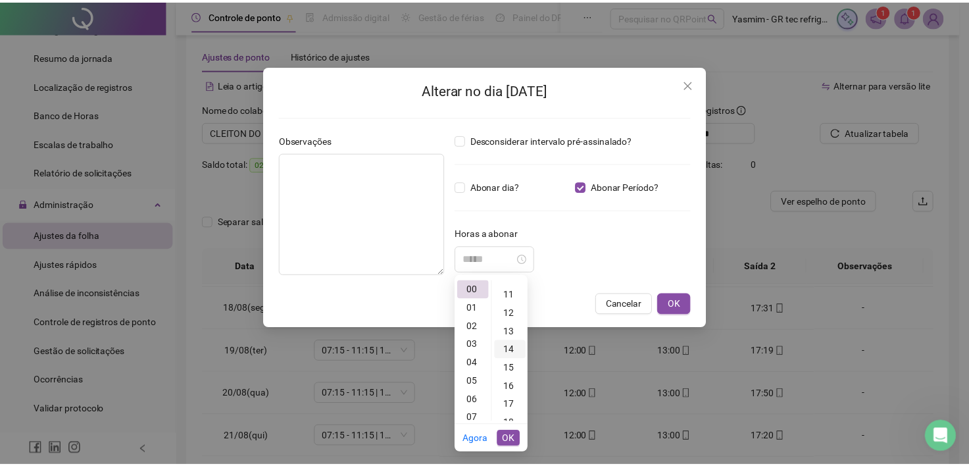
scroll to position [203, 0]
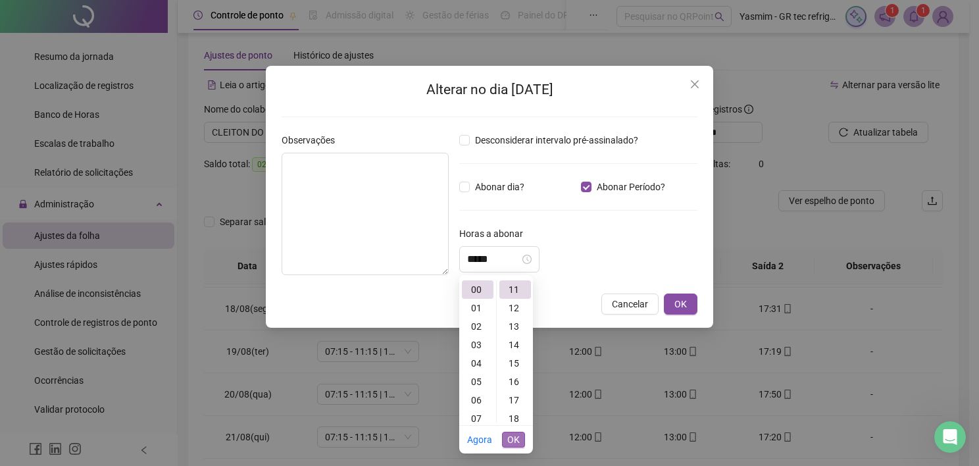
click at [510, 443] on span "OK" at bounding box center [513, 439] width 12 height 14
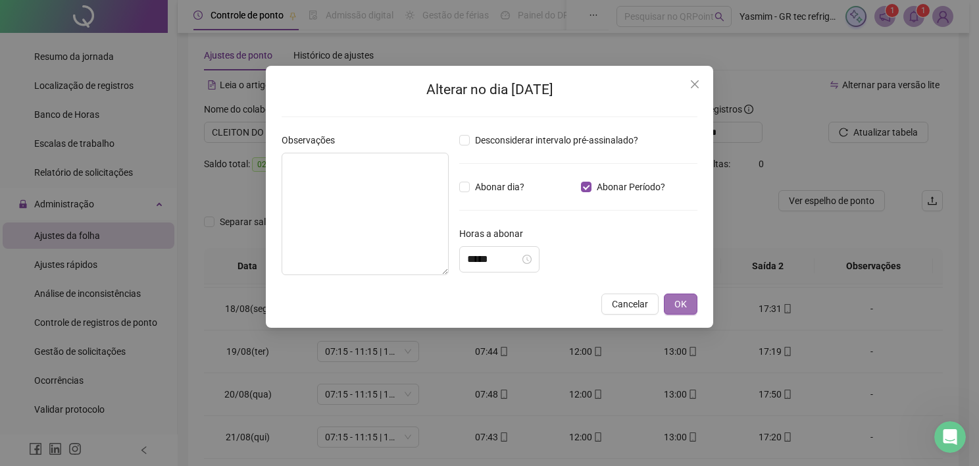
click at [684, 303] on span "OK" at bounding box center [680, 304] width 12 height 14
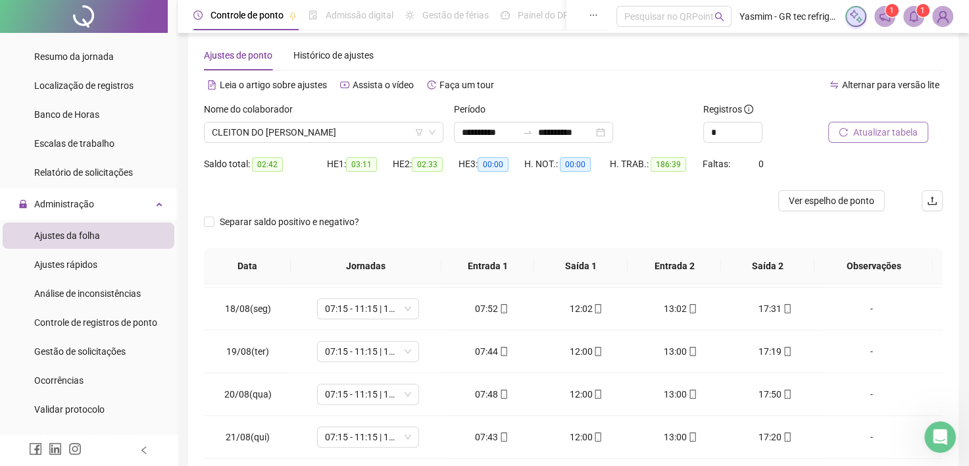
click at [860, 134] on span "Atualizar tabela" at bounding box center [885, 132] width 64 height 14
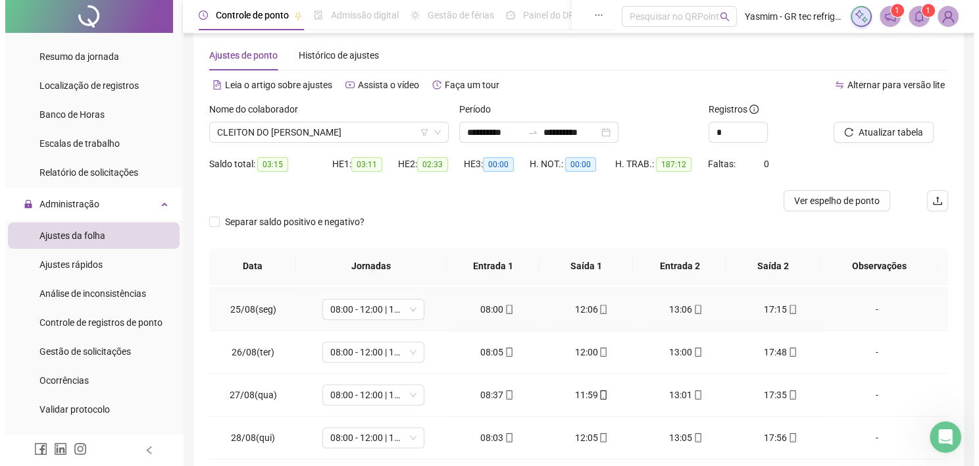
scroll to position [1040, 0]
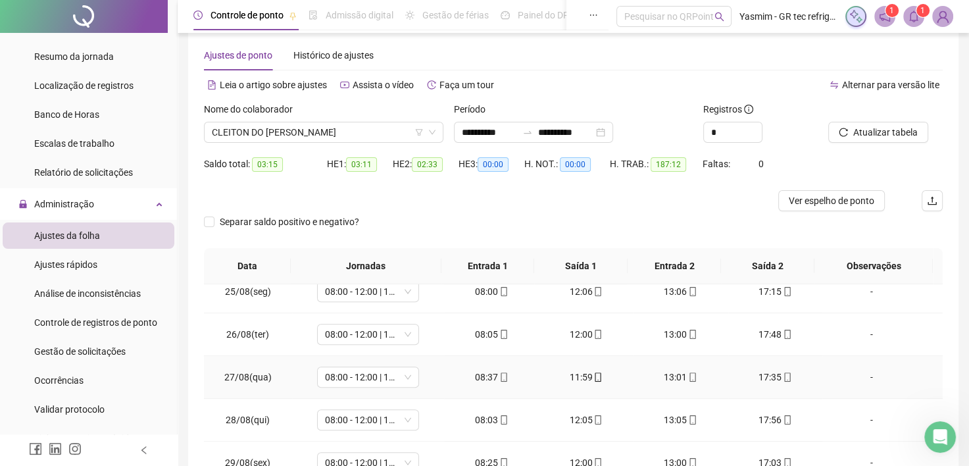
click at [863, 376] on div "-" at bounding box center [872, 377] width 78 height 14
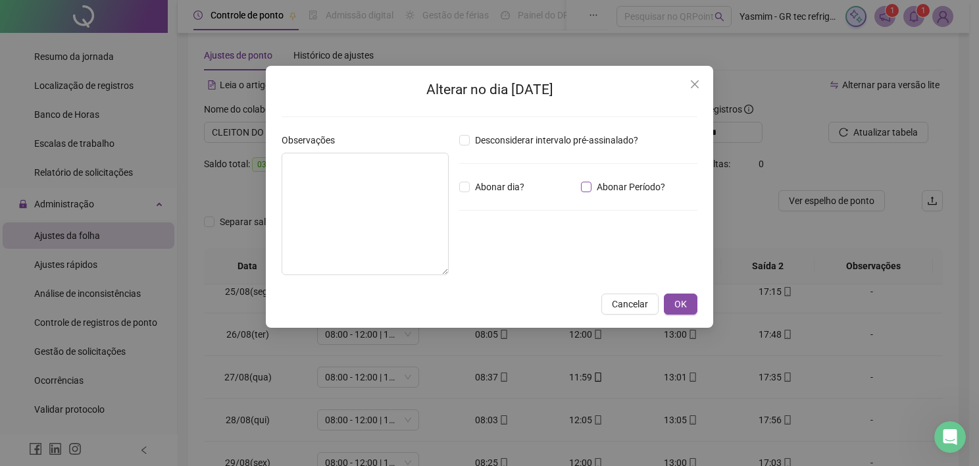
click at [621, 180] on span "Abonar Período?" at bounding box center [630, 187] width 79 height 14
click at [515, 261] on input "*****" at bounding box center [493, 259] width 53 height 16
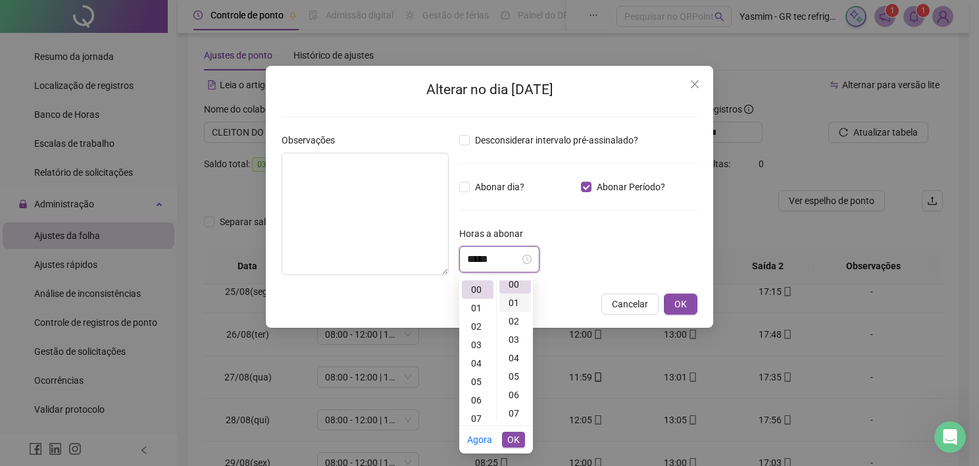
scroll to position [0, 0]
click at [513, 360] on div "04" at bounding box center [515, 363] width 32 height 18
click at [512, 442] on span "OK" at bounding box center [513, 439] width 12 height 14
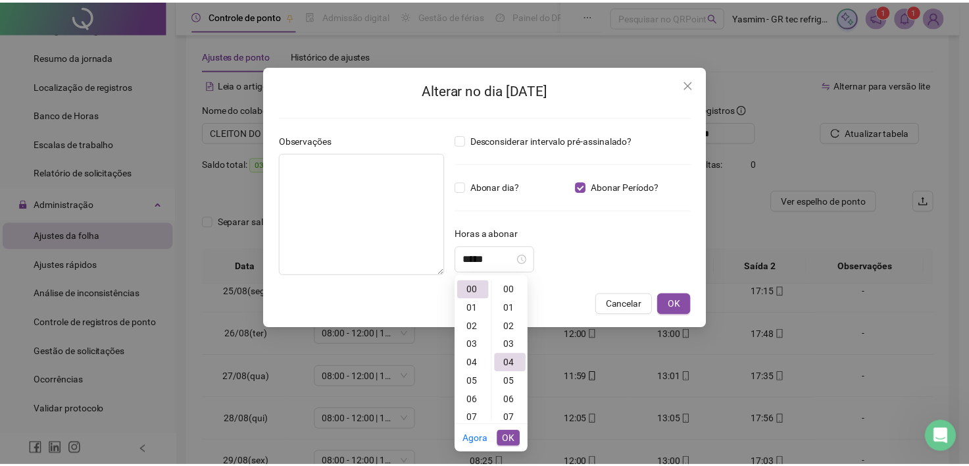
scroll to position [74, 0]
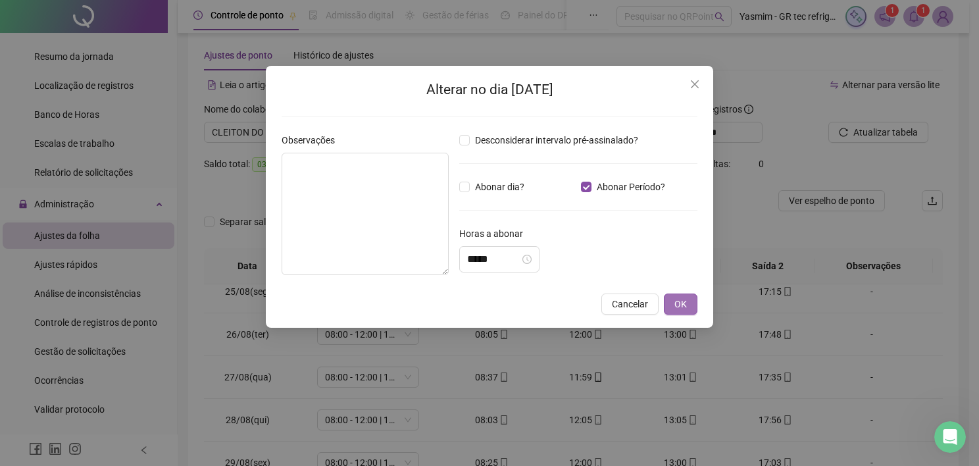
click at [682, 305] on span "OK" at bounding box center [680, 304] width 12 height 14
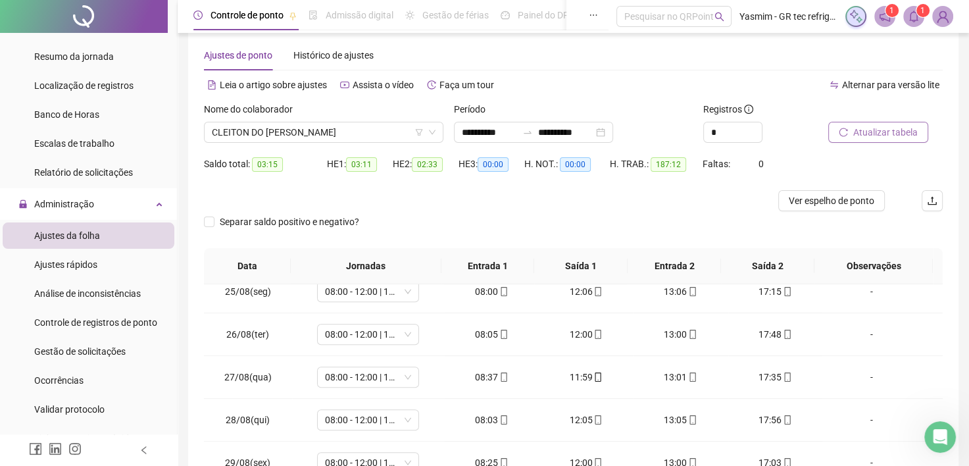
click at [869, 132] on span "Atualizar tabela" at bounding box center [885, 132] width 64 height 14
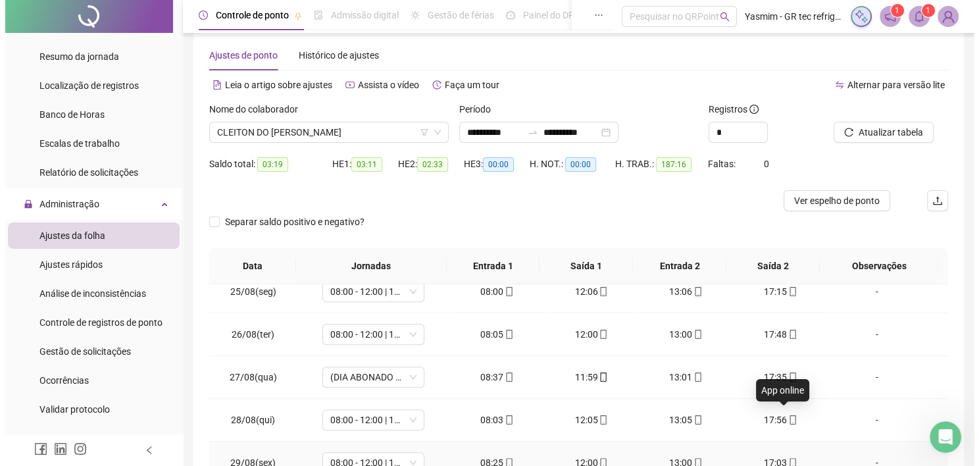
scroll to position [85, 0]
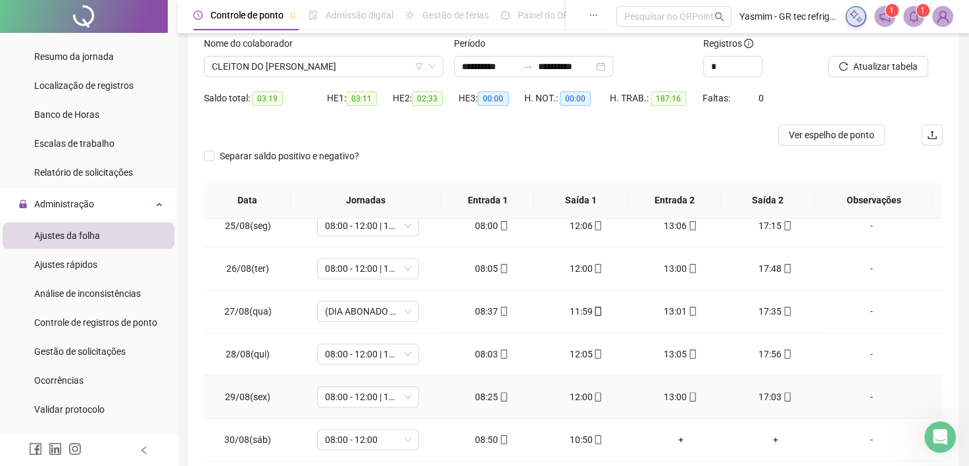
click at [866, 389] on div "-" at bounding box center [872, 396] width 78 height 14
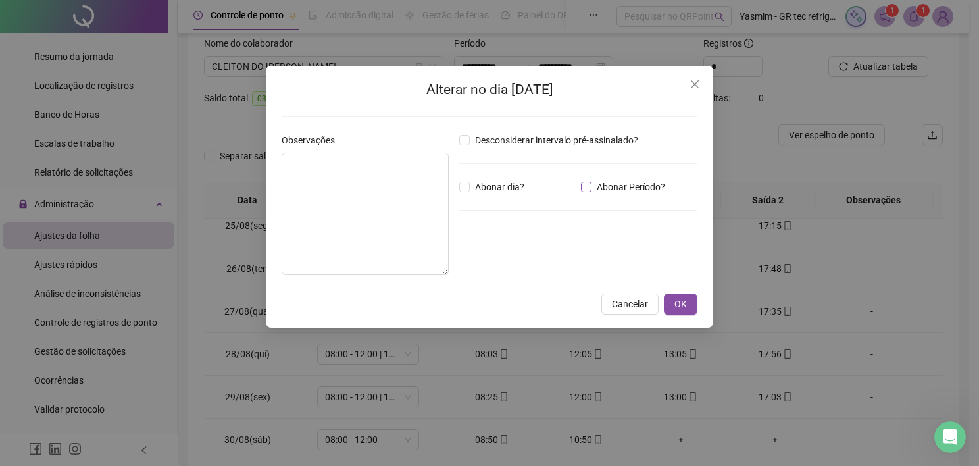
click at [606, 181] on span "Abonar Período?" at bounding box center [630, 187] width 79 height 14
click at [606, 182] on span "Abonar Período?" at bounding box center [630, 187] width 79 height 14
click at [505, 263] on input "*****" at bounding box center [493, 259] width 53 height 16
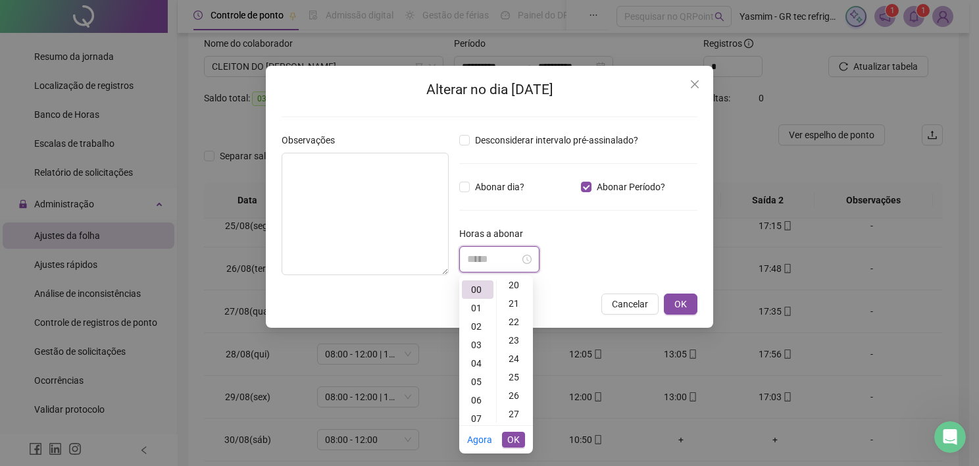
scroll to position [395, 0]
click at [514, 395] on div "27" at bounding box center [515, 392] width 32 height 18
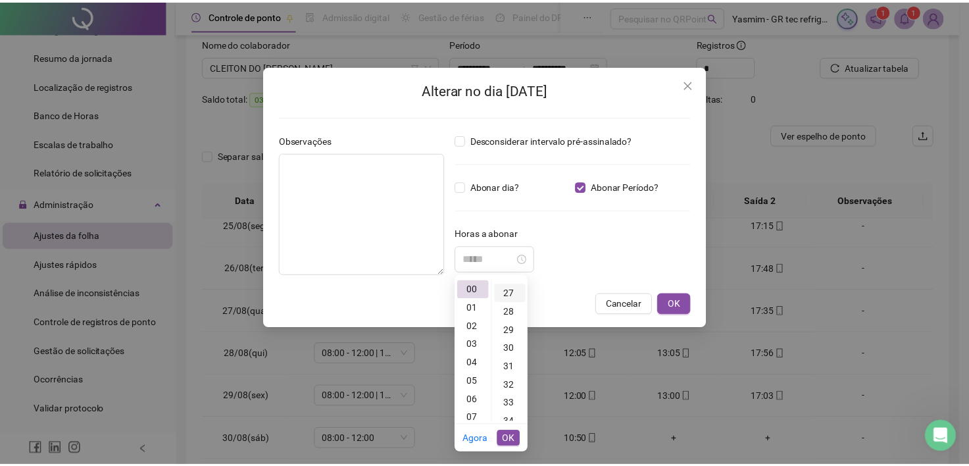
scroll to position [497, 0]
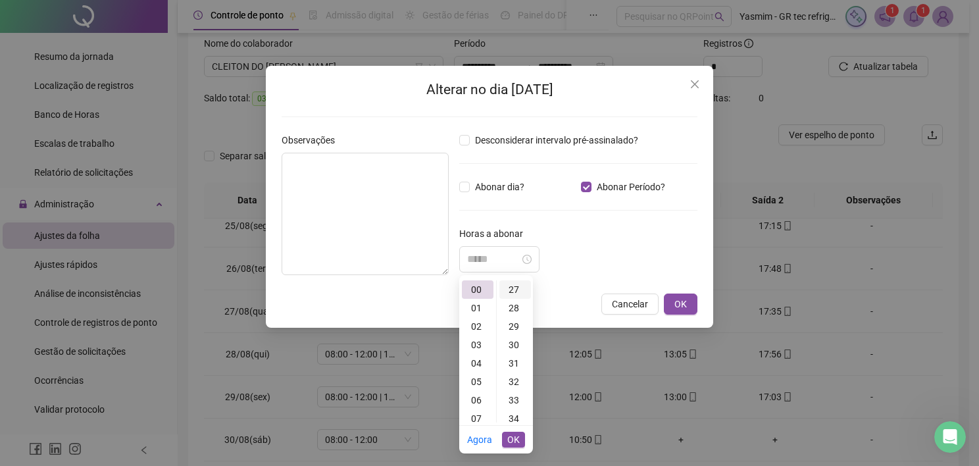
click at [516, 287] on div "27" at bounding box center [515, 289] width 32 height 18
click at [512, 433] on span "OK" at bounding box center [513, 439] width 12 height 14
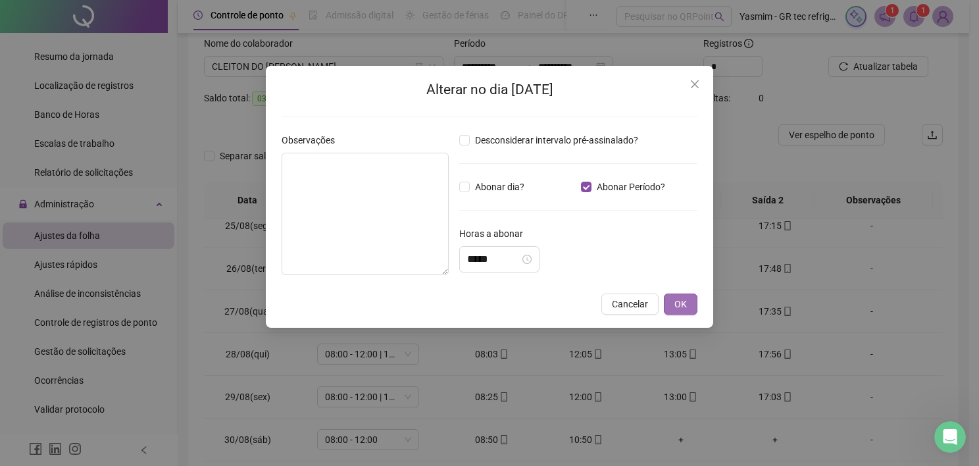
click at [683, 300] on span "OK" at bounding box center [680, 304] width 12 height 14
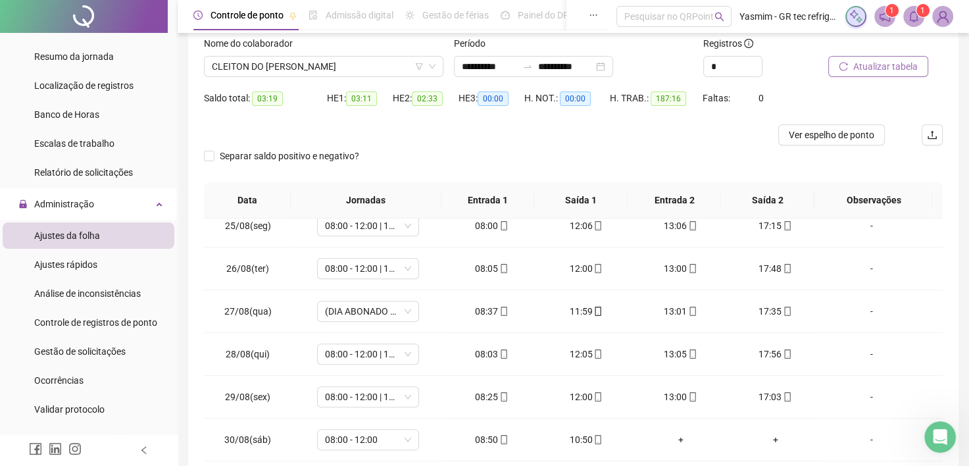
click at [881, 64] on span "Atualizar tabela" at bounding box center [885, 66] width 64 height 14
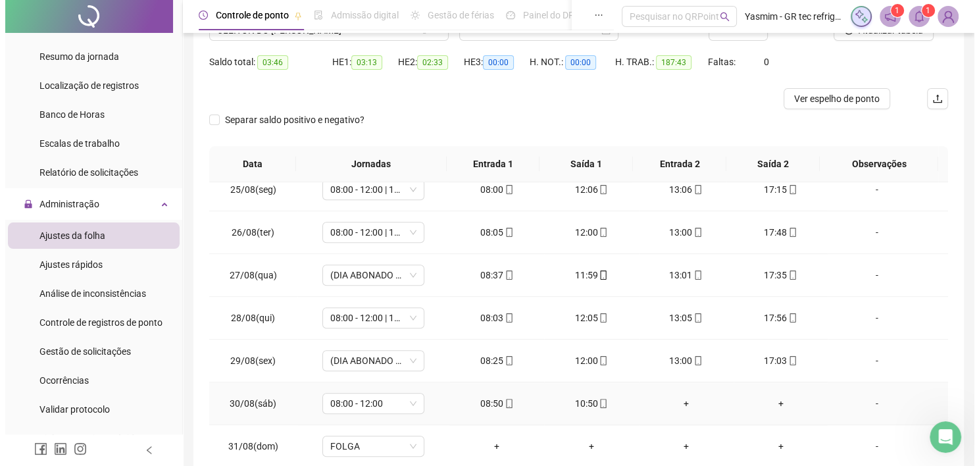
scroll to position [151, 0]
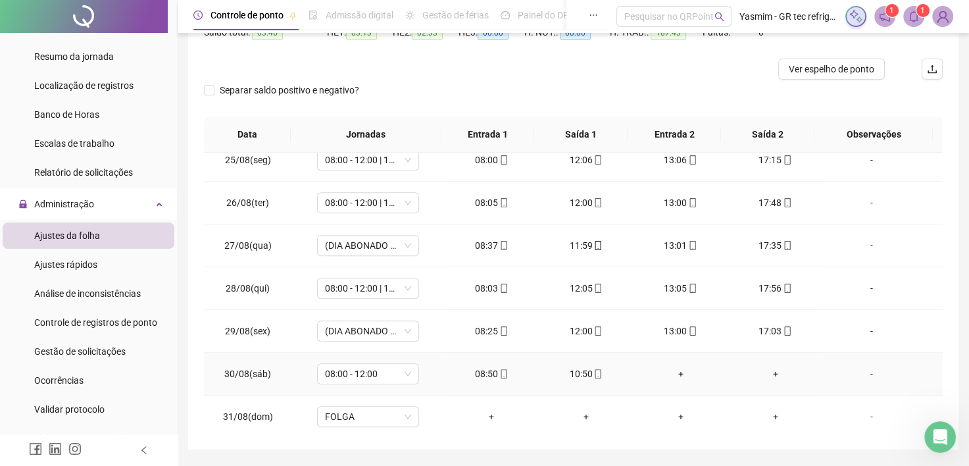
click at [855, 369] on div "-" at bounding box center [872, 373] width 78 height 14
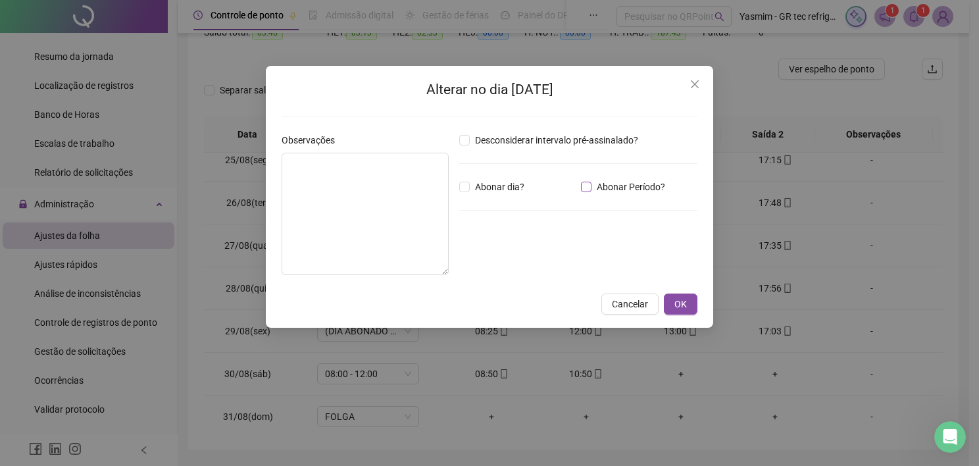
click at [616, 185] on span "Abonar Período?" at bounding box center [630, 187] width 79 height 14
click at [532, 251] on div "*****" at bounding box center [499, 259] width 64 height 16
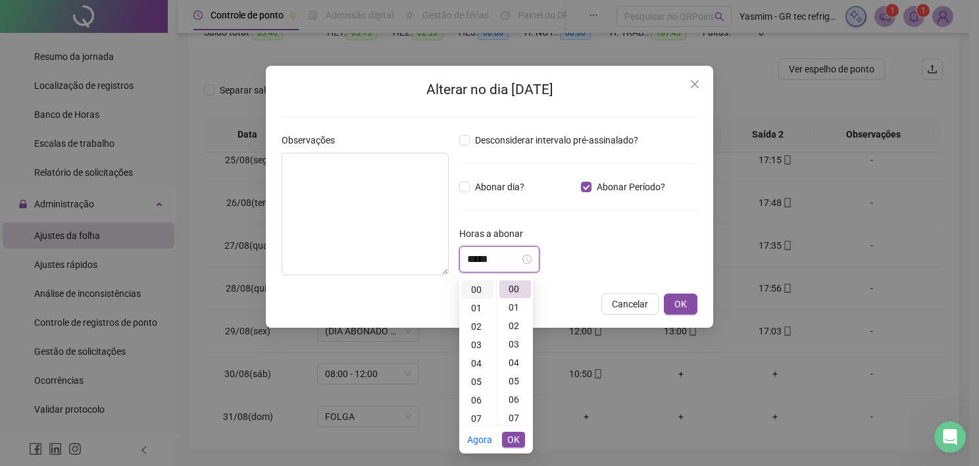
scroll to position [0, 0]
click at [474, 324] on div "02" at bounding box center [478, 326] width 32 height 18
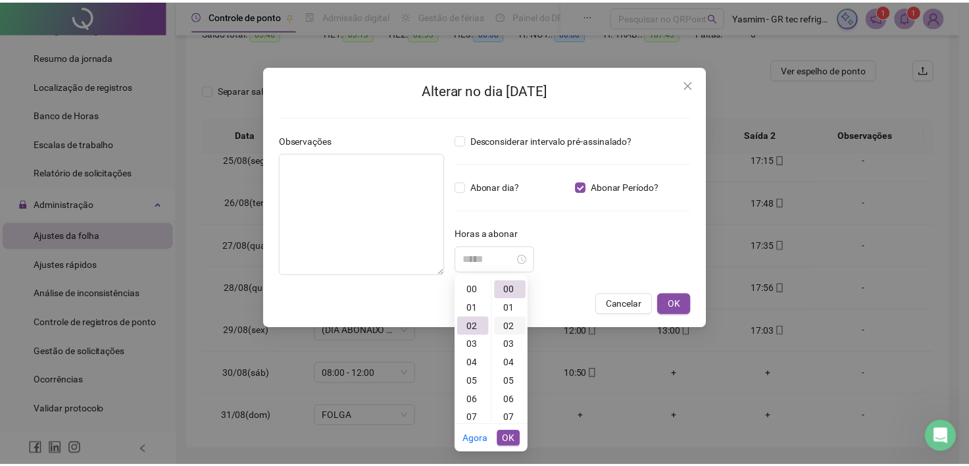
scroll to position [37, 0]
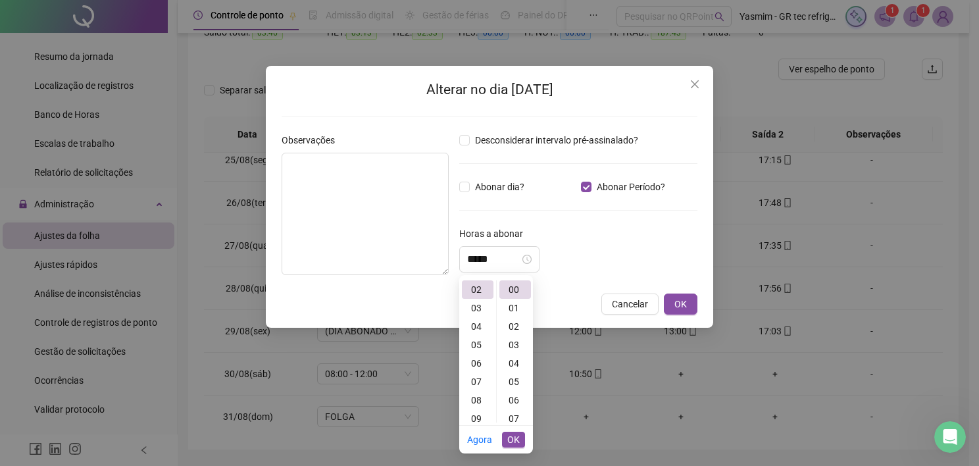
type input "*****"
click at [518, 442] on span "OK" at bounding box center [513, 439] width 12 height 14
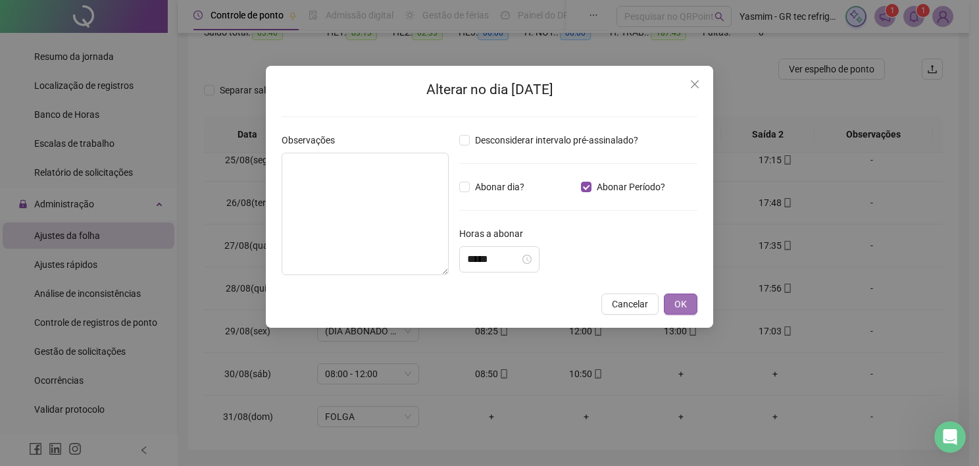
click at [672, 294] on button "OK" at bounding box center [681, 303] width 34 height 21
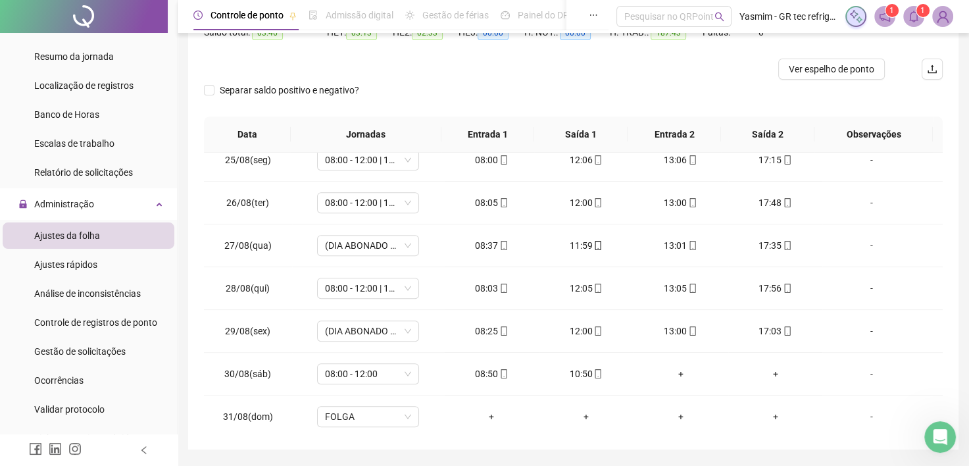
scroll to position [19, 0]
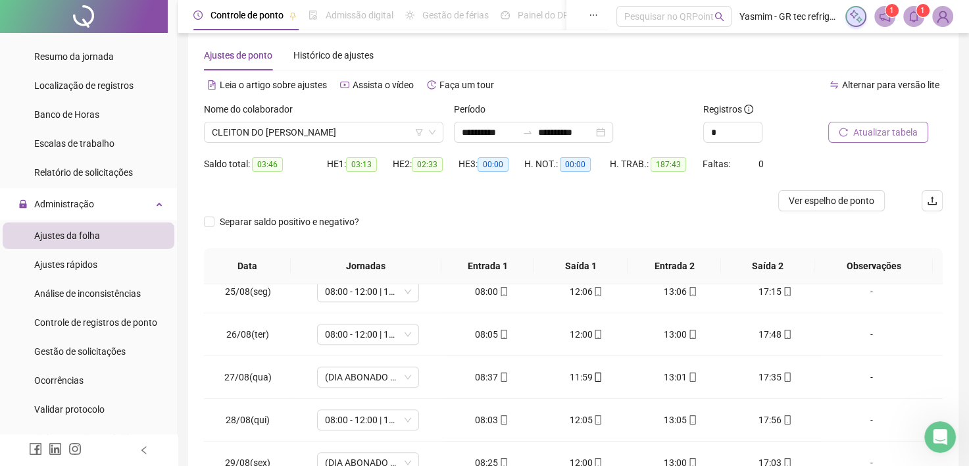
click at [886, 129] on span "Atualizar tabela" at bounding box center [885, 132] width 64 height 14
click at [876, 132] on span "Atualizar tabela" at bounding box center [885, 132] width 64 height 14
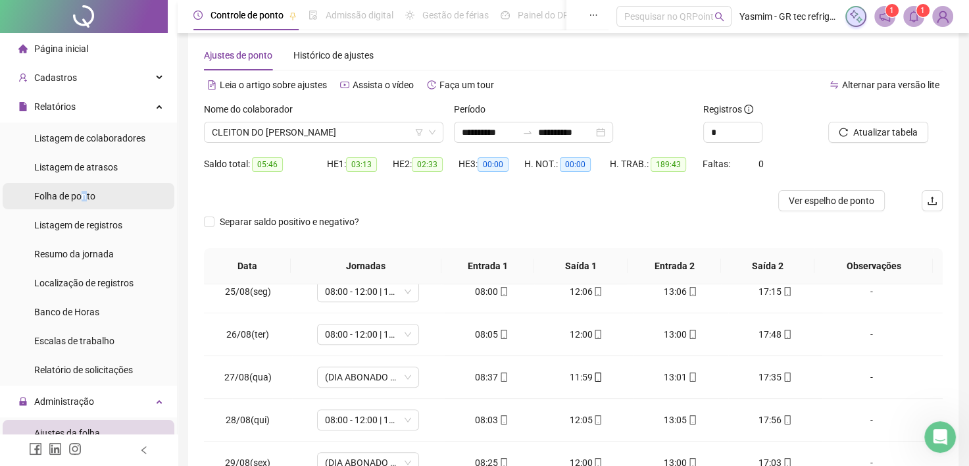
click at [86, 199] on span "Folha de ponto" at bounding box center [64, 196] width 61 height 11
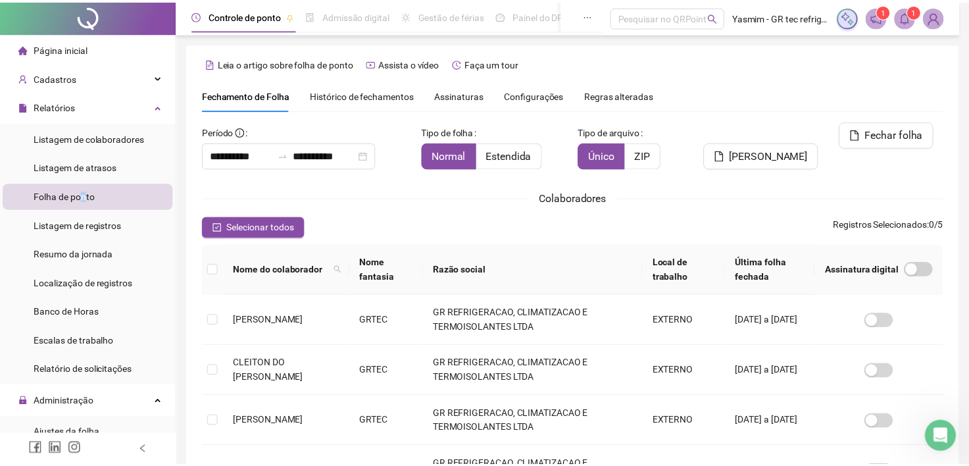
scroll to position [36, 0]
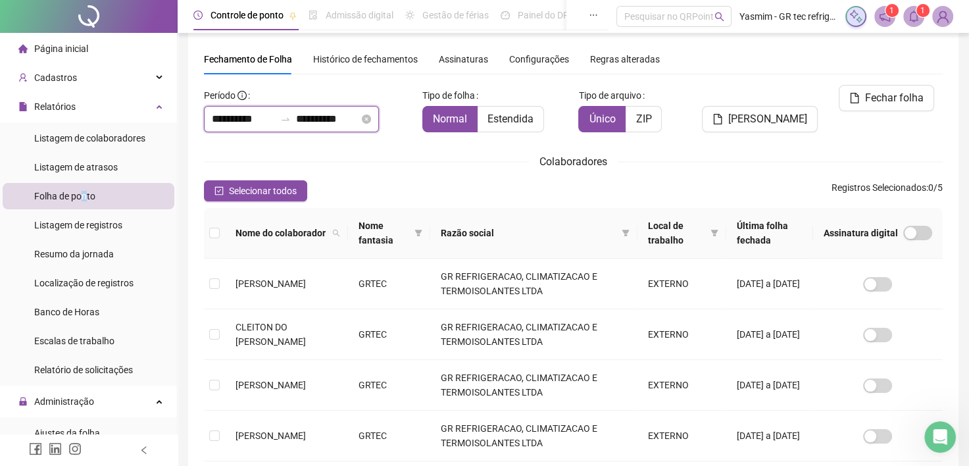
click at [343, 116] on input "**********" at bounding box center [327, 119] width 63 height 16
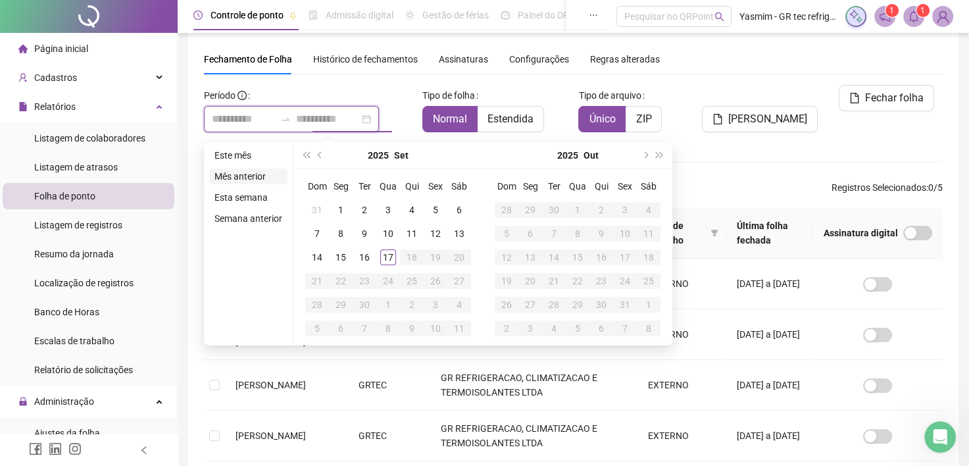
type input "**********"
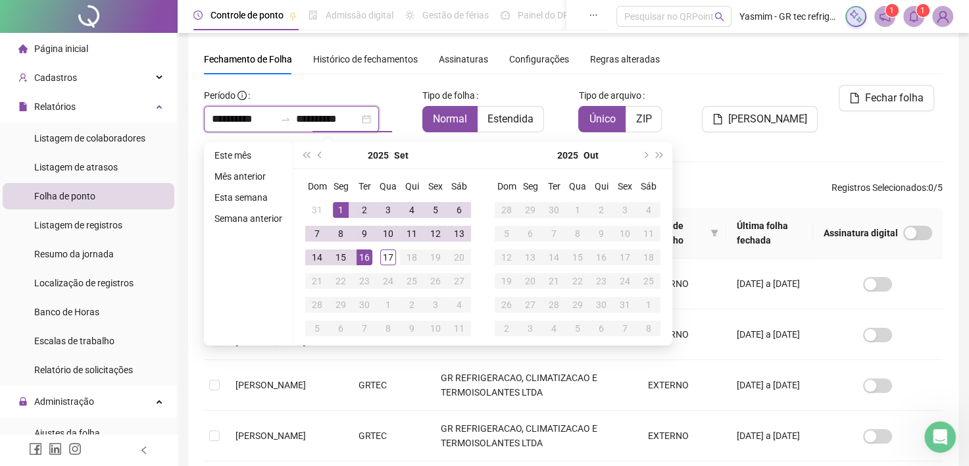
type input "**********"
click at [309, 154] on span "super-prev-year" at bounding box center [306, 155] width 7 height 7
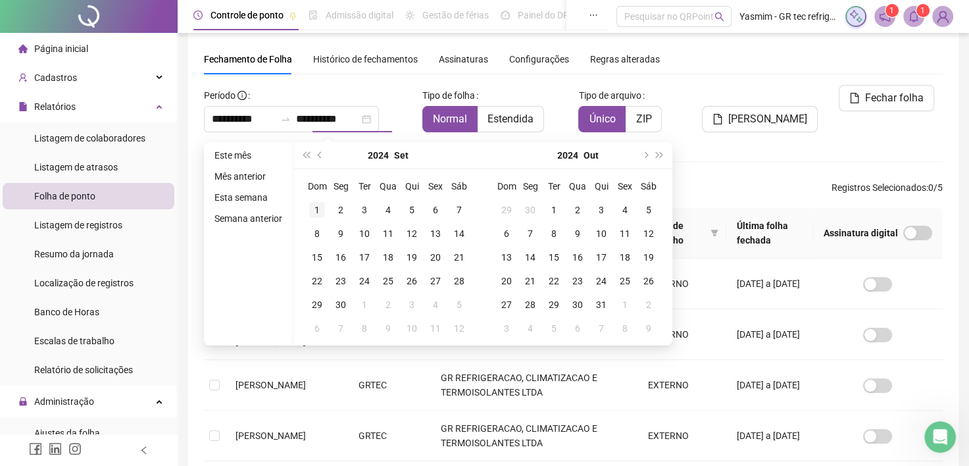
type input "**********"
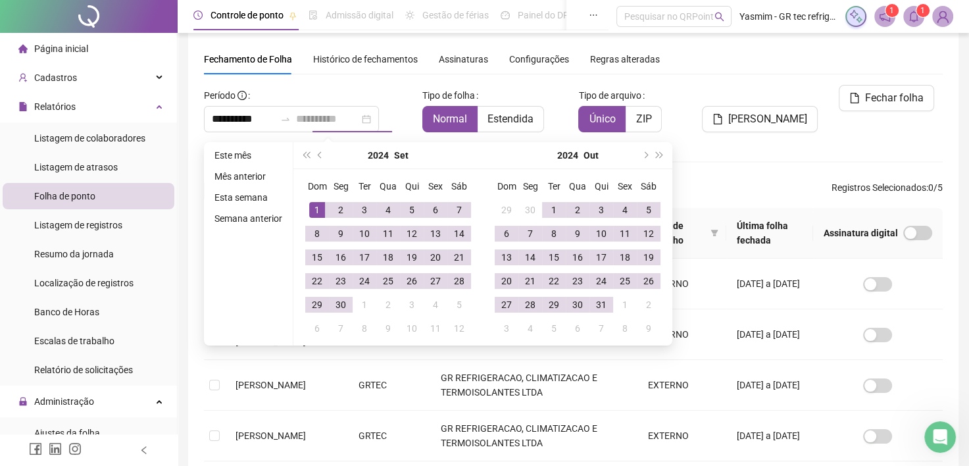
click at [309, 205] on div "1" at bounding box center [317, 210] width 16 height 16
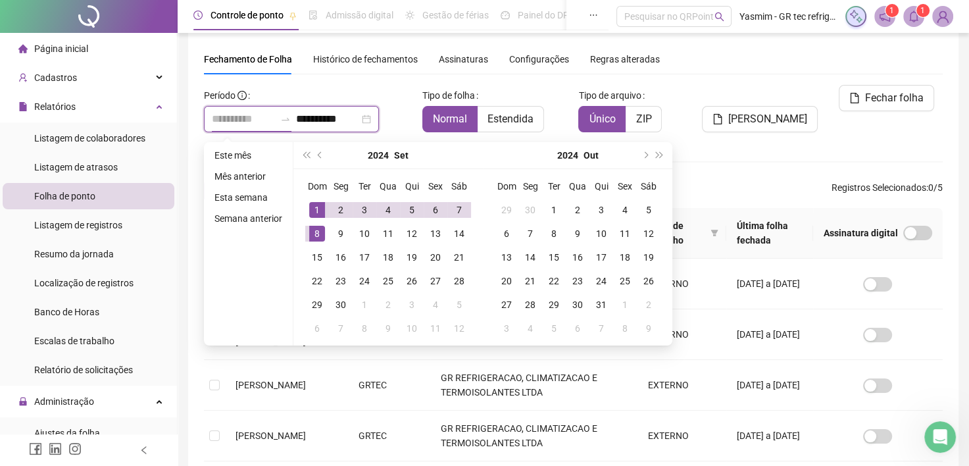
type input "**********"
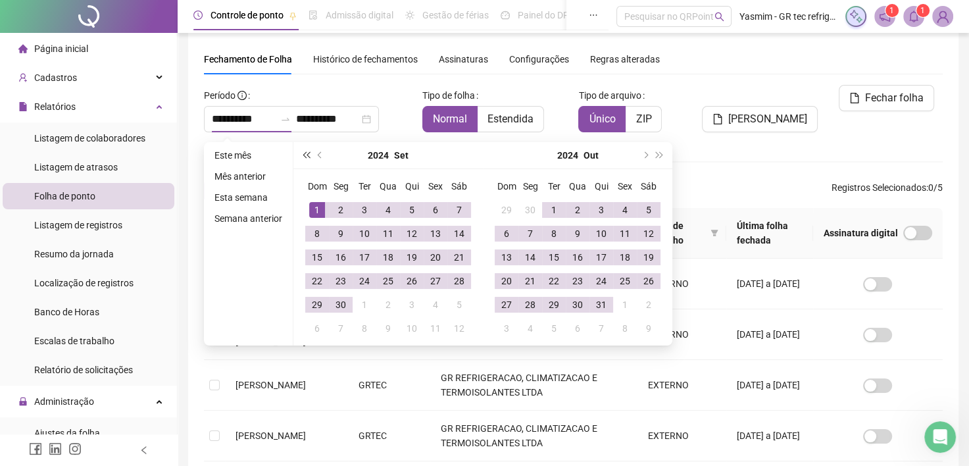
click at [309, 155] on span "super-prev-year" at bounding box center [306, 155] width 7 height 7
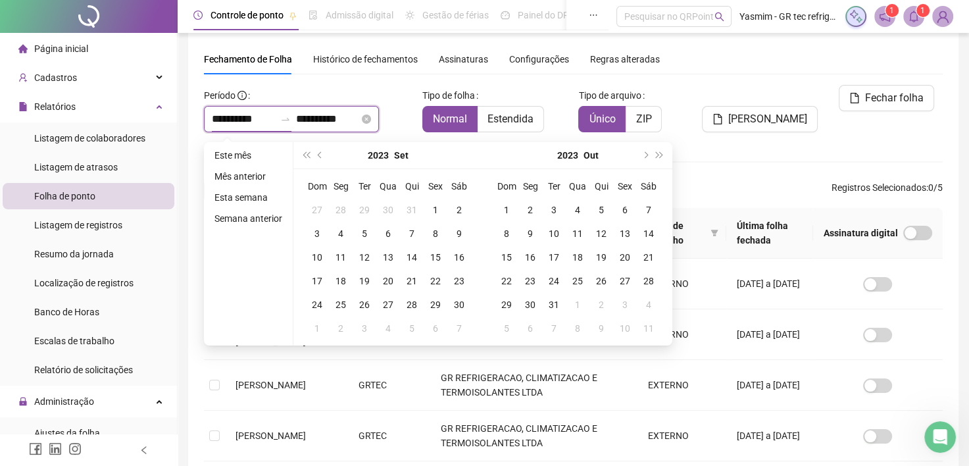
click at [359, 119] on input "**********" at bounding box center [327, 119] width 63 height 16
click at [657, 155] on span "super-next-year" at bounding box center [660, 155] width 7 height 7
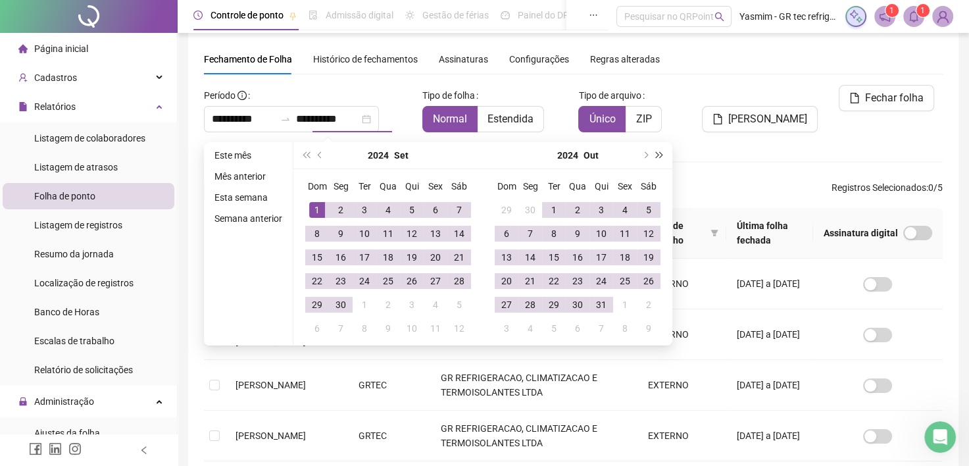
click at [657, 155] on span "super-next-year" at bounding box center [660, 155] width 7 height 7
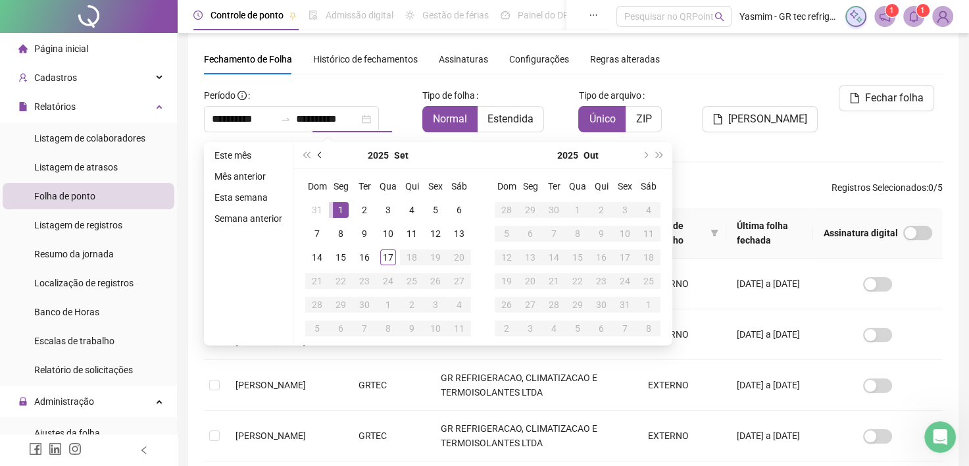
click at [318, 154] on span "prev-year" at bounding box center [321, 155] width 7 height 7
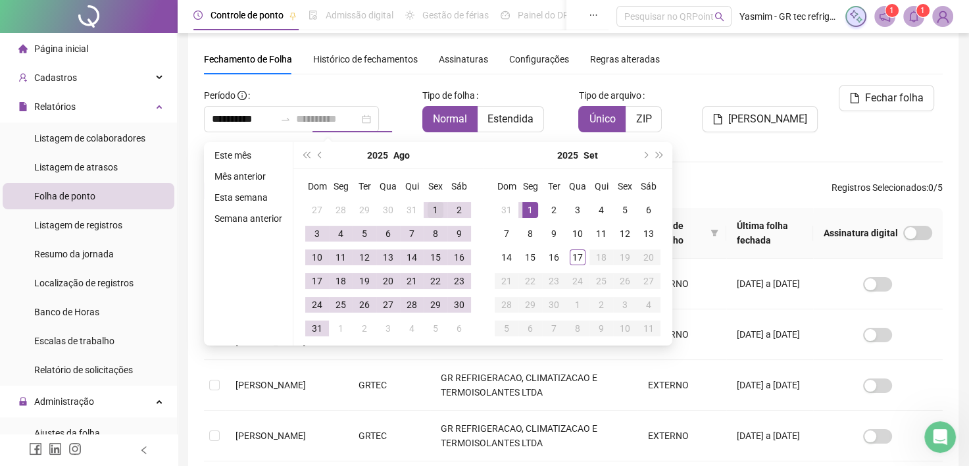
type input "**********"
click at [429, 208] on div "1" at bounding box center [436, 210] width 16 height 16
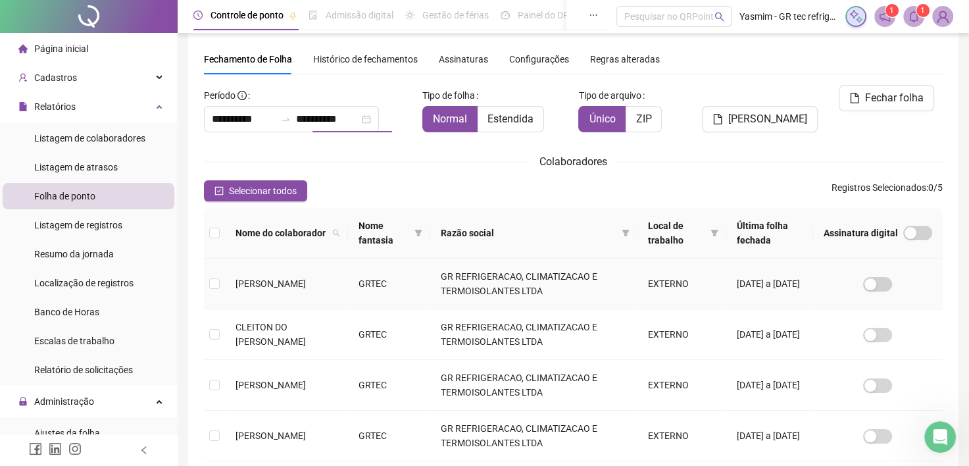
type input "**********"
click at [359, 114] on input "**********" at bounding box center [327, 119] width 63 height 16
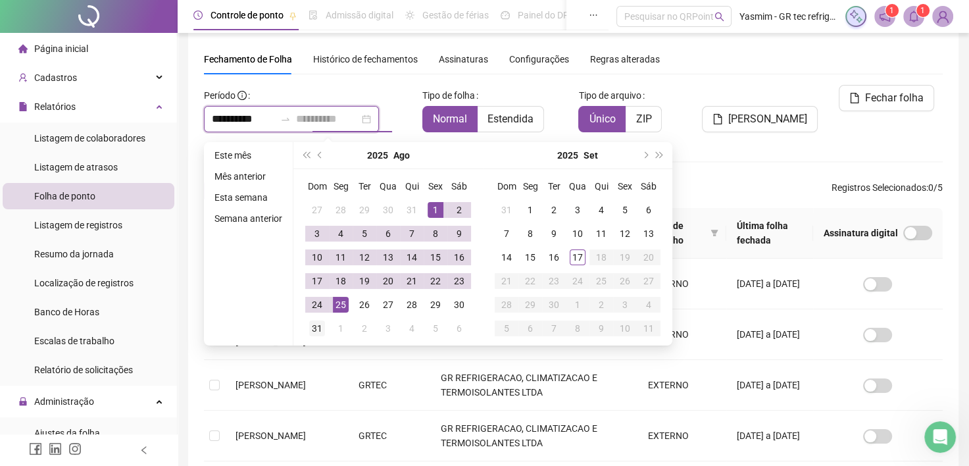
type input "**********"
click at [317, 328] on div "31" at bounding box center [317, 328] width 16 height 16
type input "**********"
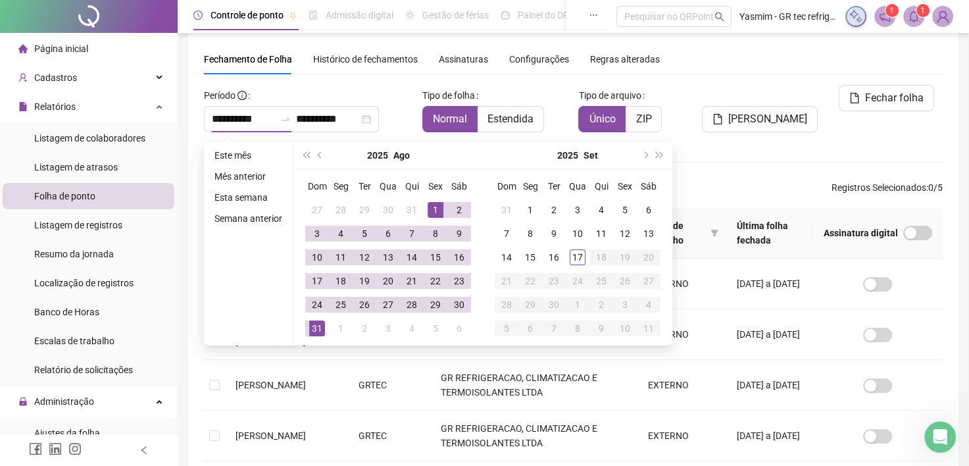
drag, startPoint x: 739, startPoint y: 168, endPoint x: 699, endPoint y: 170, distance: 40.1
click at [739, 168] on div "Colaboradores" at bounding box center [573, 161] width 739 height 16
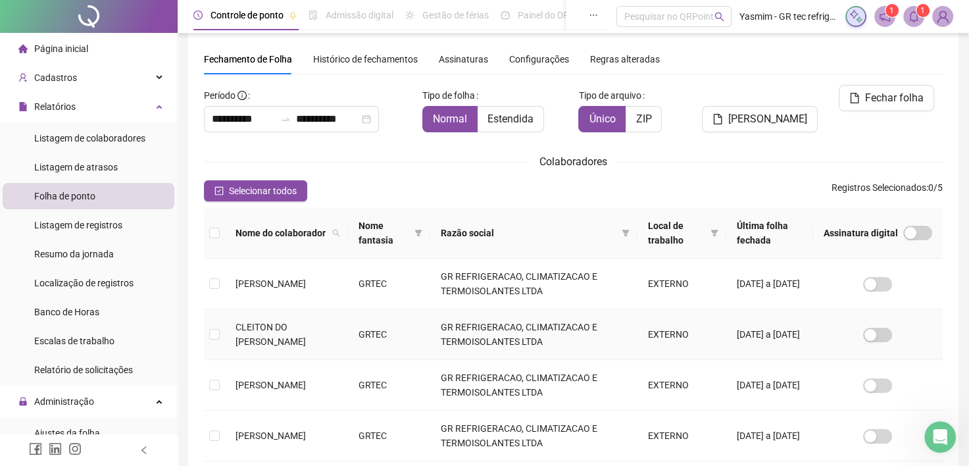
click at [229, 332] on td "CLEITON DO [PERSON_NAME]" at bounding box center [286, 334] width 123 height 51
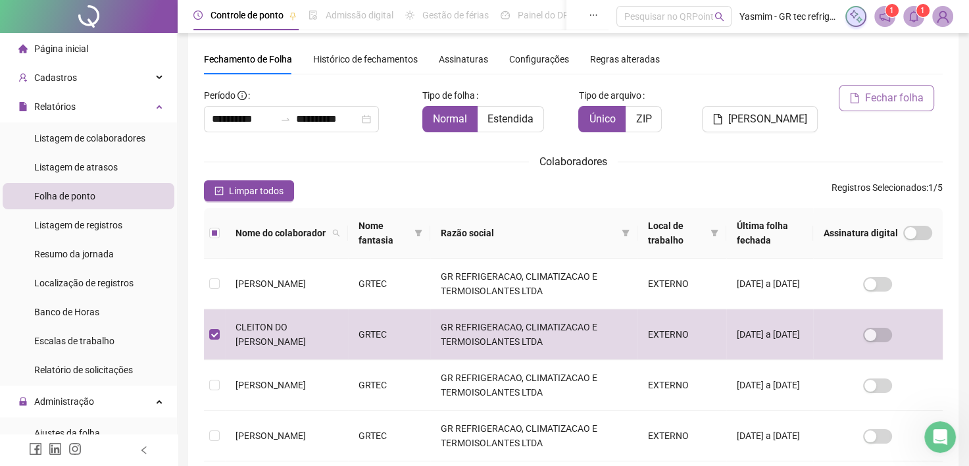
click at [918, 88] on button "Fechar folha" at bounding box center [886, 98] width 95 height 26
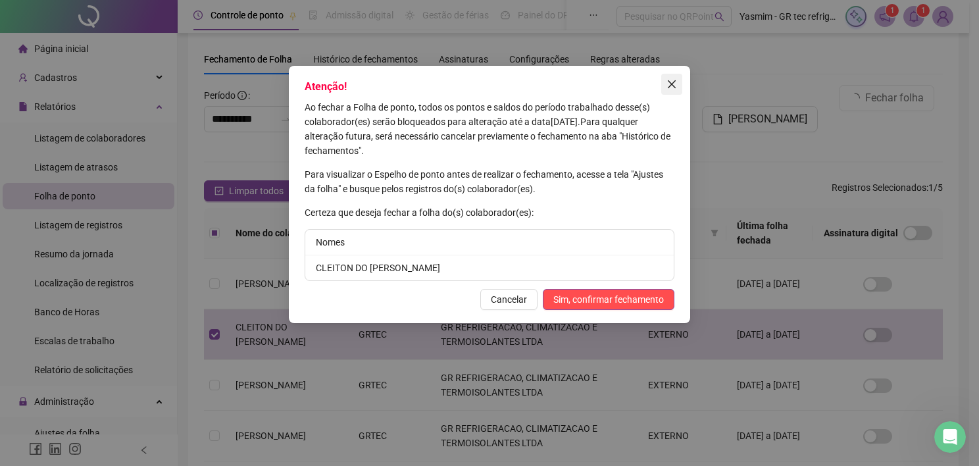
click at [675, 84] on icon "close" at bounding box center [671, 84] width 11 height 11
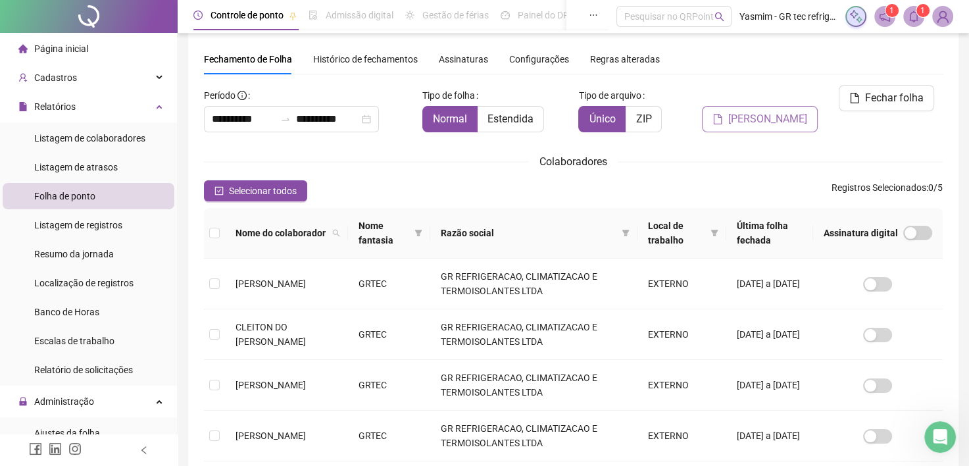
click at [762, 111] on span "[PERSON_NAME]" at bounding box center [767, 119] width 79 height 16
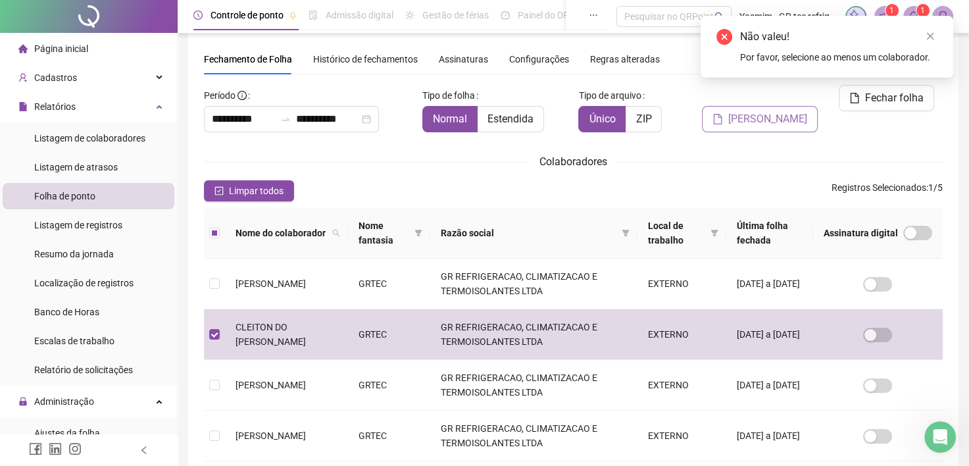
click at [791, 111] on span "[PERSON_NAME]" at bounding box center [767, 119] width 79 height 16
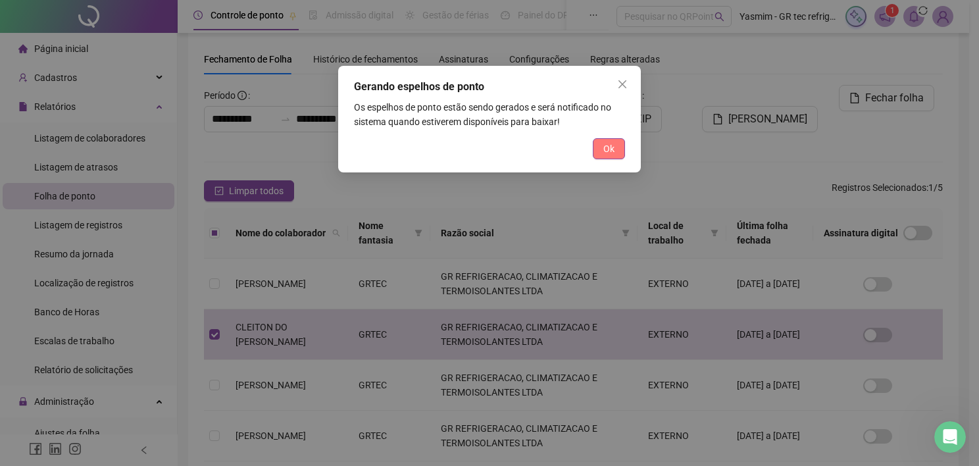
click at [621, 148] on button "Ok" at bounding box center [609, 148] width 32 height 21
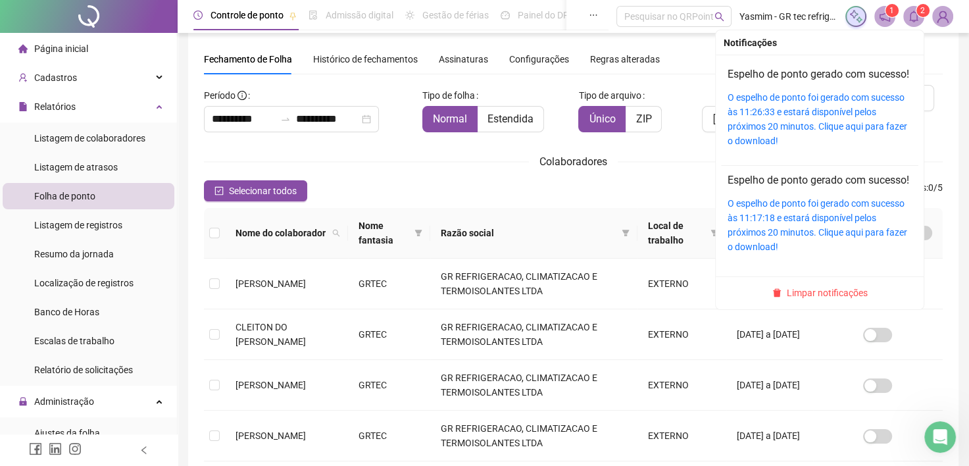
click at [916, 14] on icon "bell" at bounding box center [913, 17] width 9 height 12
click at [805, 125] on link "O espelho de ponto foi gerado com sucesso às 11:26:33 e estará disponível pelos…" at bounding box center [818, 119] width 180 height 54
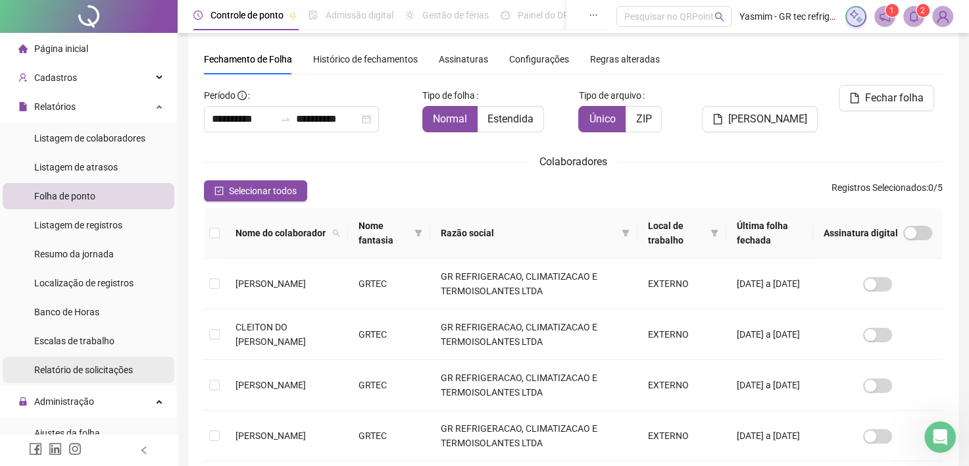
scroll to position [197, 0]
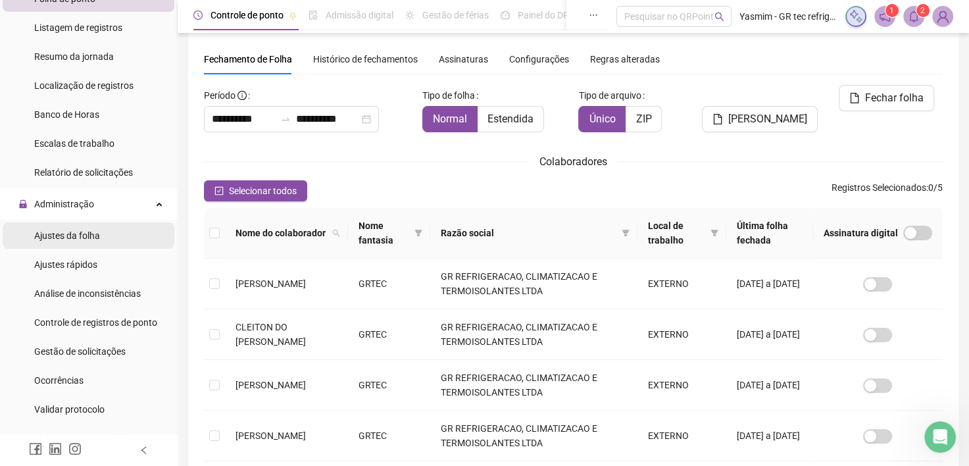
click at [88, 226] on div "Ajustes da folha" at bounding box center [67, 235] width 66 height 26
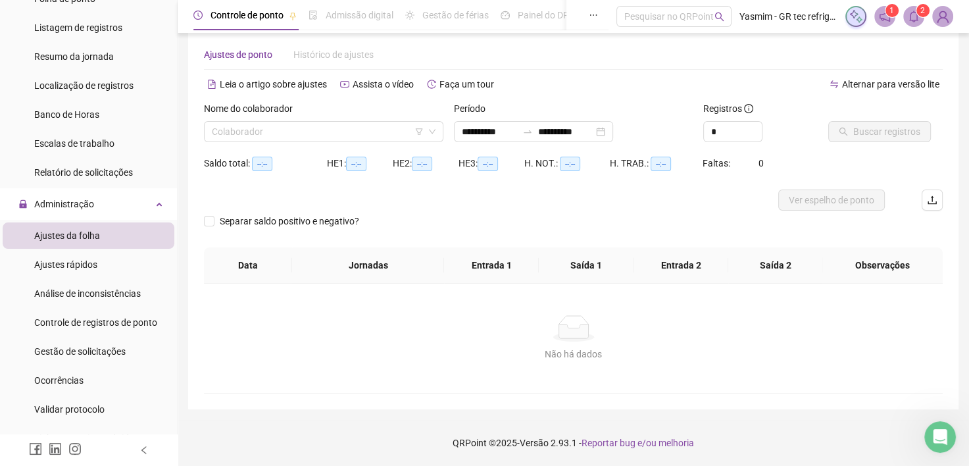
scroll to position [19, 0]
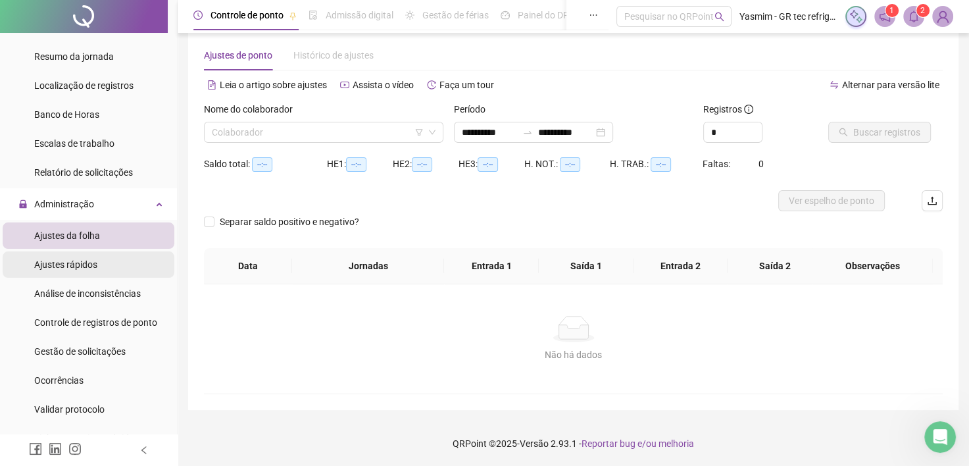
type input "**********"
click at [247, 131] on input "search" at bounding box center [318, 132] width 212 height 20
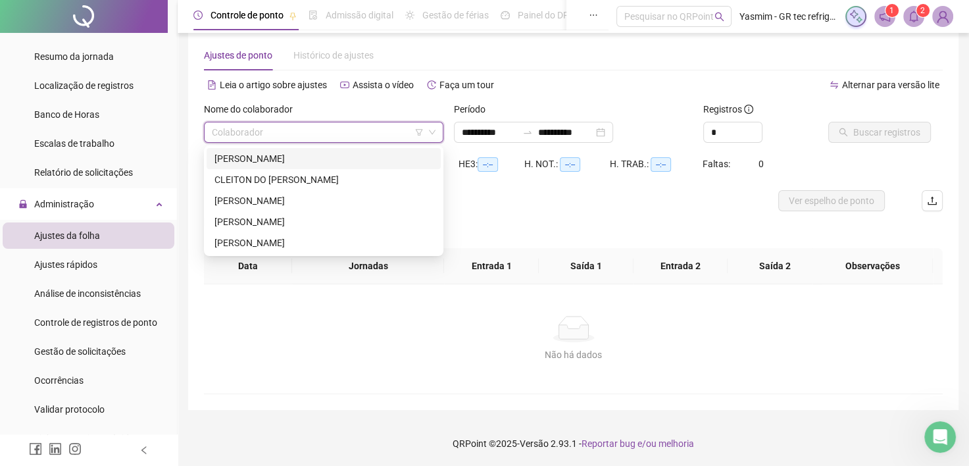
click at [245, 153] on div "[PERSON_NAME]" at bounding box center [323, 158] width 218 height 14
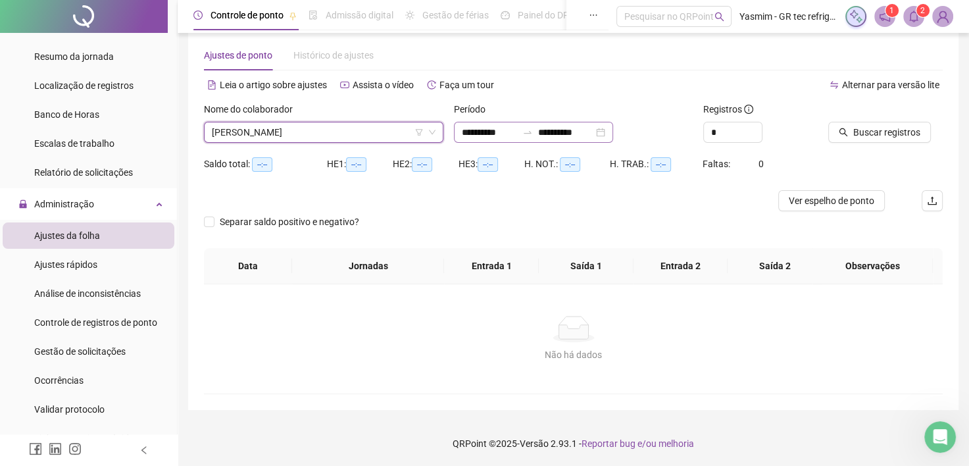
click at [477, 139] on div "**********" at bounding box center [533, 132] width 159 height 21
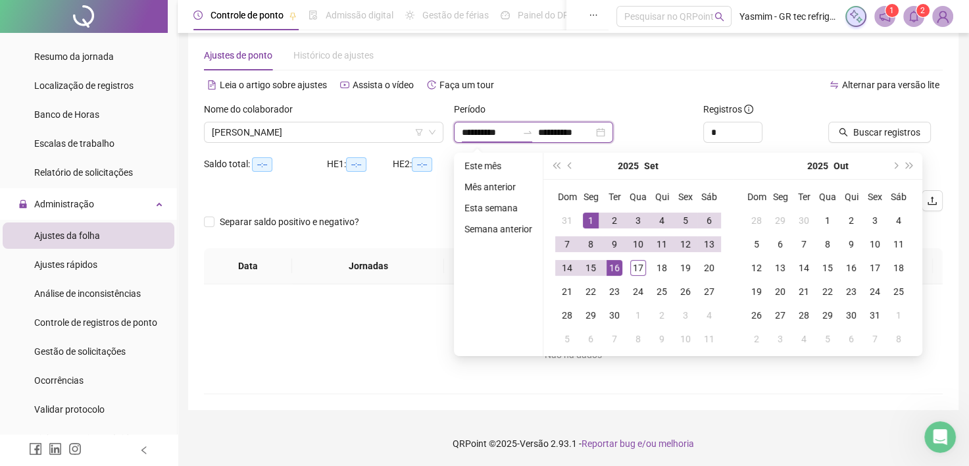
click at [476, 128] on input "**********" at bounding box center [489, 132] width 55 height 14
click at [575, 162] on button "prev-year" at bounding box center [570, 166] width 14 height 26
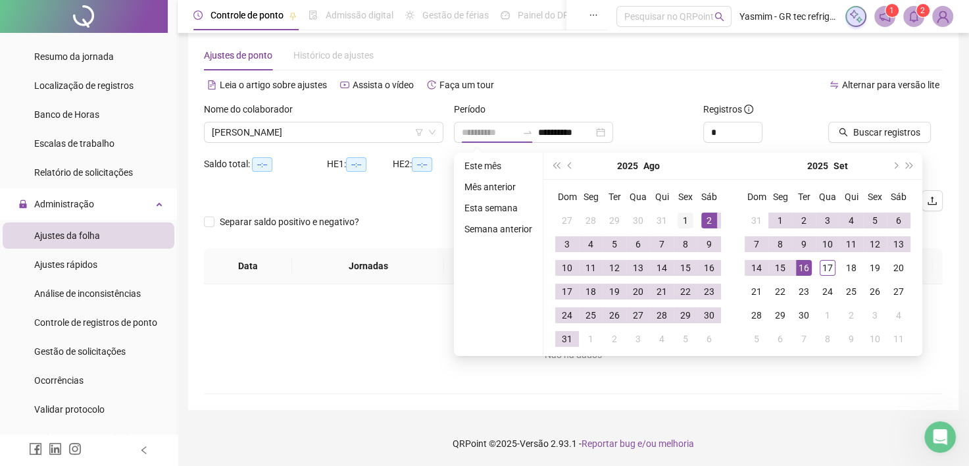
type input "**********"
click at [689, 217] on div "1" at bounding box center [686, 220] width 16 height 16
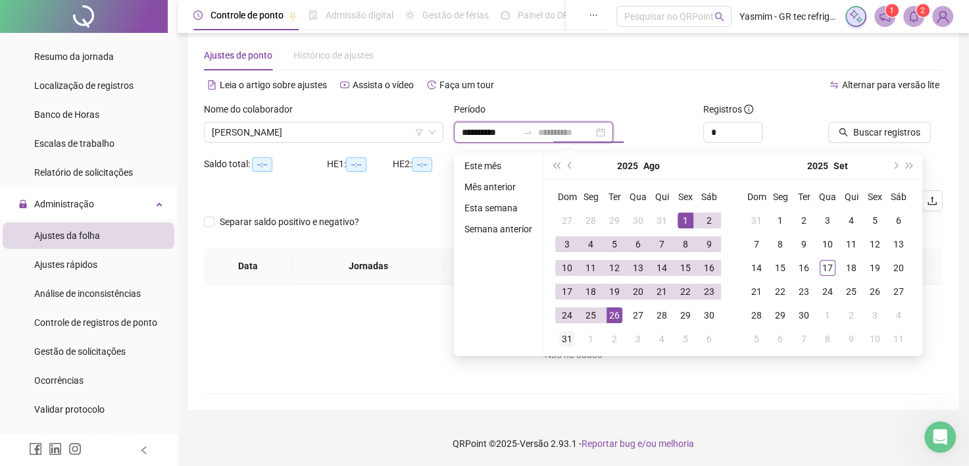
type input "**********"
drag, startPoint x: 568, startPoint y: 334, endPoint x: 592, endPoint y: 309, distance: 34.9
click at [568, 334] on div "31" at bounding box center [567, 339] width 16 height 16
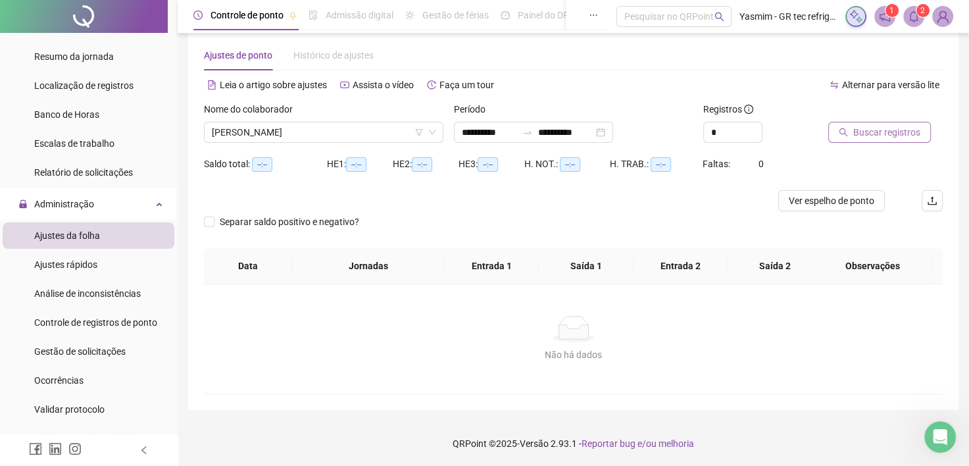
click at [858, 132] on span "Buscar registros" at bounding box center [886, 132] width 67 height 14
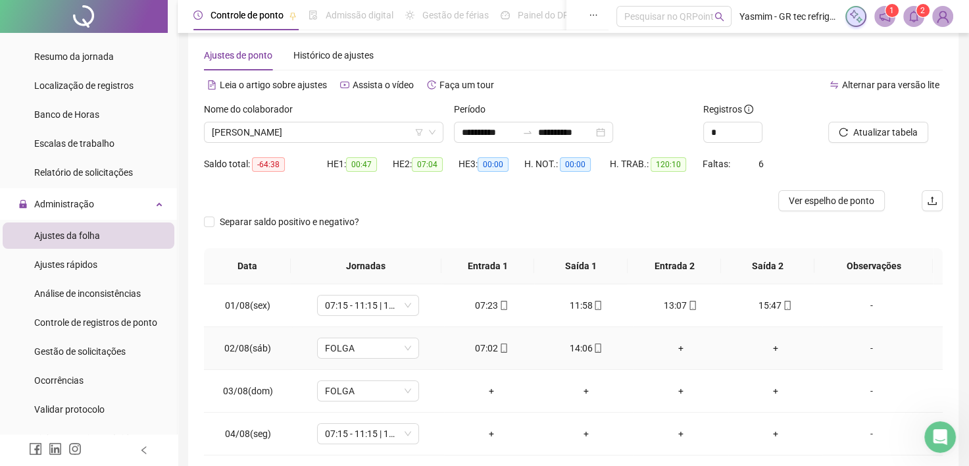
scroll to position [0, 0]
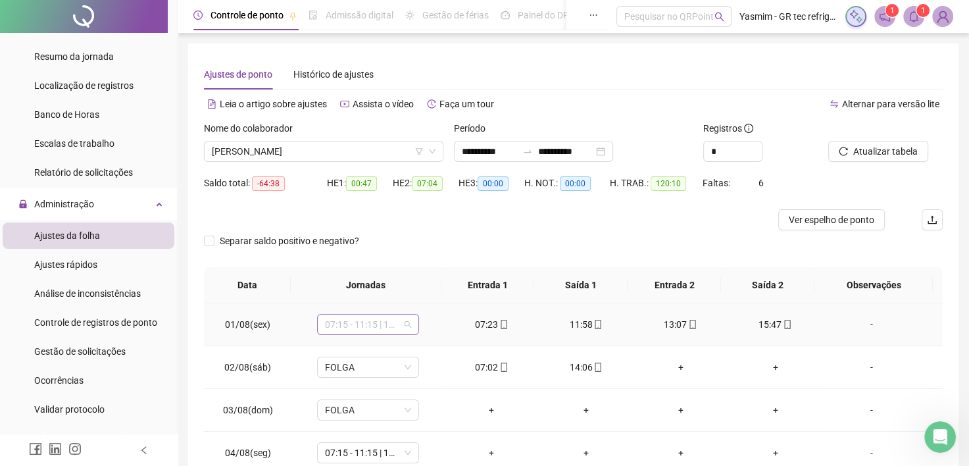
click at [363, 320] on span "07:15 - 11:15 | 12:15 - 17:03" at bounding box center [368, 324] width 86 height 20
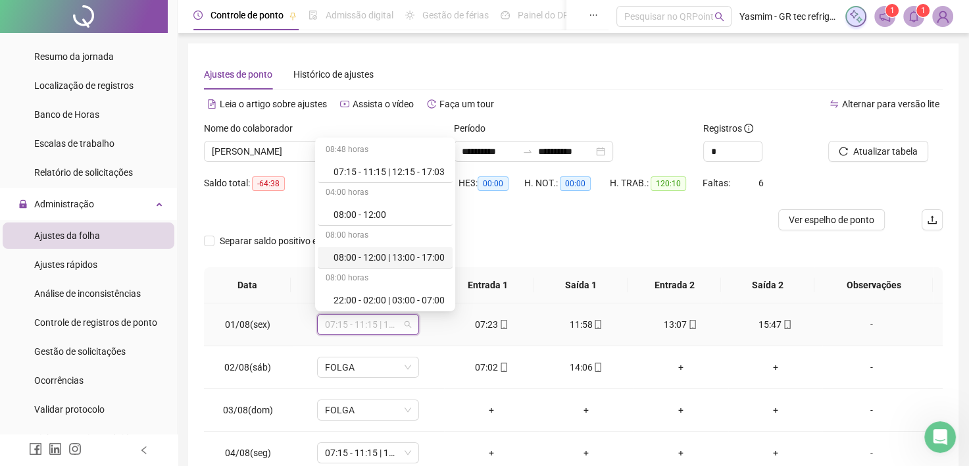
click at [384, 253] on div "08:00 - 12:00 | 13:00 - 17:00" at bounding box center [389, 257] width 111 height 14
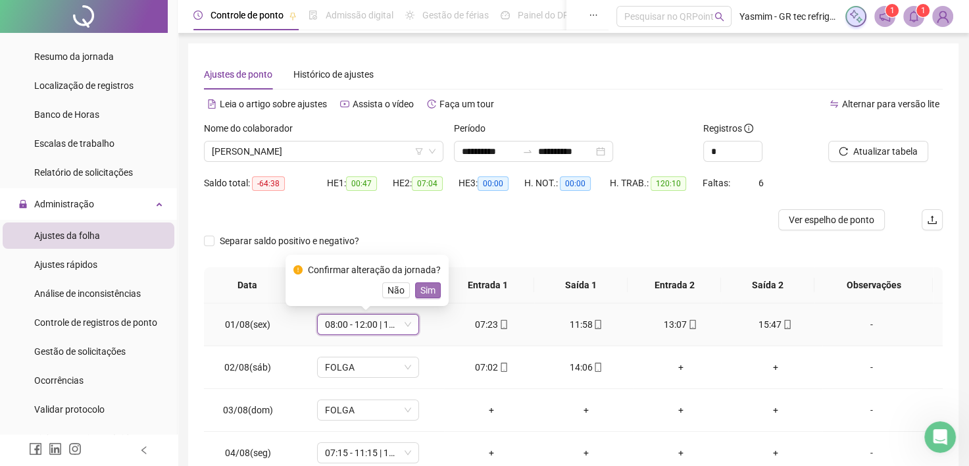
click at [422, 293] on span "Sim" at bounding box center [427, 290] width 15 height 14
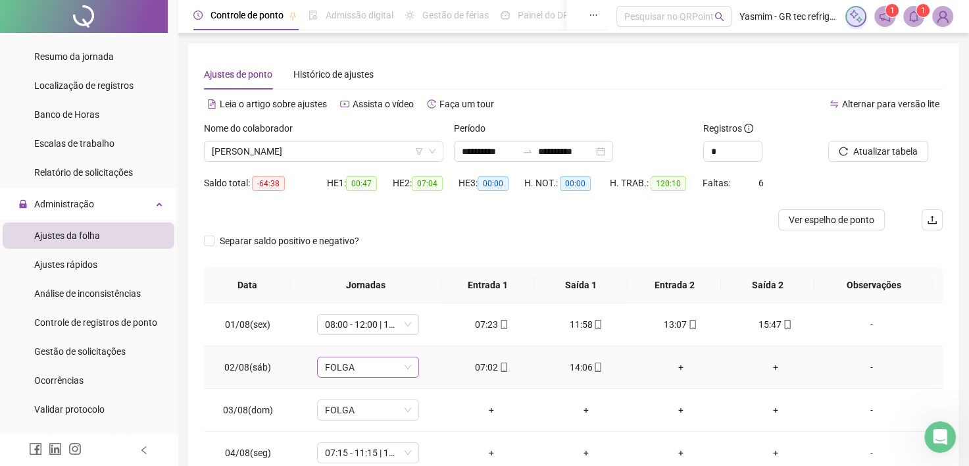
click at [384, 363] on span "FOLGA" at bounding box center [368, 367] width 86 height 20
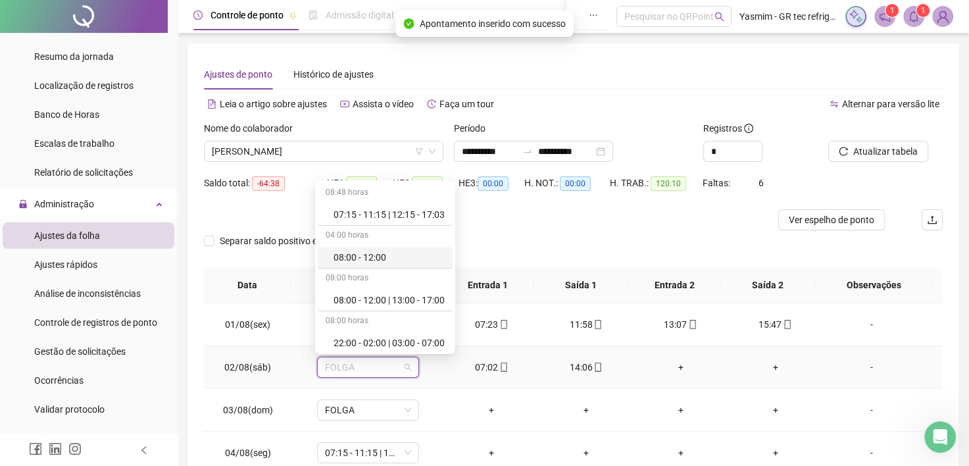
click at [370, 260] on div "08:00 - 12:00" at bounding box center [389, 257] width 111 height 14
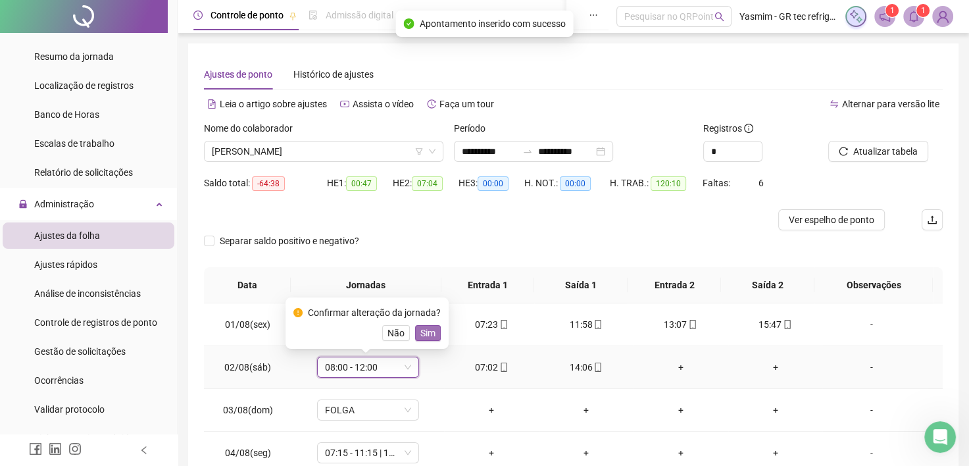
click at [424, 329] on span "Sim" at bounding box center [427, 333] width 15 height 14
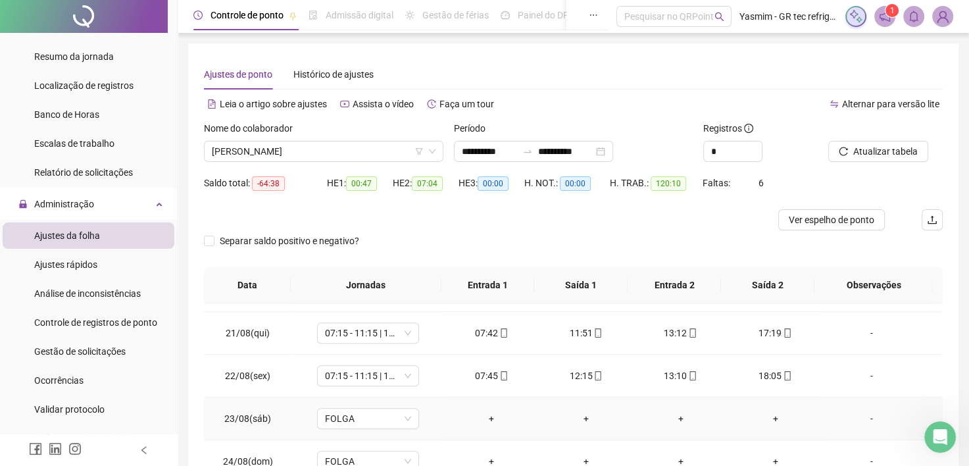
scroll to position [855, 0]
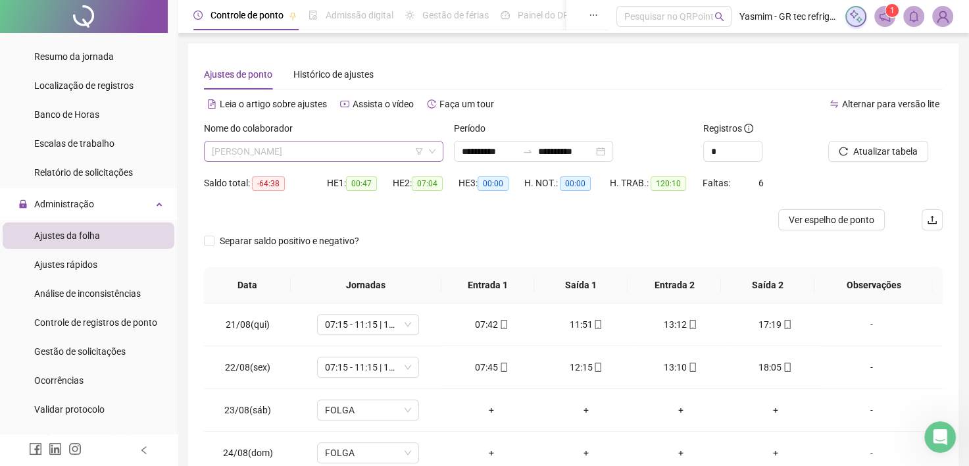
click at [259, 149] on span "[PERSON_NAME]" at bounding box center [324, 151] width 224 height 20
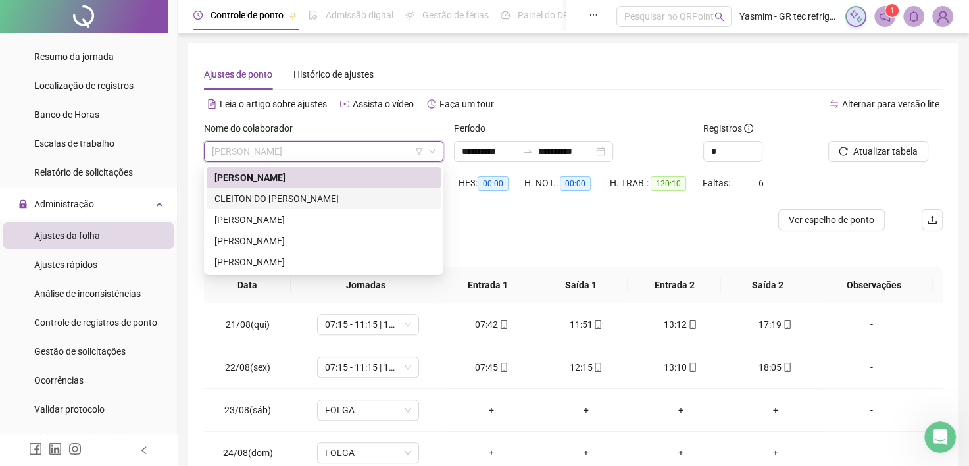
click at [264, 200] on div "CLEITON DO [PERSON_NAME]" at bounding box center [323, 198] width 218 height 14
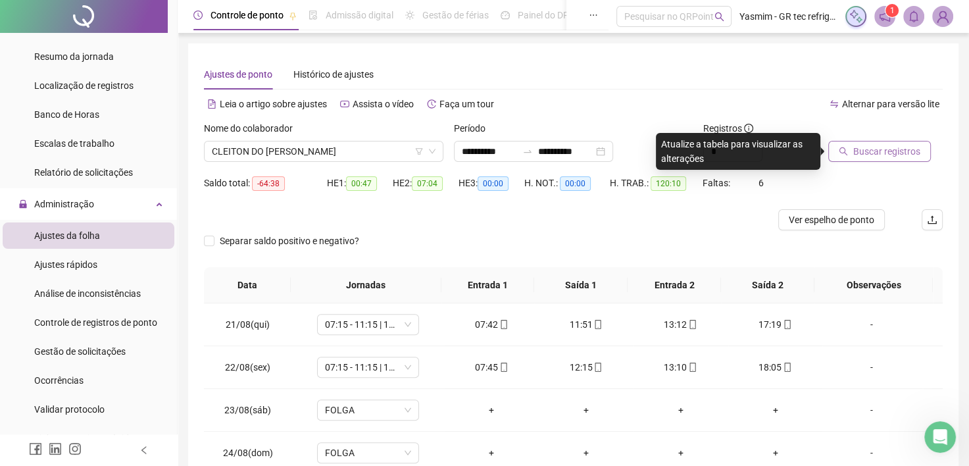
click at [849, 154] on button "Buscar registros" at bounding box center [879, 151] width 103 height 21
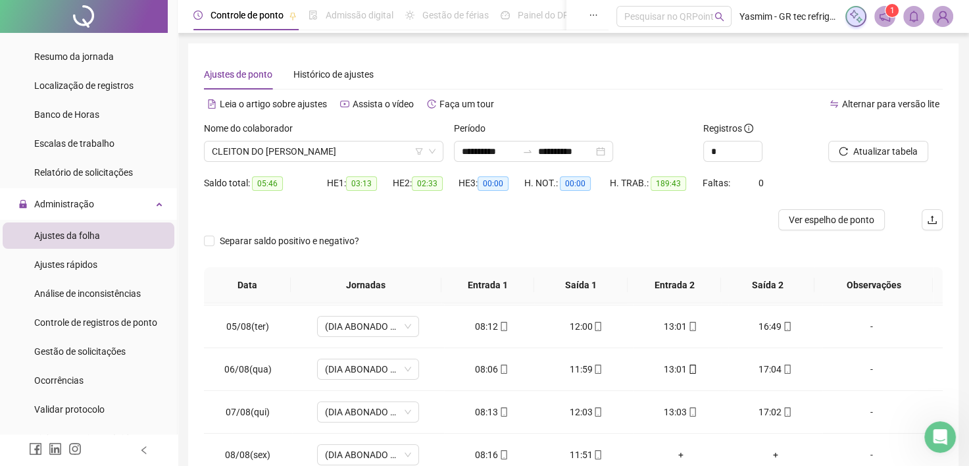
scroll to position [66, 0]
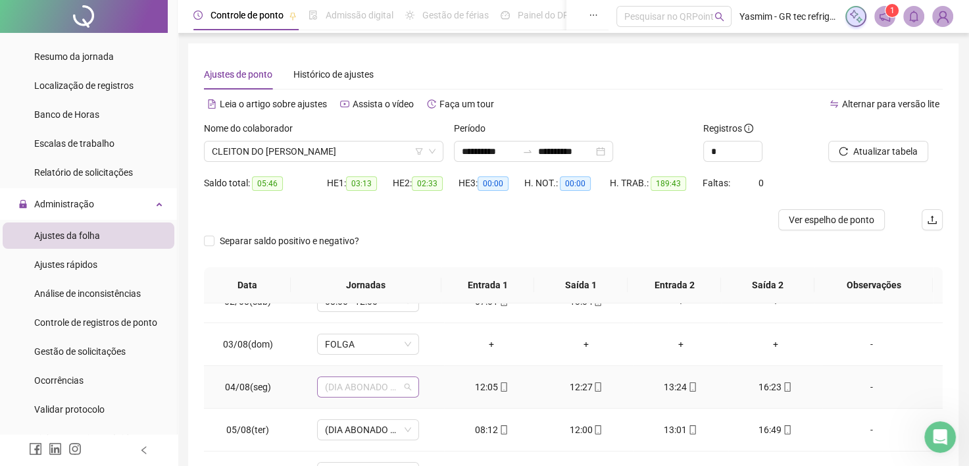
click at [379, 380] on span "(DIA ABONADO PARCIALMENTE)" at bounding box center [368, 387] width 86 height 20
click at [397, 381] on span "(DIA ABONADO PARCIALMENTE)" at bounding box center [368, 387] width 86 height 20
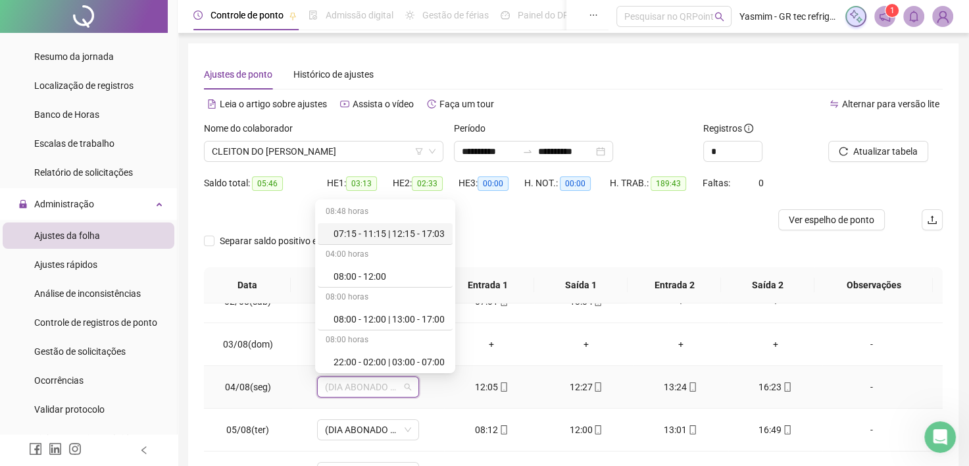
click at [413, 230] on div "07:15 - 11:15 | 12:15 - 17:03" at bounding box center [389, 233] width 111 height 14
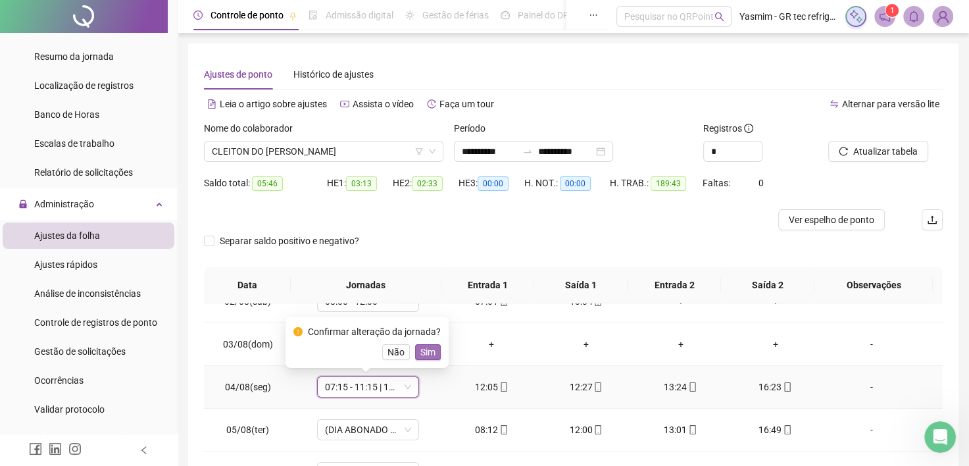
click at [421, 350] on span "Sim" at bounding box center [427, 352] width 15 height 14
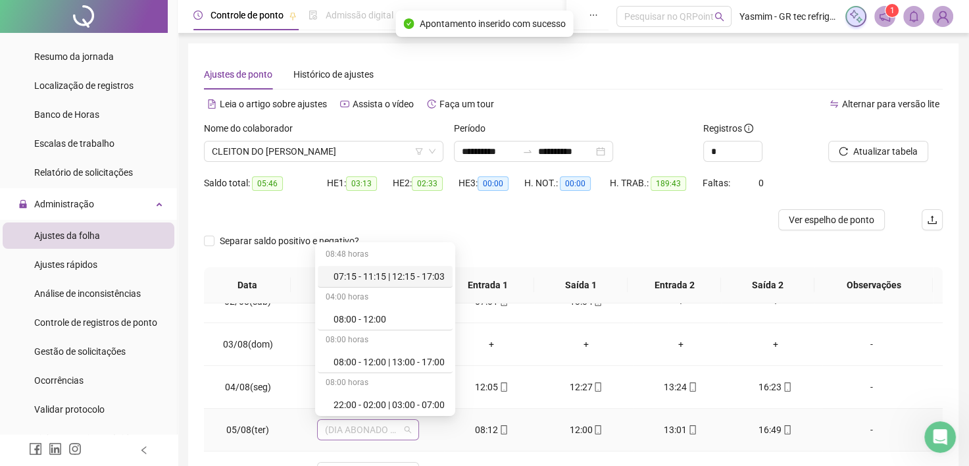
click at [395, 426] on span "(DIA ABONADO PARCIALMENTE)" at bounding box center [368, 430] width 86 height 20
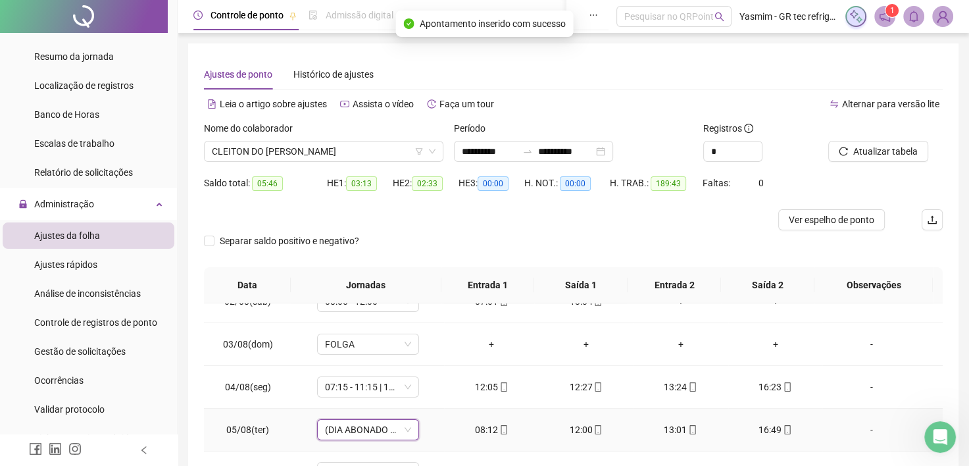
click at [395, 426] on span "(DIA ABONADO PARCIALMENTE)" at bounding box center [368, 430] width 86 height 20
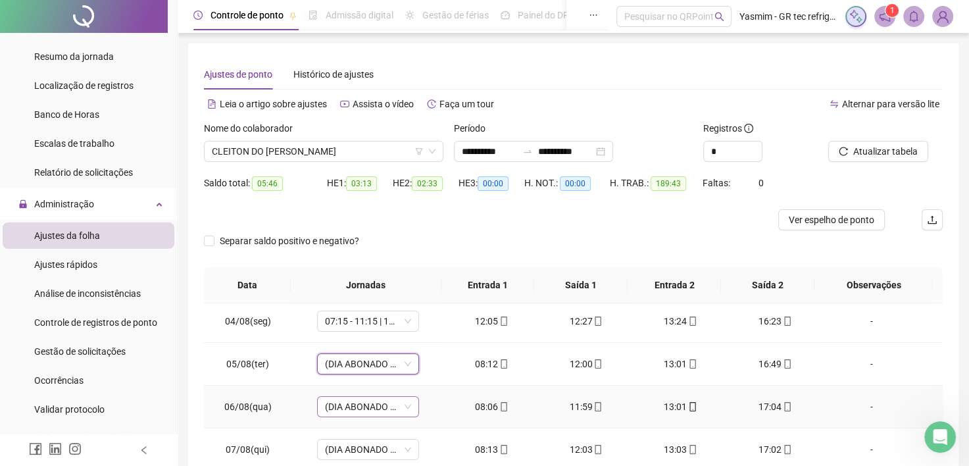
click at [396, 407] on span "(DIA ABONADO PARCIALMENTE)" at bounding box center [368, 407] width 86 height 20
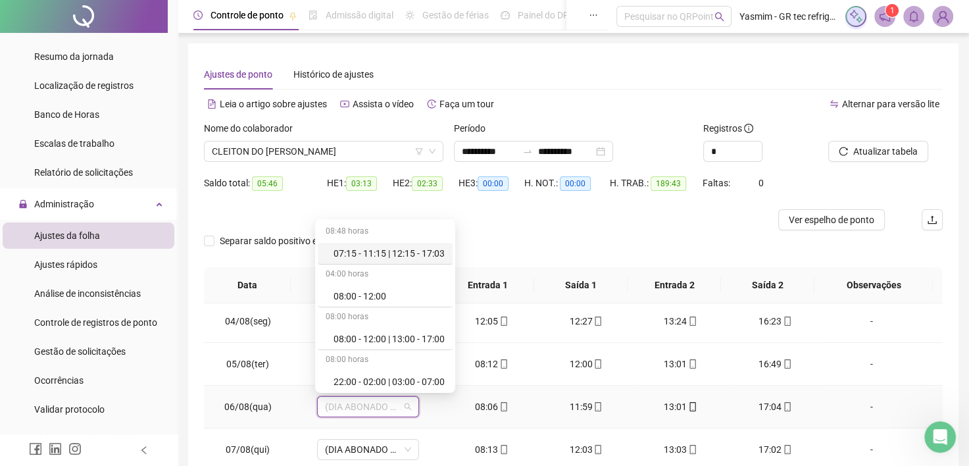
click at [420, 253] on div "07:15 - 11:15 | 12:15 - 17:03" at bounding box center [389, 253] width 111 height 14
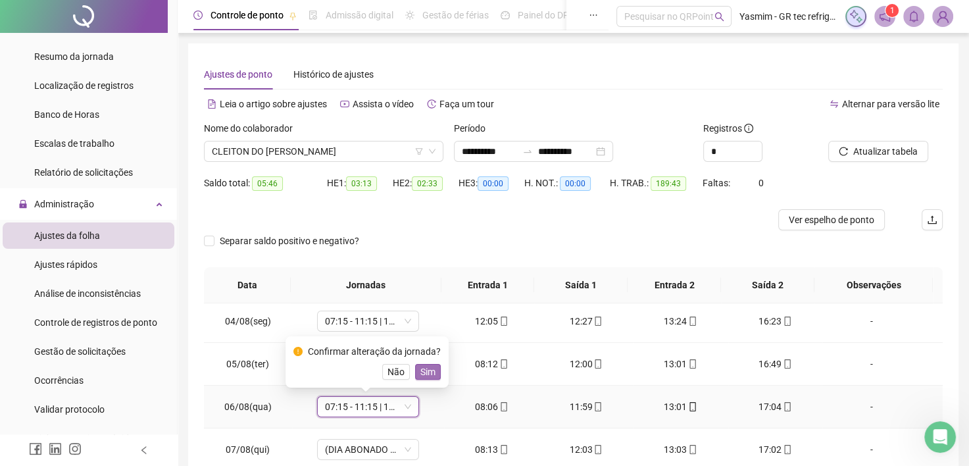
click at [428, 372] on span "Sim" at bounding box center [427, 371] width 15 height 14
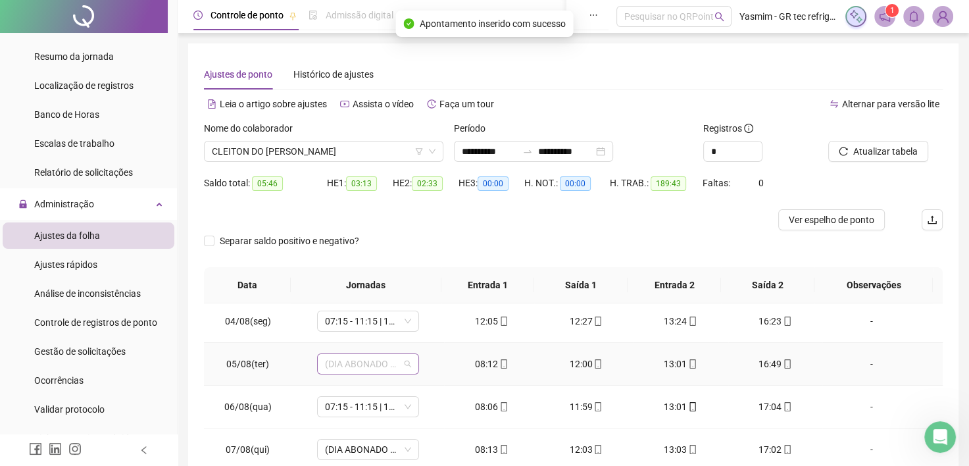
click at [410, 364] on div "(DIA ABONADO PARCIALMENTE)" at bounding box center [368, 363] width 102 height 21
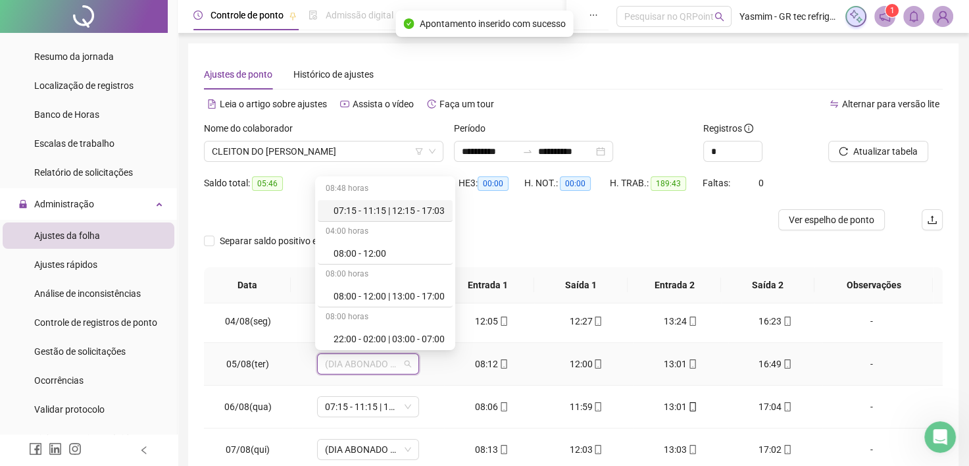
click at [410, 212] on div "07:15 - 11:15 | 12:15 - 17:03" at bounding box center [389, 210] width 111 height 14
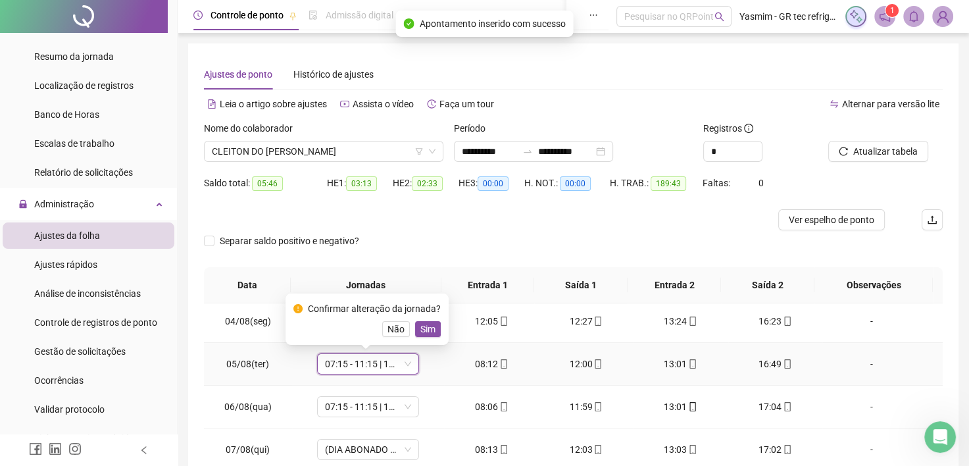
drag, startPoint x: 430, startPoint y: 332, endPoint x: 418, endPoint y: 343, distance: 16.8
click at [430, 333] on span "Sim" at bounding box center [427, 329] width 15 height 14
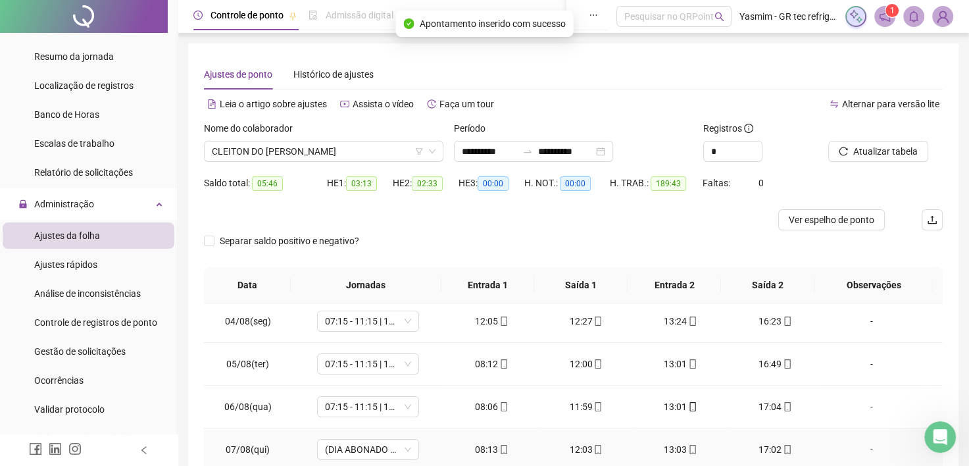
click at [384, 459] on td "(DIA ABONADO PARCIALMENTE)" at bounding box center [368, 449] width 152 height 43
click at [387, 450] on span "(DIA ABONADO PARCIALMENTE)" at bounding box center [368, 449] width 86 height 20
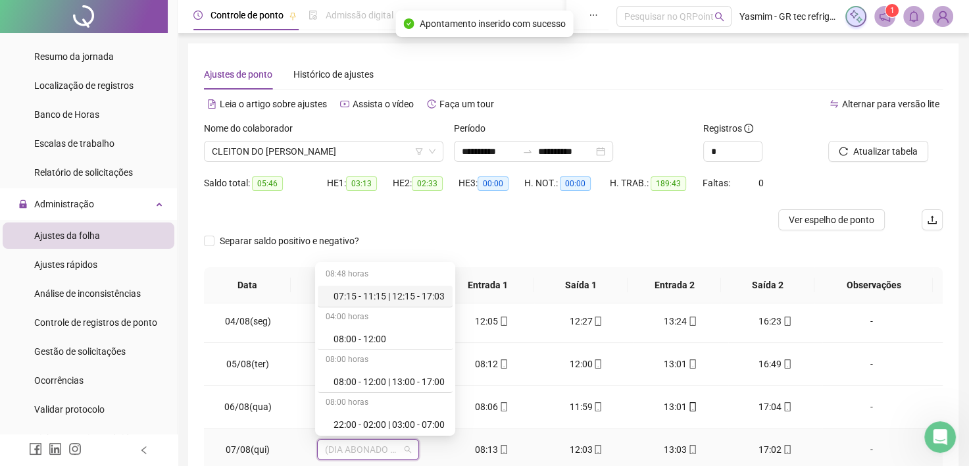
click at [403, 295] on div "07:15 - 11:15 | 12:15 - 17:03" at bounding box center [389, 296] width 111 height 14
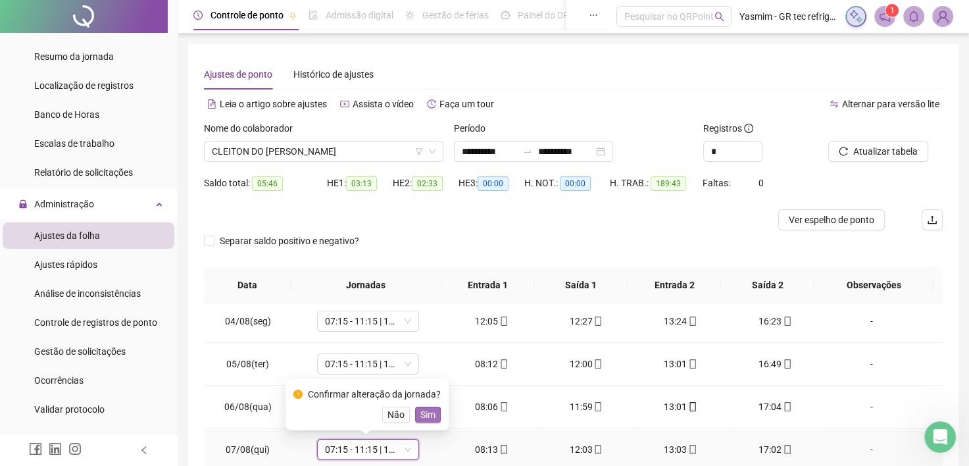
click at [424, 414] on span "Sim" at bounding box center [427, 414] width 15 height 14
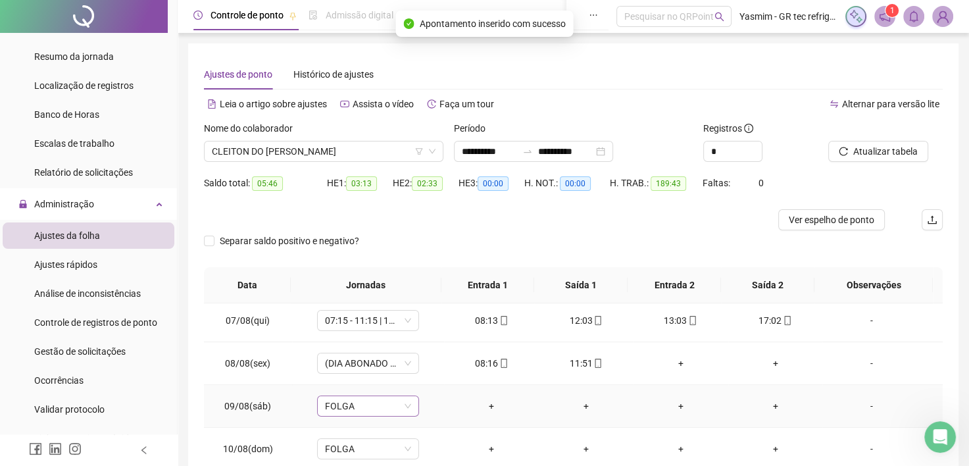
scroll to position [263, 0]
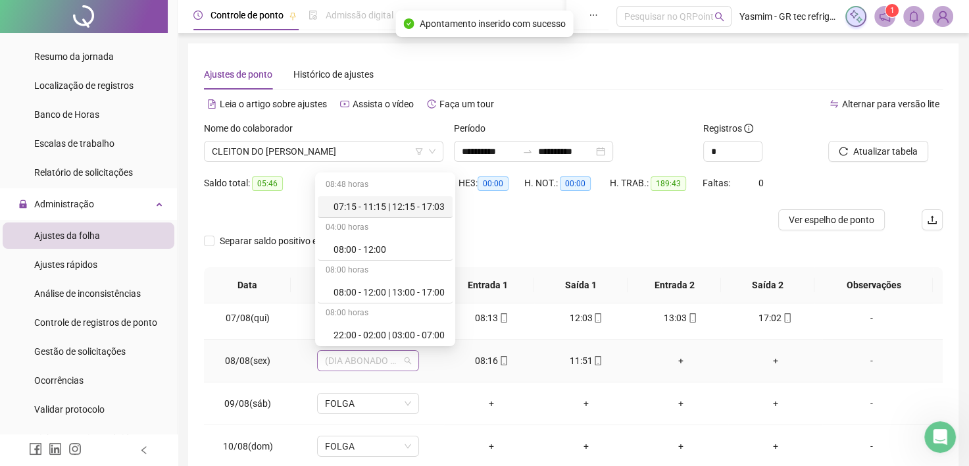
click at [397, 355] on span "(DIA ABONADO PARCIALMENTE)" at bounding box center [368, 361] width 86 height 20
click at [413, 211] on div "07:15 - 11:15 | 12:15 - 17:03" at bounding box center [389, 206] width 111 height 14
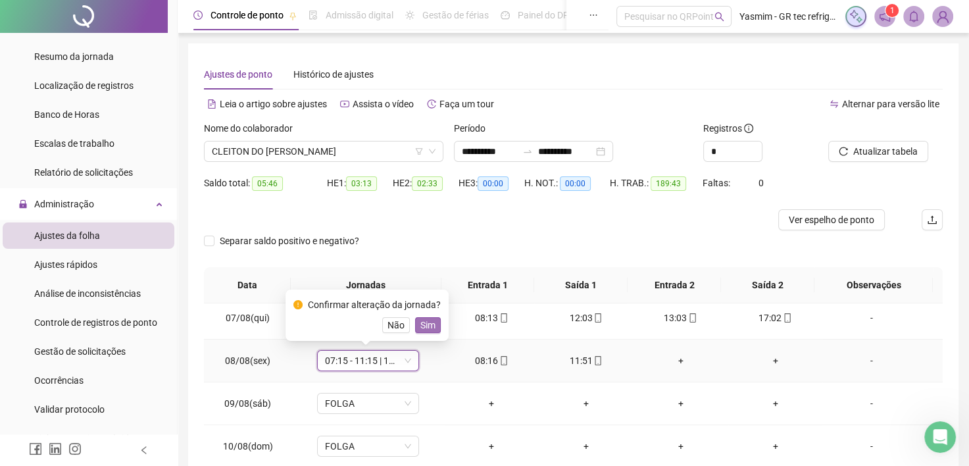
click at [425, 330] on span "Sim" at bounding box center [427, 325] width 15 height 14
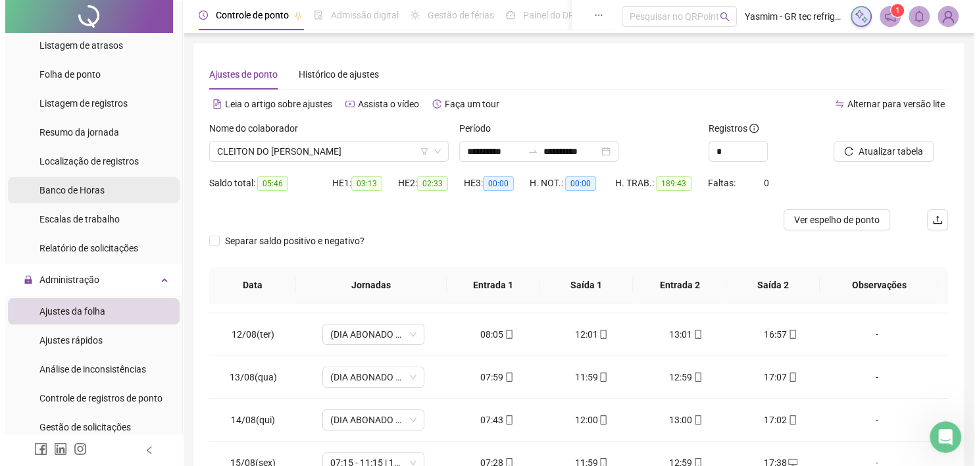
scroll to position [66, 0]
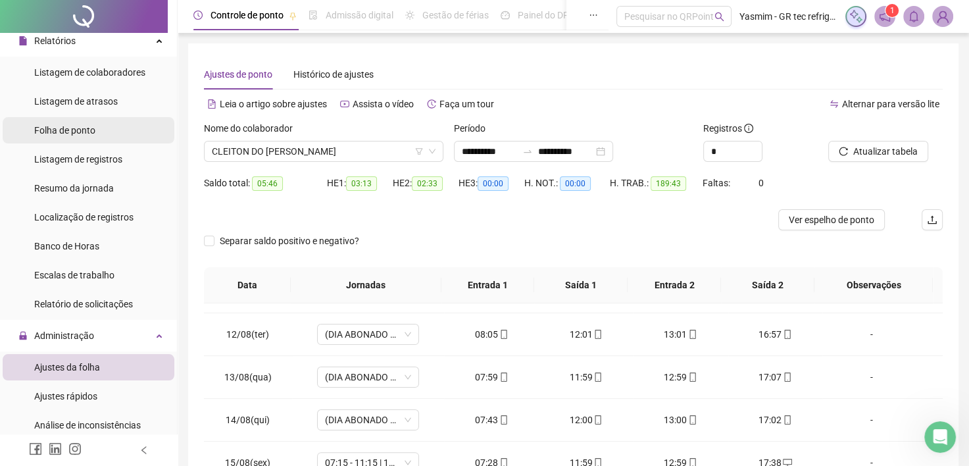
click at [92, 126] on span "Folha de ponto" at bounding box center [64, 130] width 61 height 11
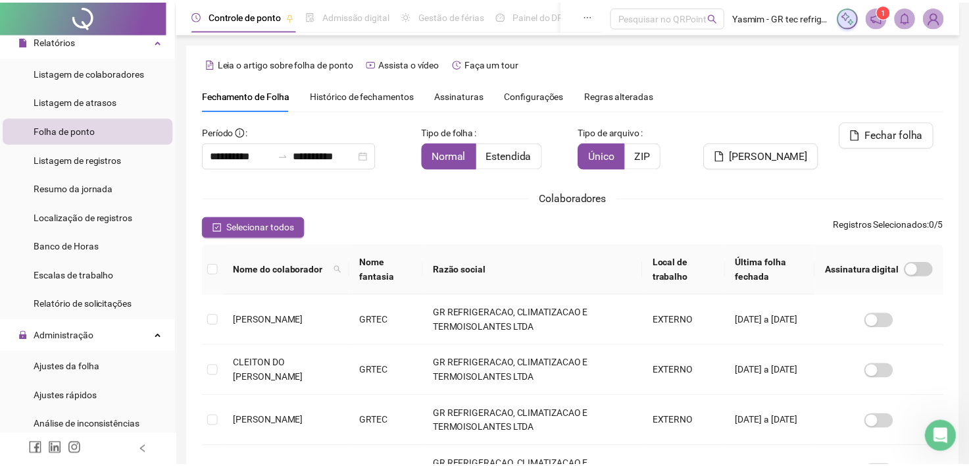
scroll to position [36, 0]
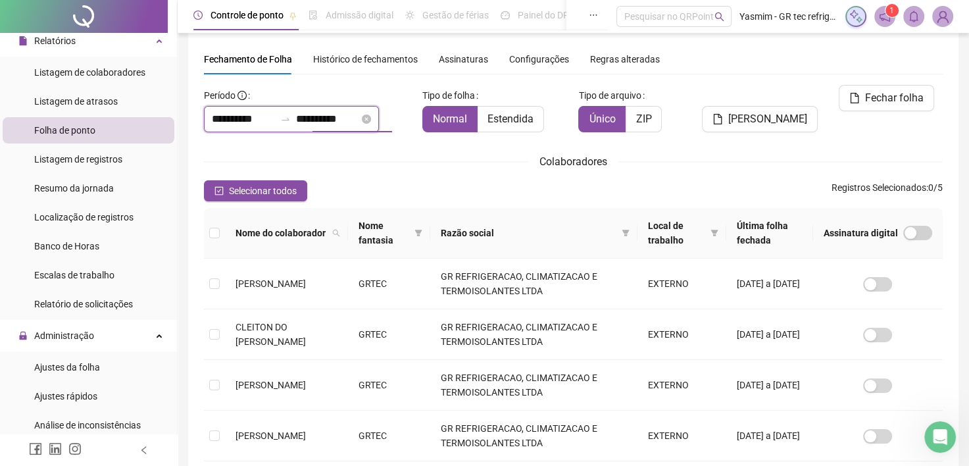
click at [358, 120] on input "**********" at bounding box center [327, 119] width 63 height 16
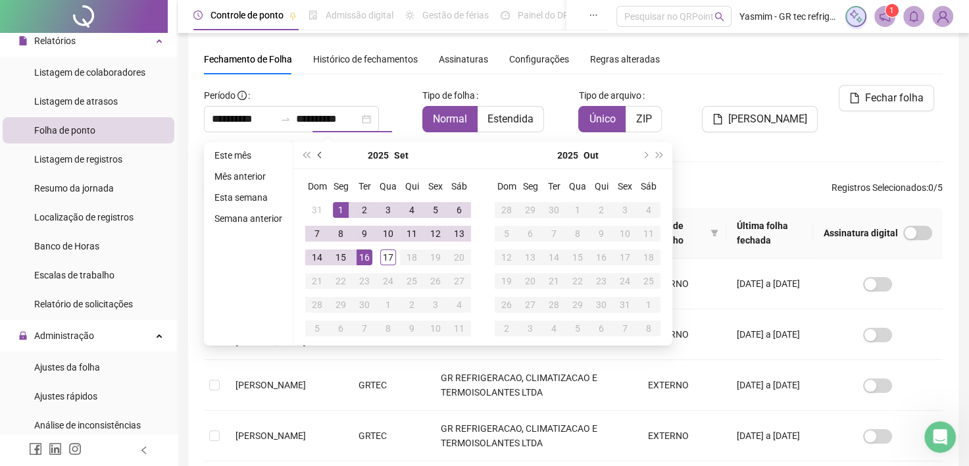
click at [317, 158] on button "prev-year" at bounding box center [320, 155] width 14 height 26
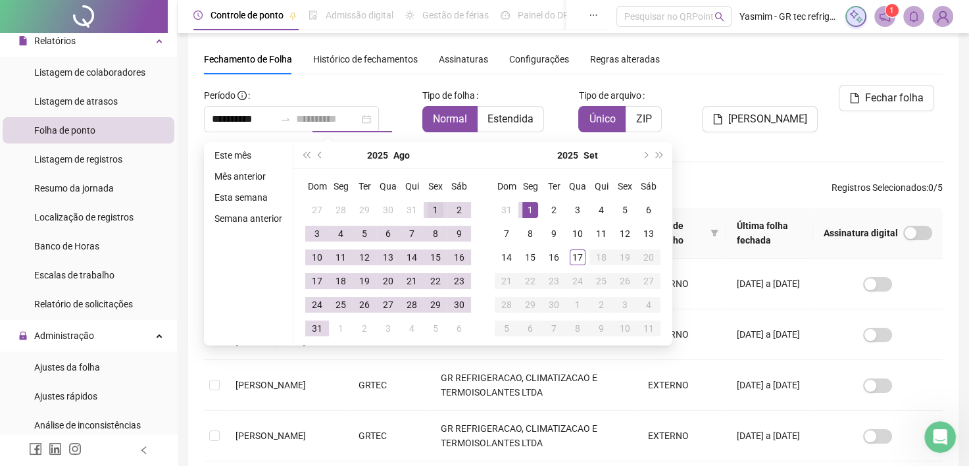
type input "**********"
click at [428, 208] on div "1" at bounding box center [436, 210] width 16 height 16
click at [306, 332] on td "31" at bounding box center [317, 328] width 24 height 24
type input "**********"
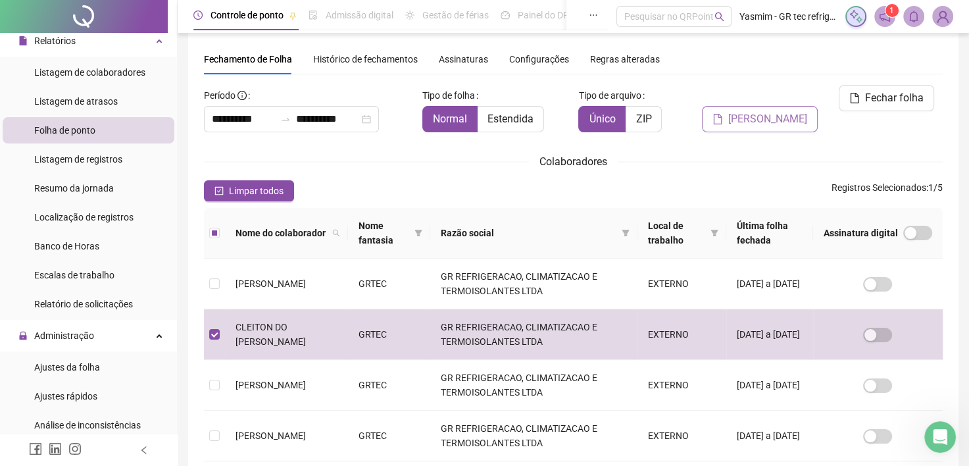
click at [749, 111] on span "[PERSON_NAME]" at bounding box center [767, 119] width 79 height 16
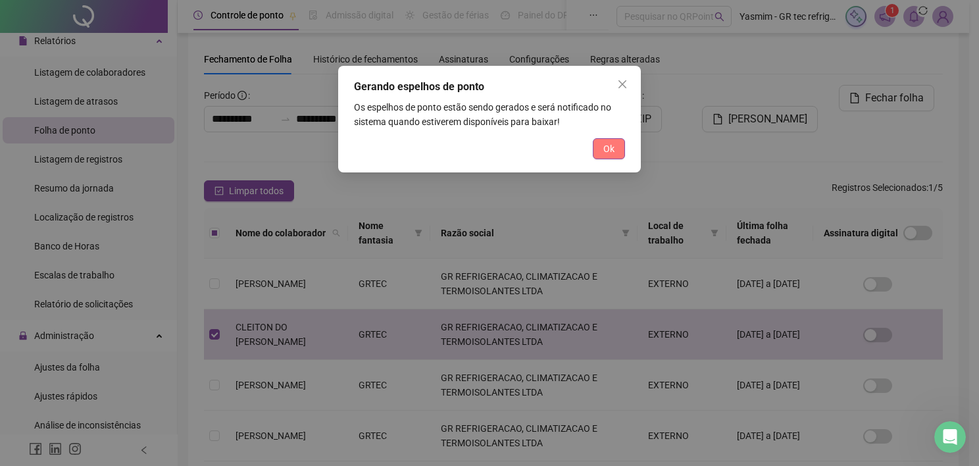
click at [605, 149] on span "Ok" at bounding box center [608, 148] width 11 height 14
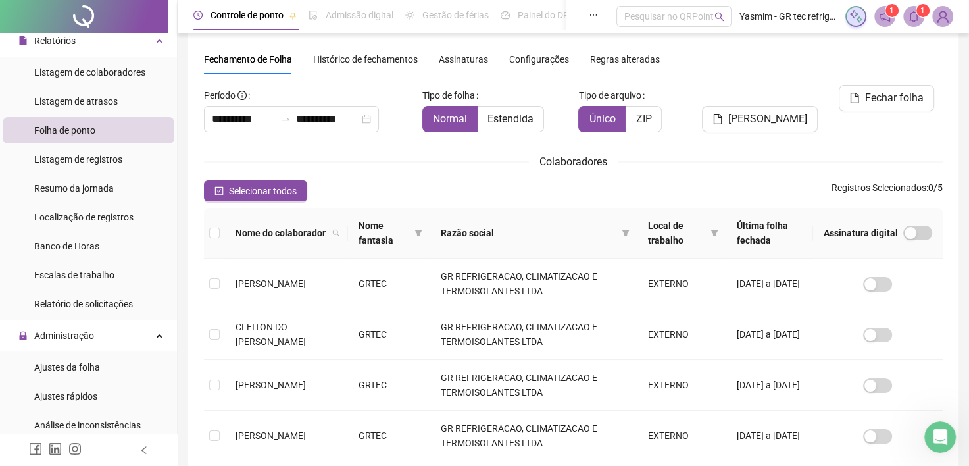
click at [917, 21] on icon "bell" at bounding box center [914, 17] width 12 height 12
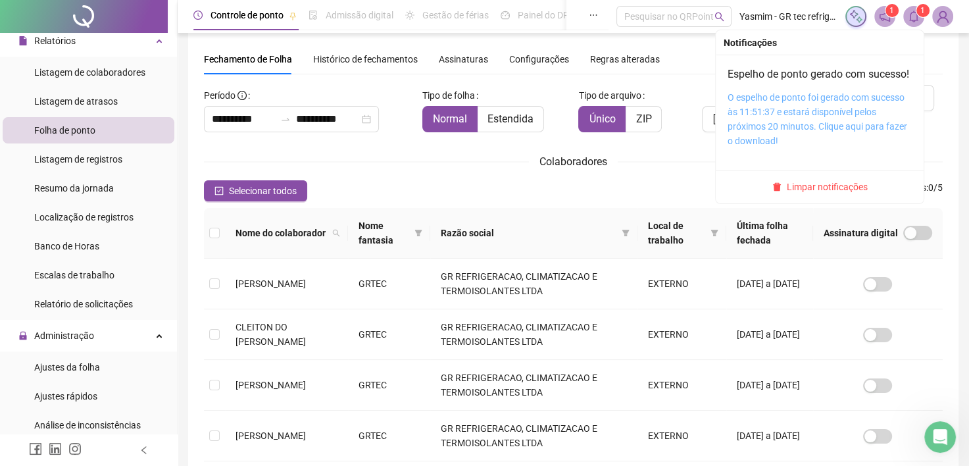
click at [860, 121] on link "O espelho de ponto foi gerado com sucesso às 11:51:37 e estará disponível pelos…" at bounding box center [818, 119] width 180 height 54
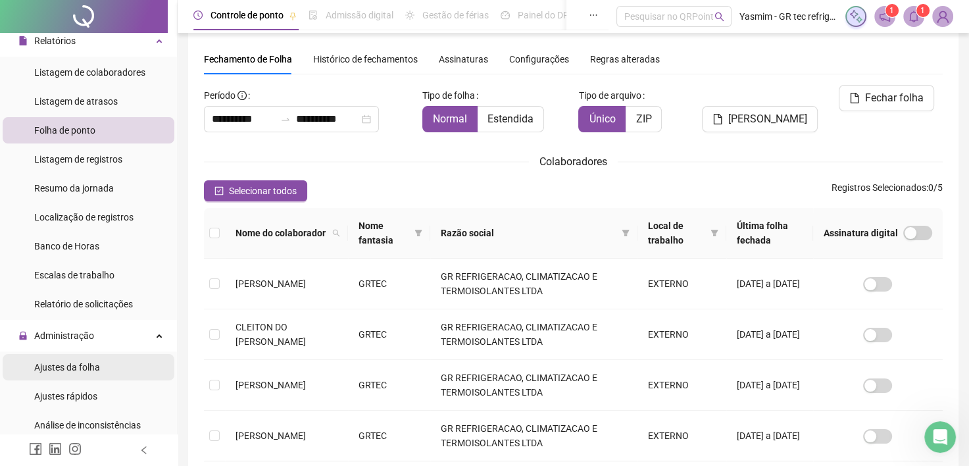
click at [104, 364] on li "Ajustes da folha" at bounding box center [89, 367] width 172 height 26
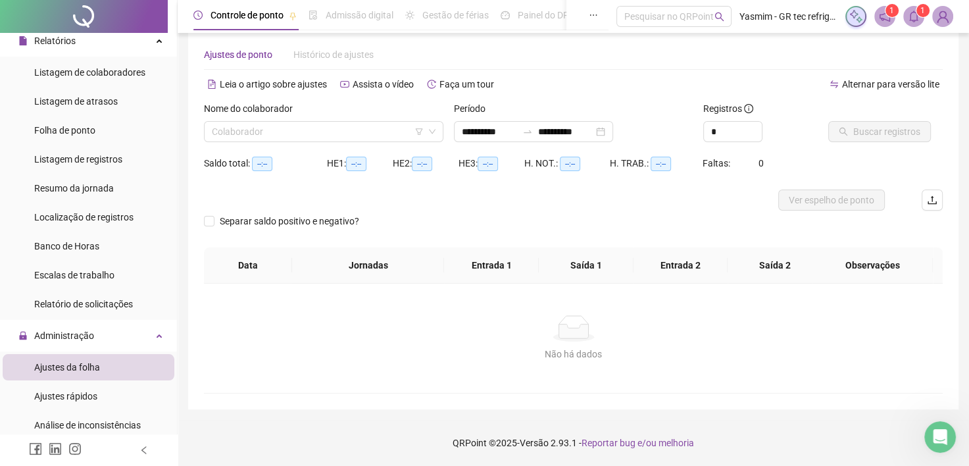
scroll to position [19, 0]
click at [323, 133] on input "search" at bounding box center [318, 132] width 212 height 20
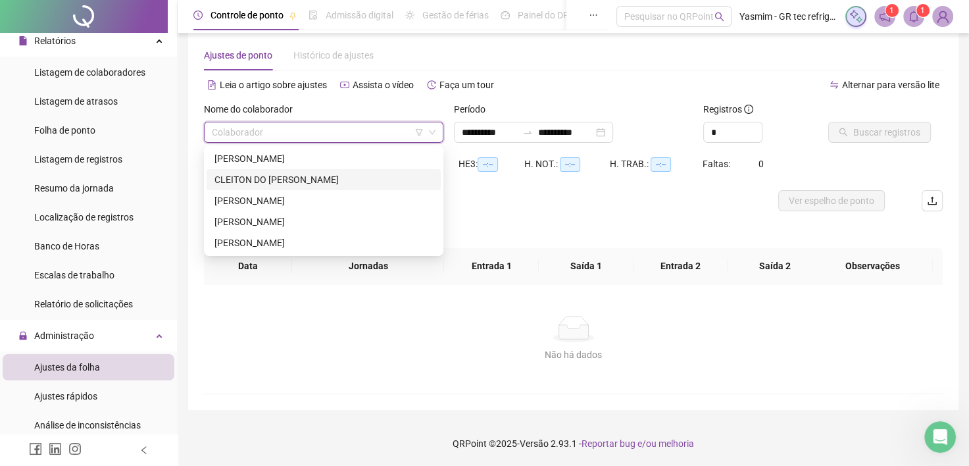
click at [313, 184] on div "CLEITON DO [PERSON_NAME]" at bounding box center [323, 179] width 218 height 14
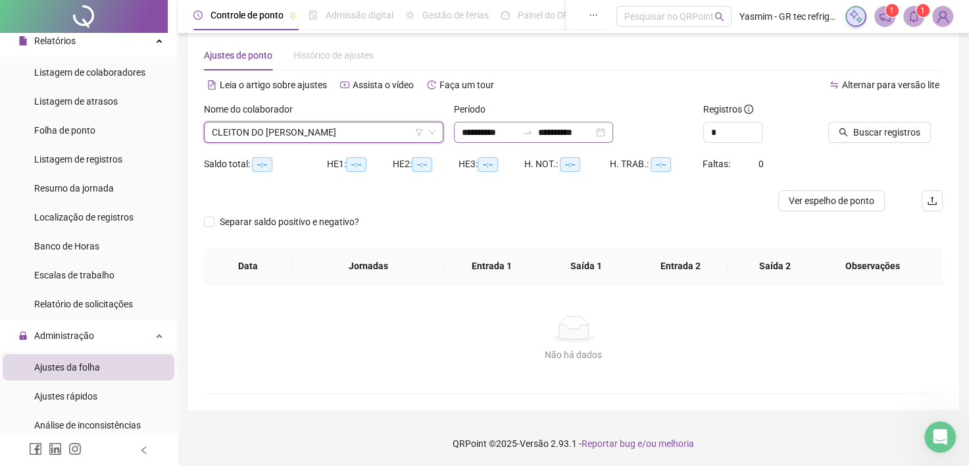
click at [532, 132] on icon "swap-right" at bounding box center [528, 132] width 8 height 3
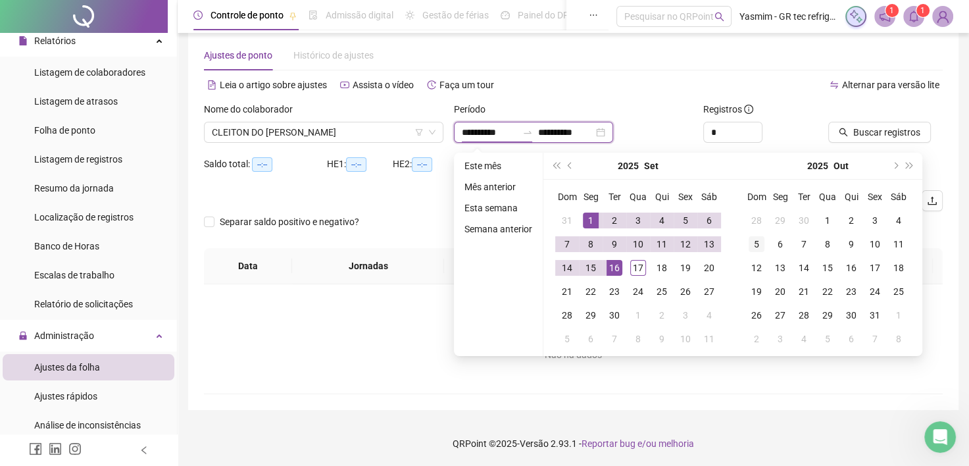
type input "**********"
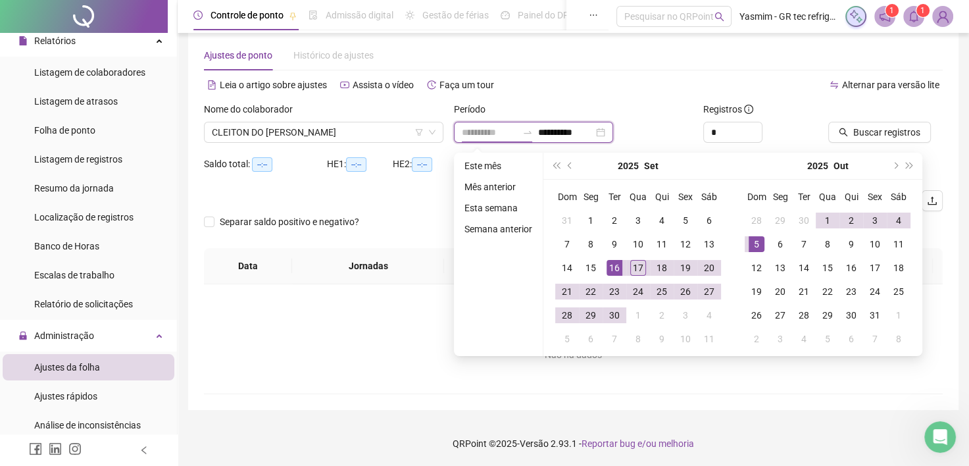
type input "**********"
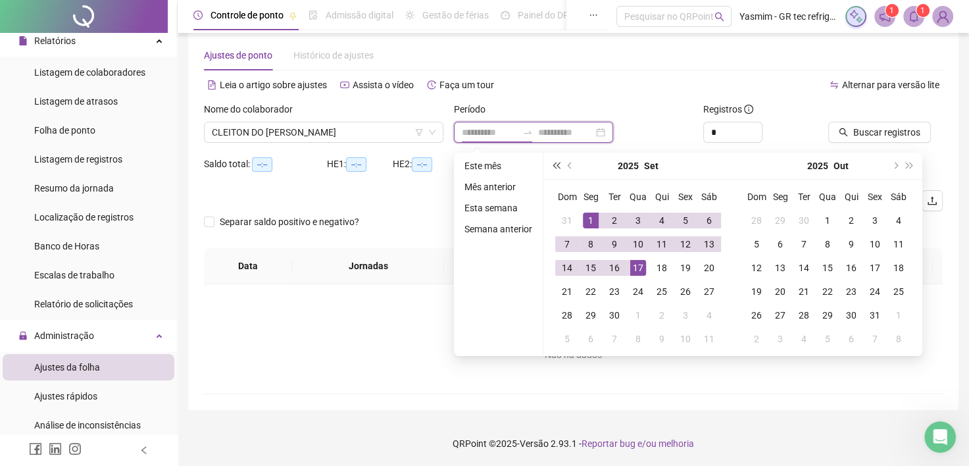
type input "**********"
click at [566, 167] on button "prev-year" at bounding box center [570, 166] width 14 height 26
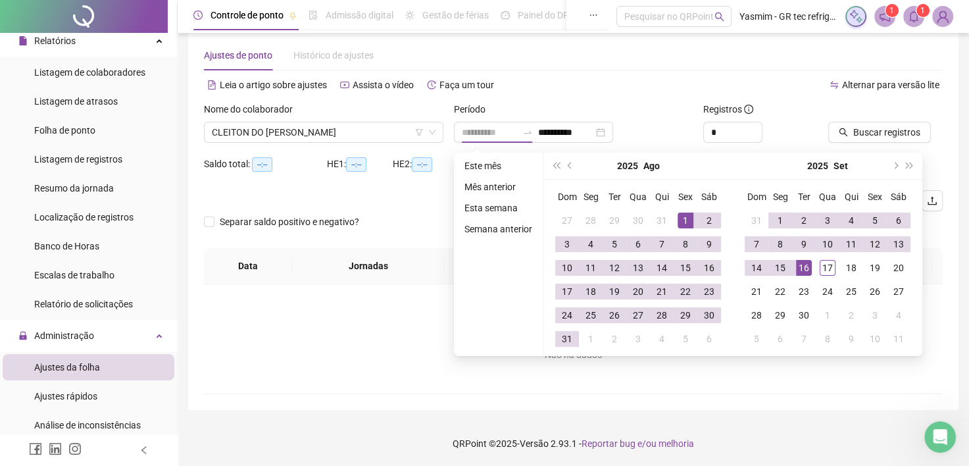
type input "**********"
click at [692, 216] on td "1" at bounding box center [686, 221] width 24 height 24
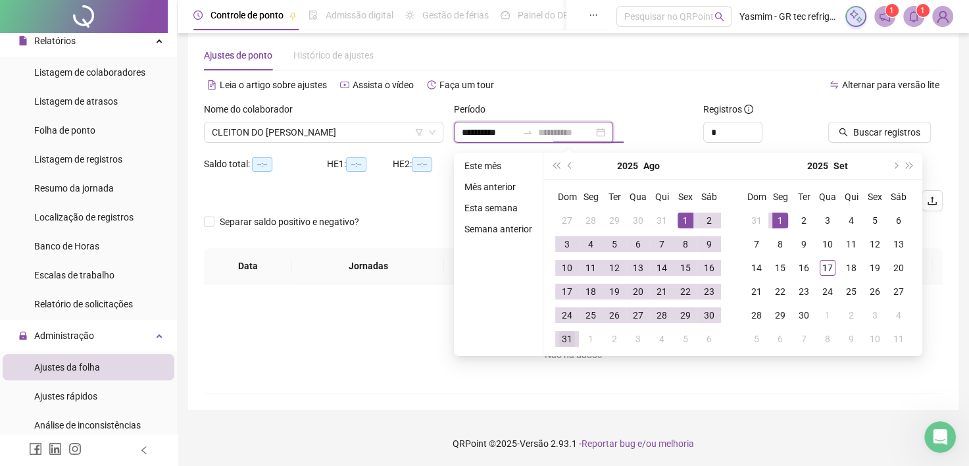
type input "**********"
click at [566, 337] on div "31" at bounding box center [567, 339] width 16 height 16
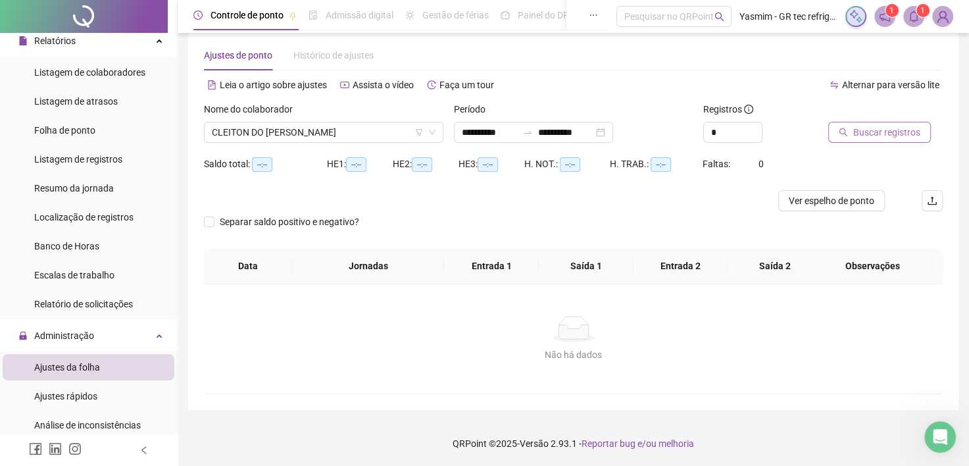
click at [908, 132] on span "Buscar registros" at bounding box center [886, 132] width 67 height 14
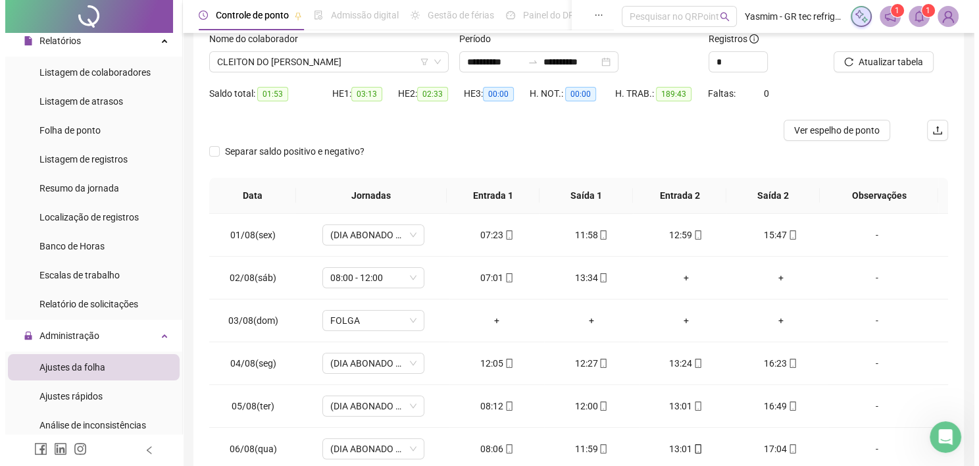
scroll to position [151, 0]
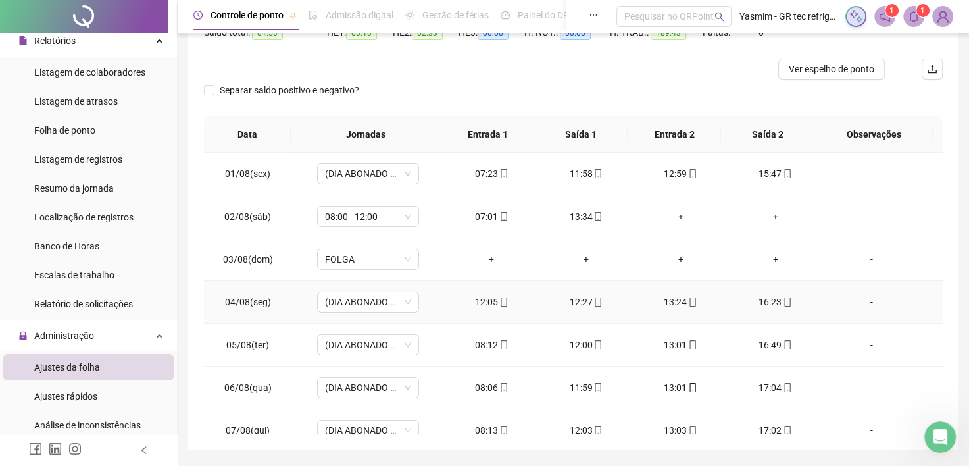
click at [864, 303] on div "-" at bounding box center [872, 302] width 78 height 14
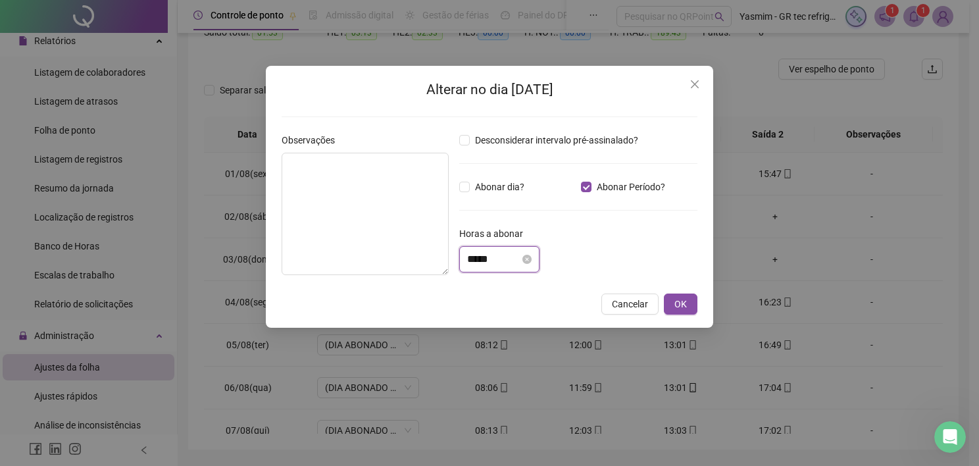
click at [501, 259] on input "*****" at bounding box center [493, 259] width 53 height 16
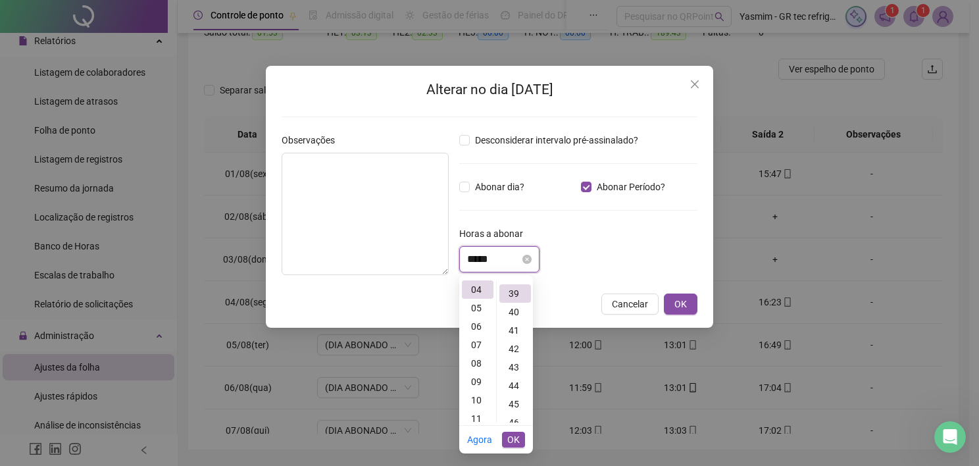
scroll to position [718, 0]
click at [476, 306] on div "05" at bounding box center [478, 308] width 32 height 18
click at [508, 330] on div "27" at bounding box center [515, 331] width 32 height 18
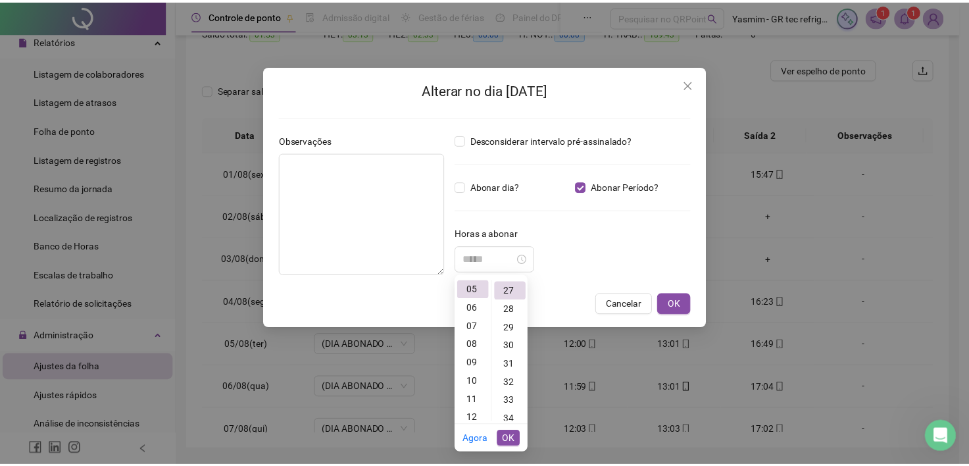
scroll to position [497, 0]
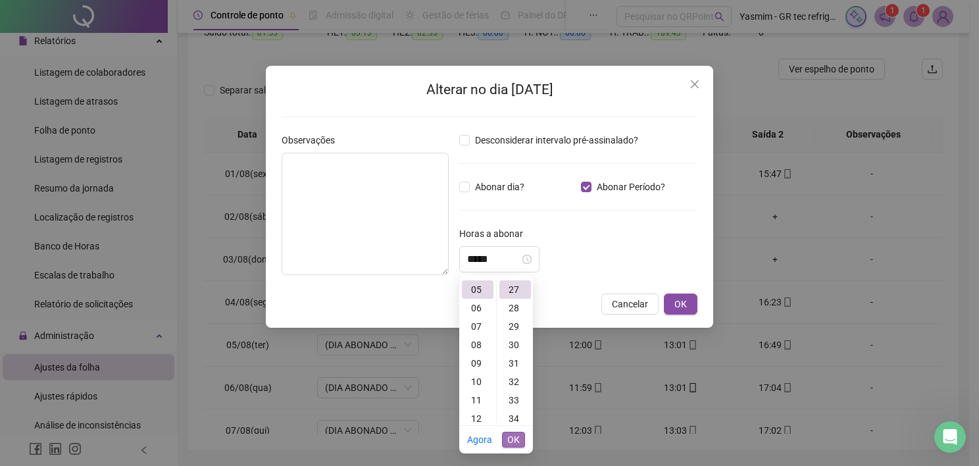
click at [515, 442] on span "OK" at bounding box center [513, 439] width 12 height 14
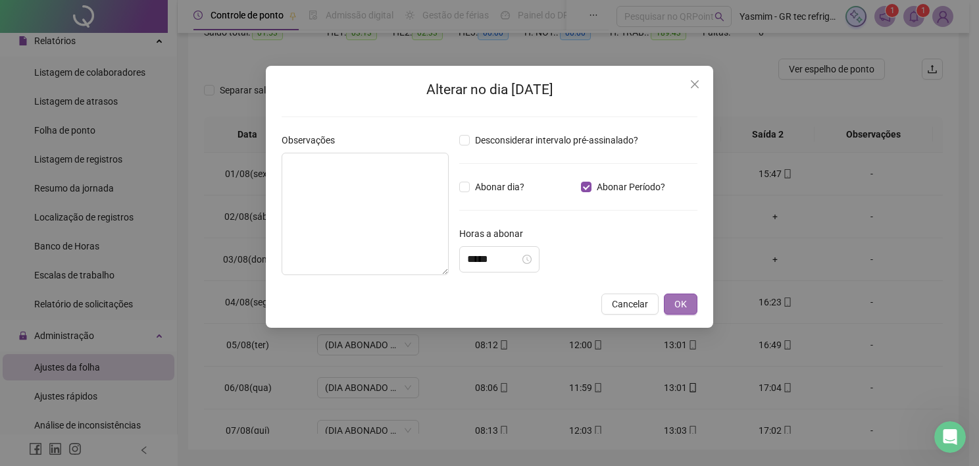
click at [674, 303] on span "OK" at bounding box center [680, 304] width 12 height 14
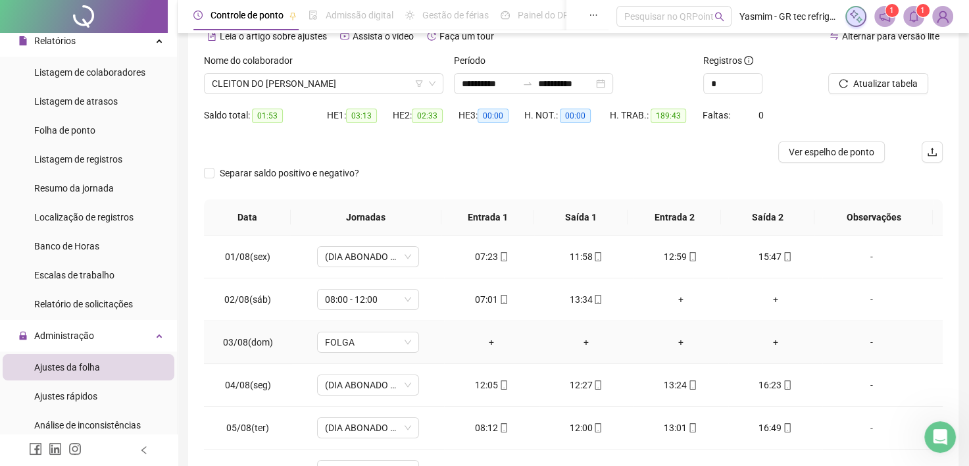
scroll to position [19, 0]
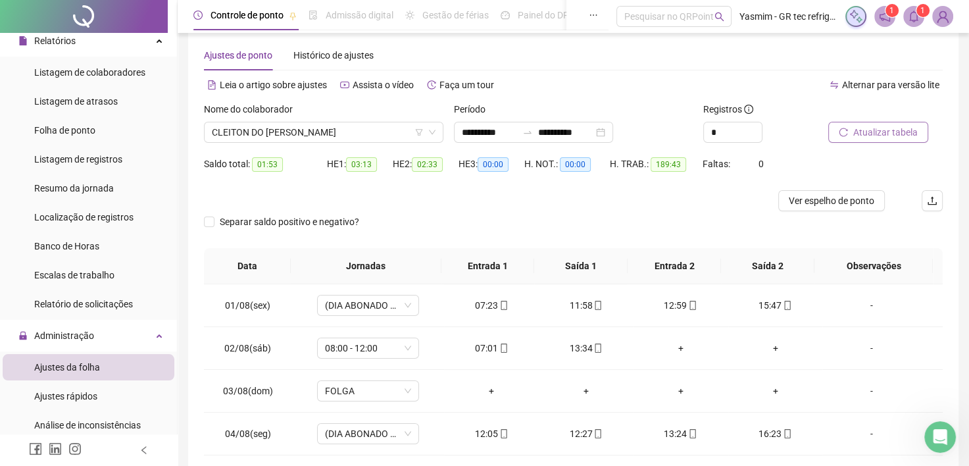
click at [873, 125] on span "Atualizar tabela" at bounding box center [885, 132] width 64 height 14
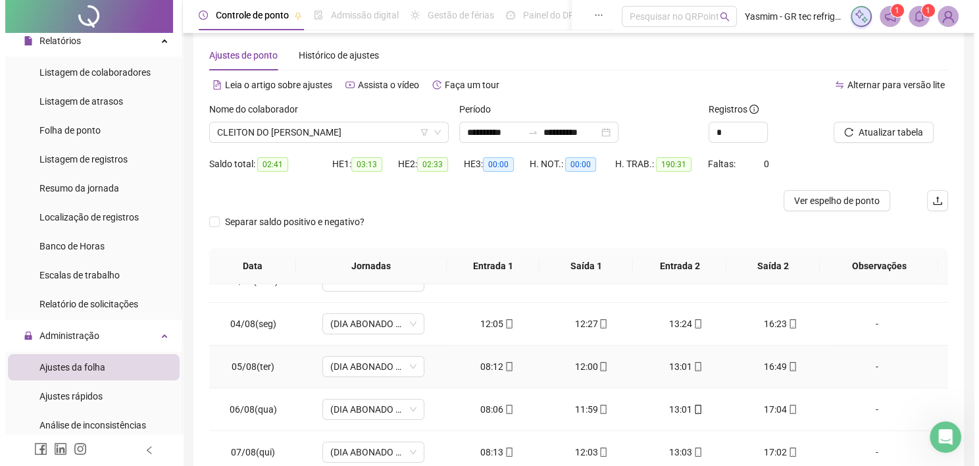
scroll to position [132, 0]
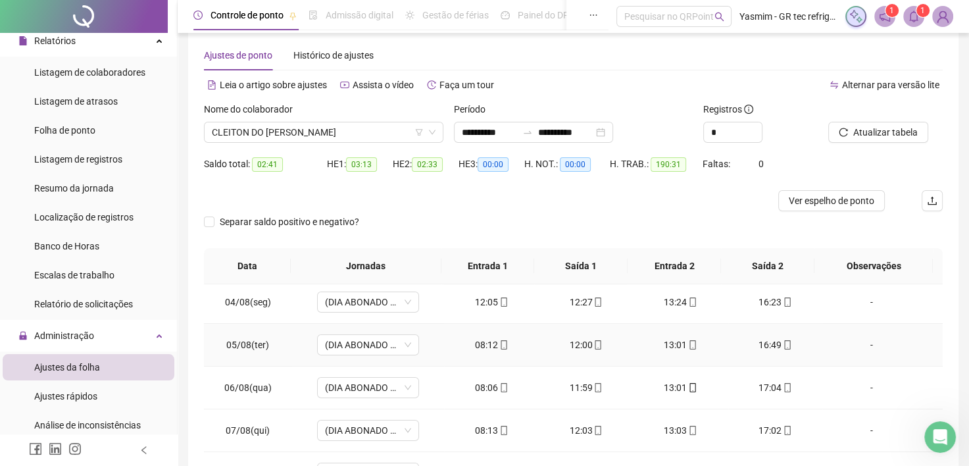
click at [858, 341] on div "-" at bounding box center [872, 344] width 78 height 14
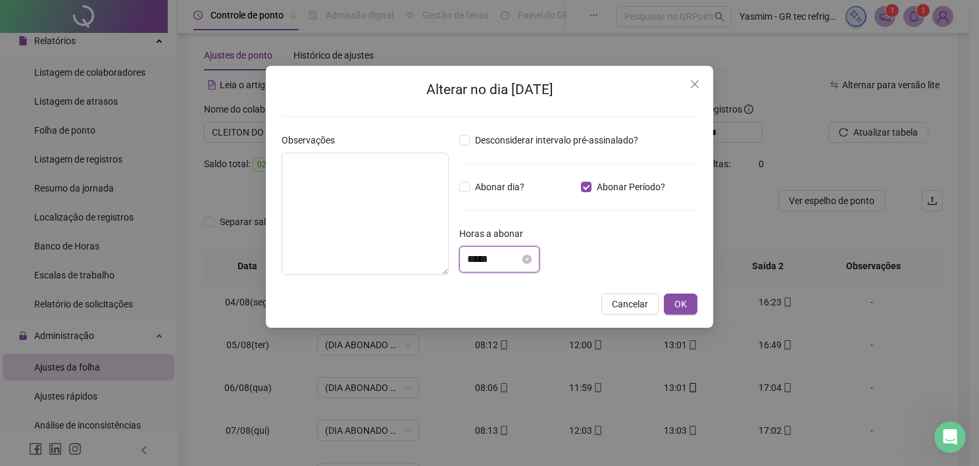
click at [481, 265] on input "*****" at bounding box center [493, 259] width 53 height 16
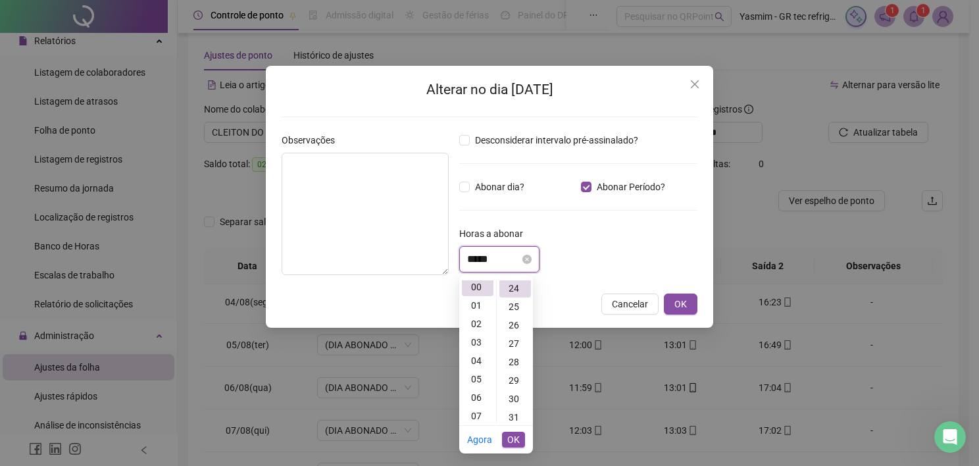
scroll to position [442, 0]
click at [476, 303] on div "01" at bounding box center [478, 308] width 32 height 18
click at [512, 332] on div "12" at bounding box center [515, 331] width 32 height 18
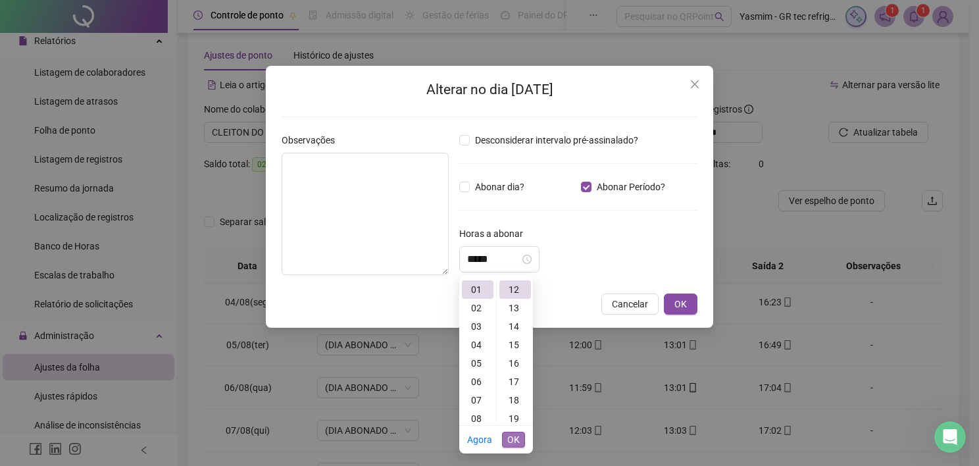
click at [517, 439] on span "OK" at bounding box center [513, 439] width 12 height 14
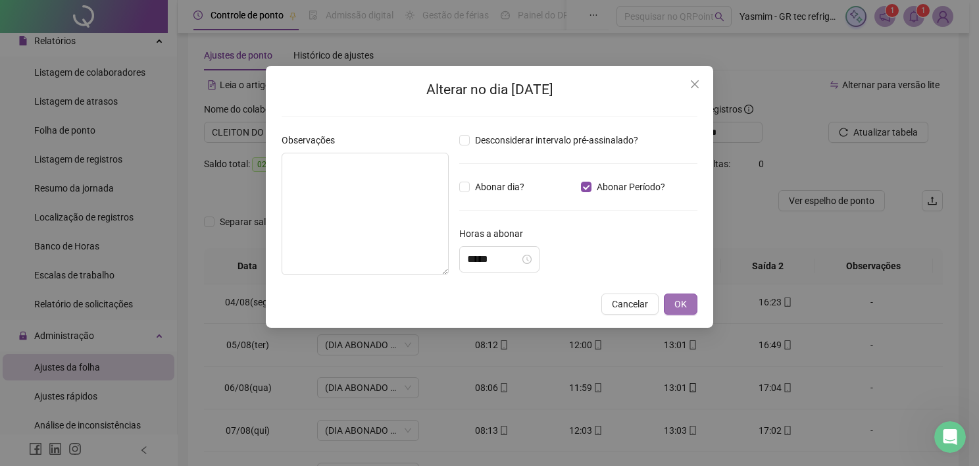
click at [683, 299] on span "OK" at bounding box center [680, 304] width 12 height 14
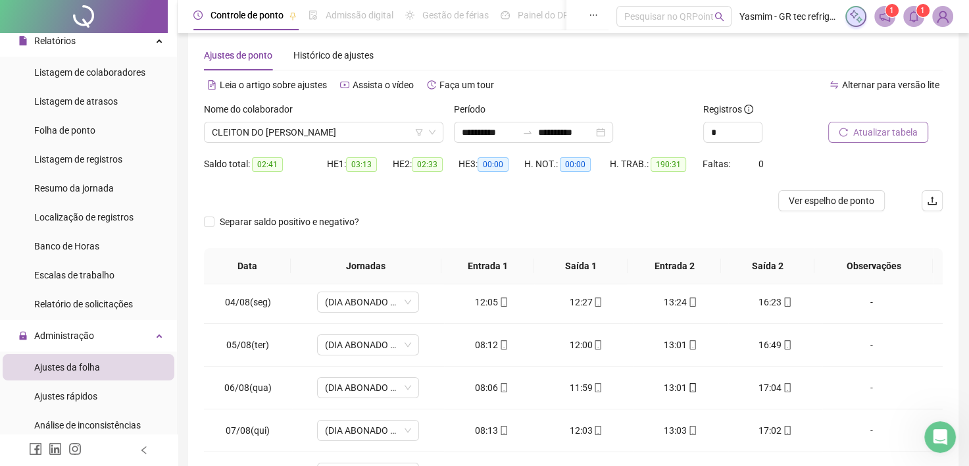
click at [860, 129] on span "Atualizar tabela" at bounding box center [885, 132] width 64 height 14
click at [858, 387] on div "-" at bounding box center [872, 387] width 78 height 14
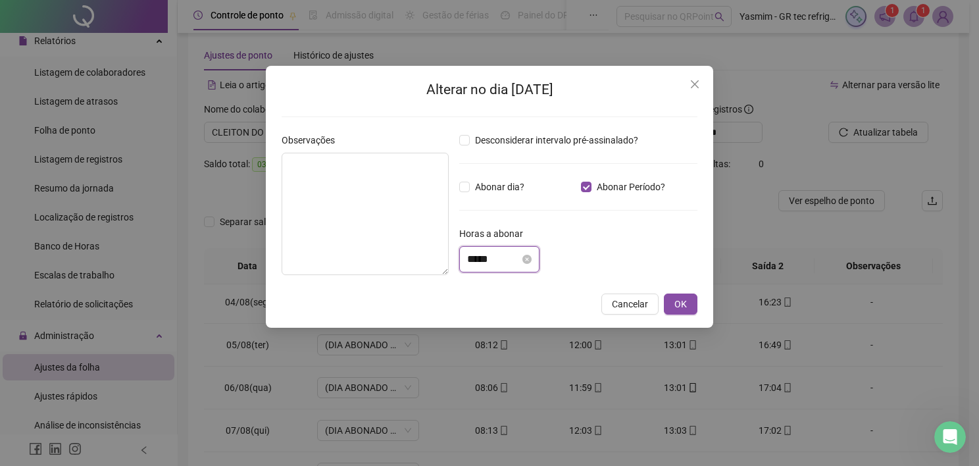
click at [485, 258] on input "*****" at bounding box center [493, 259] width 53 height 16
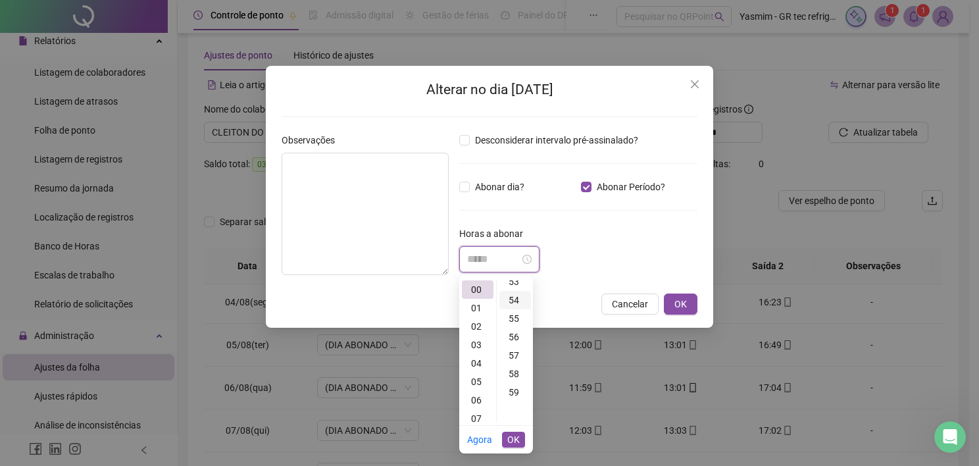
scroll to position [966, 0]
click at [512, 287] on div "52" at bounding box center [515, 281] width 32 height 18
click at [517, 441] on span "OK" at bounding box center [513, 439] width 12 height 14
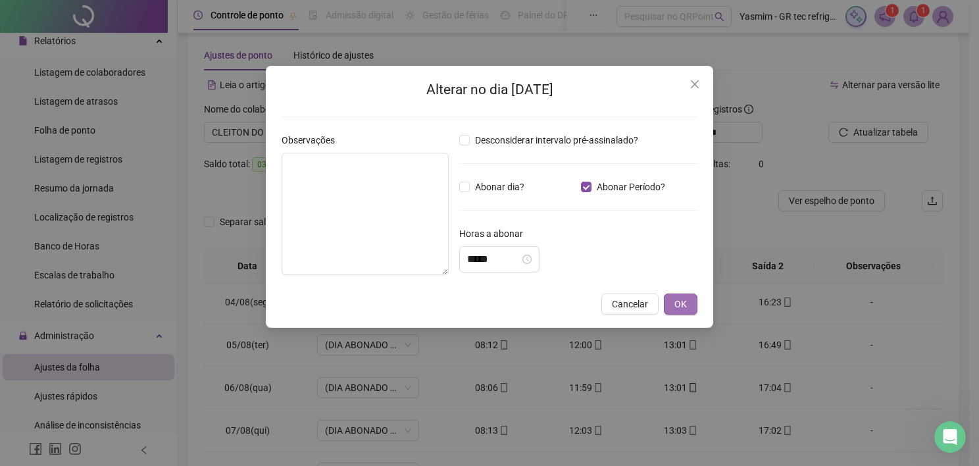
click at [682, 301] on span "OK" at bounding box center [680, 304] width 12 height 14
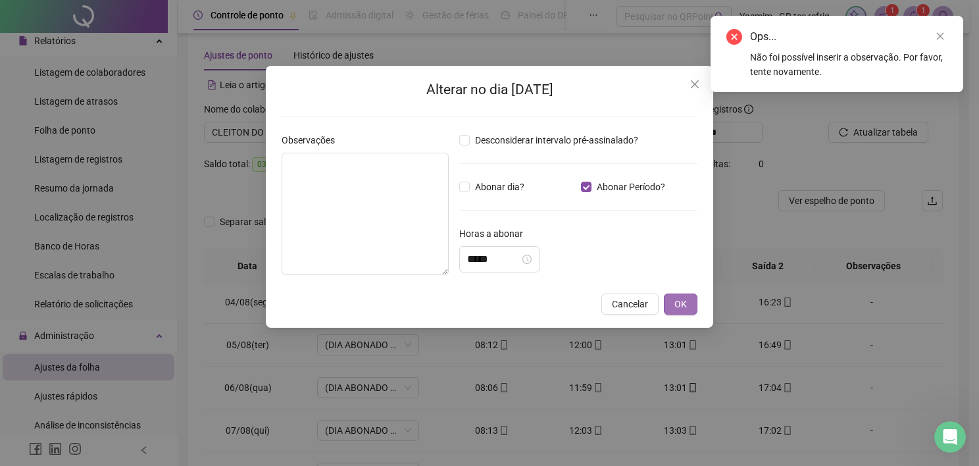
click at [677, 303] on span "OK" at bounding box center [680, 304] width 12 height 14
click at [939, 34] on icon "close" at bounding box center [939, 36] width 9 height 9
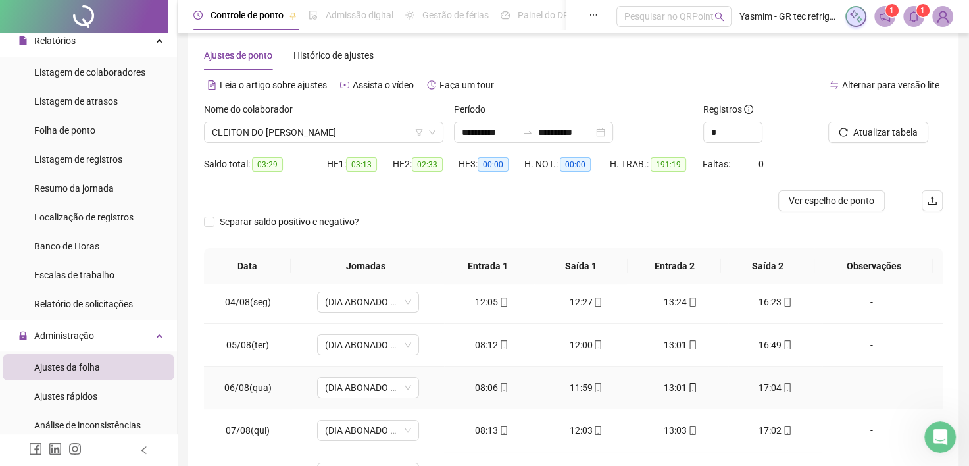
click at [870, 392] on div "-" at bounding box center [872, 387] width 78 height 14
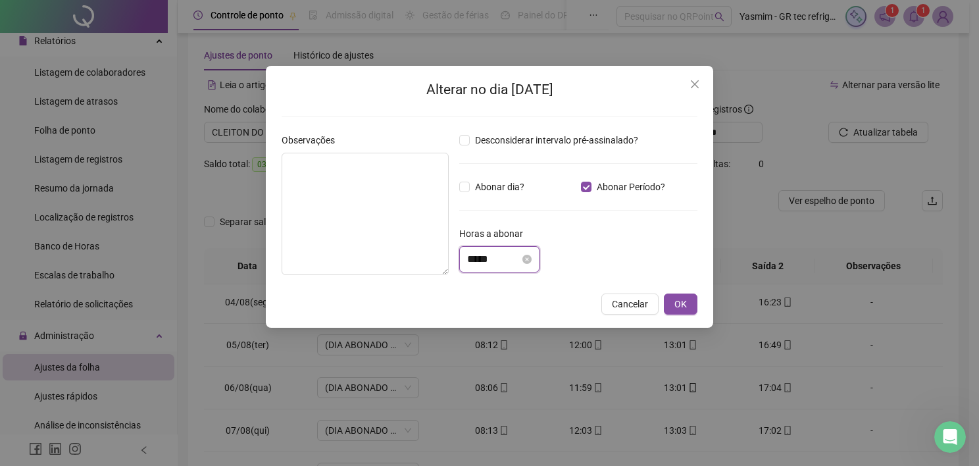
click at [500, 262] on input "*****" at bounding box center [493, 259] width 53 height 16
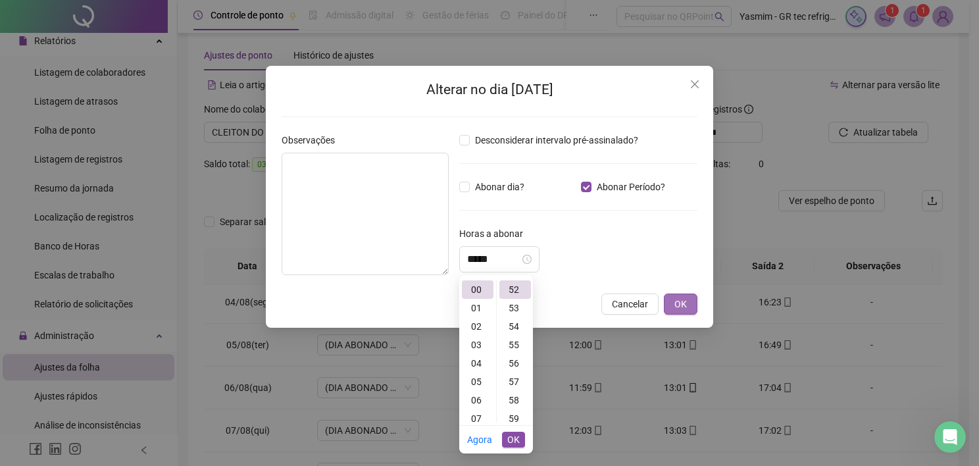
click at [674, 304] on button "OK" at bounding box center [681, 303] width 34 height 21
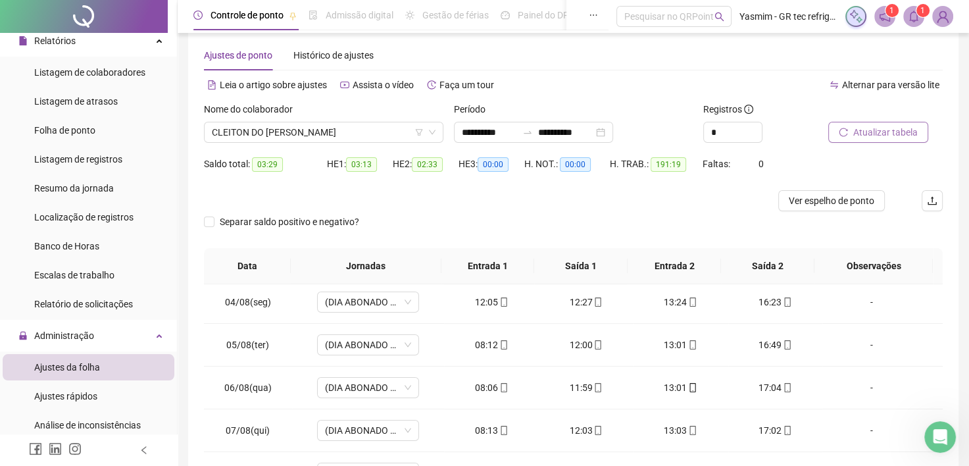
click at [903, 136] on span "Atualizar tabela" at bounding box center [885, 132] width 64 height 14
click at [860, 432] on div "-" at bounding box center [872, 430] width 78 height 14
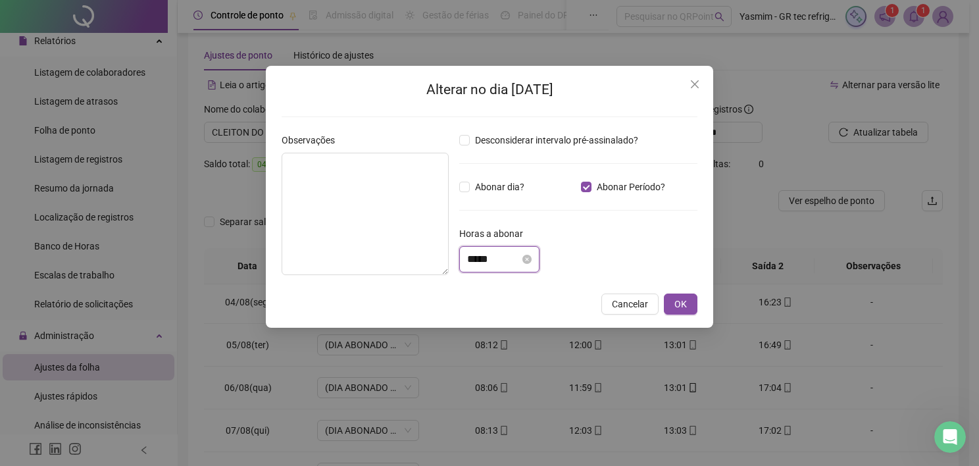
click at [503, 261] on input "*****" at bounding box center [493, 259] width 53 height 16
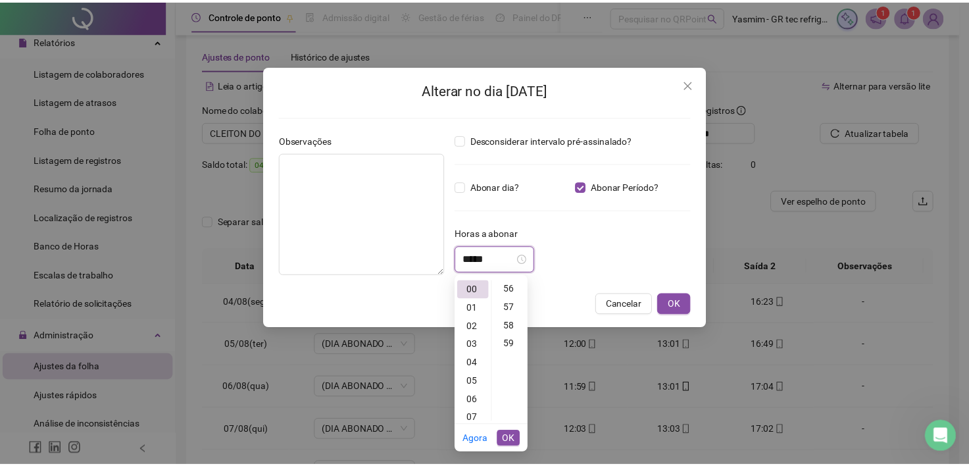
scroll to position [1087, 0]
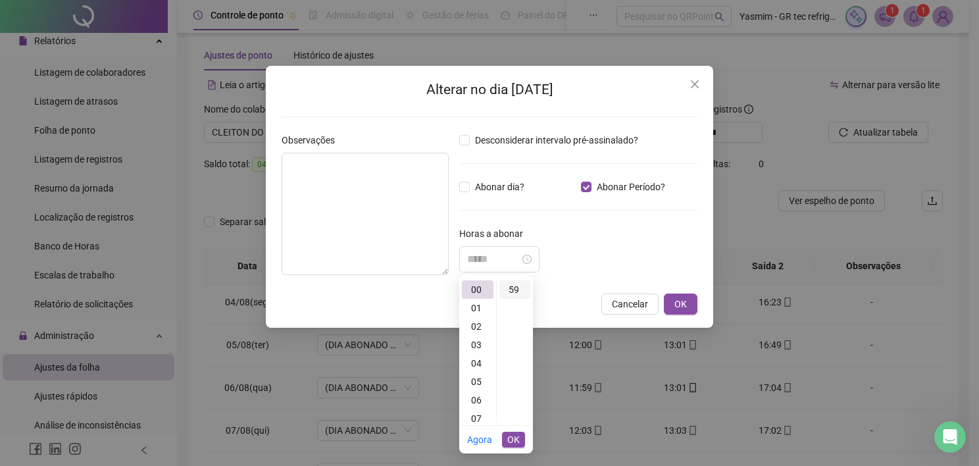
click at [514, 284] on div "59" at bounding box center [515, 289] width 32 height 18
click at [518, 439] on span "OK" at bounding box center [513, 439] width 12 height 14
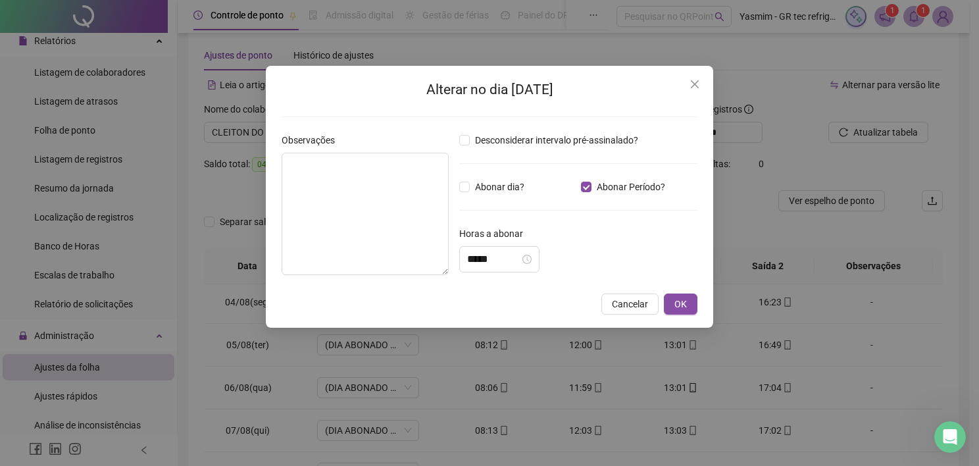
click at [680, 292] on div "Alterar no dia [DATE] Observações Desconsiderar intervalo pré-assinalado? Abona…" at bounding box center [489, 197] width 447 height 262
click at [681, 300] on span "OK" at bounding box center [680, 304] width 12 height 14
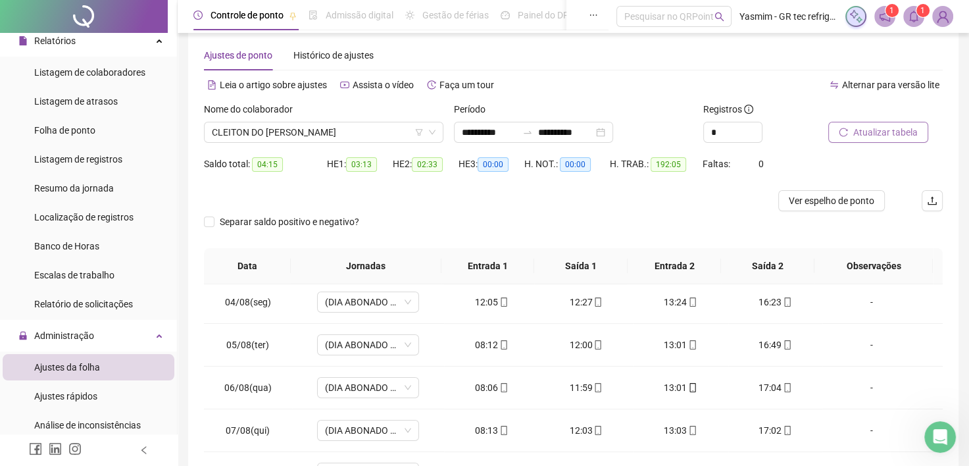
click at [879, 135] on span "Atualizar tabela" at bounding box center [885, 132] width 64 height 14
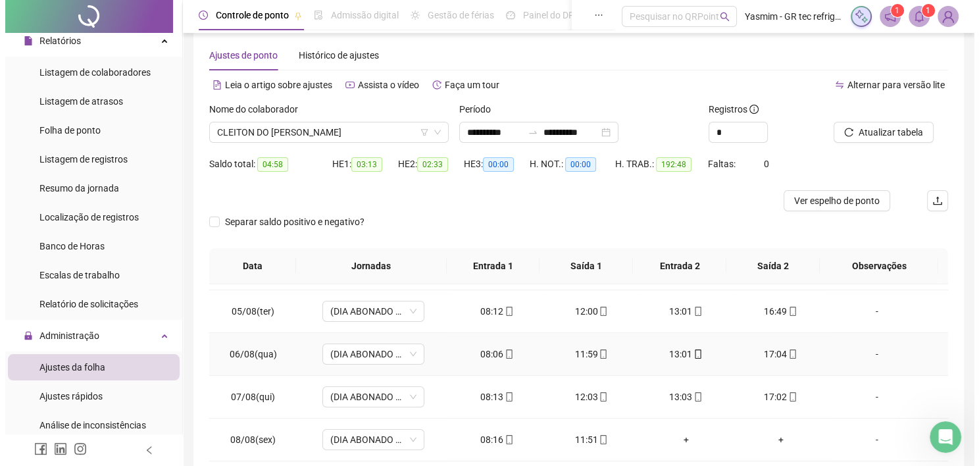
scroll to position [197, 0]
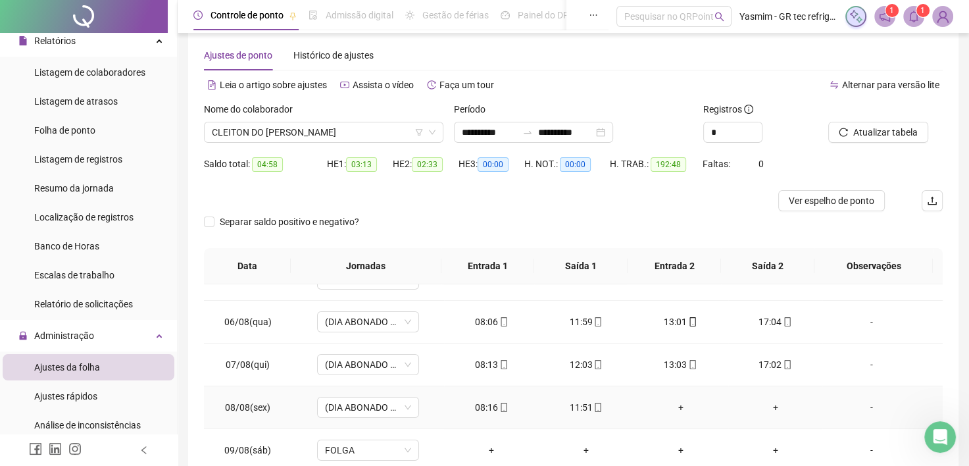
click at [862, 408] on div "-" at bounding box center [872, 407] width 78 height 14
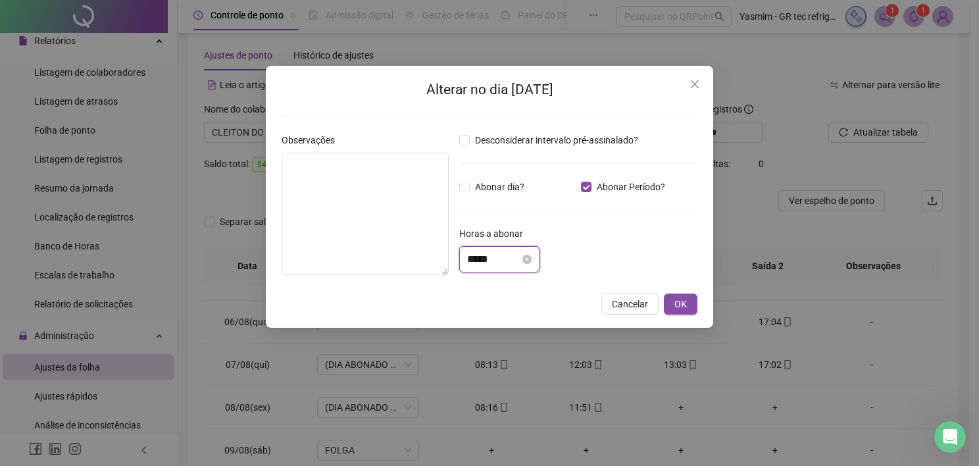
click at [505, 253] on input "*****" at bounding box center [493, 259] width 53 height 16
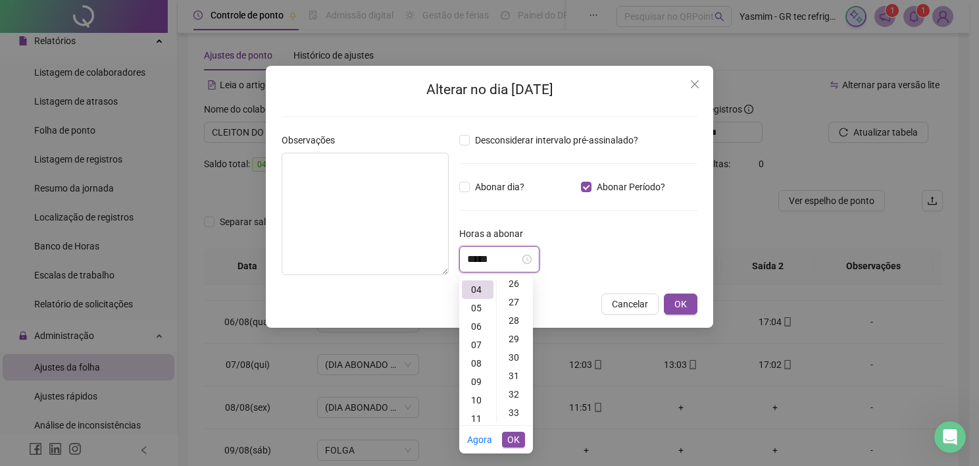
scroll to position [460, 0]
click at [480, 307] on div "05" at bounding box center [478, 308] width 32 height 18
click at [509, 329] on div "13" at bounding box center [515, 331] width 32 height 18
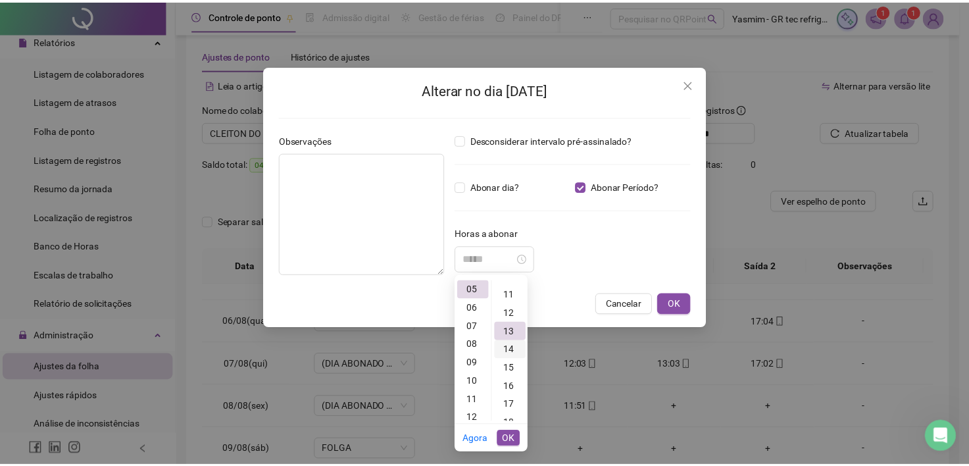
scroll to position [239, 0]
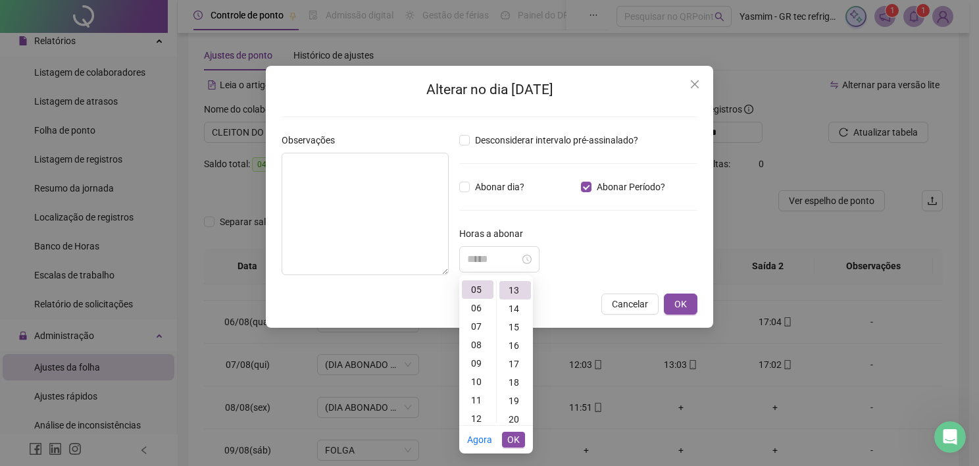
type input "*****"
drag, startPoint x: 518, startPoint y: 433, endPoint x: 539, endPoint y: 425, distance: 23.1
click at [518, 433] on span "OK" at bounding box center [513, 439] width 12 height 14
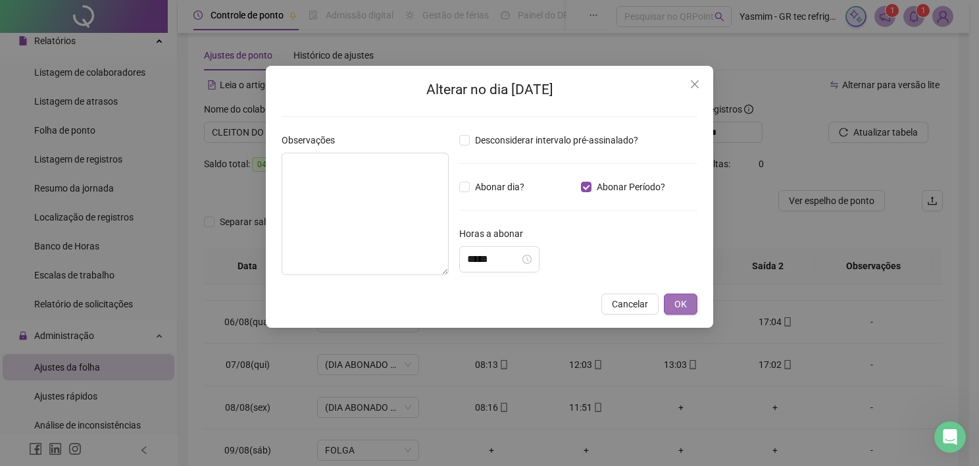
click at [674, 303] on span "OK" at bounding box center [680, 304] width 12 height 14
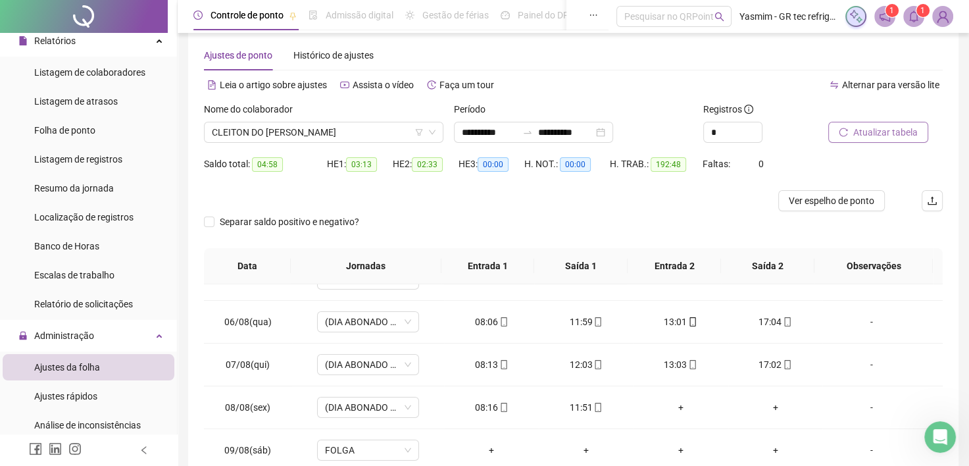
click at [881, 137] on span "Atualizar tabela" at bounding box center [885, 132] width 64 height 14
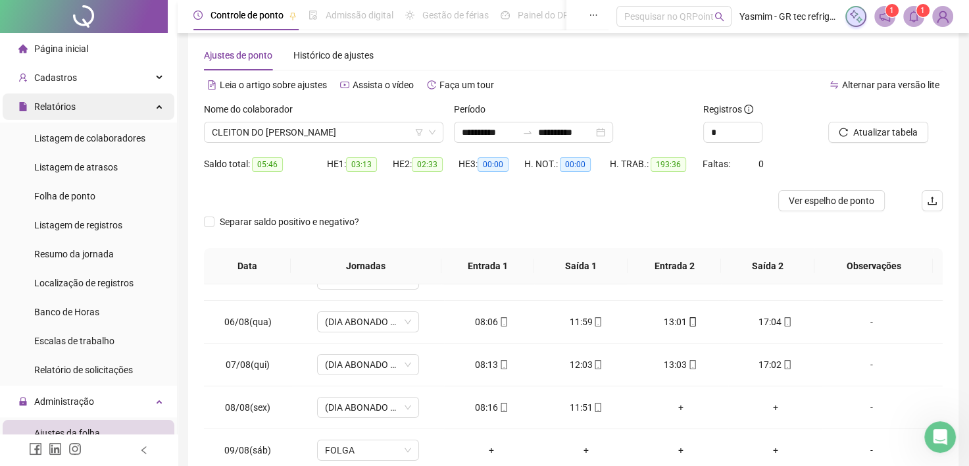
click at [108, 95] on div "Relatórios" at bounding box center [89, 106] width 172 height 26
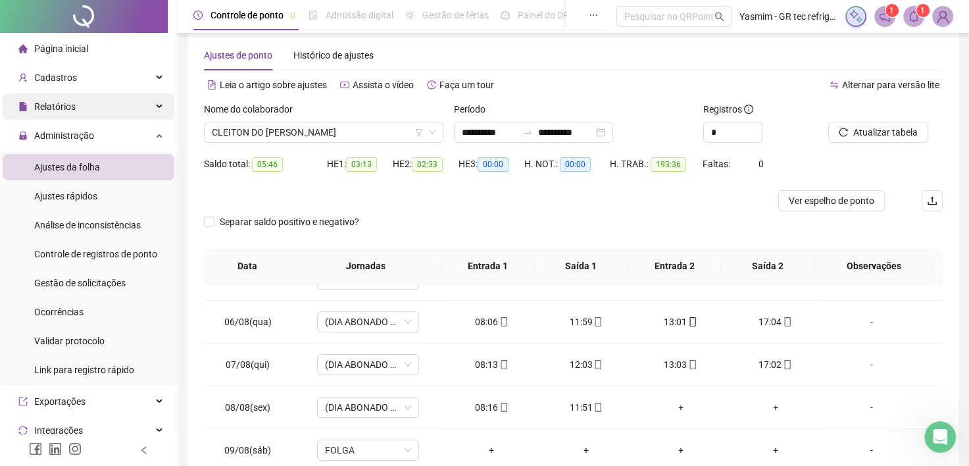
click at [89, 111] on div "Relatórios" at bounding box center [89, 106] width 172 height 26
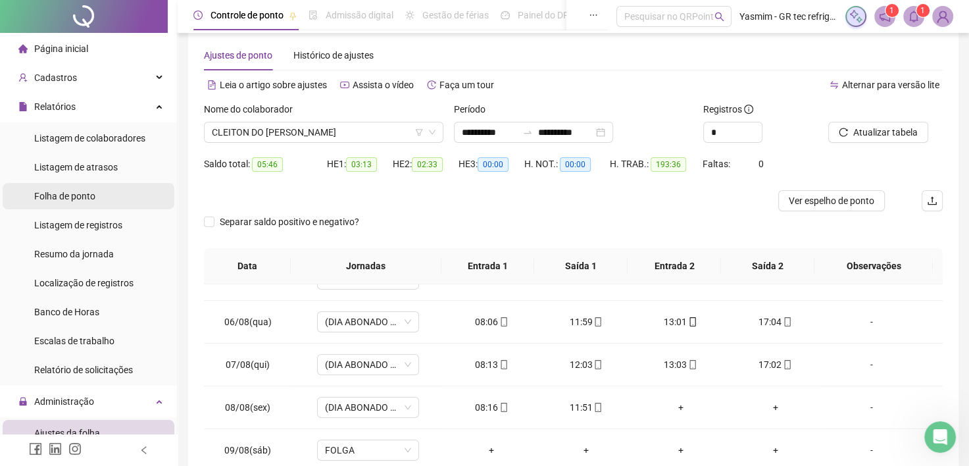
click at [71, 199] on span "Folha de ponto" at bounding box center [64, 196] width 61 height 11
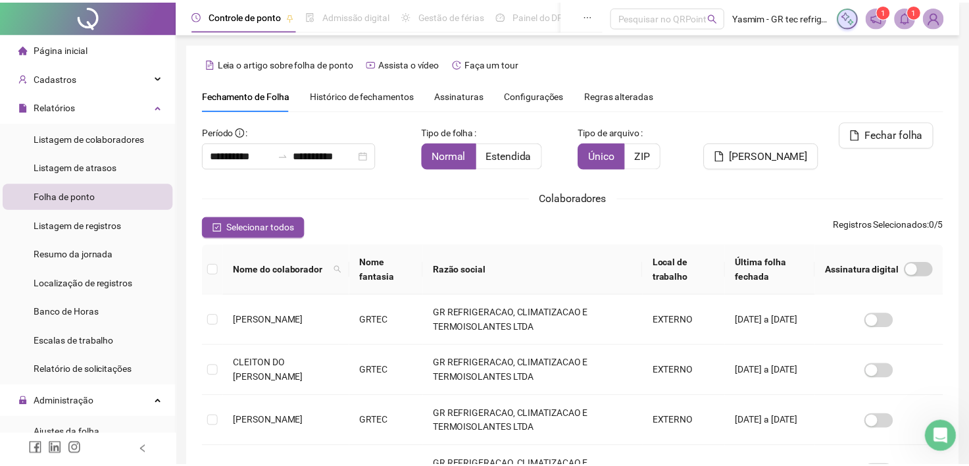
scroll to position [36, 0]
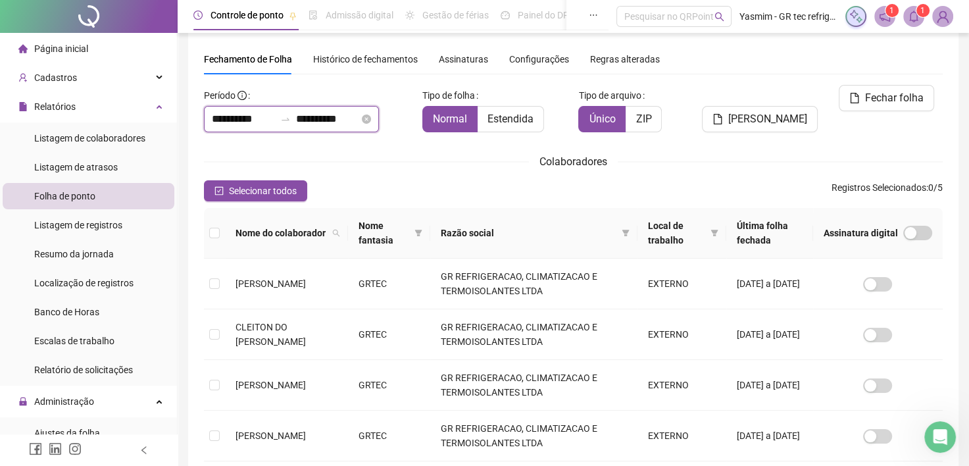
click at [232, 121] on input "**********" at bounding box center [243, 119] width 63 height 16
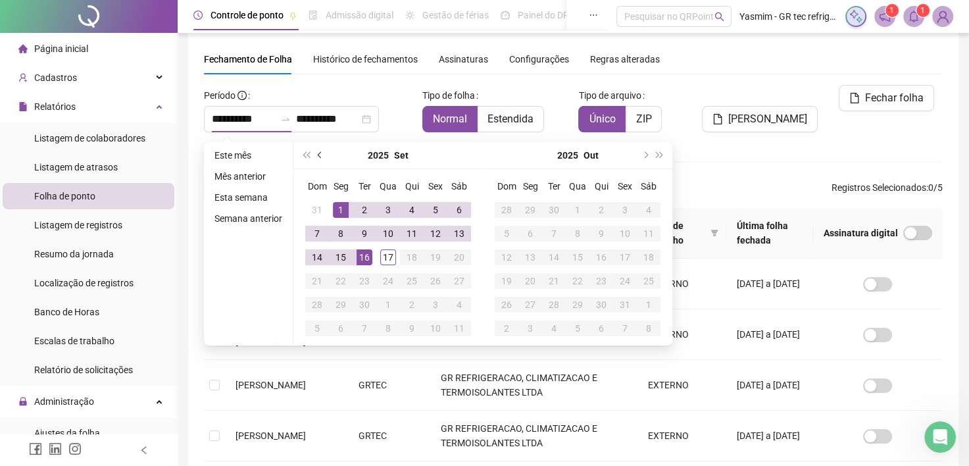
click at [320, 153] on span "prev-year" at bounding box center [321, 155] width 7 height 7
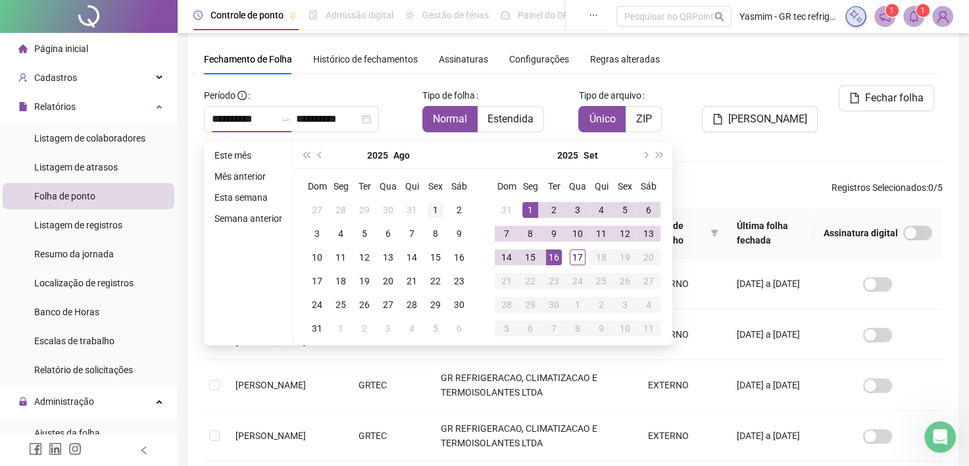
type input "**********"
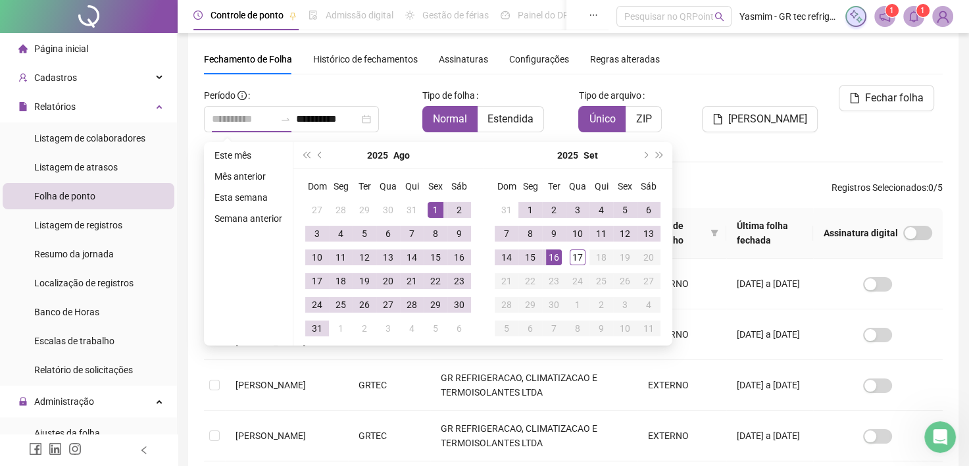
click at [439, 203] on div "1" at bounding box center [436, 210] width 16 height 16
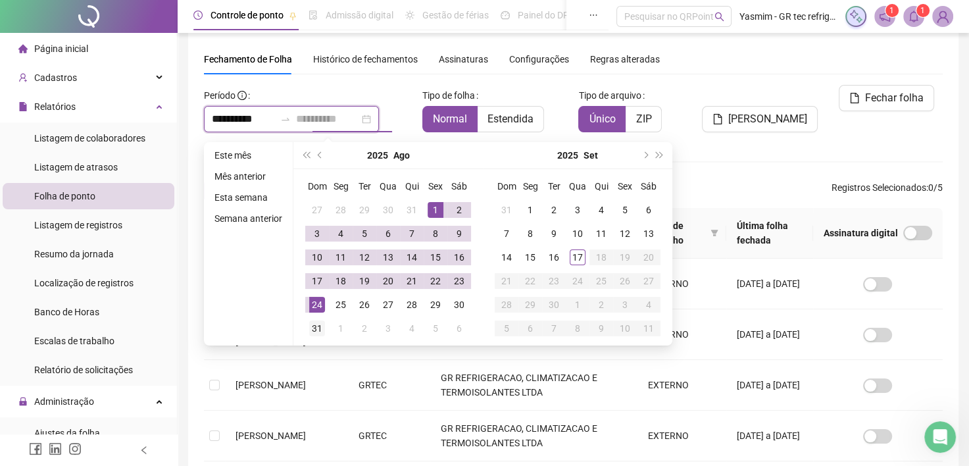
type input "**********"
click at [315, 332] on div "31" at bounding box center [317, 328] width 16 height 16
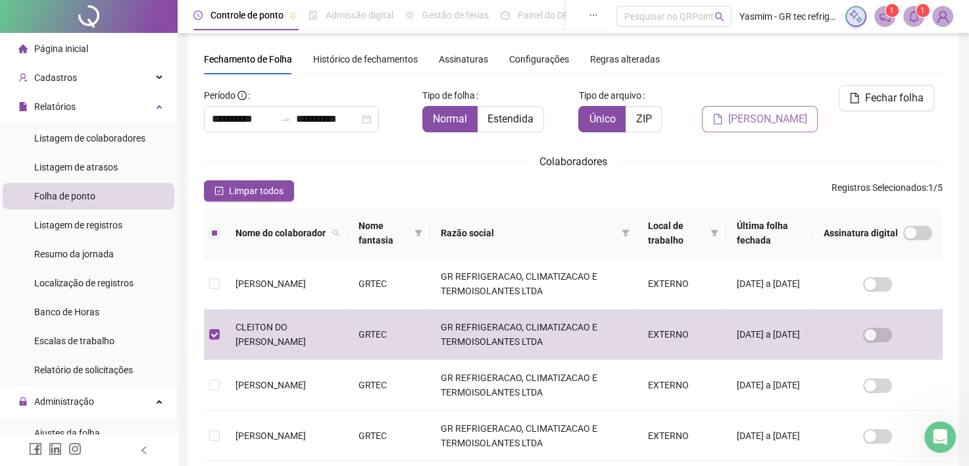
click at [771, 106] on button "[PERSON_NAME]" at bounding box center [760, 119] width 116 height 26
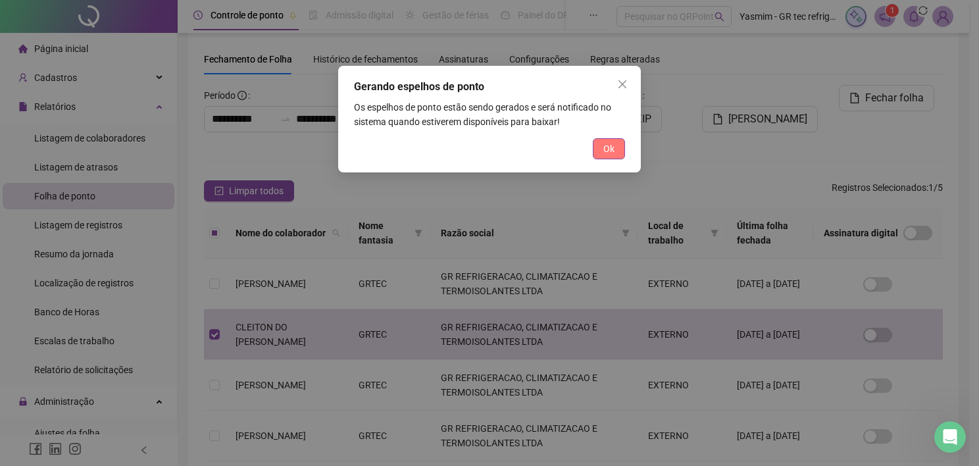
click at [608, 155] on span "Ok" at bounding box center [608, 148] width 11 height 14
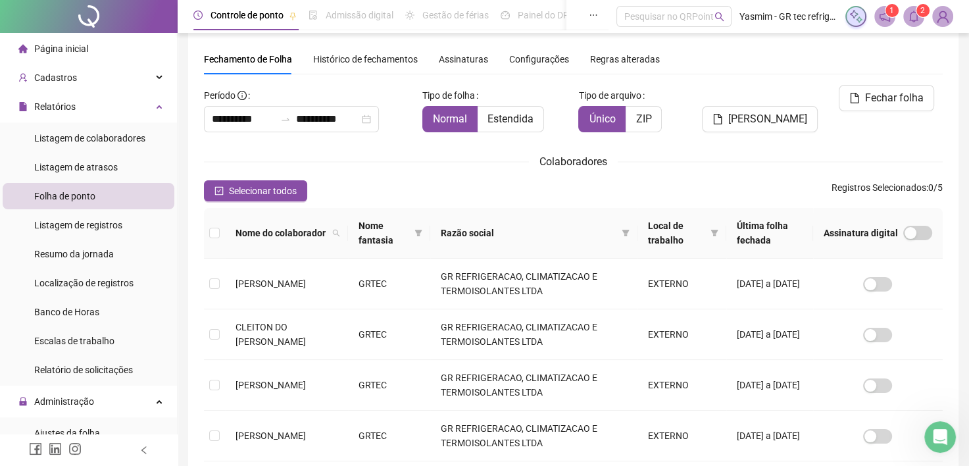
click at [910, 16] on icon "bell" at bounding box center [914, 17] width 12 height 12
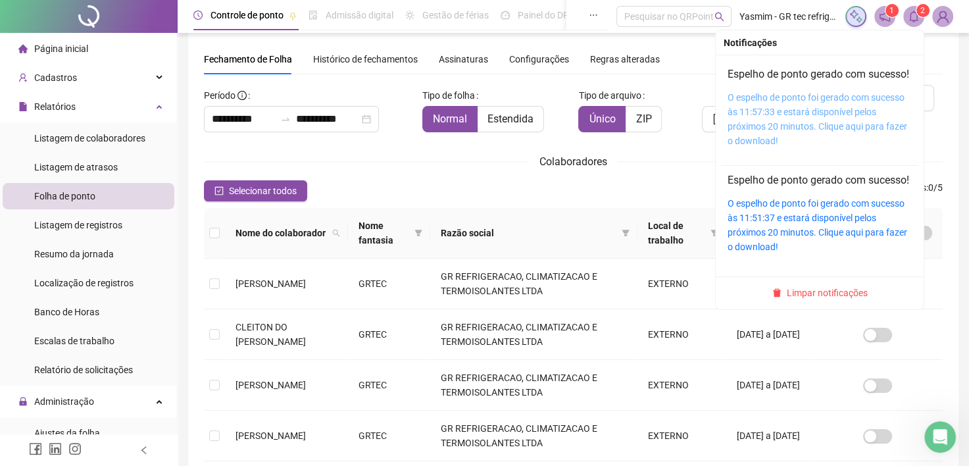
click at [834, 127] on link "O espelho de ponto foi gerado com sucesso às 11:57:33 e estará disponível pelos…" at bounding box center [818, 119] width 180 height 54
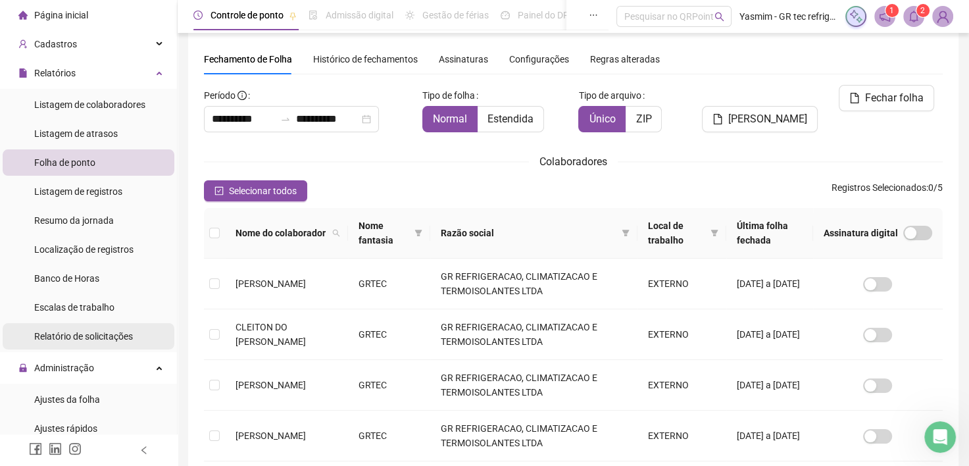
scroll to position [66, 0]
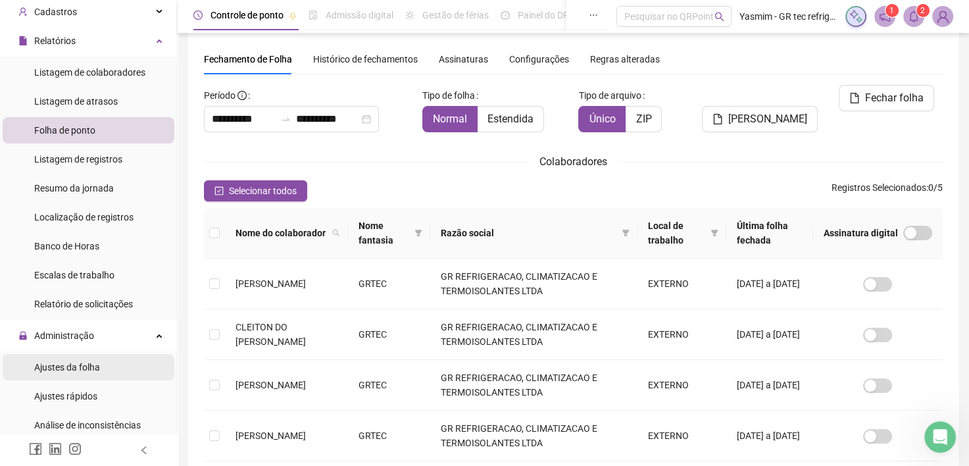
click at [97, 363] on span "Ajustes da folha" at bounding box center [67, 367] width 66 height 11
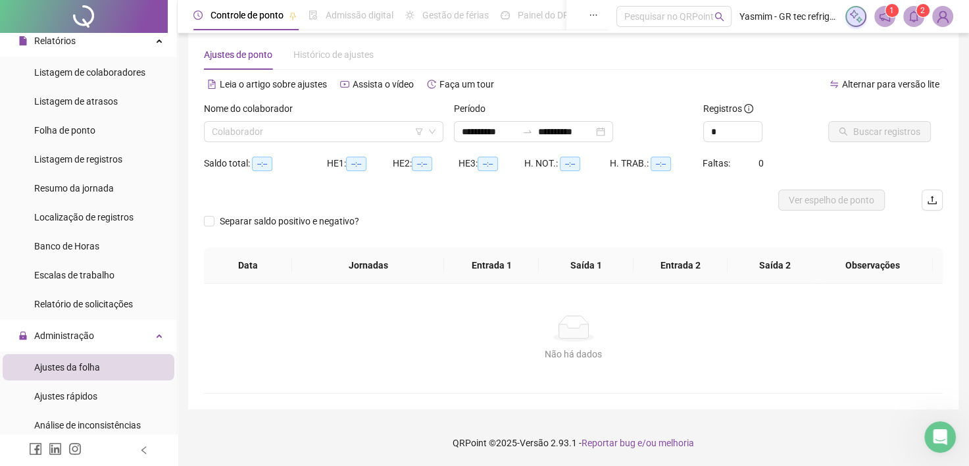
scroll to position [19, 0]
click at [284, 128] on input "search" at bounding box center [318, 132] width 212 height 20
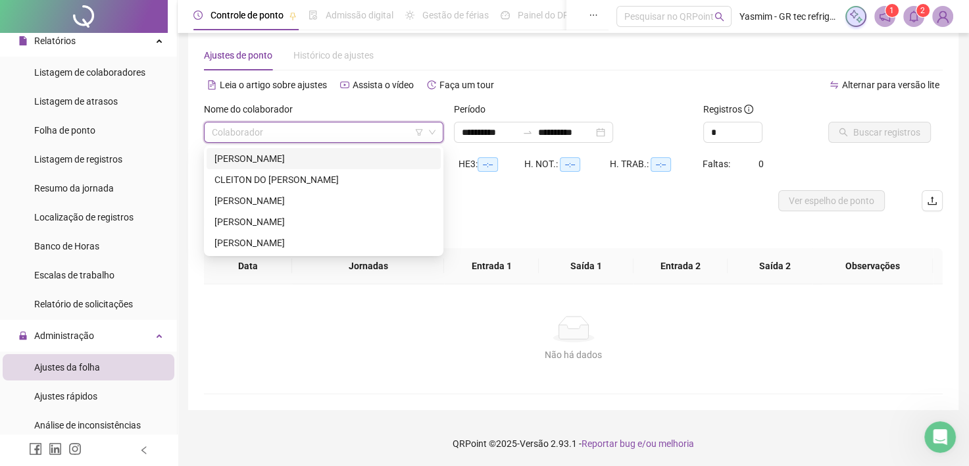
click at [285, 156] on div "[PERSON_NAME]" at bounding box center [323, 158] width 218 height 14
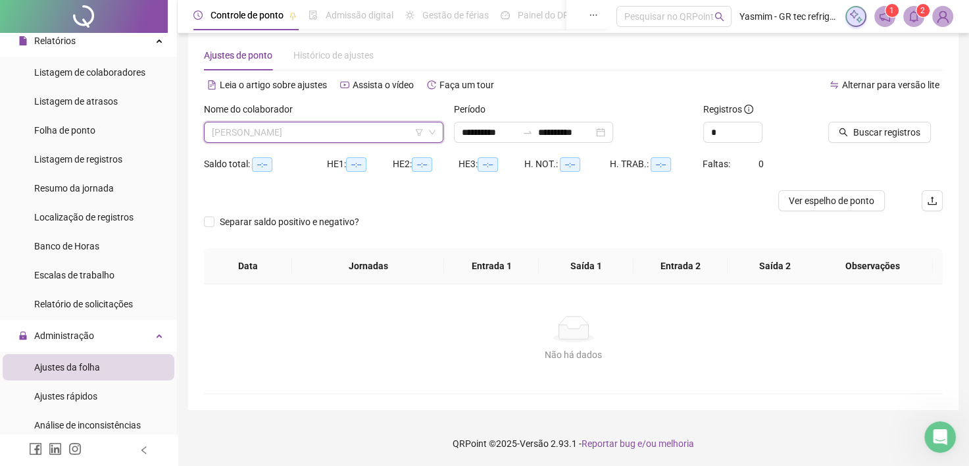
click at [393, 124] on span "[PERSON_NAME]" at bounding box center [324, 132] width 224 height 20
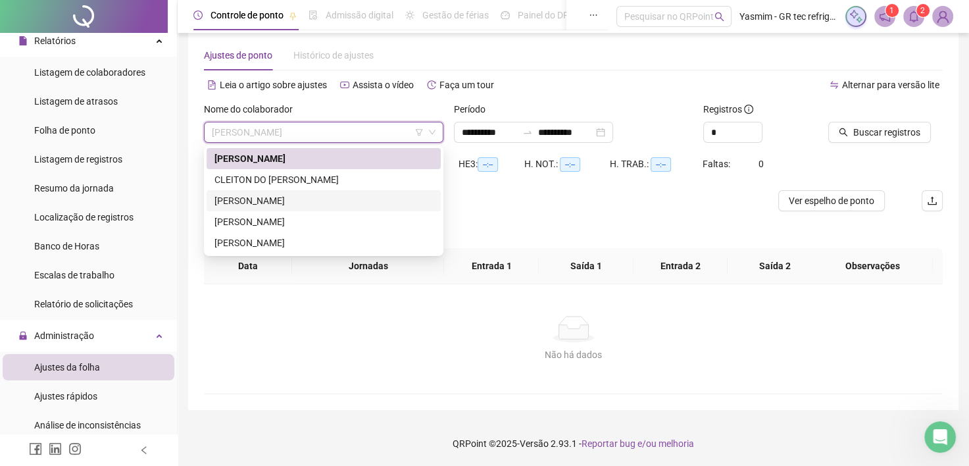
click at [303, 205] on div "[PERSON_NAME]" at bounding box center [323, 200] width 218 height 14
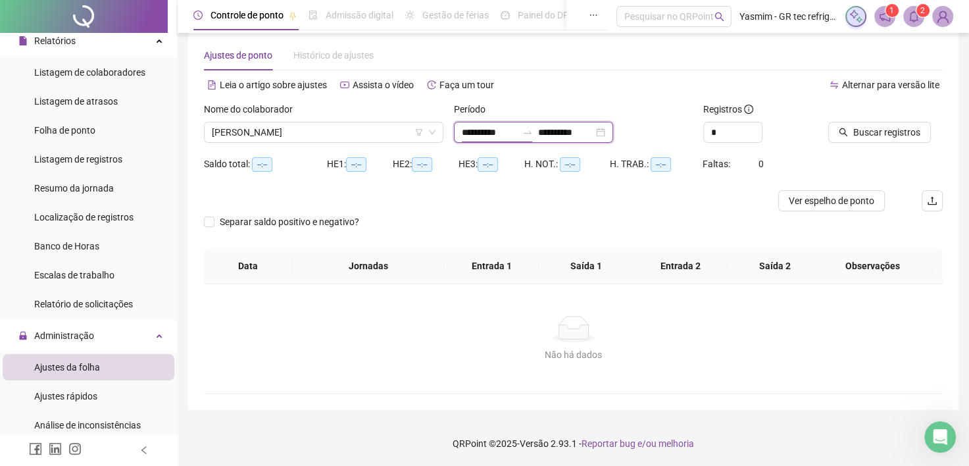
click at [503, 137] on input "**********" at bounding box center [489, 132] width 55 height 14
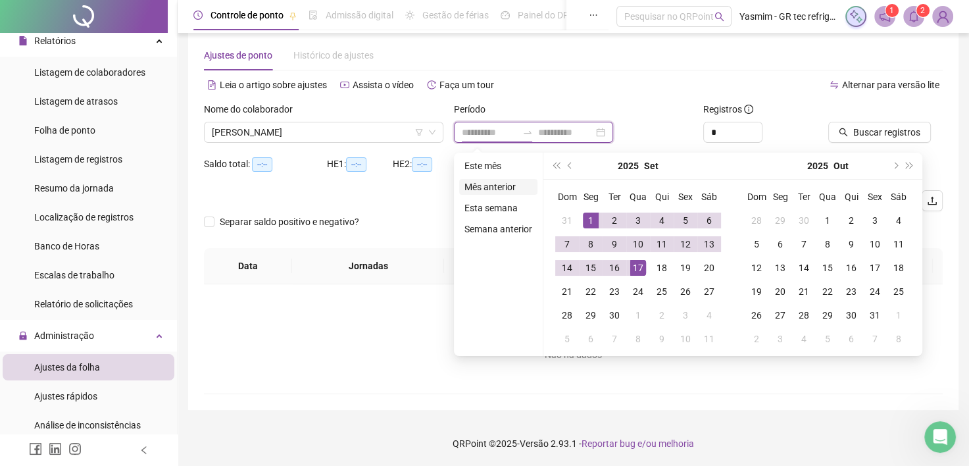
type input "**********"
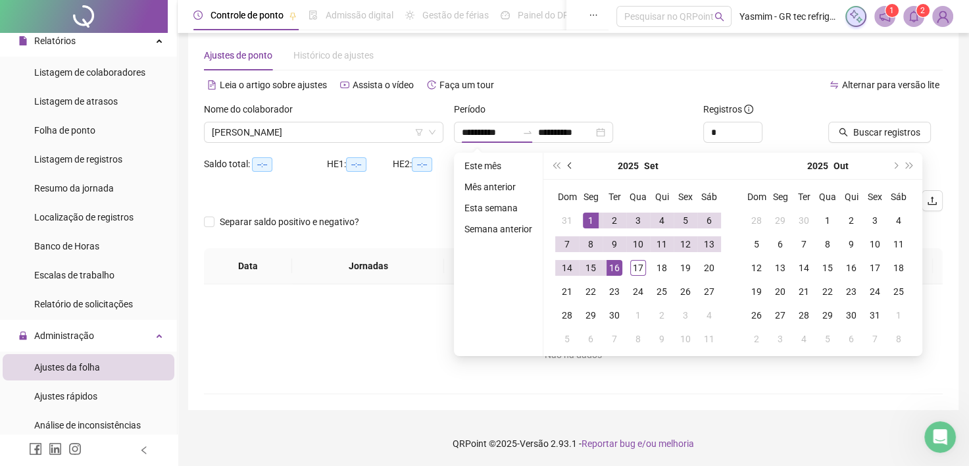
click at [568, 162] on span "prev-year" at bounding box center [571, 165] width 7 height 7
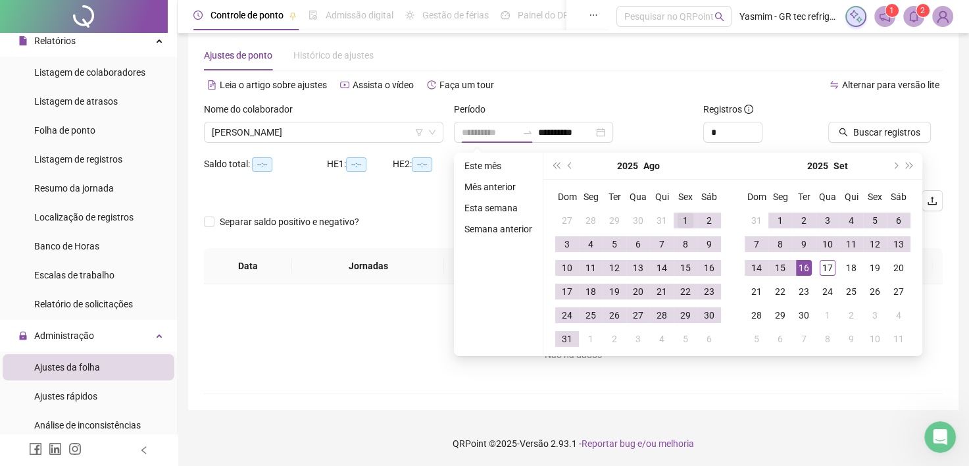
type input "**********"
click at [679, 219] on div "1" at bounding box center [686, 220] width 16 height 16
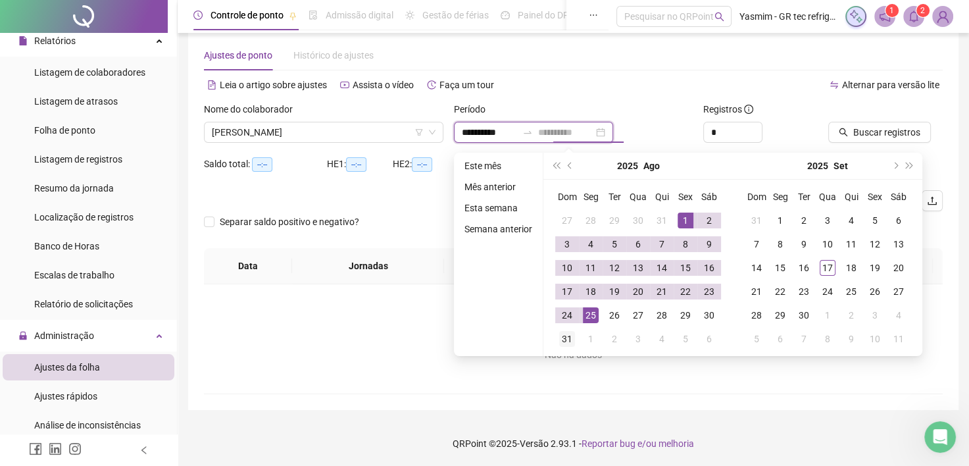
type input "**********"
click at [564, 337] on div "31" at bounding box center [567, 339] width 16 height 16
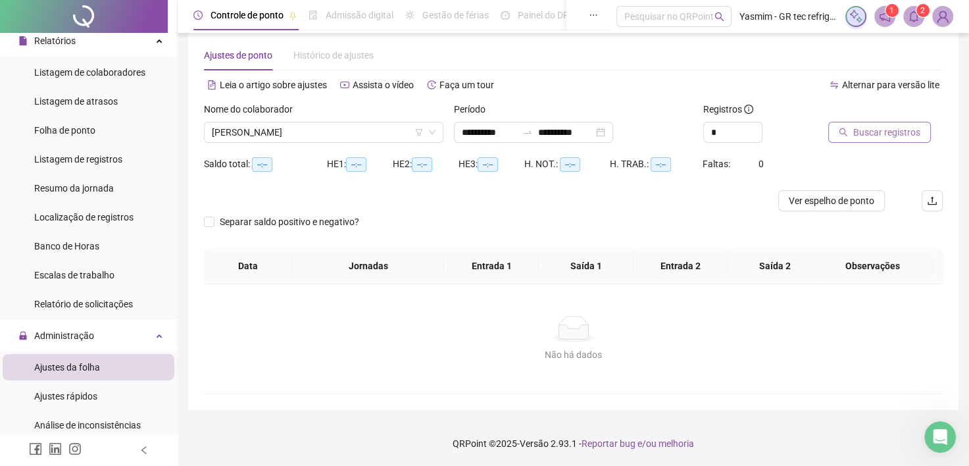
click at [858, 142] on button "Buscar registros" at bounding box center [879, 132] width 103 height 21
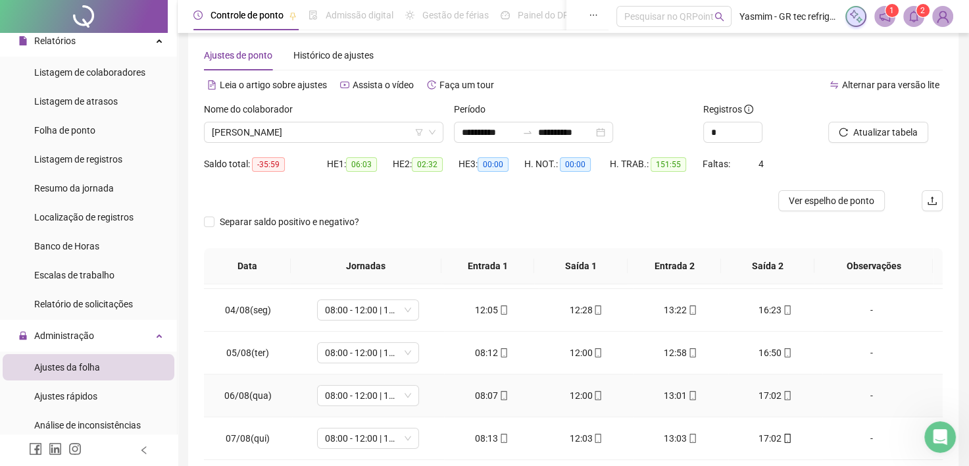
scroll to position [132, 0]
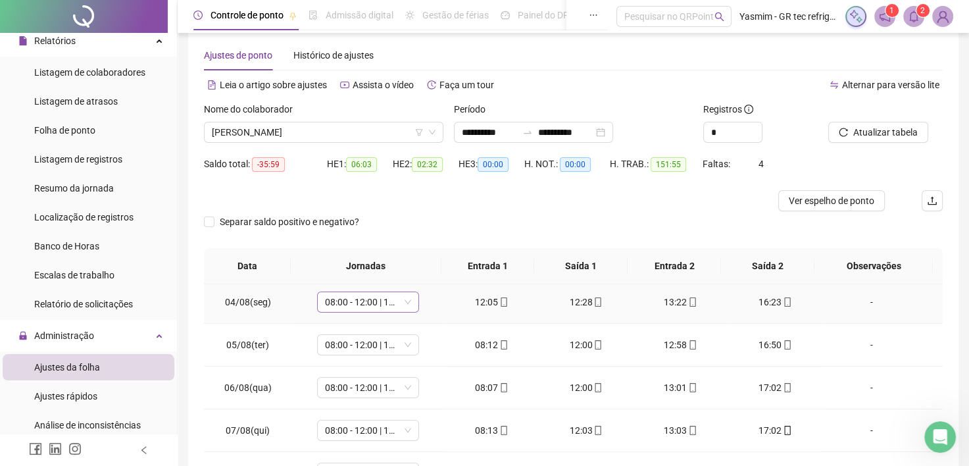
click at [395, 303] on span "08:00 - 12:00 | 13:00 - 17:00" at bounding box center [368, 302] width 86 height 20
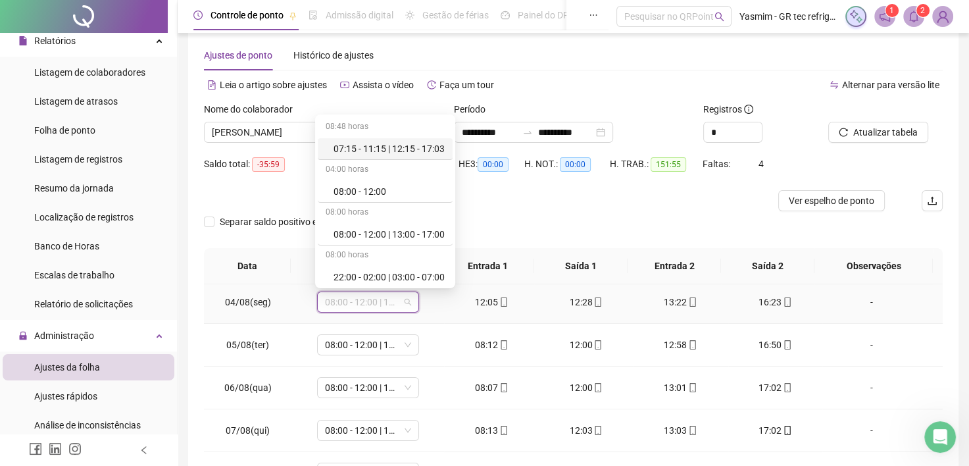
click at [414, 145] on div "07:15 - 11:15 | 12:15 - 17:03" at bounding box center [389, 148] width 111 height 14
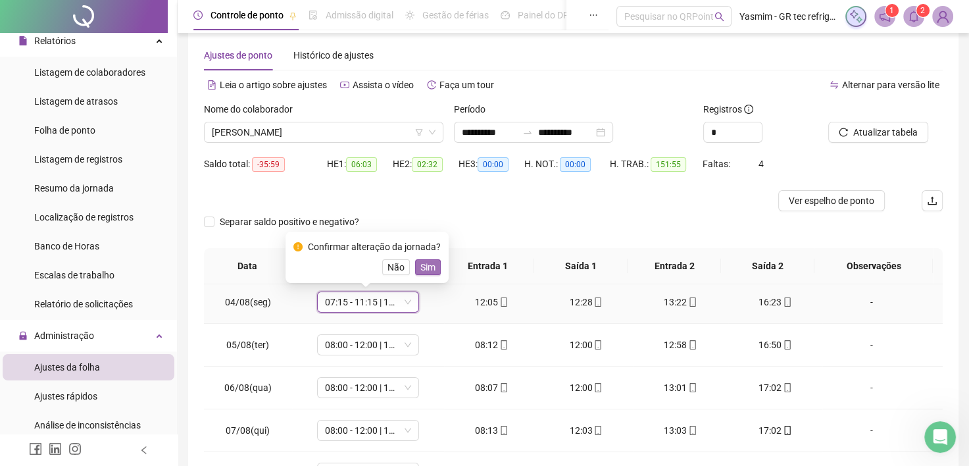
click at [429, 268] on span "Sim" at bounding box center [427, 267] width 15 height 14
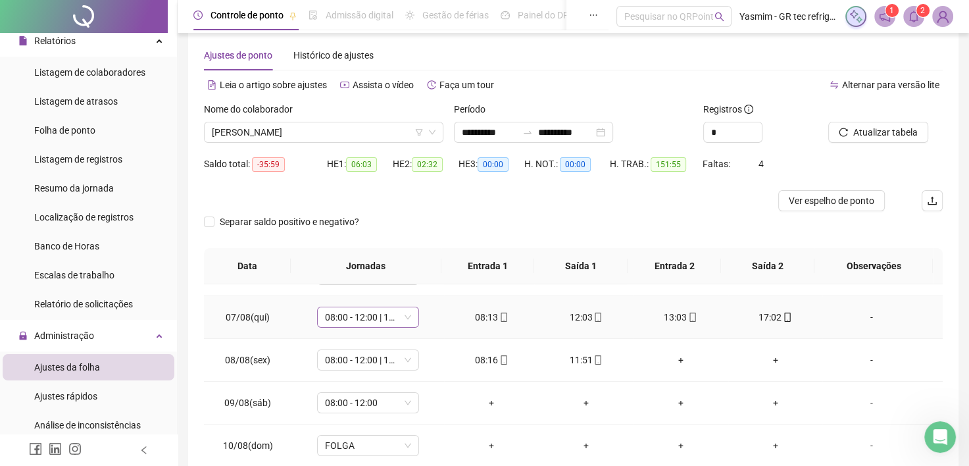
scroll to position [263, 0]
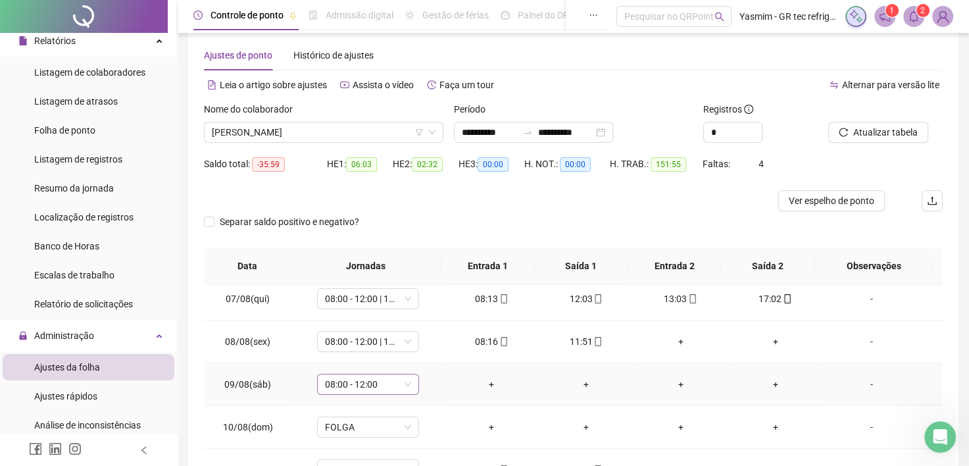
click at [376, 389] on span "08:00 - 12:00" at bounding box center [368, 384] width 86 height 20
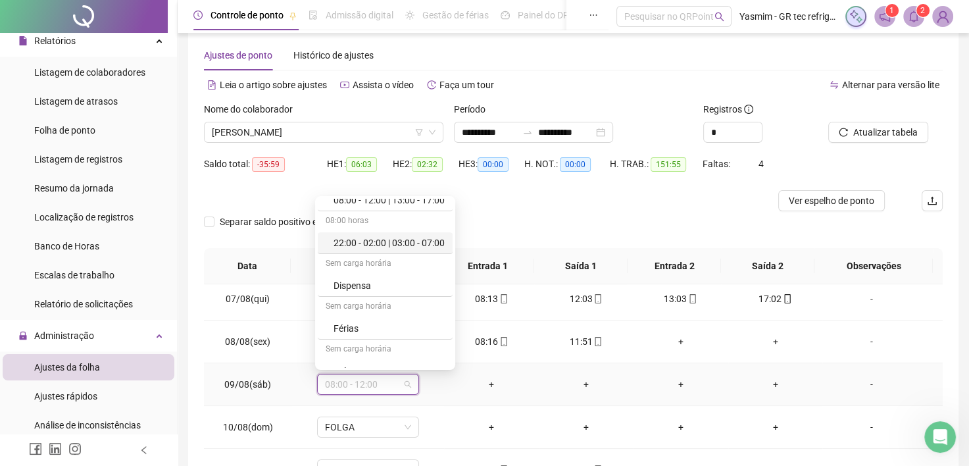
scroll to position [132, 0]
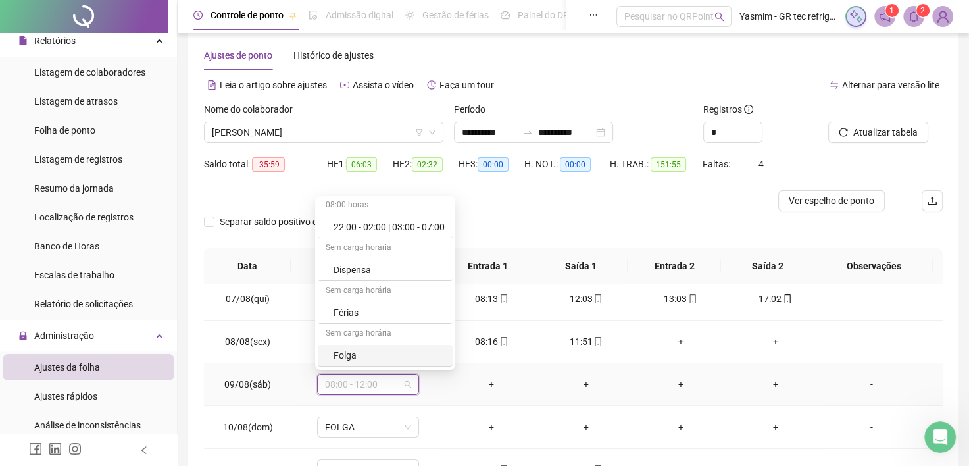
click at [366, 356] on div "Folga" at bounding box center [389, 355] width 111 height 14
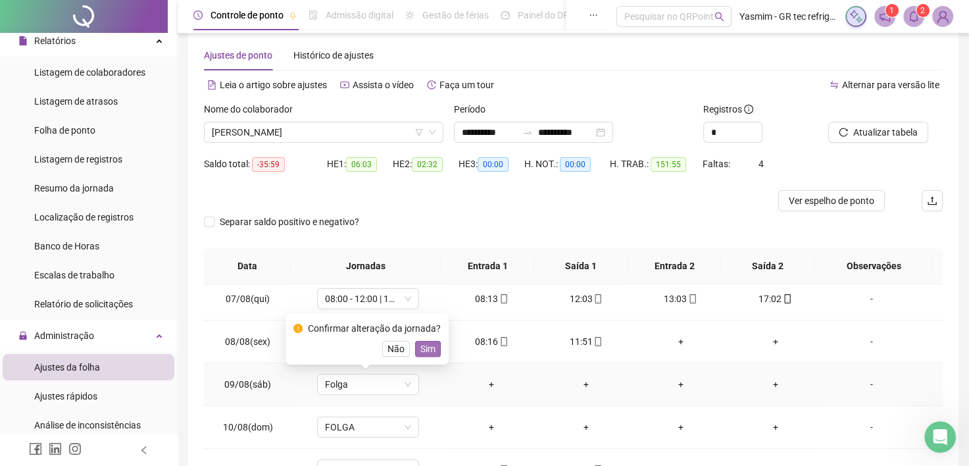
click at [422, 353] on span "Sim" at bounding box center [427, 348] width 15 height 14
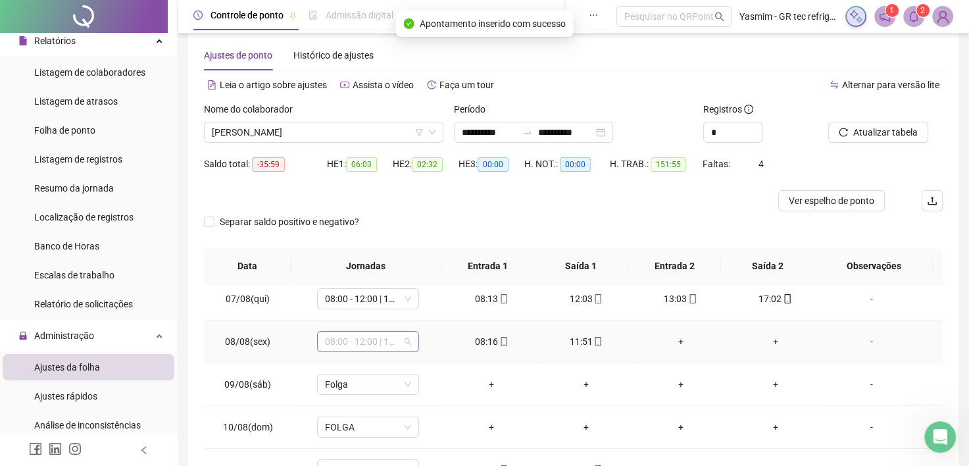
click at [391, 345] on span "08:00 - 12:00 | 13:00 - 17:00" at bounding box center [368, 342] width 86 height 20
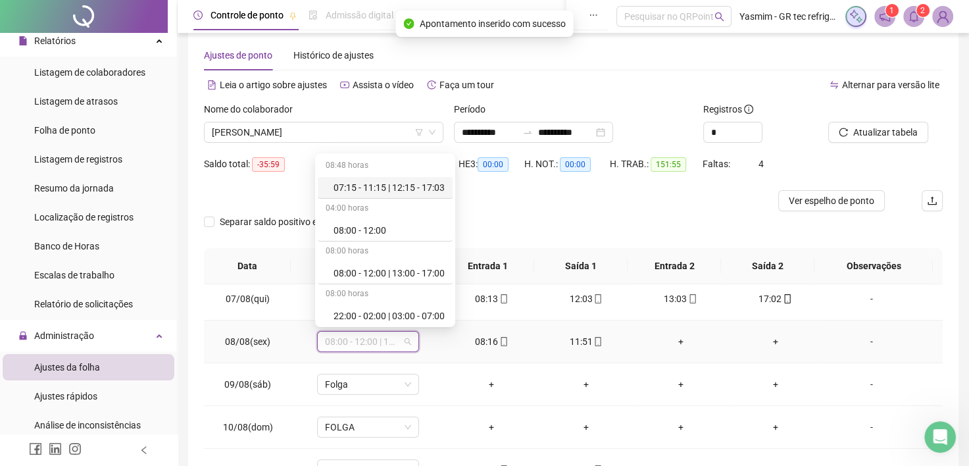
click at [386, 183] on div "07:15 - 11:15 | 12:15 - 17:03" at bounding box center [389, 187] width 111 height 14
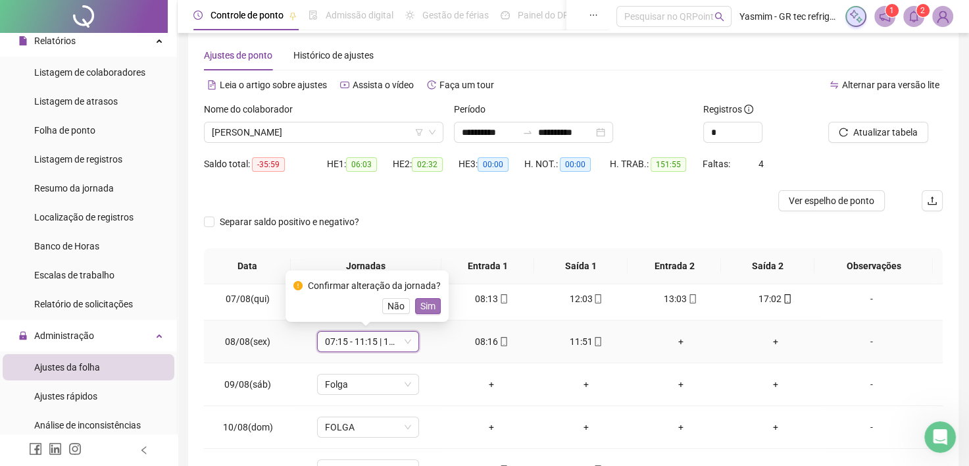
click at [422, 305] on span "Sim" at bounding box center [427, 306] width 15 height 14
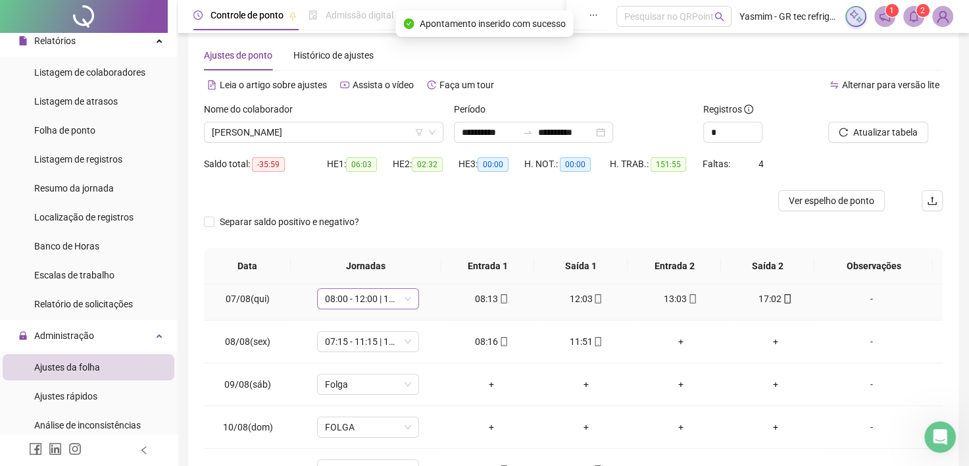
click at [397, 293] on span "08:00 - 12:00 | 13:00 - 17:00" at bounding box center [368, 299] width 86 height 20
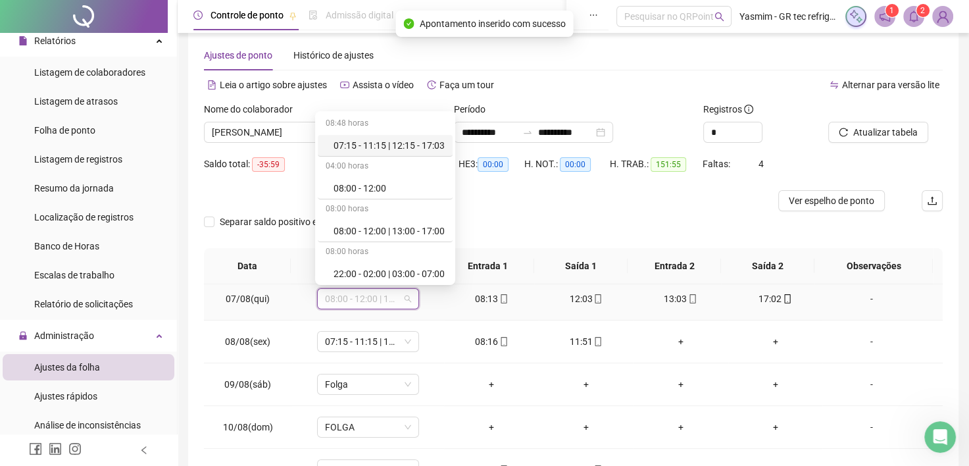
click at [404, 143] on div "07:15 - 11:15 | 12:15 - 17:03" at bounding box center [389, 145] width 111 height 14
